Goal: Task Accomplishment & Management: Manage account settings

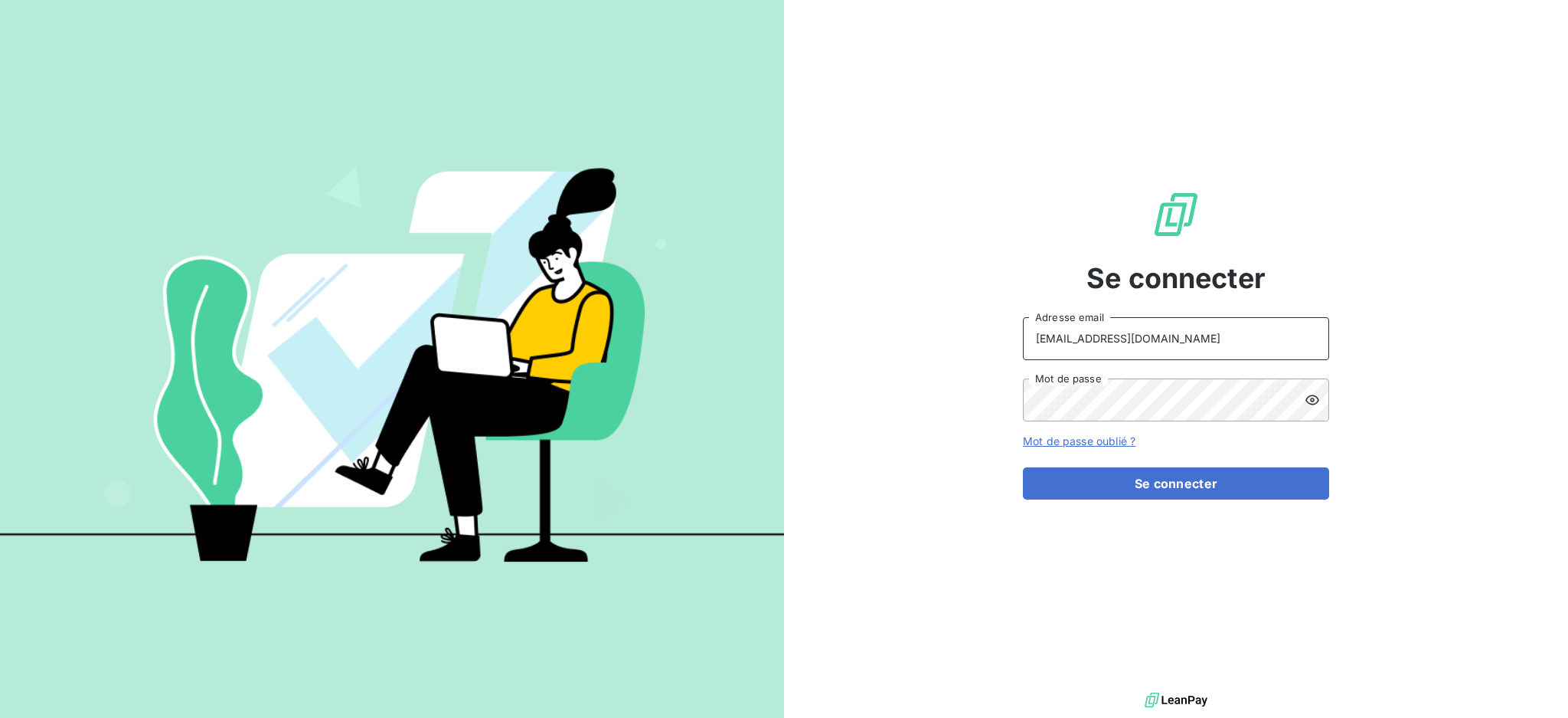
click at [1162, 332] on input "[EMAIL_ADDRESS][DOMAIN_NAME]" at bounding box center [1175, 339] width 306 height 43
type input "[EMAIL_ADDRESS][DOMAIN_NAME]"
click at [1121, 489] on button "Se connecter" at bounding box center [1175, 483] width 306 height 33
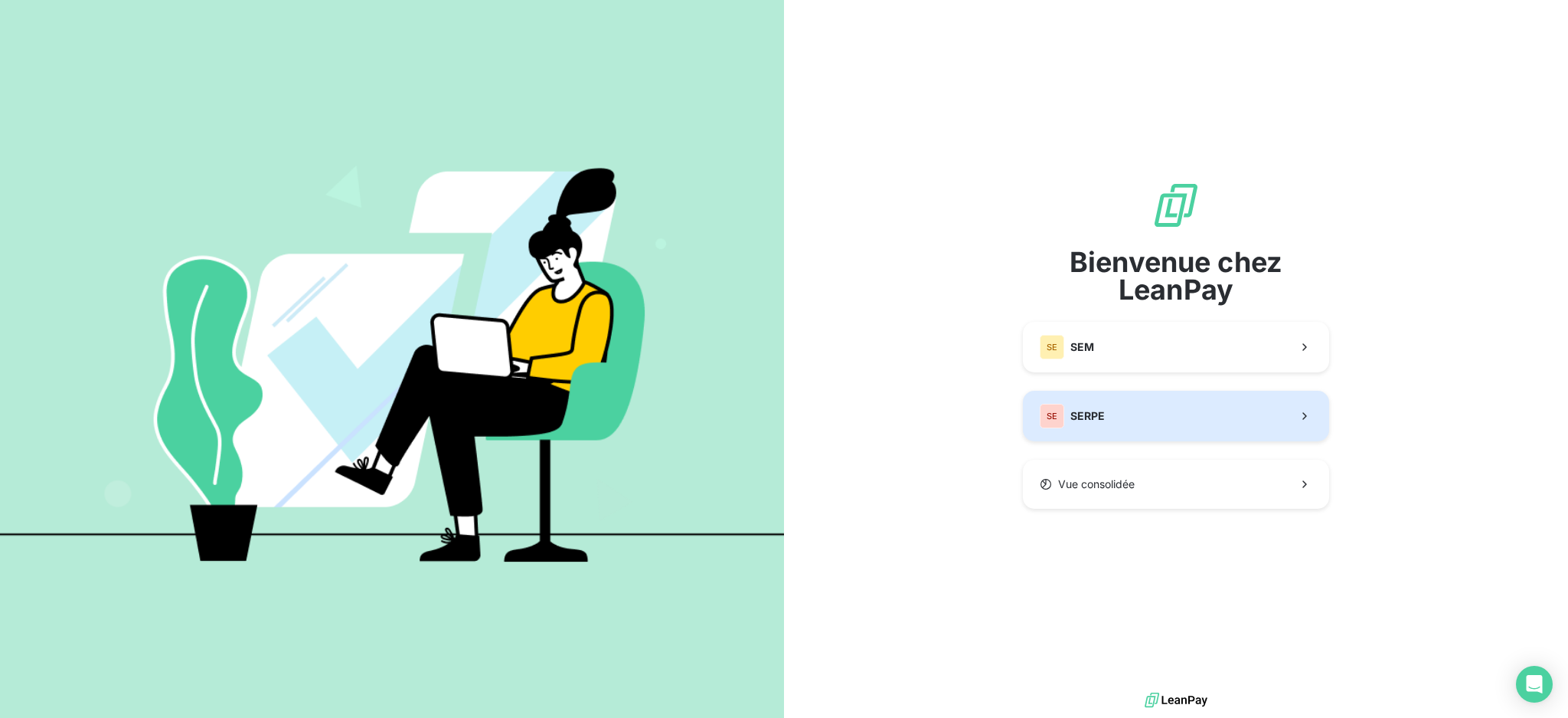
click at [1093, 420] on span "SERPE" at bounding box center [1088, 415] width 34 height 15
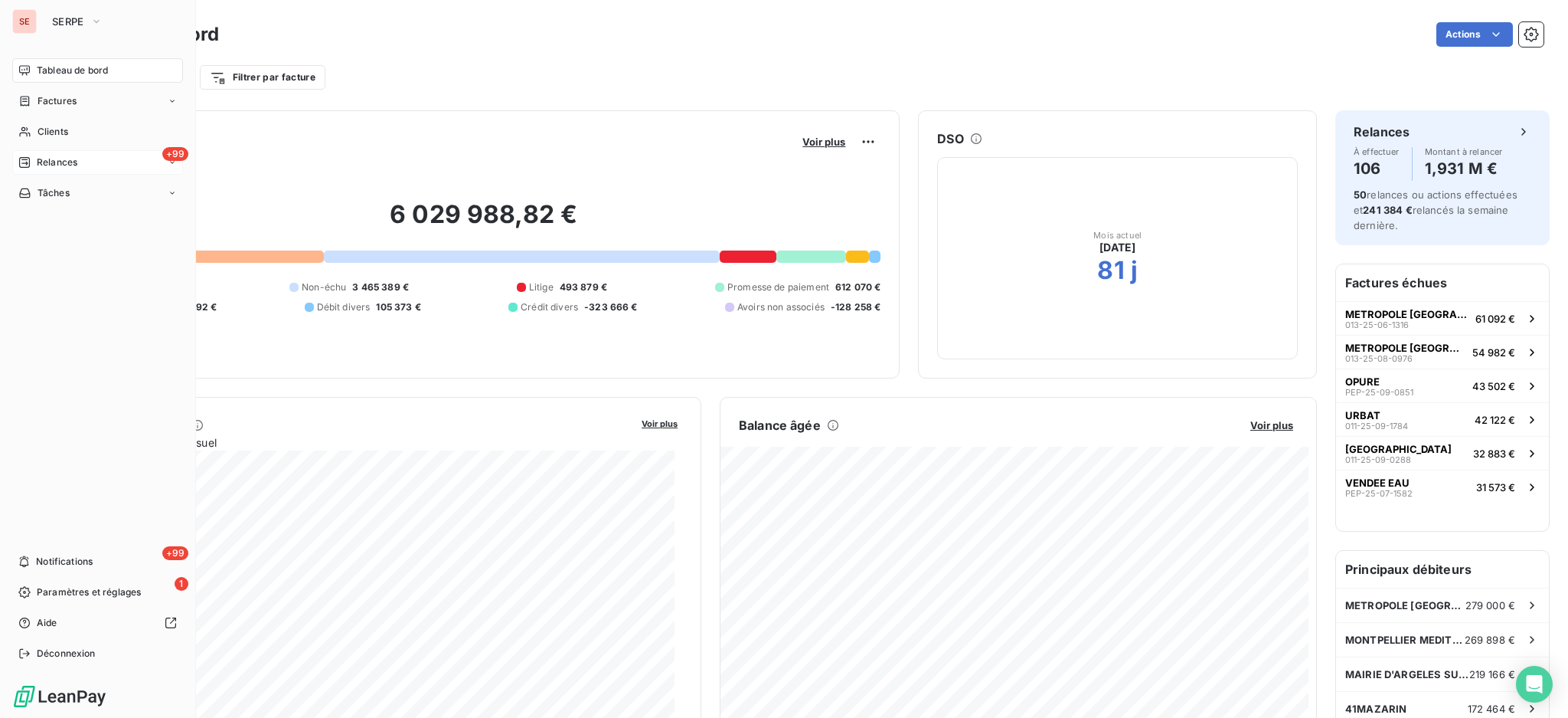
click at [57, 167] on span "Relances" at bounding box center [57, 162] width 41 height 14
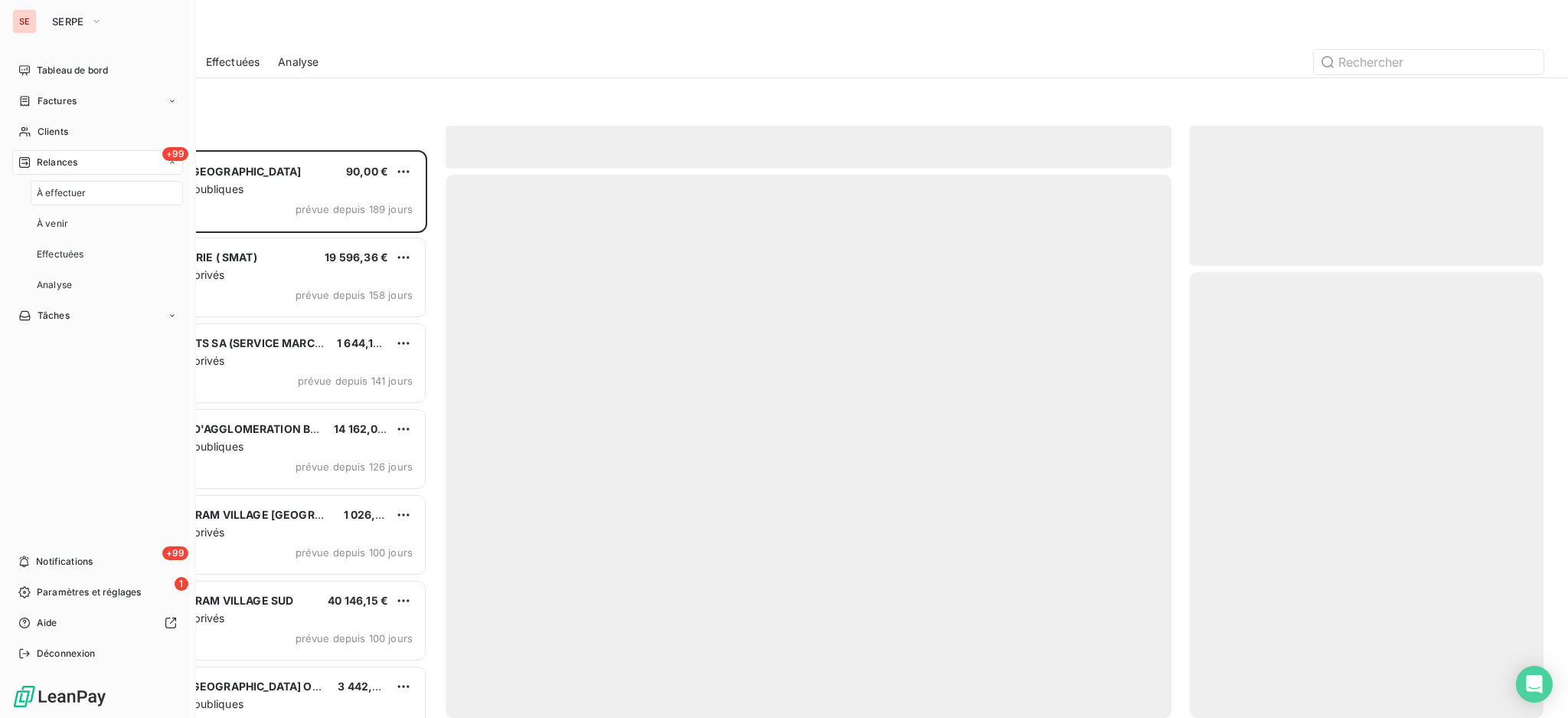
scroll to position [553, 338]
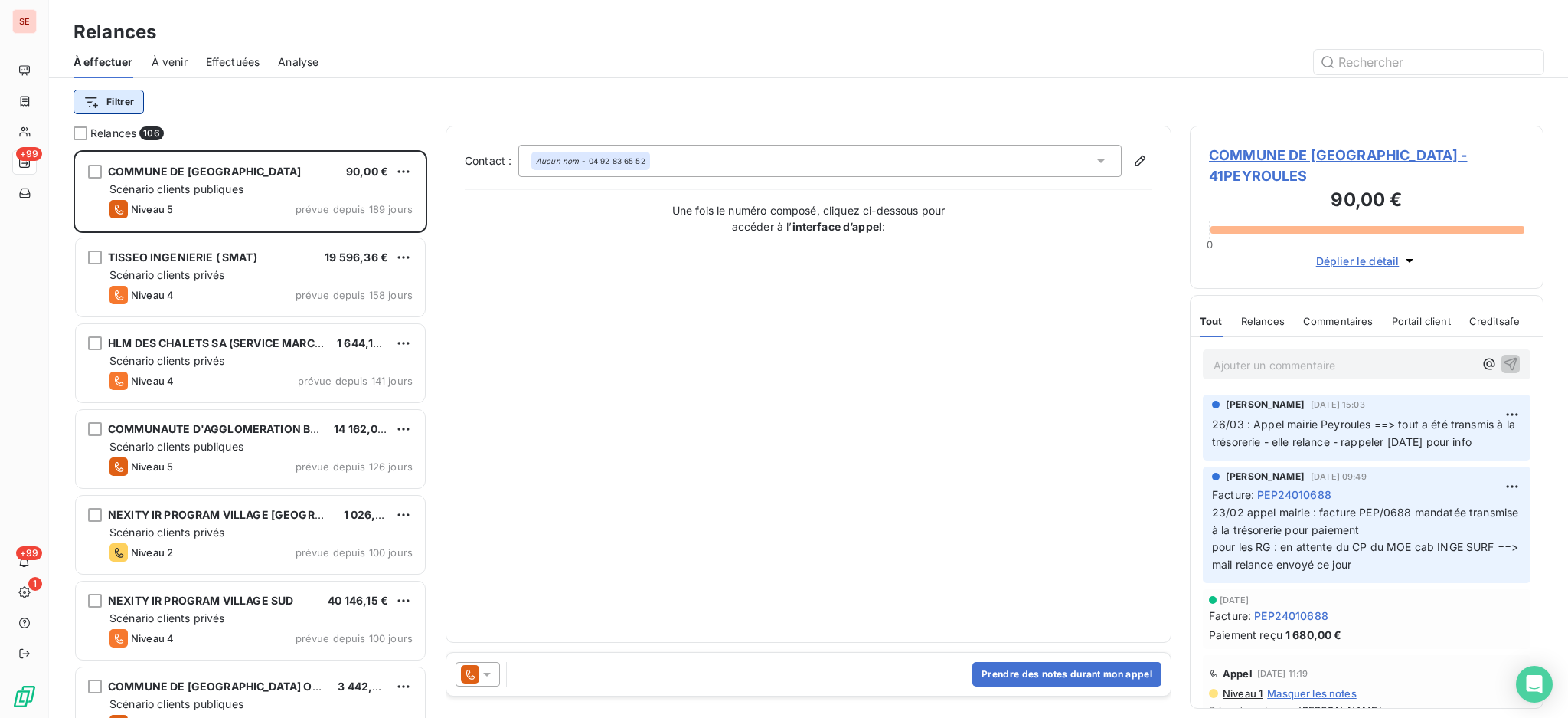
click at [106, 99] on html "SE +99 +99 1 Relances À effectuer À venir Effectuées Analyse Filtrer Relances 1…" at bounding box center [784, 359] width 1568 height 718
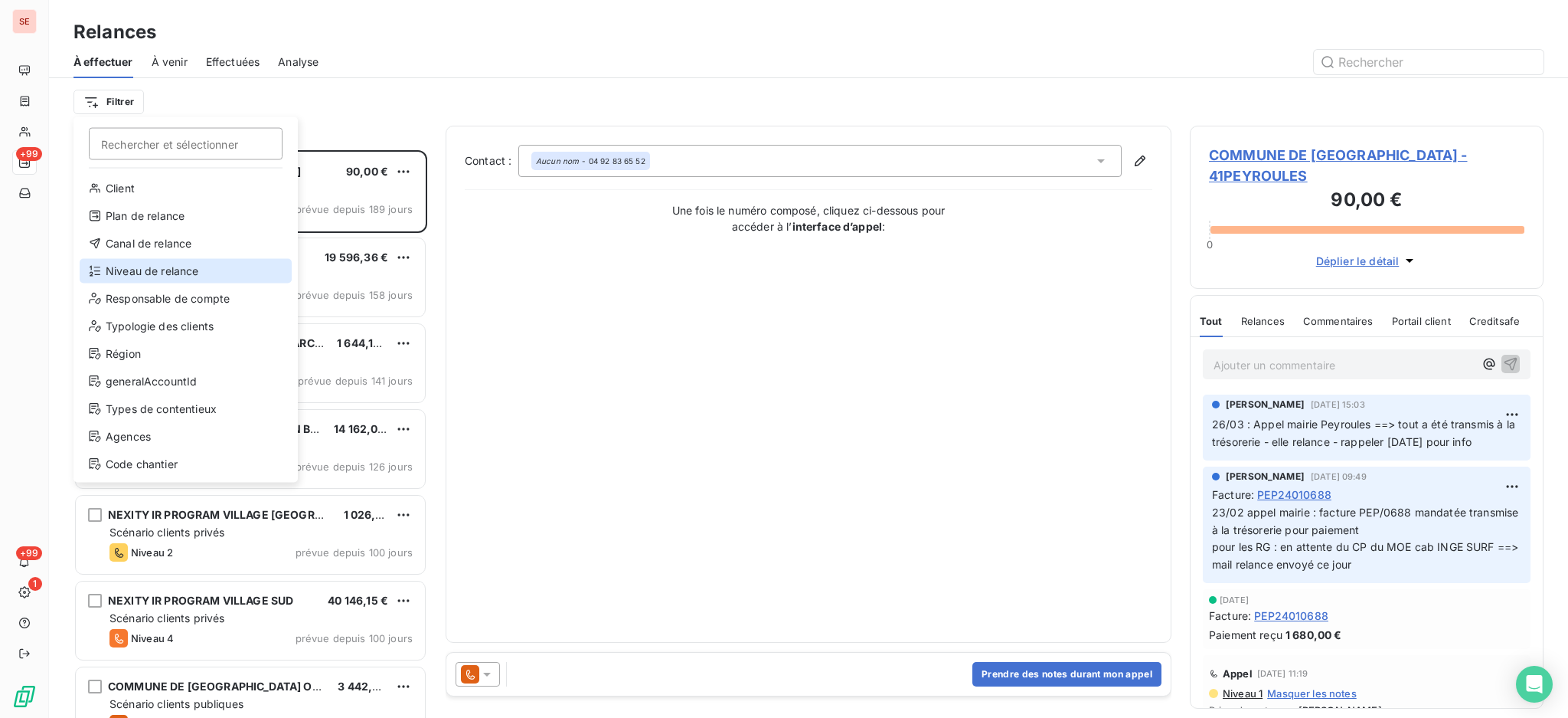
click at [121, 264] on div "Niveau de relance" at bounding box center [185, 271] width 212 height 24
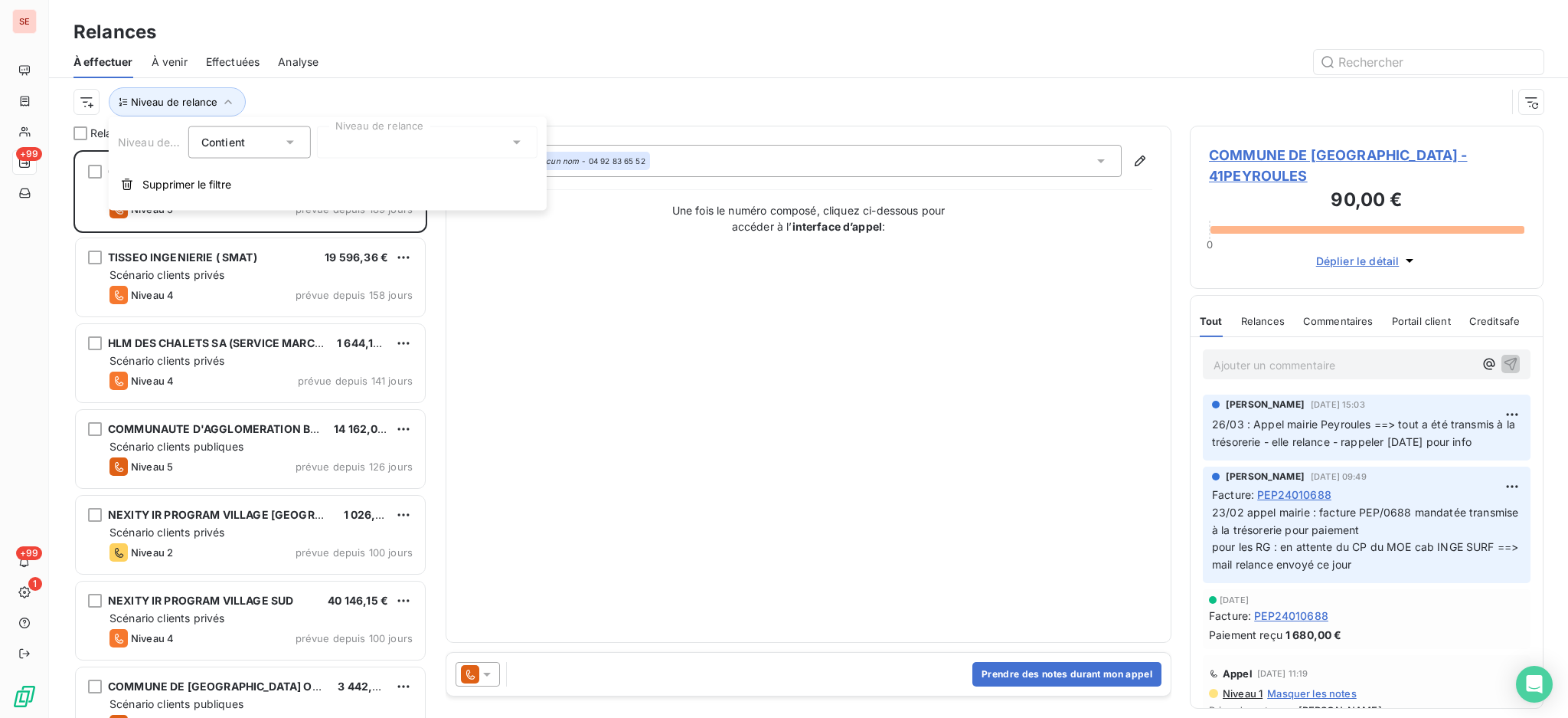
scroll to position [16, 16]
click at [511, 136] on icon at bounding box center [516, 142] width 15 height 15
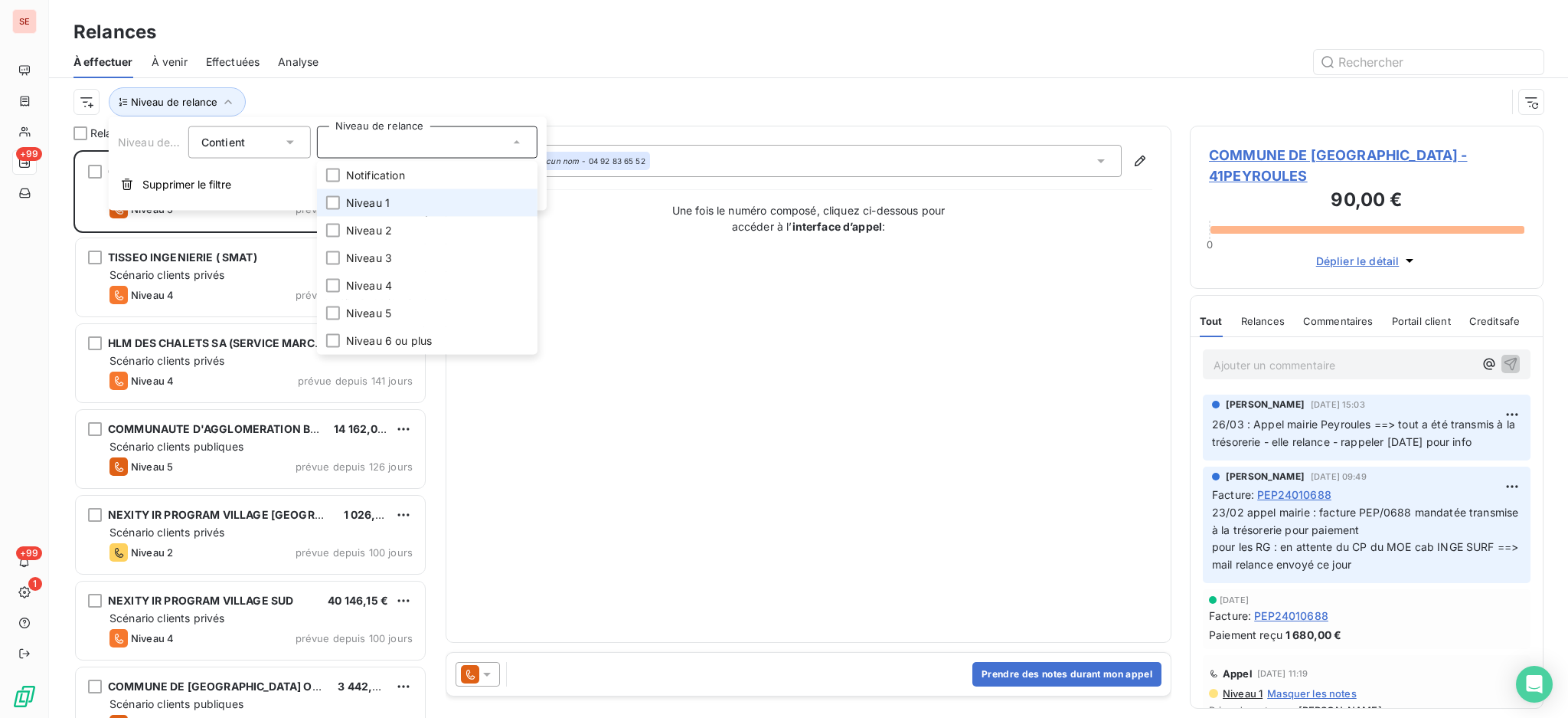
click at [419, 207] on li "Niveau 1" at bounding box center [427, 203] width 220 height 28
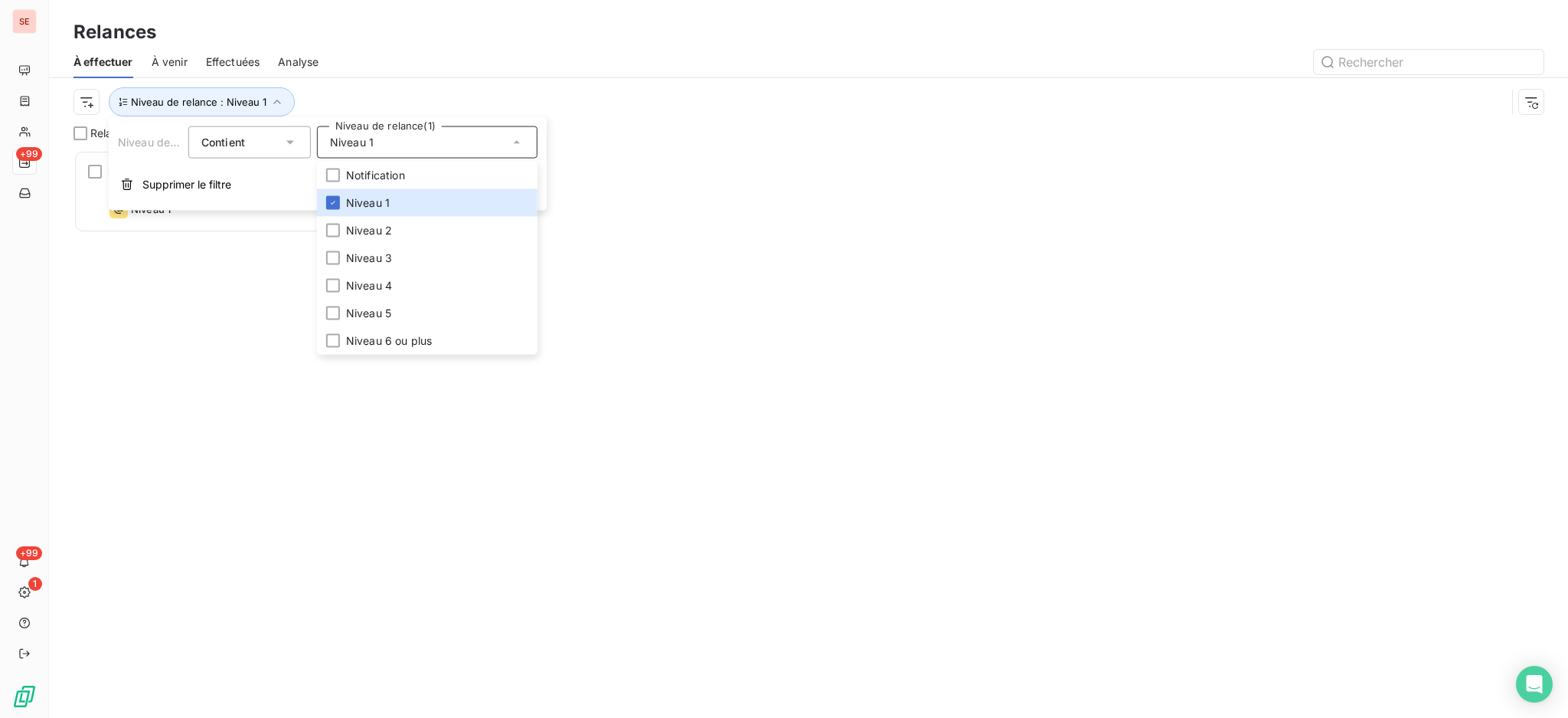
scroll to position [553, 338]
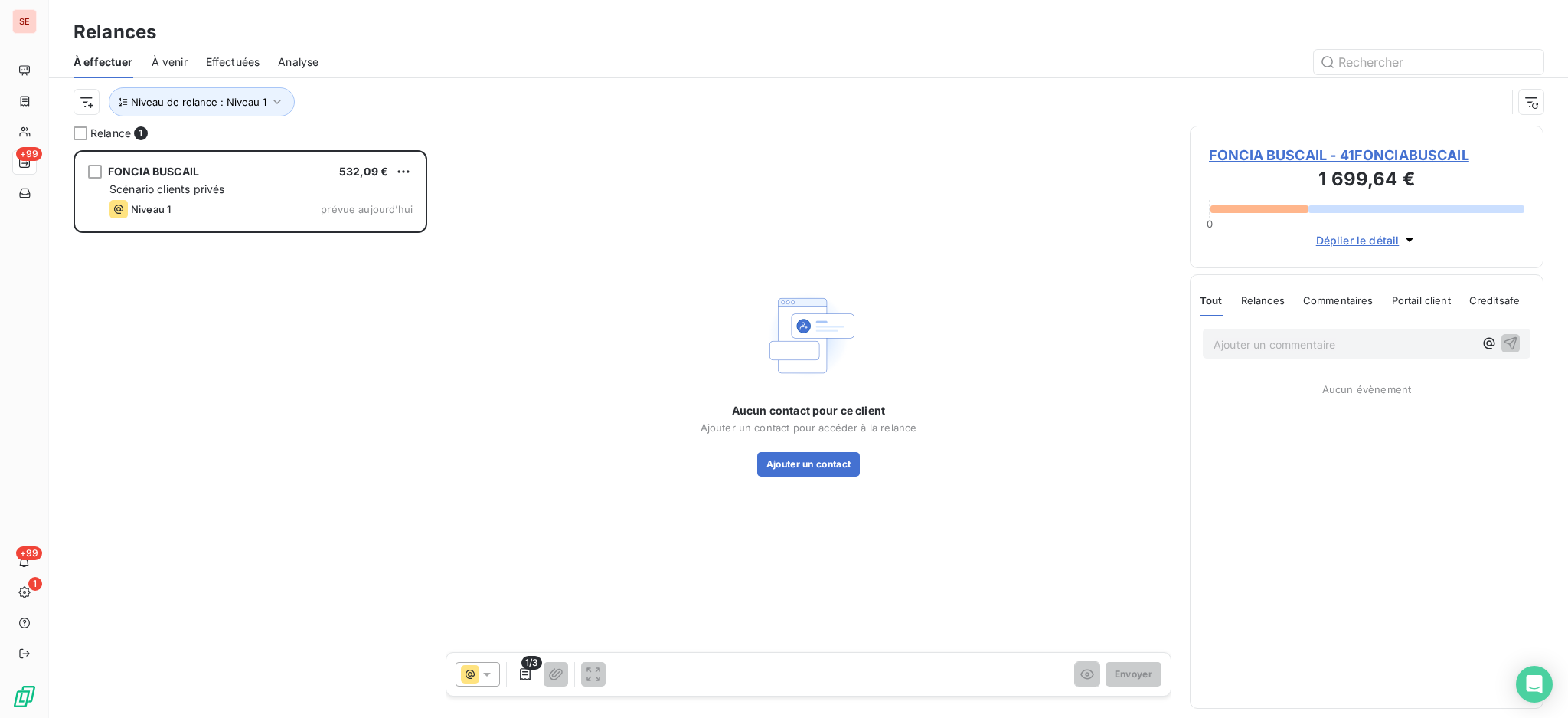
click at [374, 42] on div "Relances" at bounding box center [808, 32] width 1519 height 28
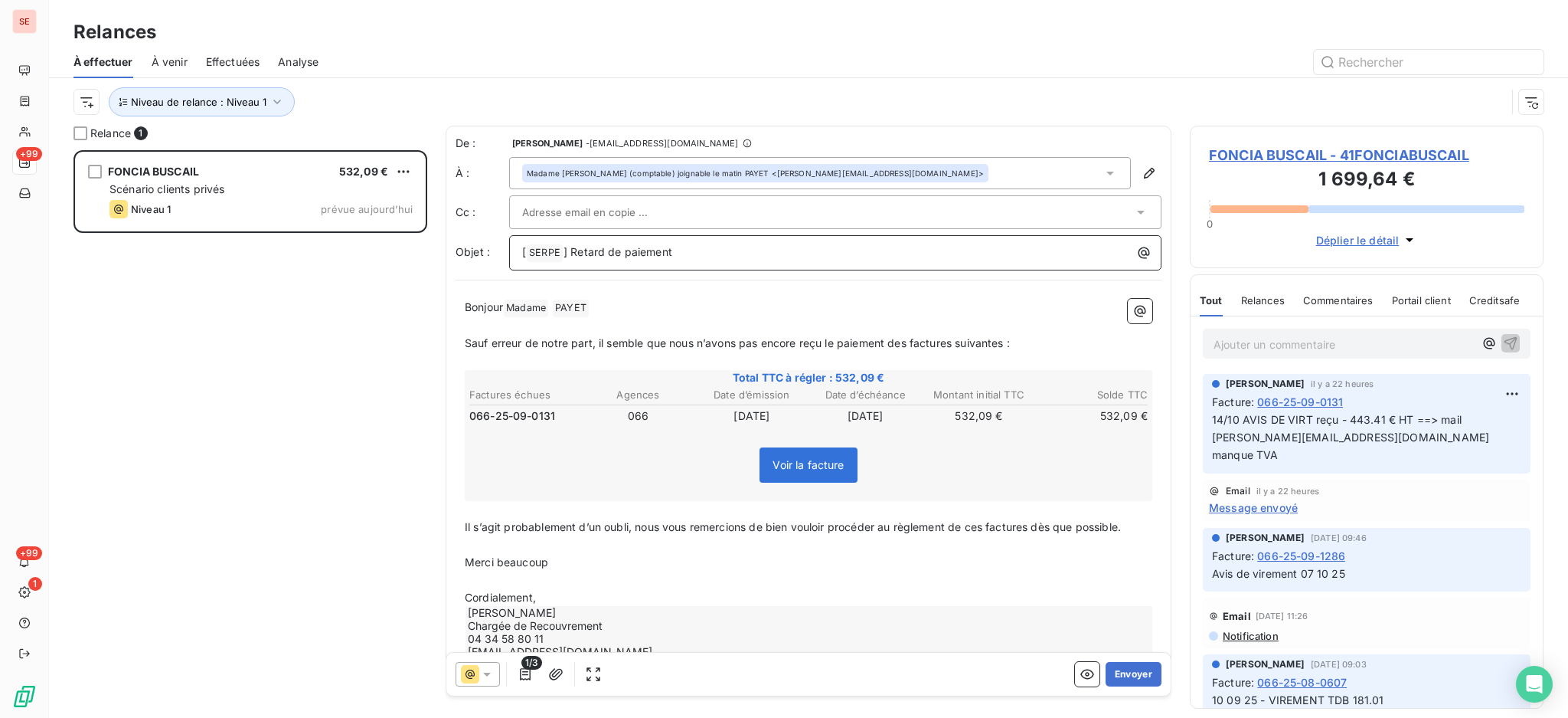
click at [715, 254] on p "[ SERPE ﻿ ] Retard de paiement" at bounding box center [840, 253] width 634 height 18
click at [1357, 152] on span "FONCIA BUSCAIL - 41FONCIABUSCAIL" at bounding box center [1366, 154] width 315 height 21
click at [687, 252] on p "[ SERPE ﻿ ] Retard de paiement" at bounding box center [840, 253] width 634 height 18
click at [1103, 170] on icon at bounding box center [1110, 173] width 15 height 15
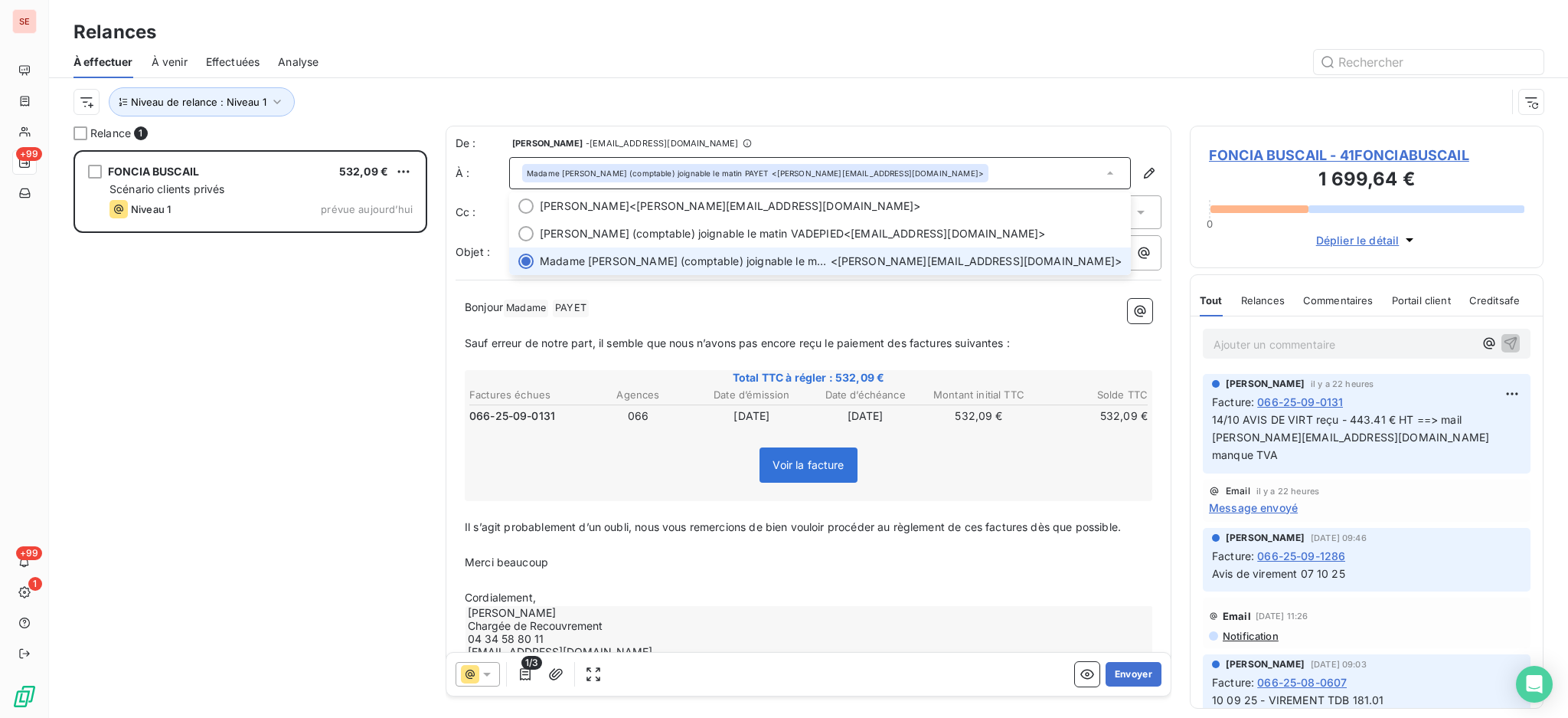
click at [1103, 170] on icon at bounding box center [1110, 173] width 15 height 15
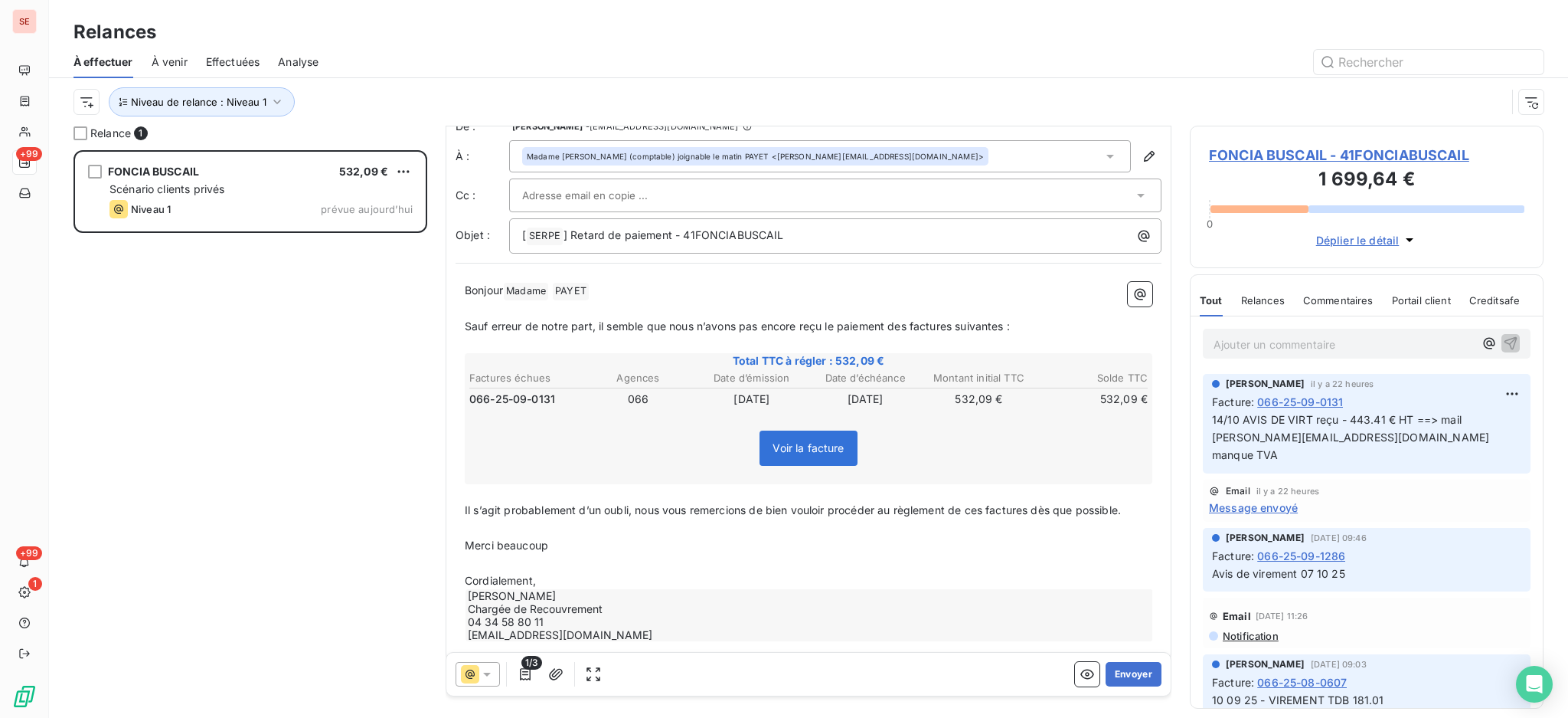
scroll to position [33, 0]
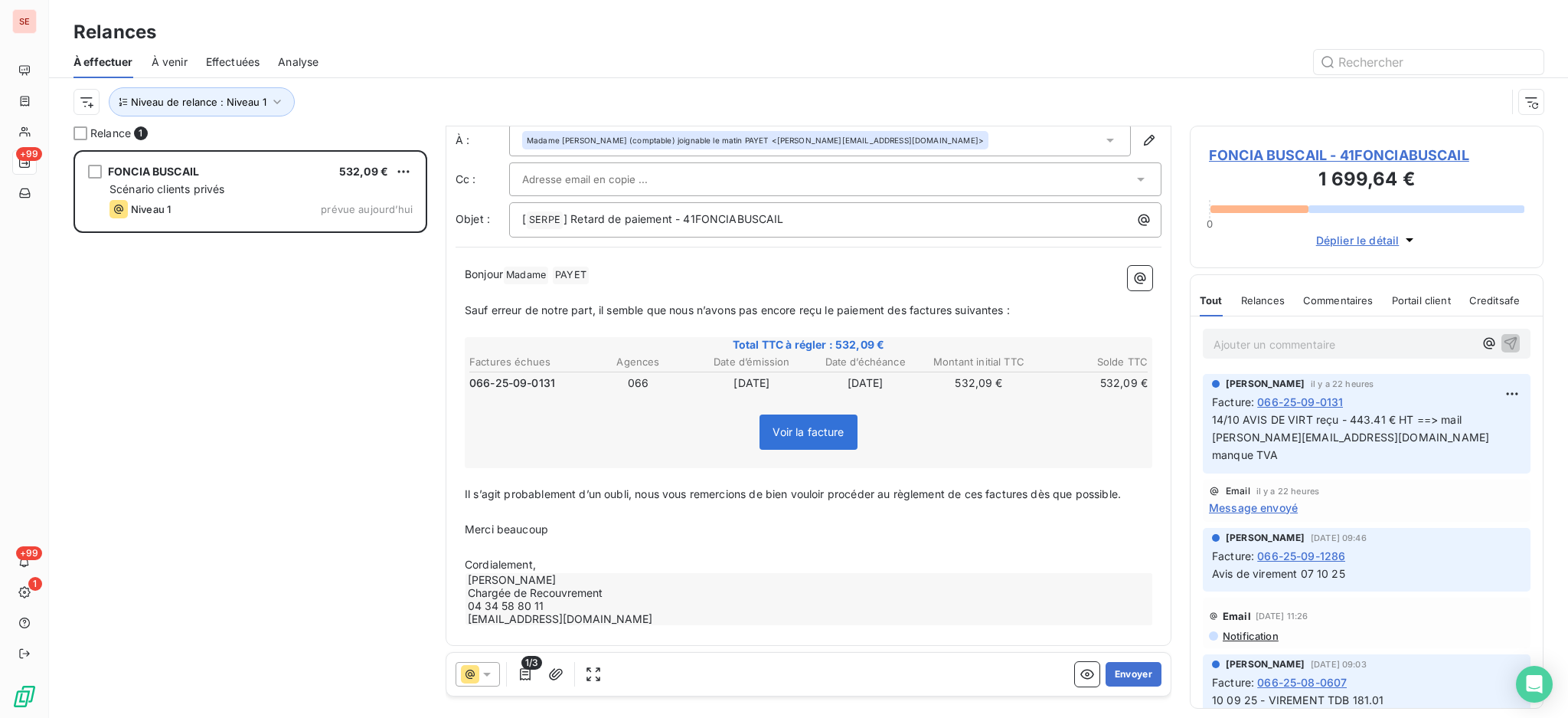
click at [559, 556] on p "Cordialement," at bounding box center [809, 565] width 688 height 18
click at [1110, 674] on button "Envoyer" at bounding box center [1134, 674] width 56 height 24
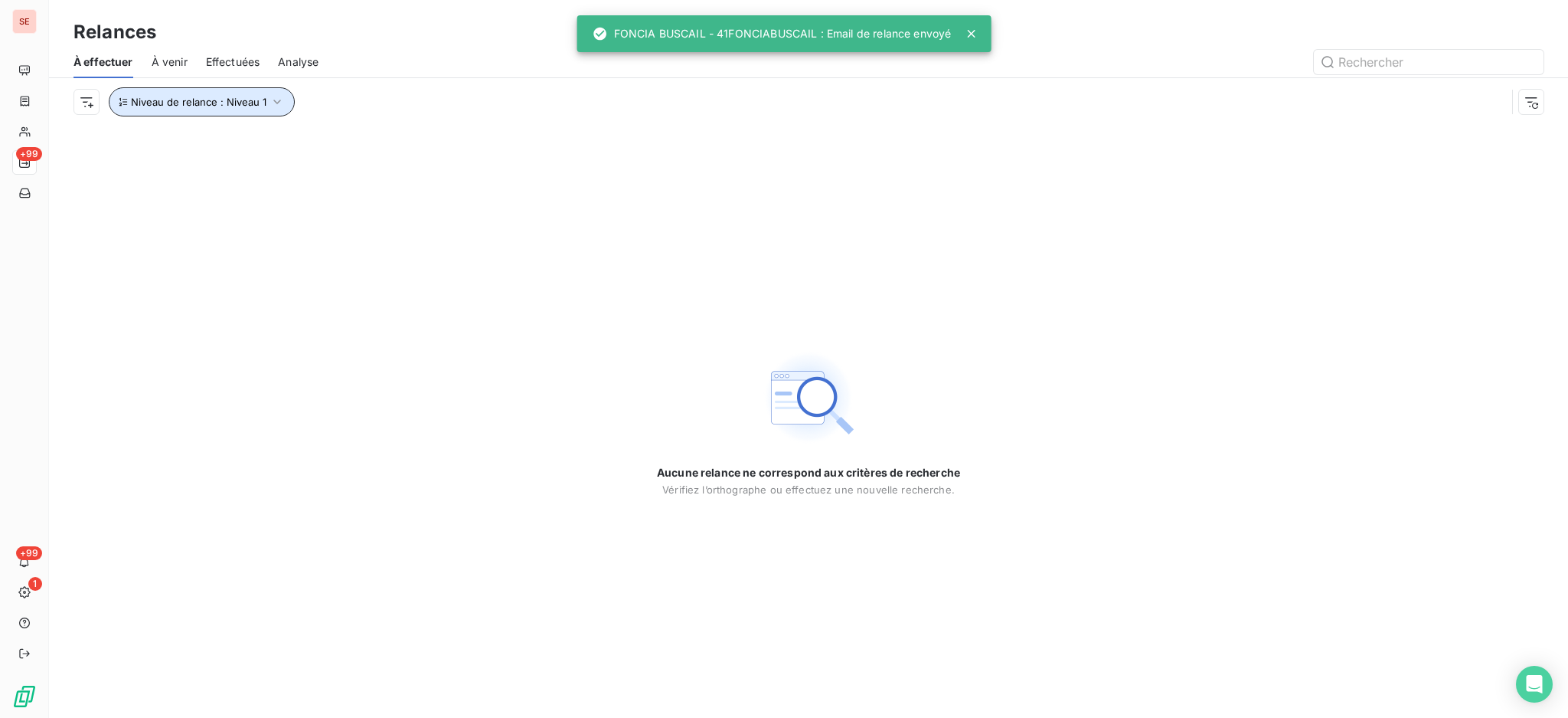
click at [274, 99] on icon "button" at bounding box center [277, 101] width 7 height 5
click at [516, 135] on icon at bounding box center [516, 142] width 15 height 15
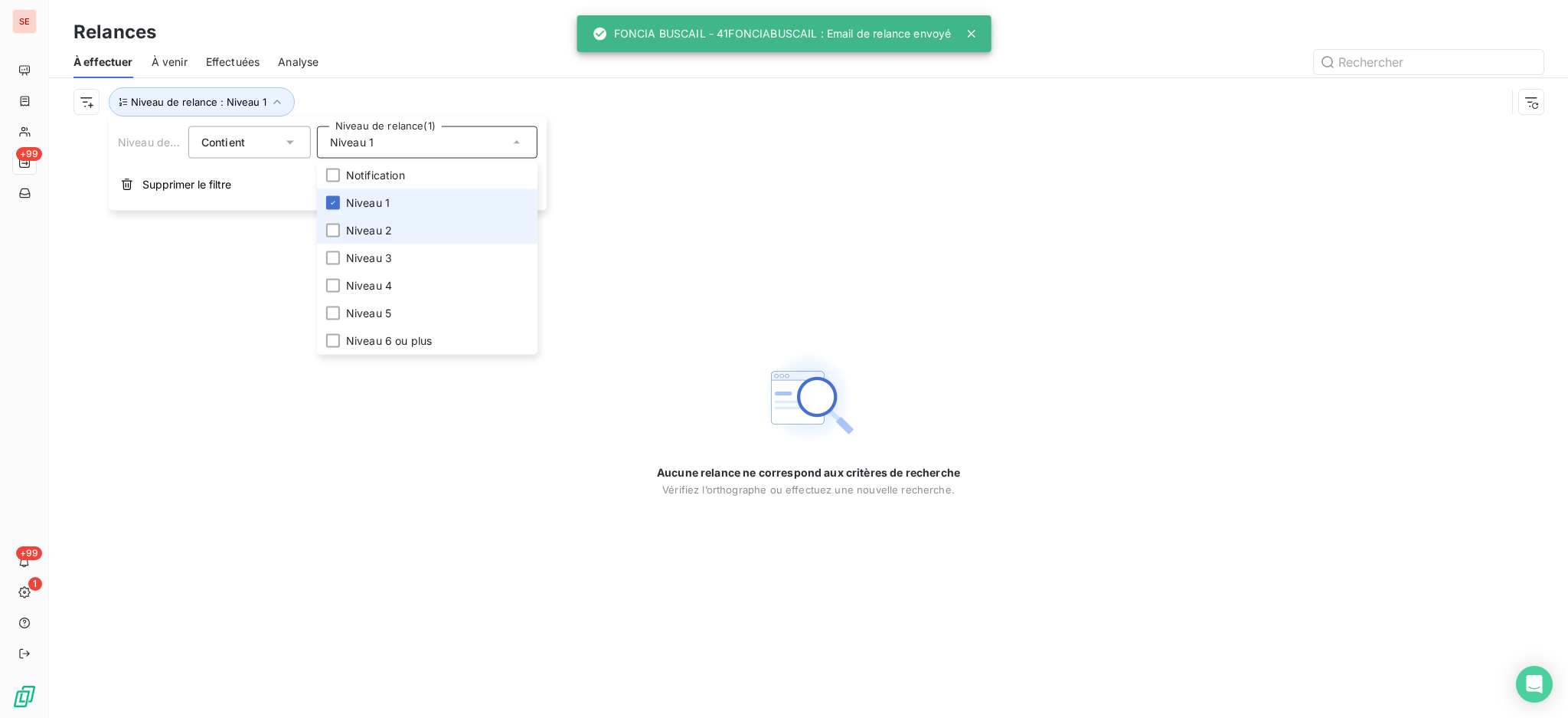
drag, startPoint x: 343, startPoint y: 201, endPoint x: 339, endPoint y: 220, distance: 19.4
click at [343, 200] on li "Niveau 1" at bounding box center [427, 203] width 220 height 28
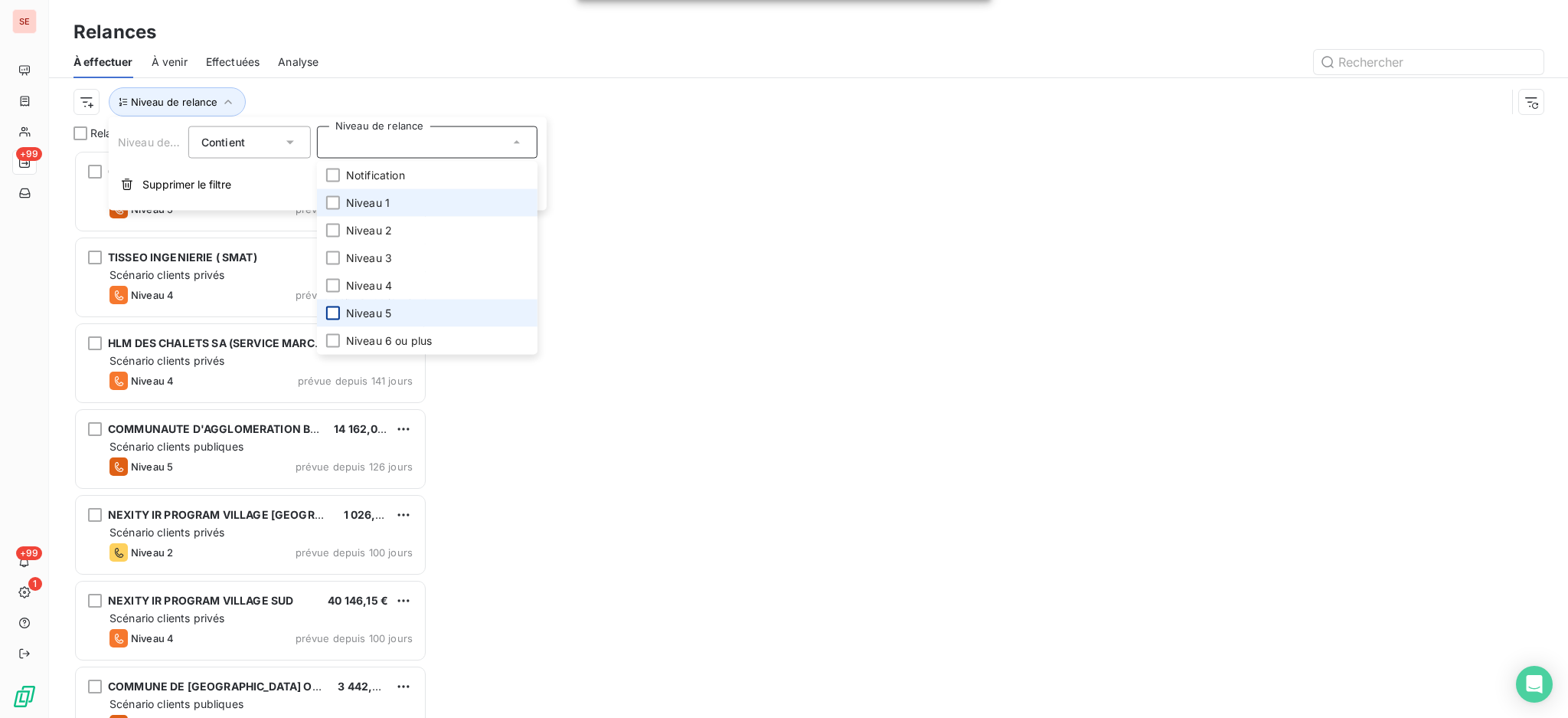
scroll to position [553, 338]
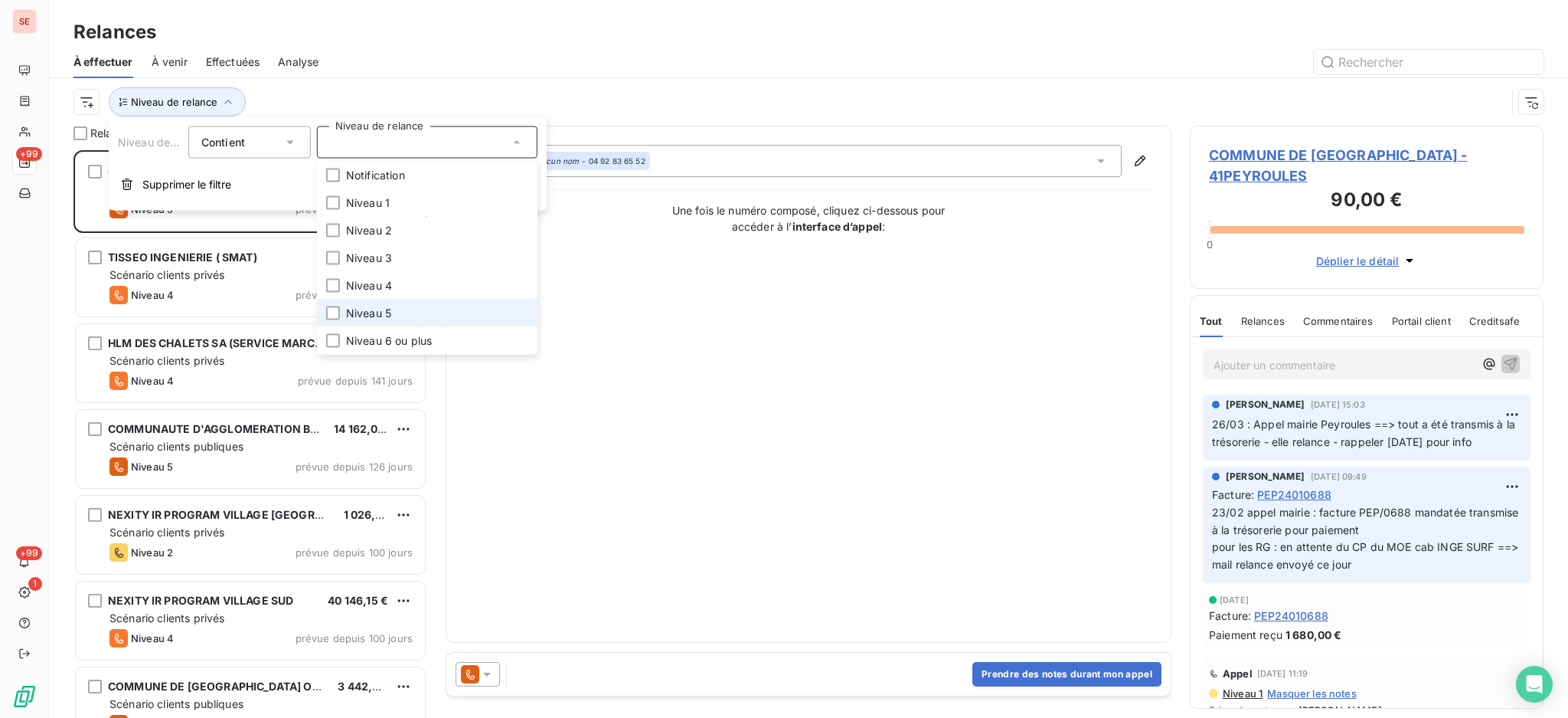
click at [344, 301] on li "Niveau 5" at bounding box center [427, 313] width 220 height 28
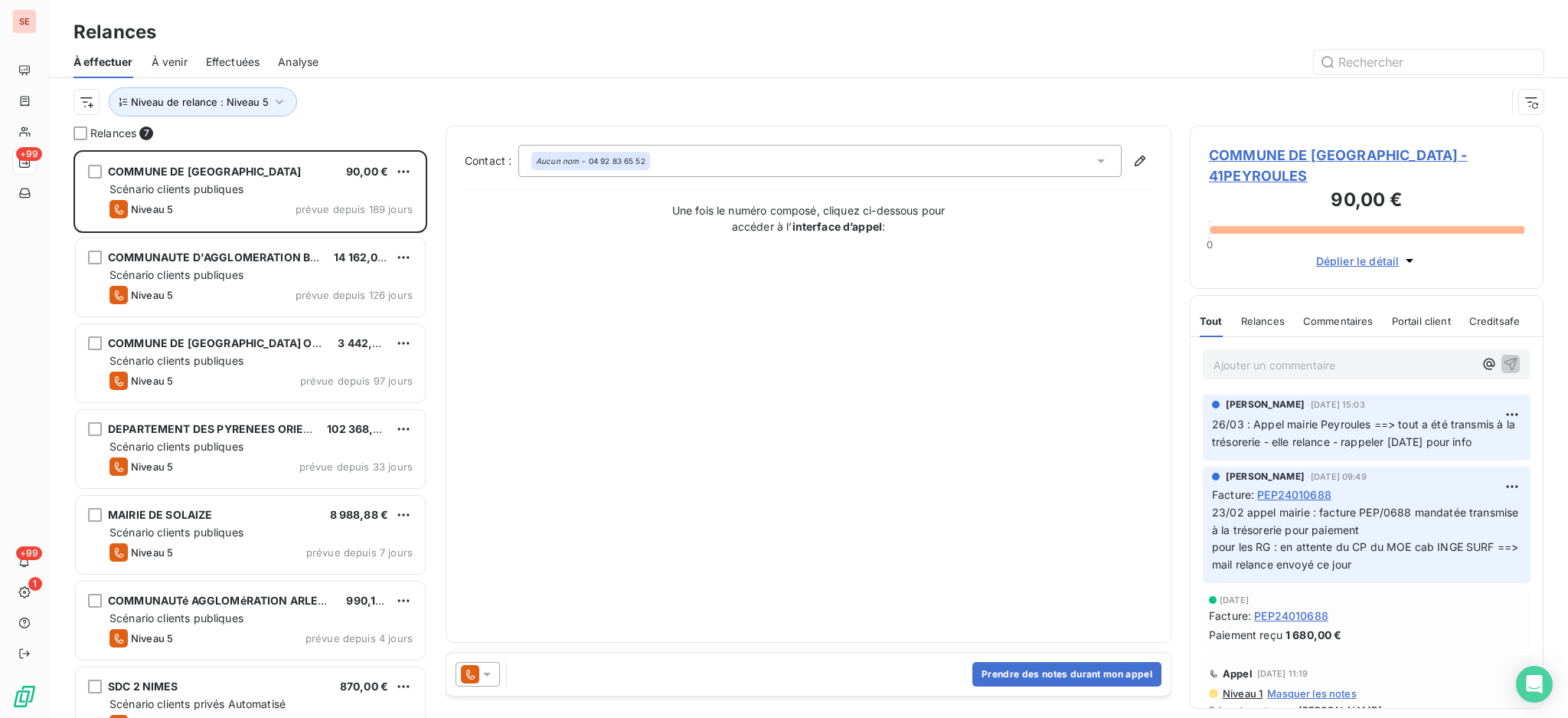
click at [365, 34] on div "Relances" at bounding box center [808, 32] width 1519 height 28
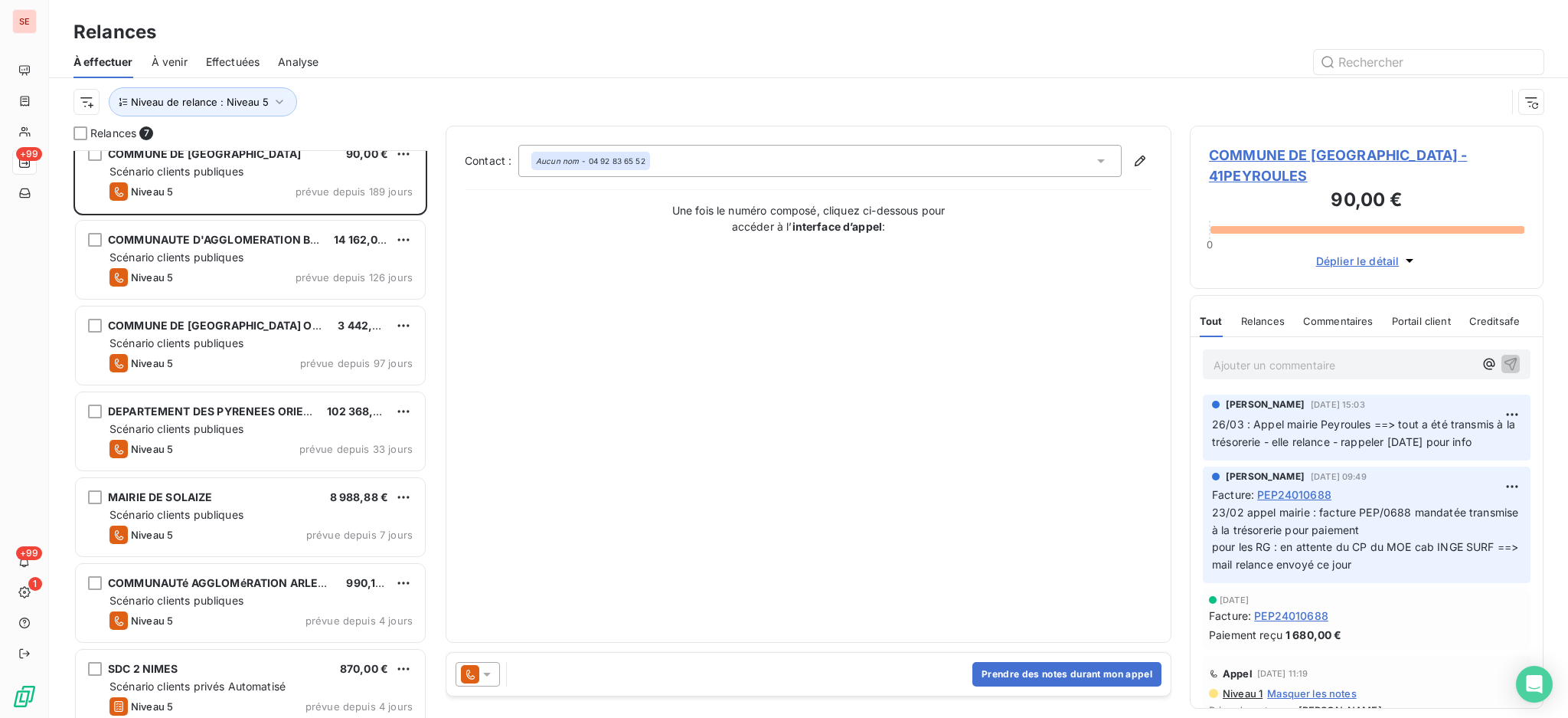
scroll to position [33, 0]
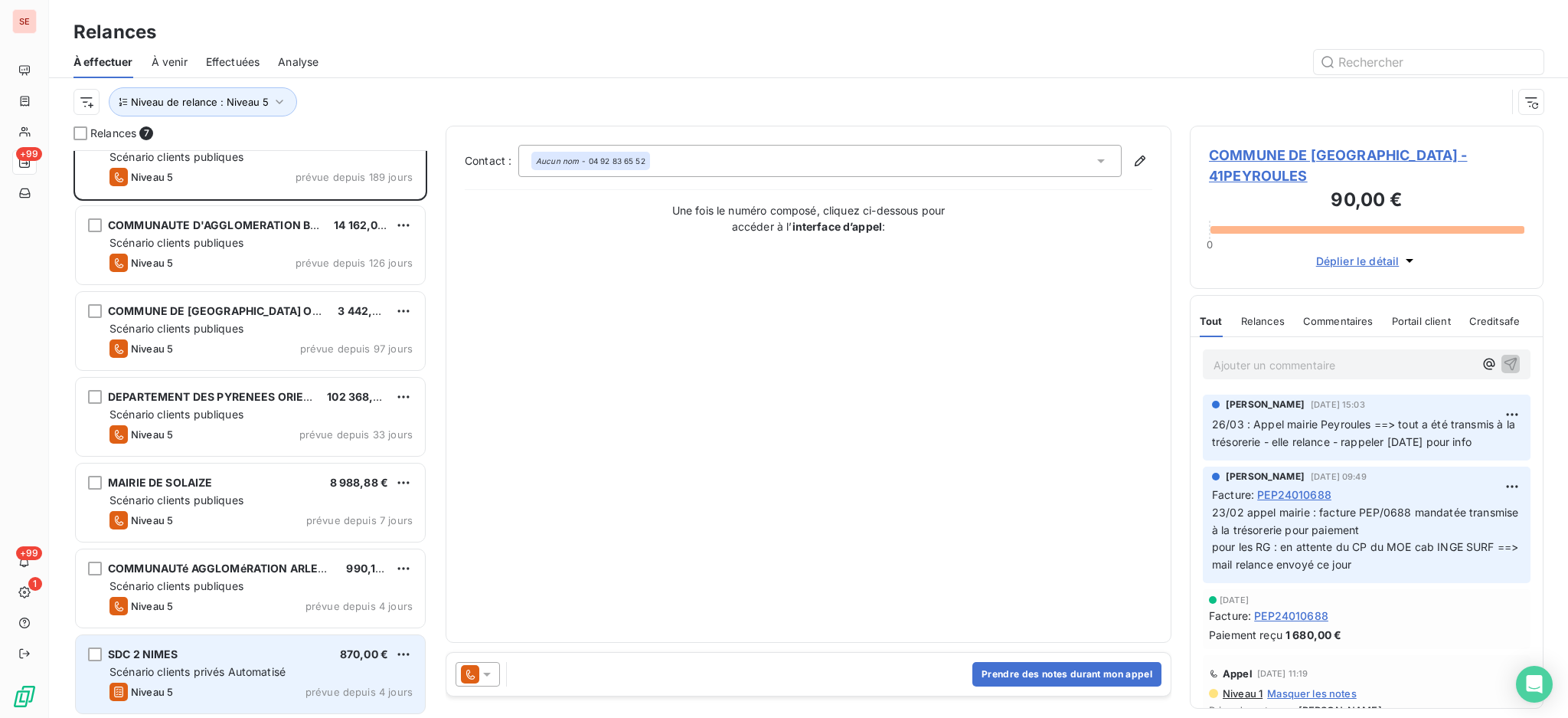
click at [204, 679] on div "SDC 2 NIMES 870,00 € Scénario clients privés Automatisé Niveau 5 prévue depuis …" at bounding box center [250, 674] width 349 height 79
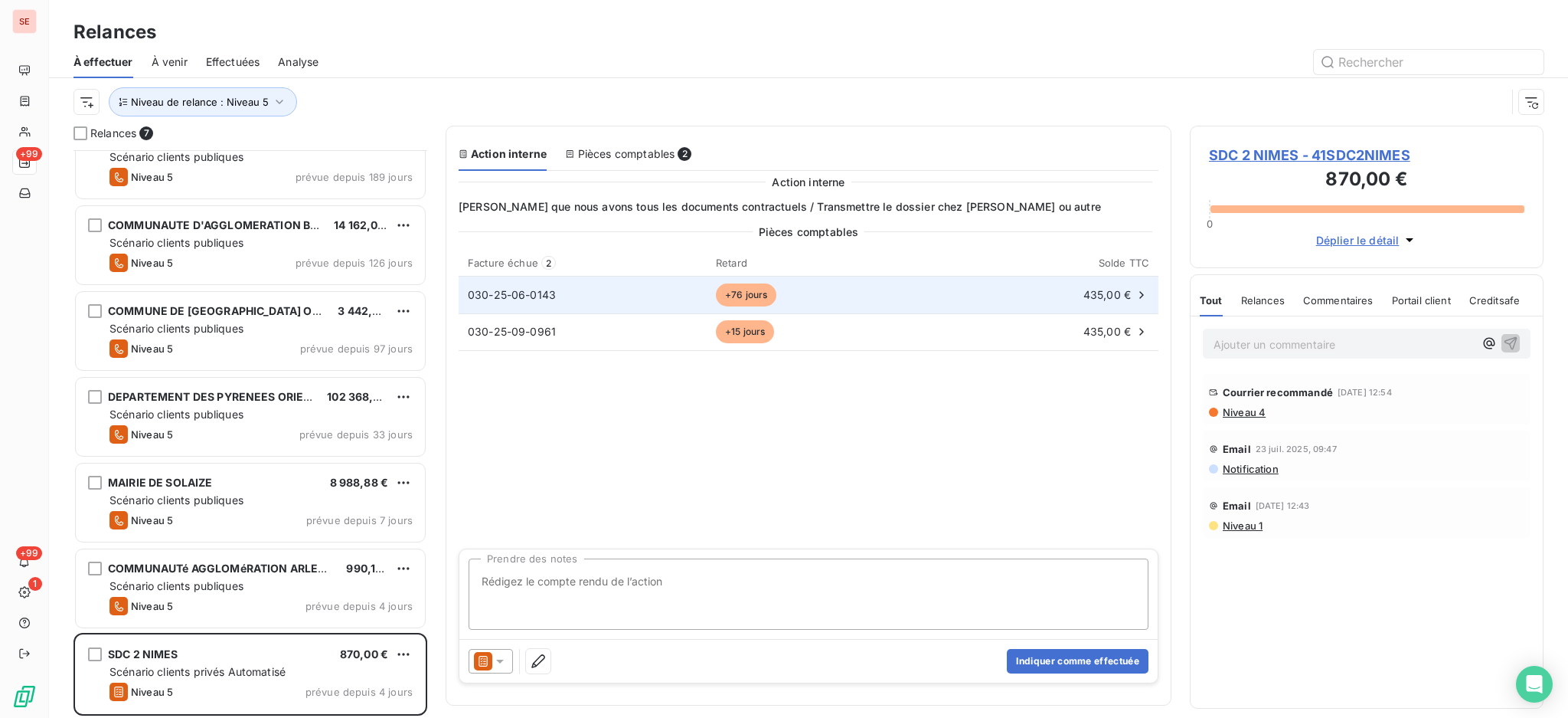
click at [1138, 292] on icon at bounding box center [1141, 294] width 15 height 15
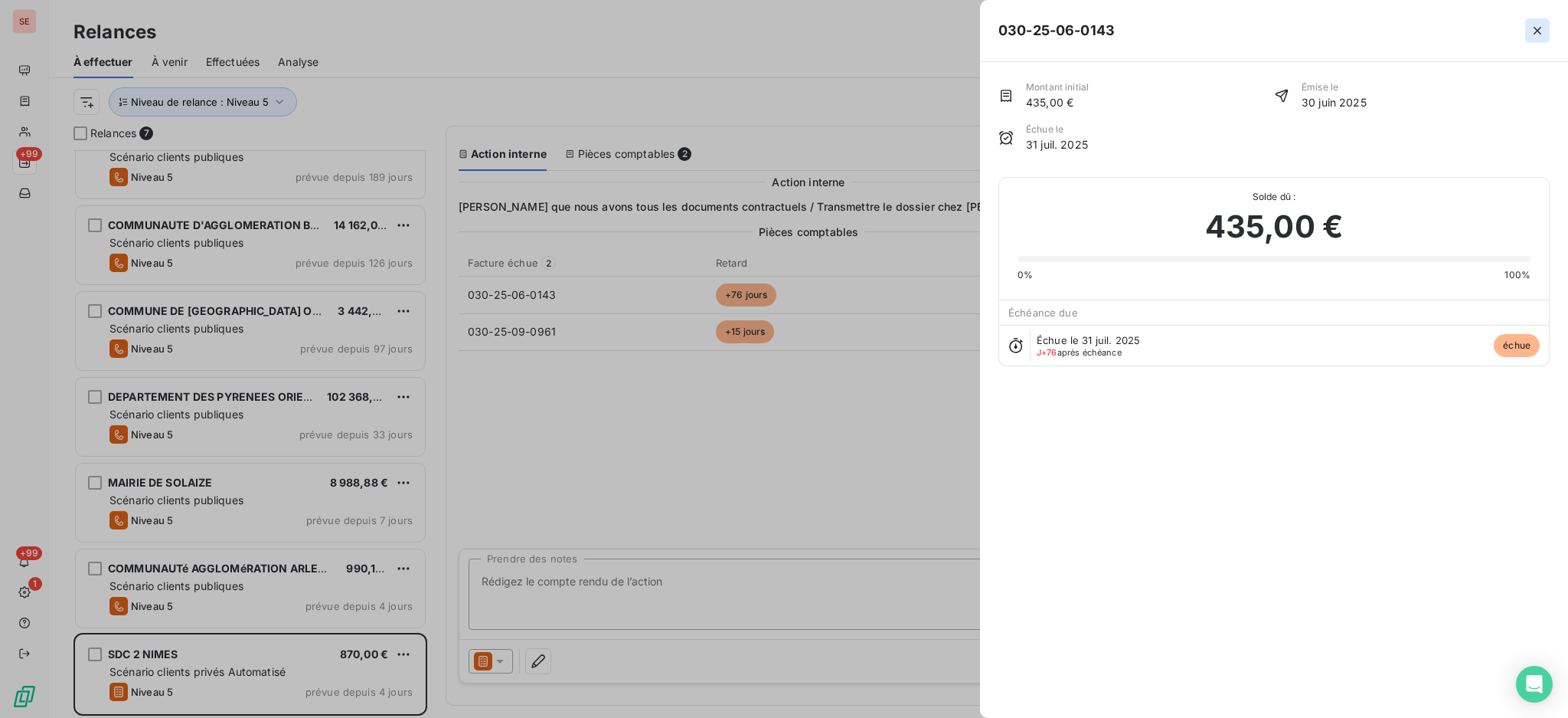
click at [1536, 32] on icon "button" at bounding box center [1537, 31] width 7 height 7
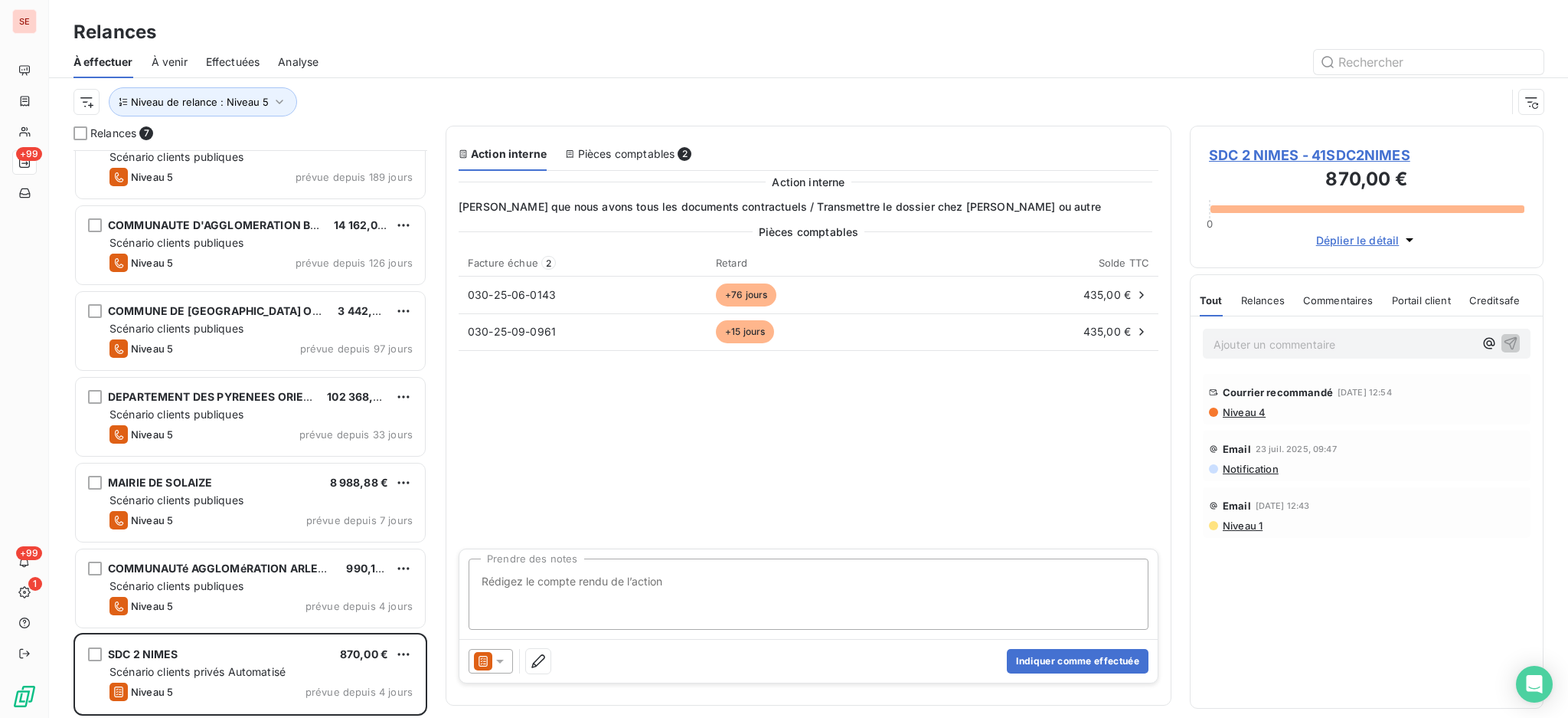
click at [1310, 157] on span "SDC 2 NIMES - 41SDC2NIMES" at bounding box center [1366, 154] width 315 height 21
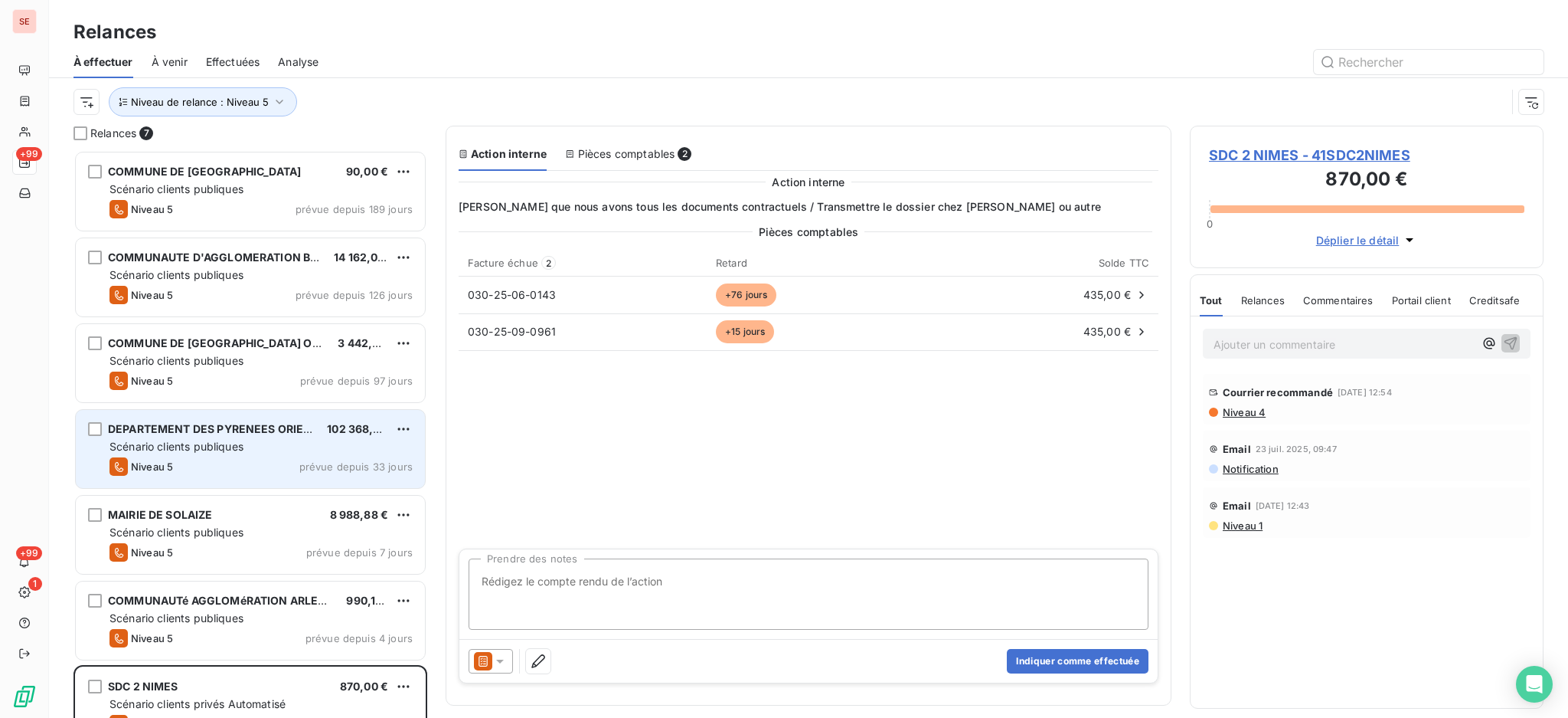
scroll to position [553, 338]
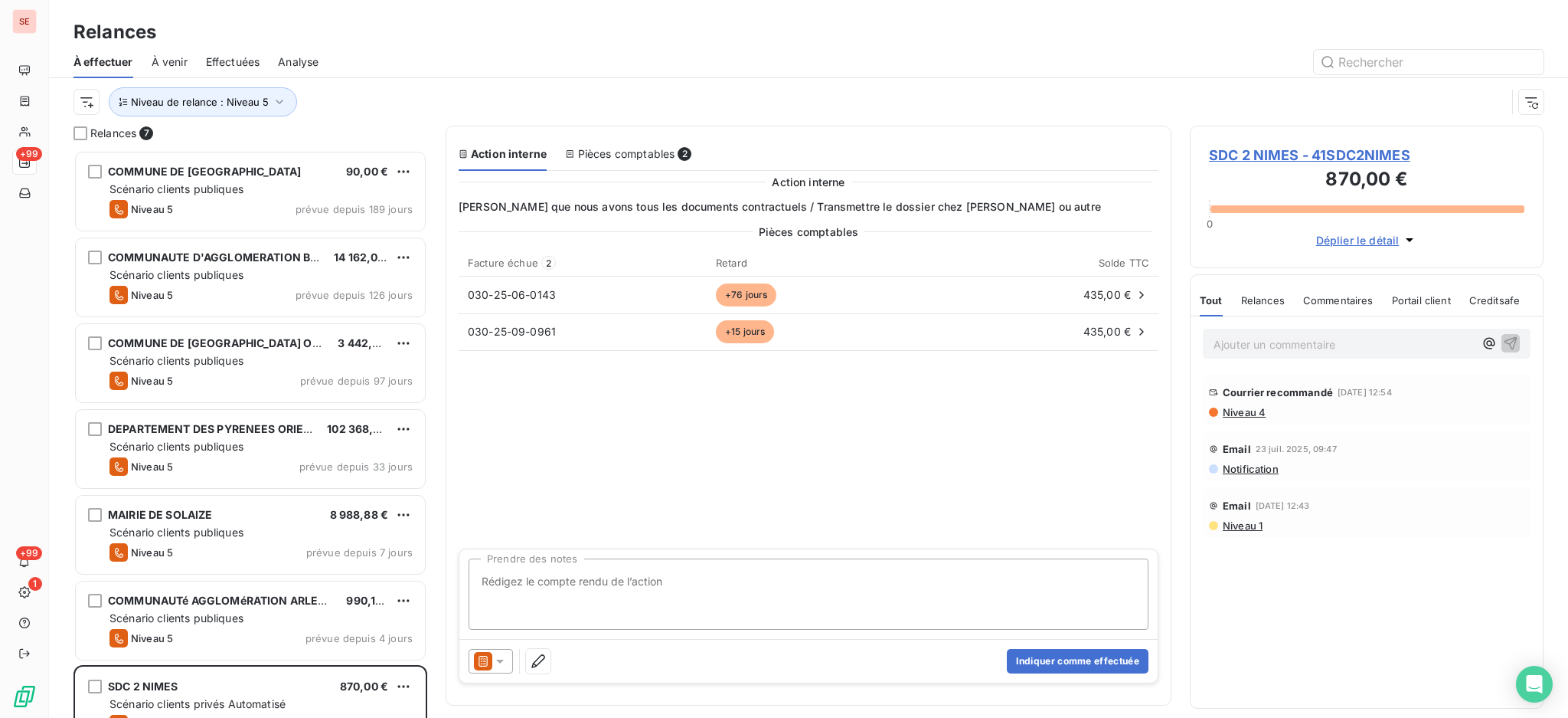
click at [1309, 148] on span "SDC 2 NIMES - 41SDC2NIMES" at bounding box center [1366, 154] width 315 height 21
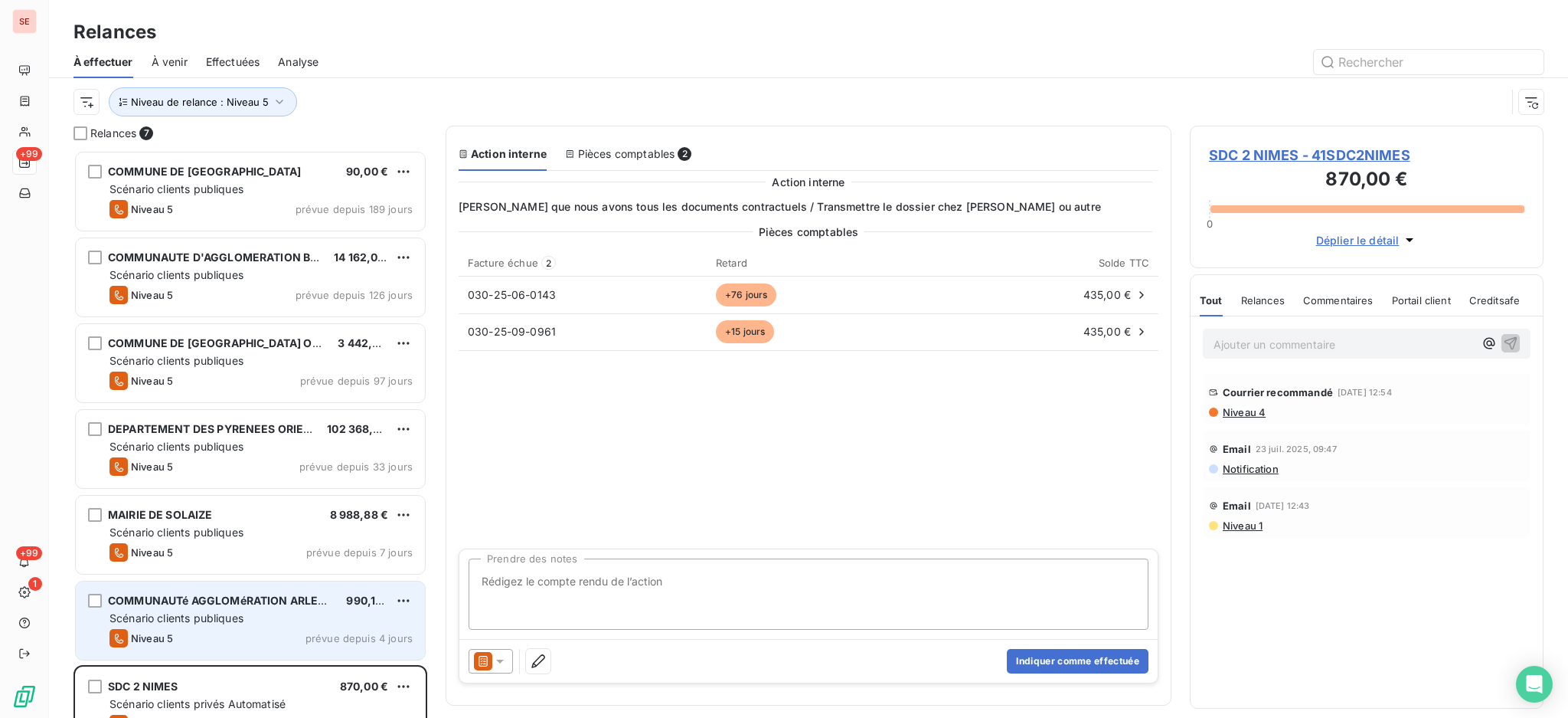
scroll to position [553, 338]
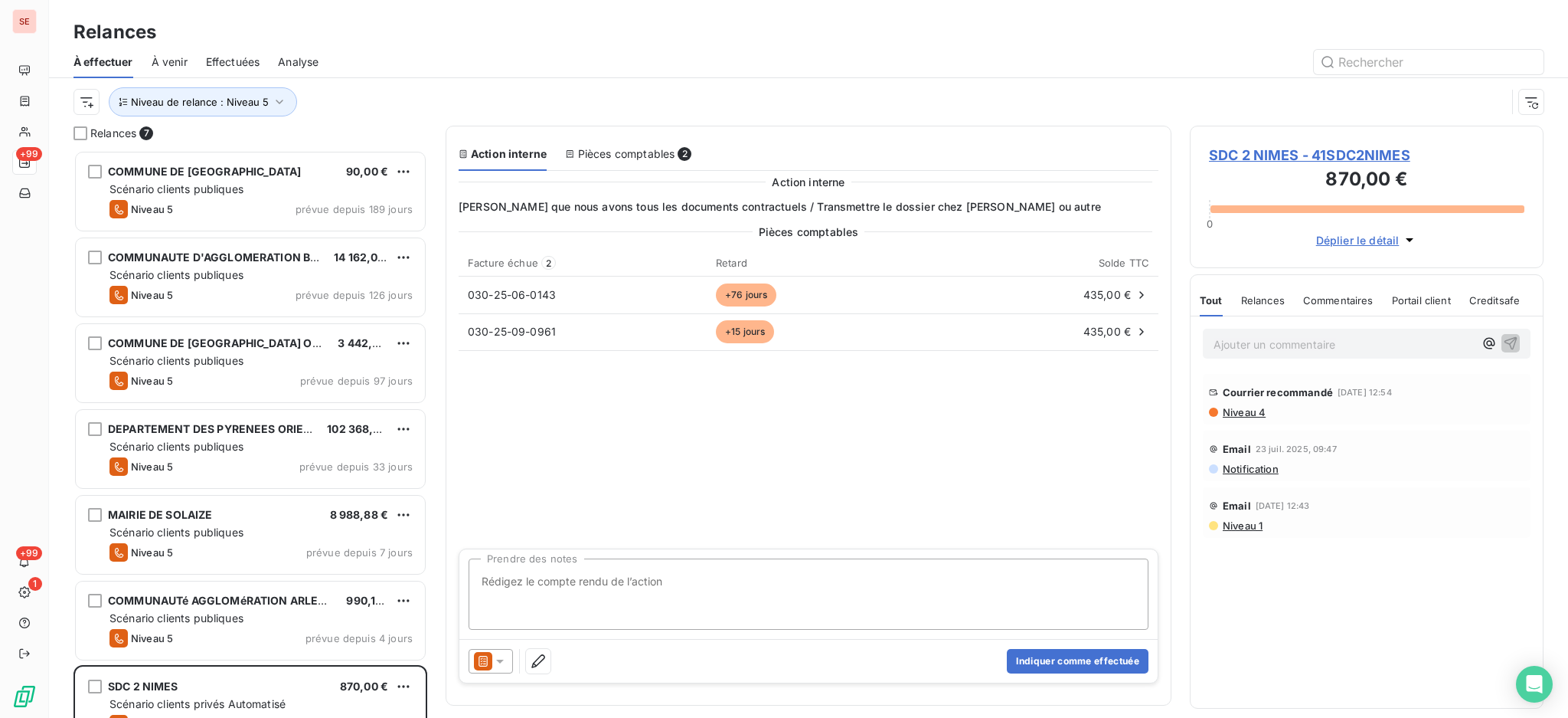
click at [1289, 152] on span "SDC 2 NIMES - 41SDC2NIMES" at bounding box center [1366, 154] width 315 height 21
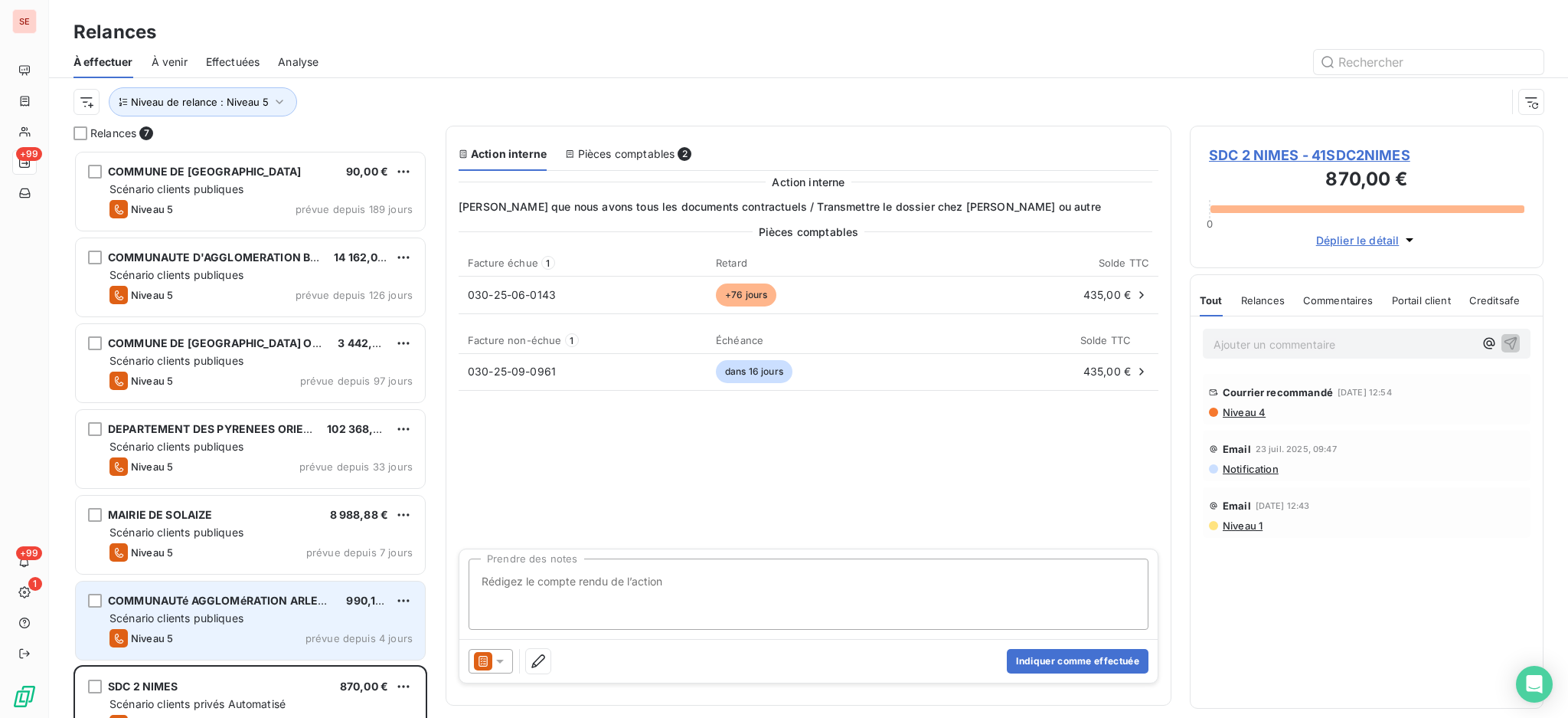
click at [243, 618] on span "Scénario clients publiques" at bounding box center [176, 618] width 134 height 13
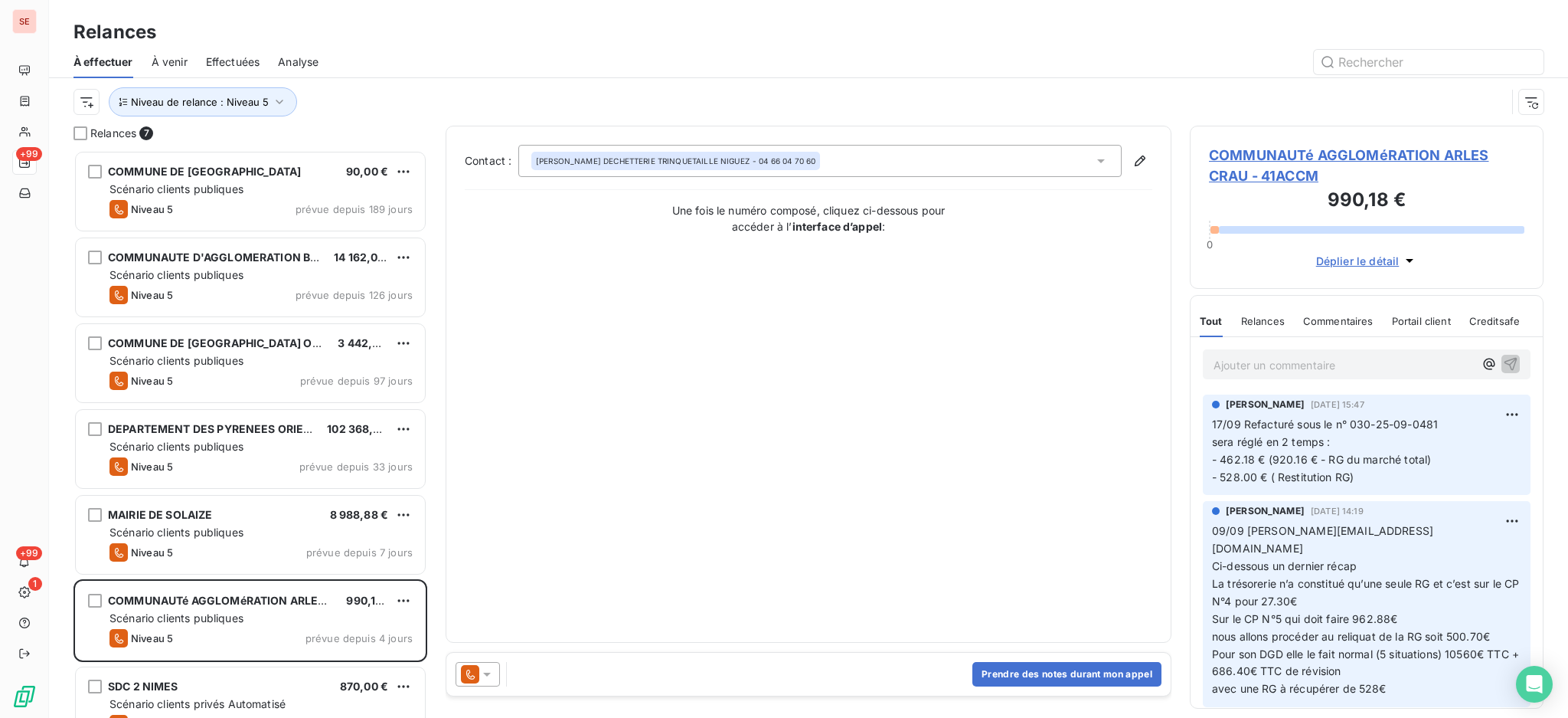
click at [1240, 152] on span "COMMUNAUTé AGGLOMéRATION ARLES CRAU - 41ACCM" at bounding box center [1366, 165] width 315 height 42
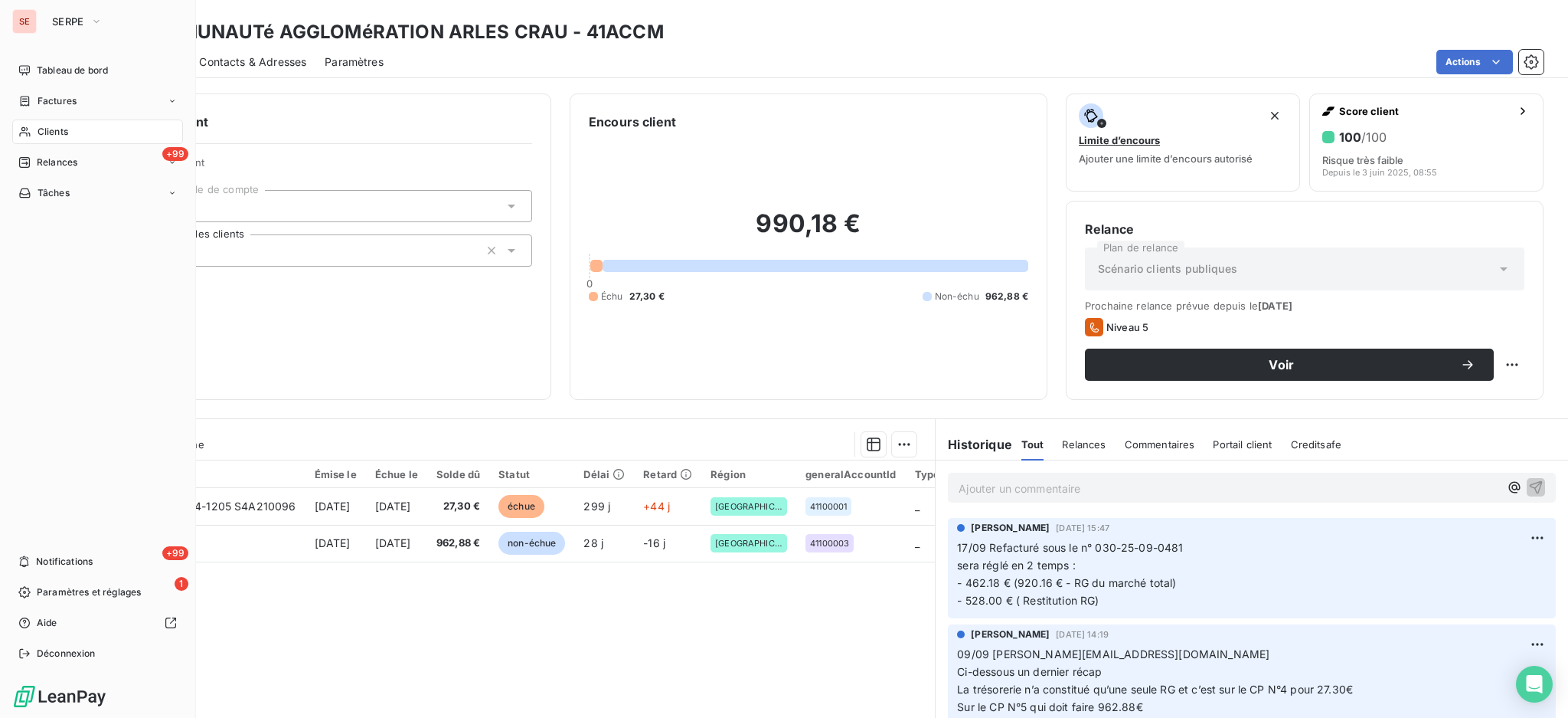
click at [54, 134] on span "Clients" at bounding box center [53, 131] width 31 height 14
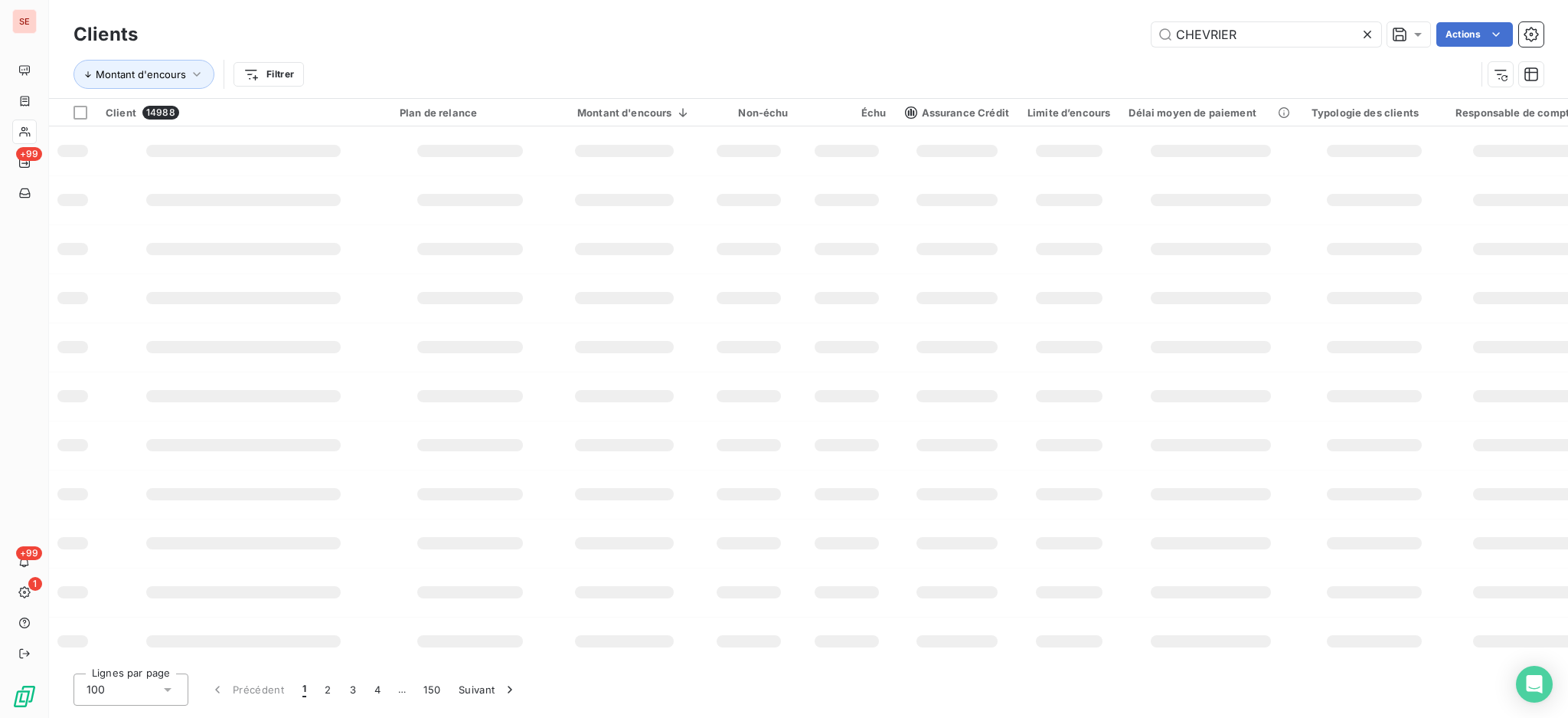
type input "CHEVRIER"
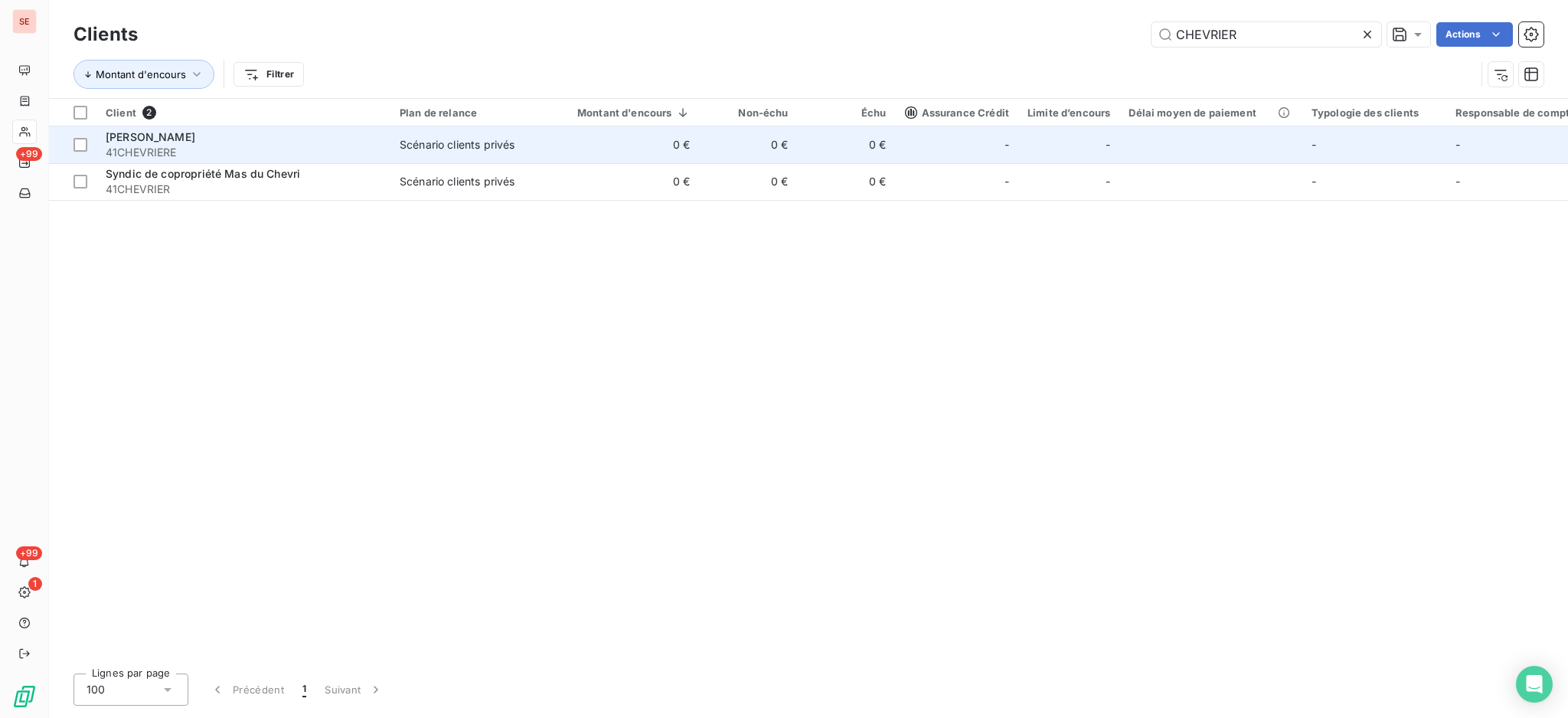
click at [246, 136] on div "CHEVRIER Elodie" at bounding box center [243, 136] width 275 height 15
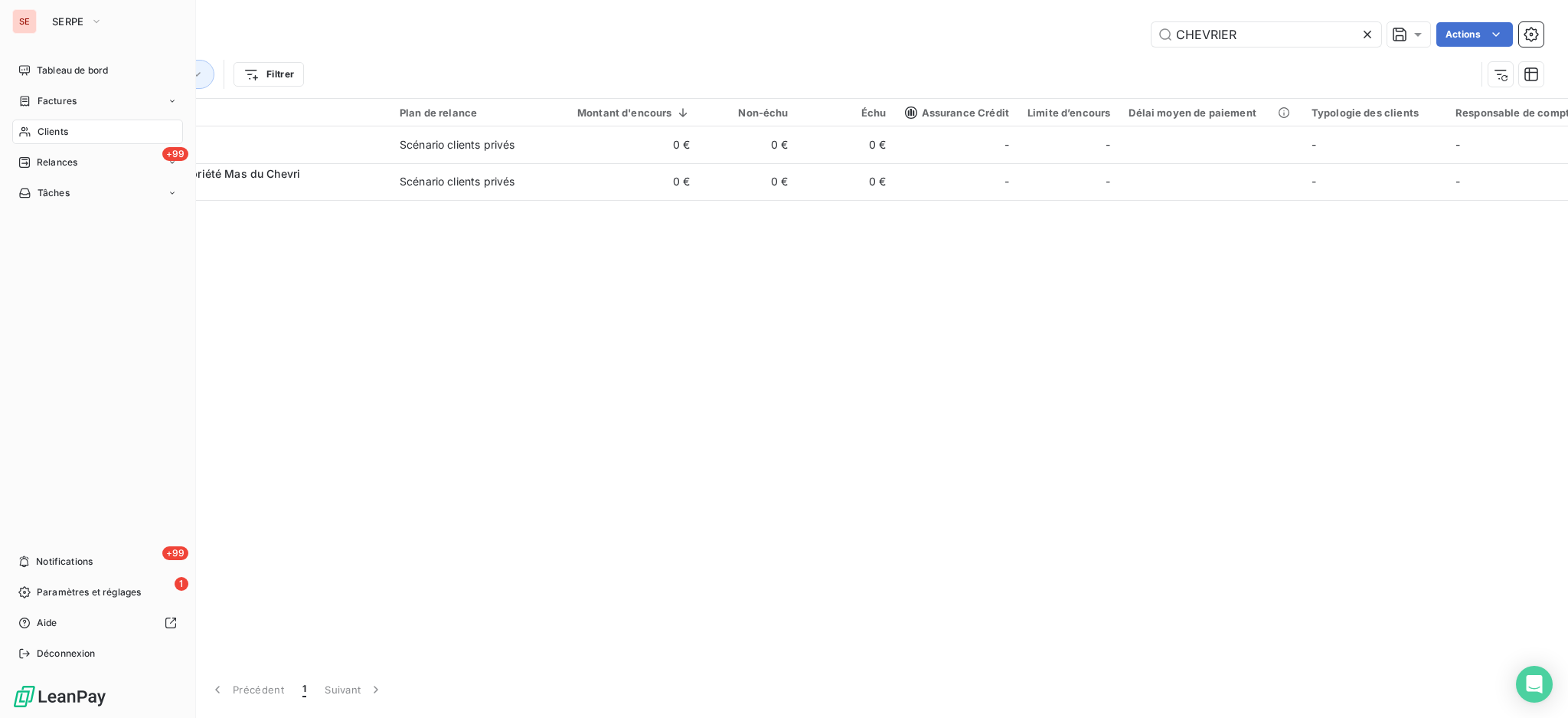
click at [58, 132] on span "Clients" at bounding box center [53, 131] width 31 height 14
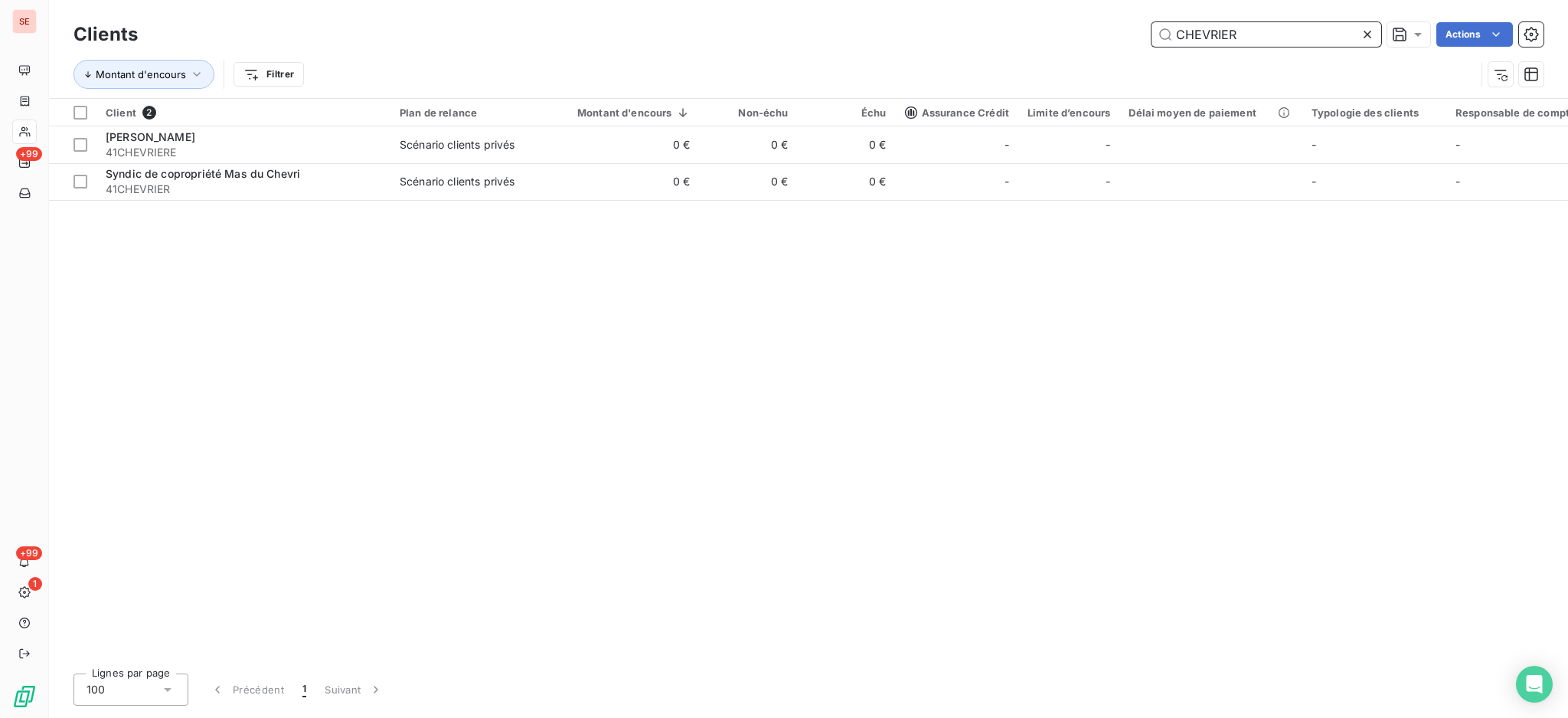
drag, startPoint x: 1285, startPoint y: 37, endPoint x: 1072, endPoint y: 23, distance: 213.5
click at [1100, 30] on div "CHEVRIER Actions" at bounding box center [849, 34] width 1387 height 24
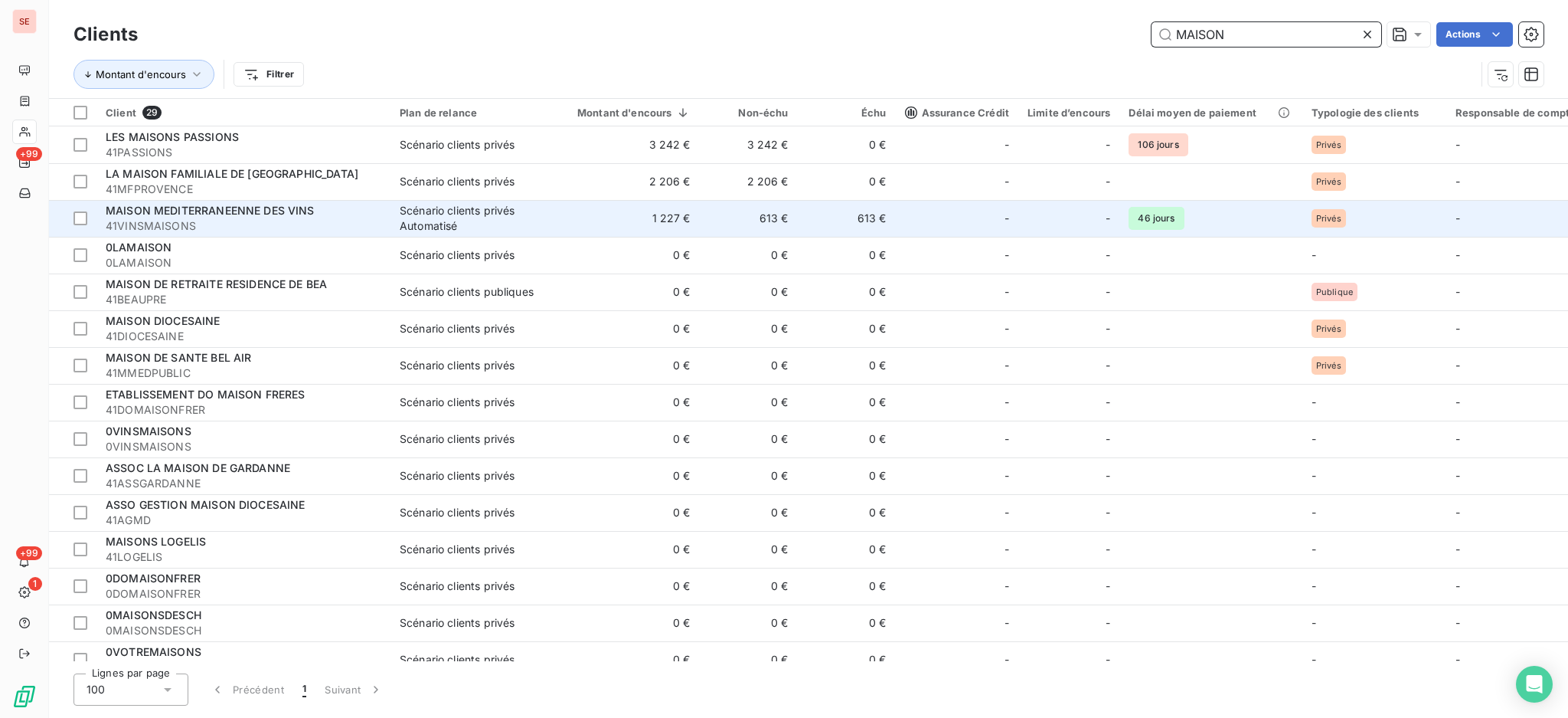
type input "MAISON"
click at [229, 216] on span "MAISON MEDITERRANEENNE DES VINS" at bounding box center [210, 210] width 209 height 13
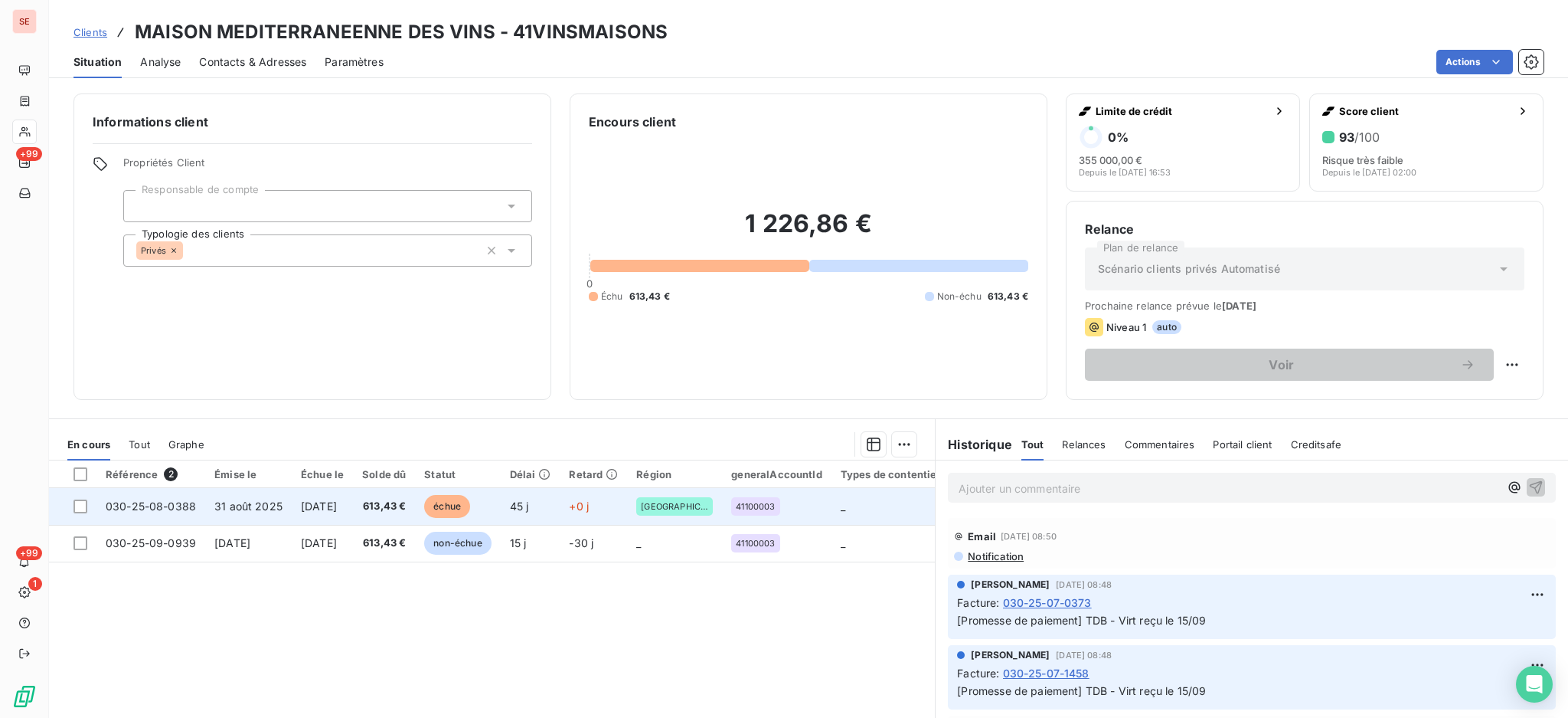
click at [353, 509] on td "15 oct. 2025" at bounding box center [322, 506] width 61 height 37
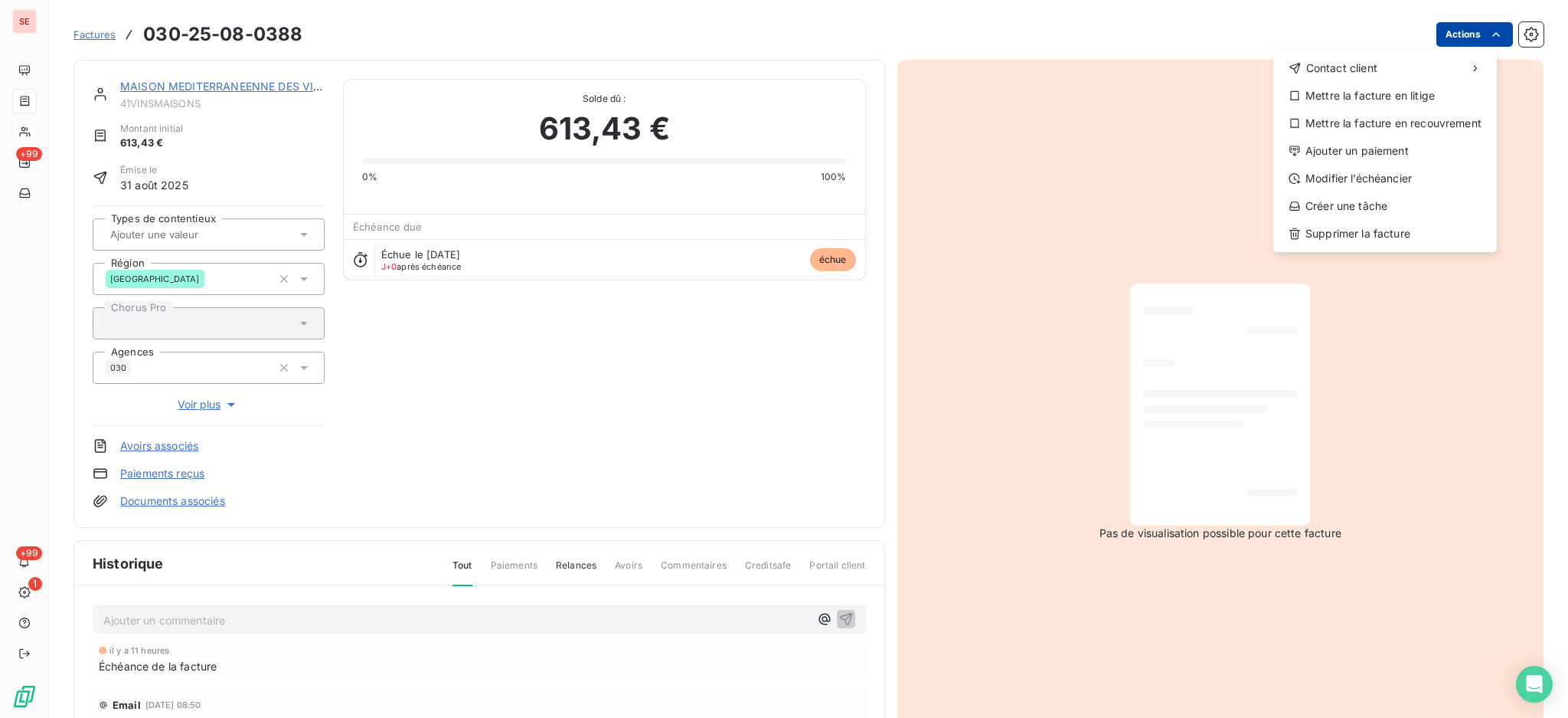
click at [1463, 34] on html "SE +99 +99 1 Factures 030-25-08-0388 Actions Contact client Mettre la facture e…" at bounding box center [784, 359] width 1568 height 718
click at [1410, 153] on div "Ajouter un paiement" at bounding box center [1385, 151] width 211 height 24
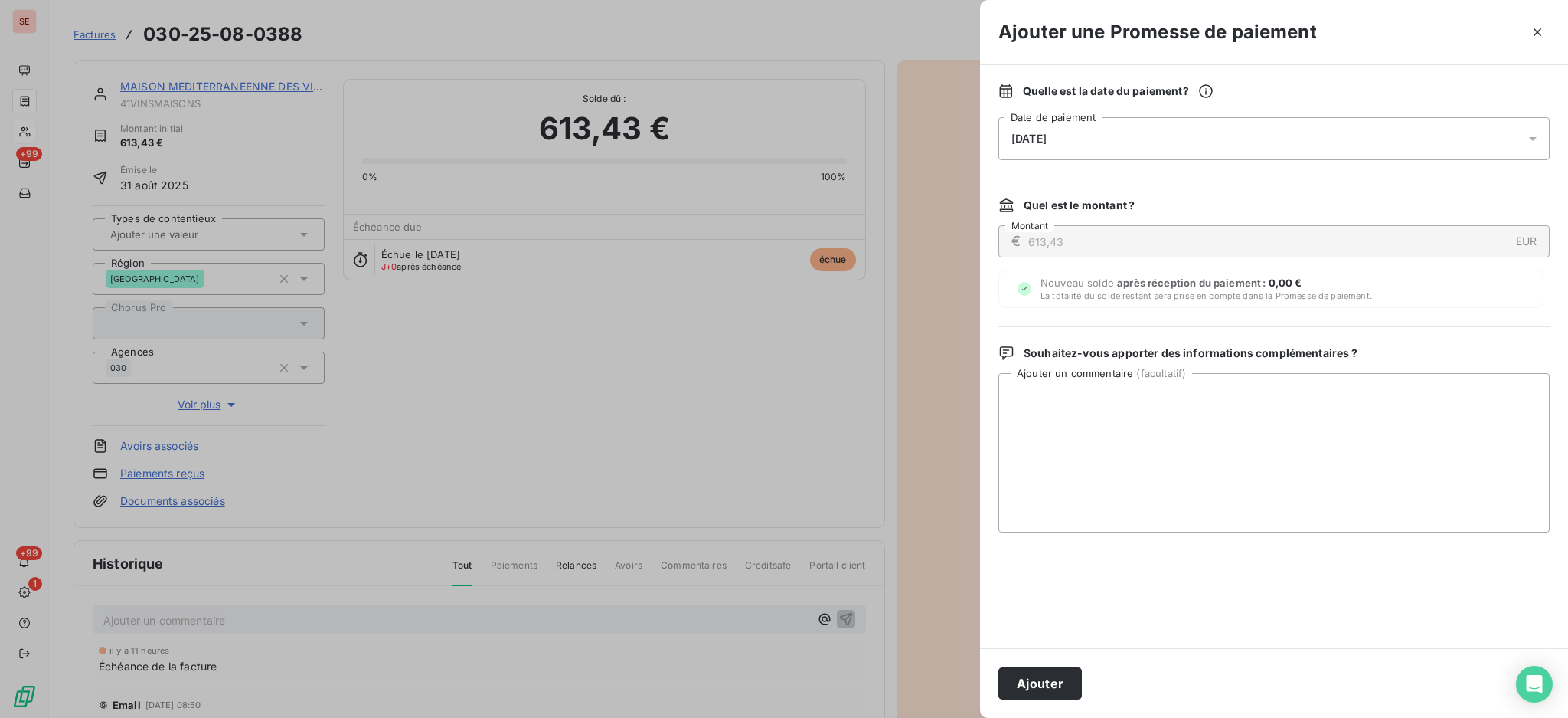
click at [1535, 138] on icon at bounding box center [1533, 139] width 7 height 4
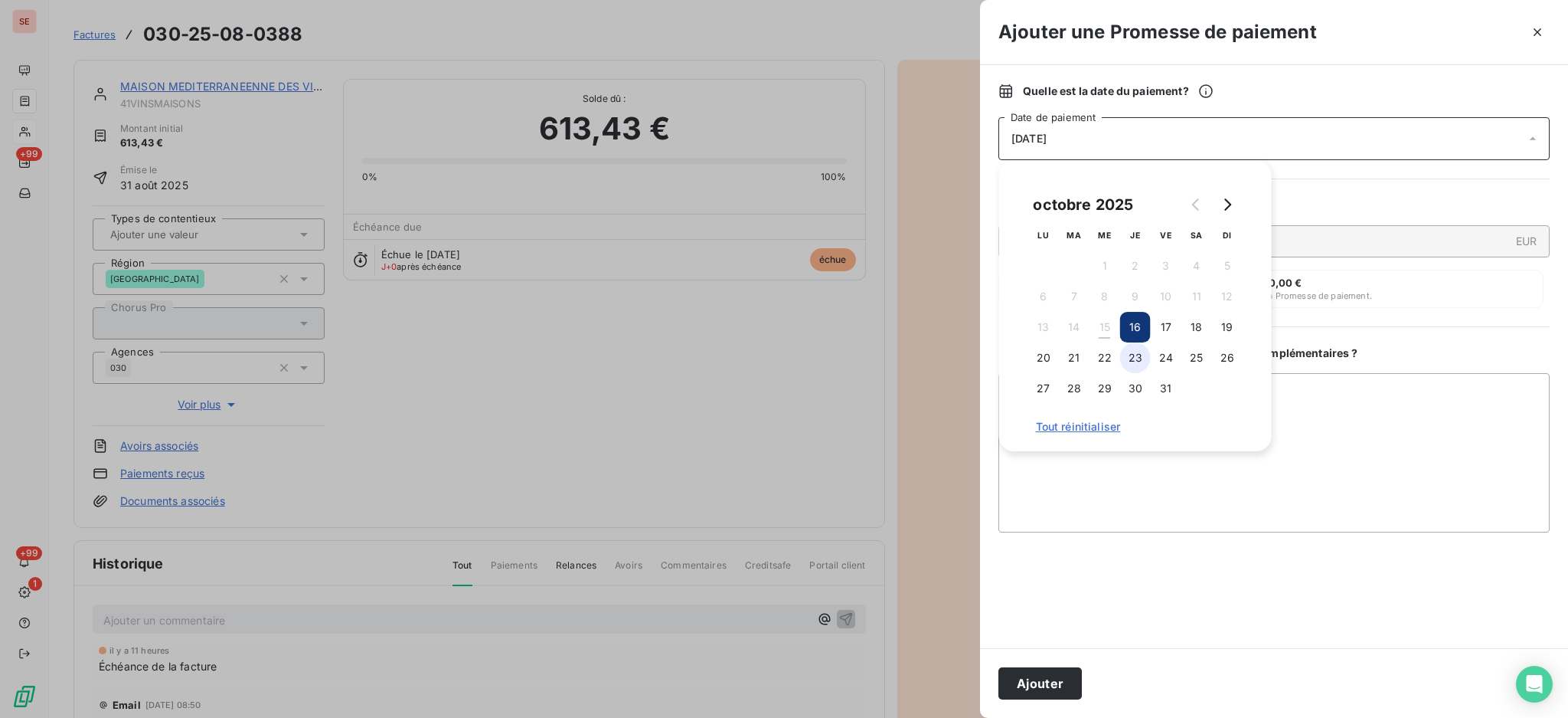
click at [1137, 359] on button "23" at bounding box center [1136, 358] width 31 height 31
click at [1158, 357] on button "24" at bounding box center [1166, 358] width 31 height 31
click at [1451, 467] on textarea "Ajouter un commentaire ( facultatif )" at bounding box center [1274, 452] width 552 height 159
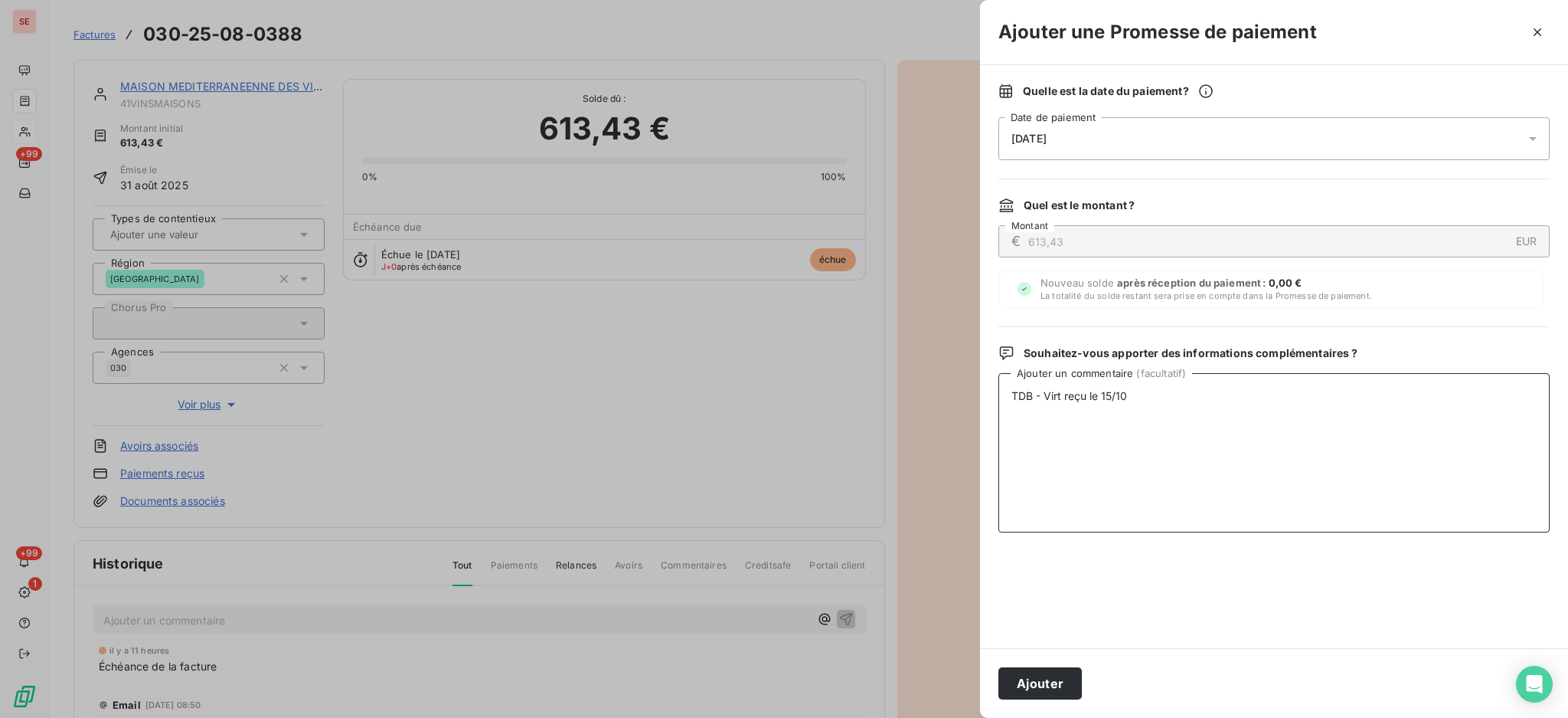
drag, startPoint x: 1139, startPoint y: 405, endPoint x: 970, endPoint y: 405, distance: 169.0
click at [970, 717] on div "Ajouter une Promesse de paiement Quelle est la date du paiement ? 24/10/2025 Da…" at bounding box center [784, 718] width 1568 height 0
type textarea "TDB - Virt reçu le 15/10"
click at [1017, 691] on button "Ajouter" at bounding box center [1040, 684] width 83 height 33
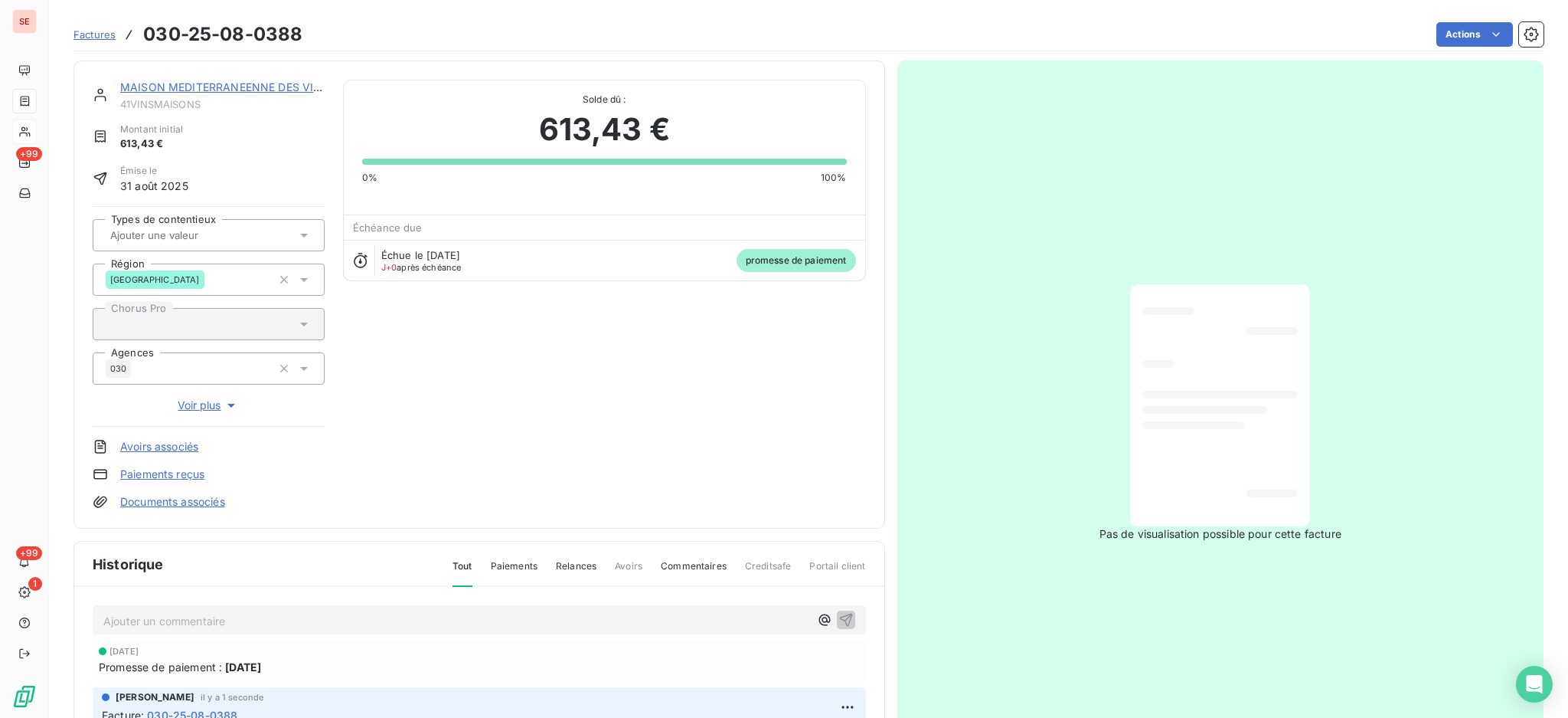
scroll to position [203, 0]
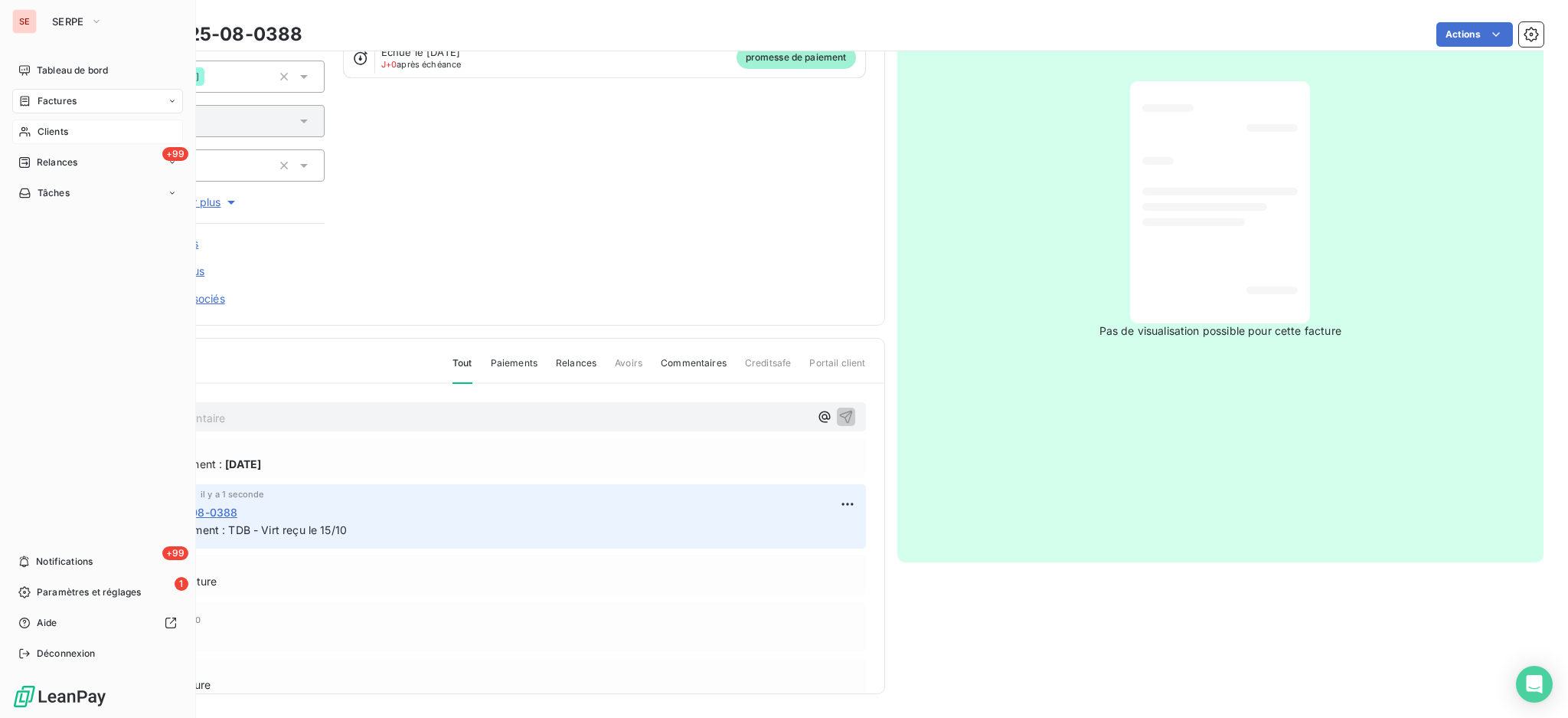
click at [65, 96] on span "Factures" at bounding box center [57, 100] width 39 height 14
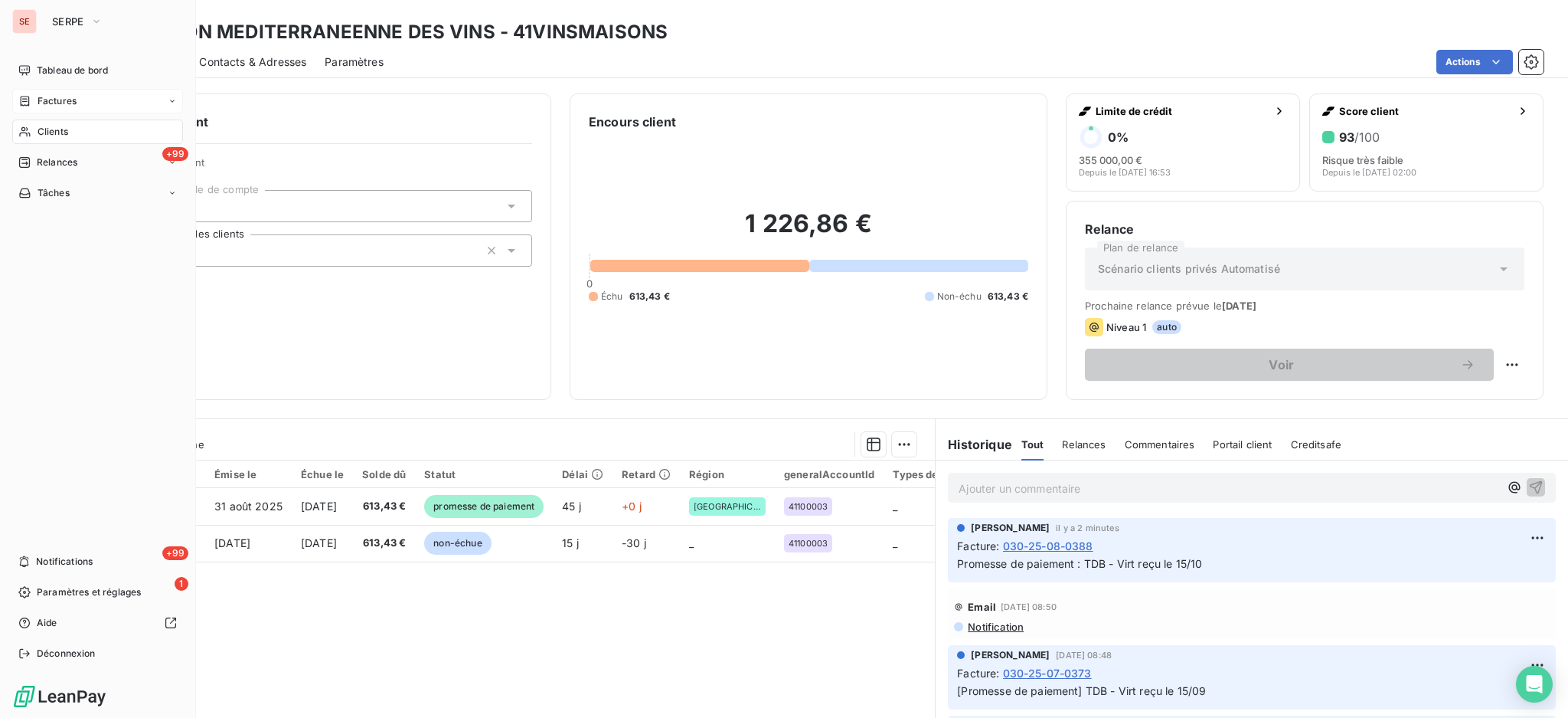
click at [72, 97] on span "Factures" at bounding box center [57, 100] width 39 height 14
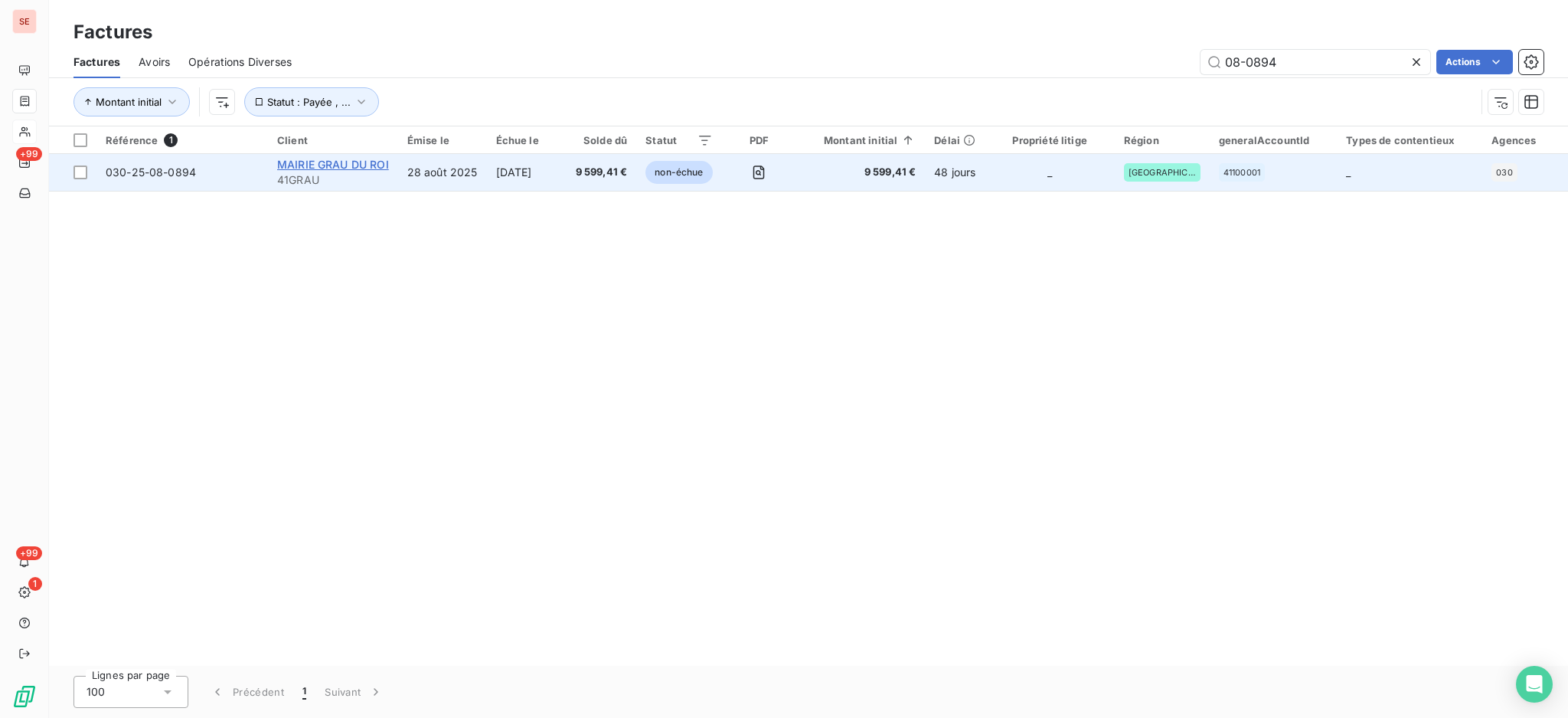
click at [290, 163] on span "MAIRIE GRAU DU ROI" at bounding box center [333, 164] width 112 height 13
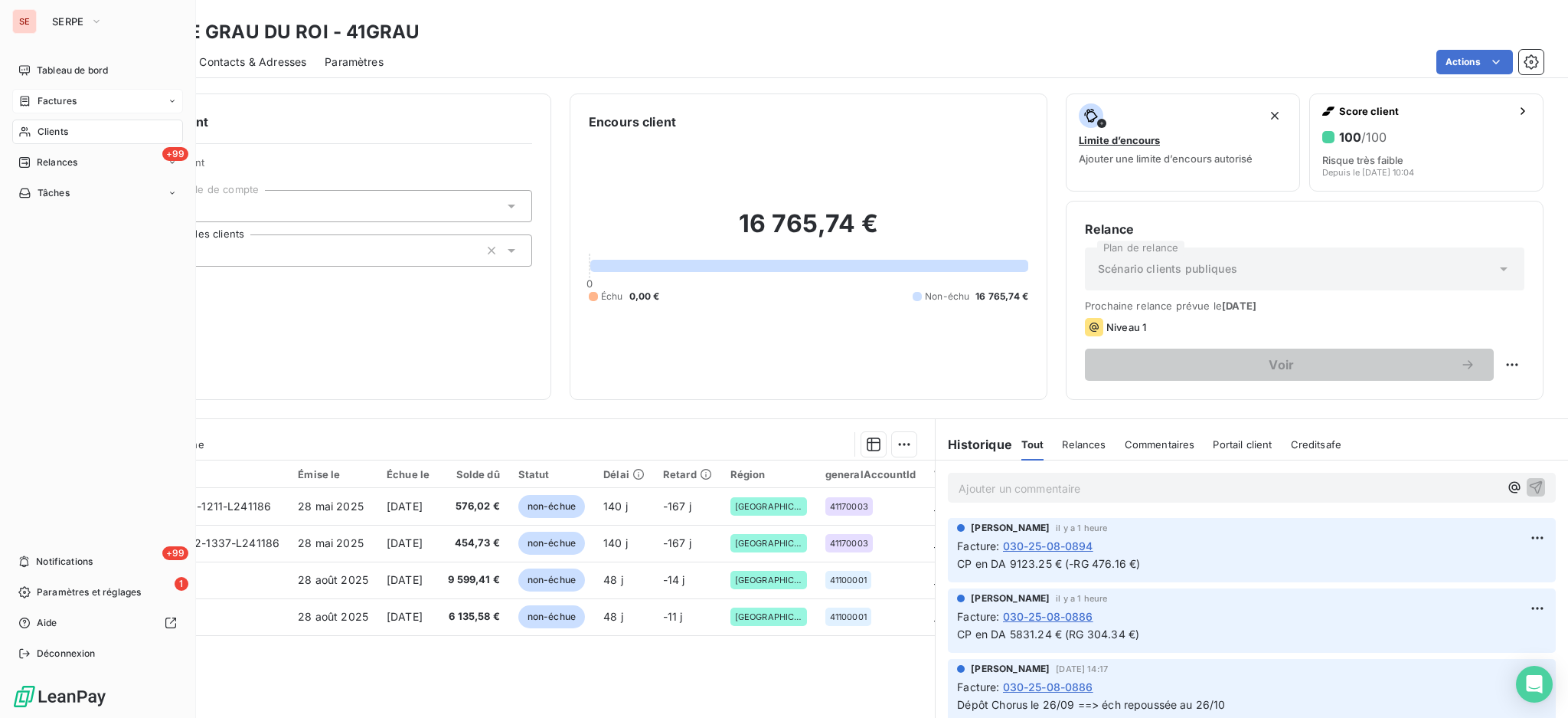
click at [53, 104] on span "Factures" at bounding box center [57, 100] width 39 height 14
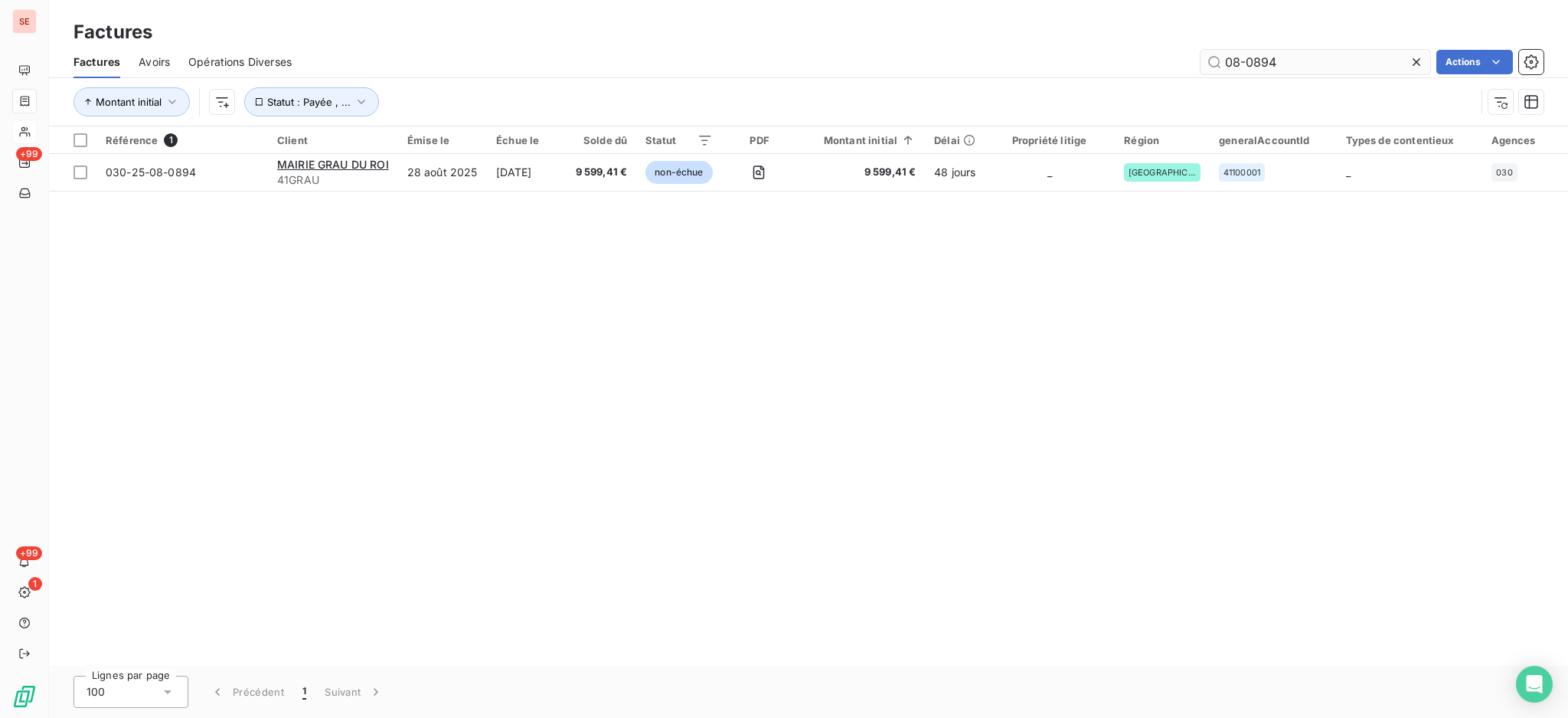
drag, startPoint x: 1265, startPoint y: 64, endPoint x: 1255, endPoint y: 65, distance: 10.0
click at [1255, 65] on input "08-0894" at bounding box center [1315, 61] width 229 height 24
type input "08-0094"
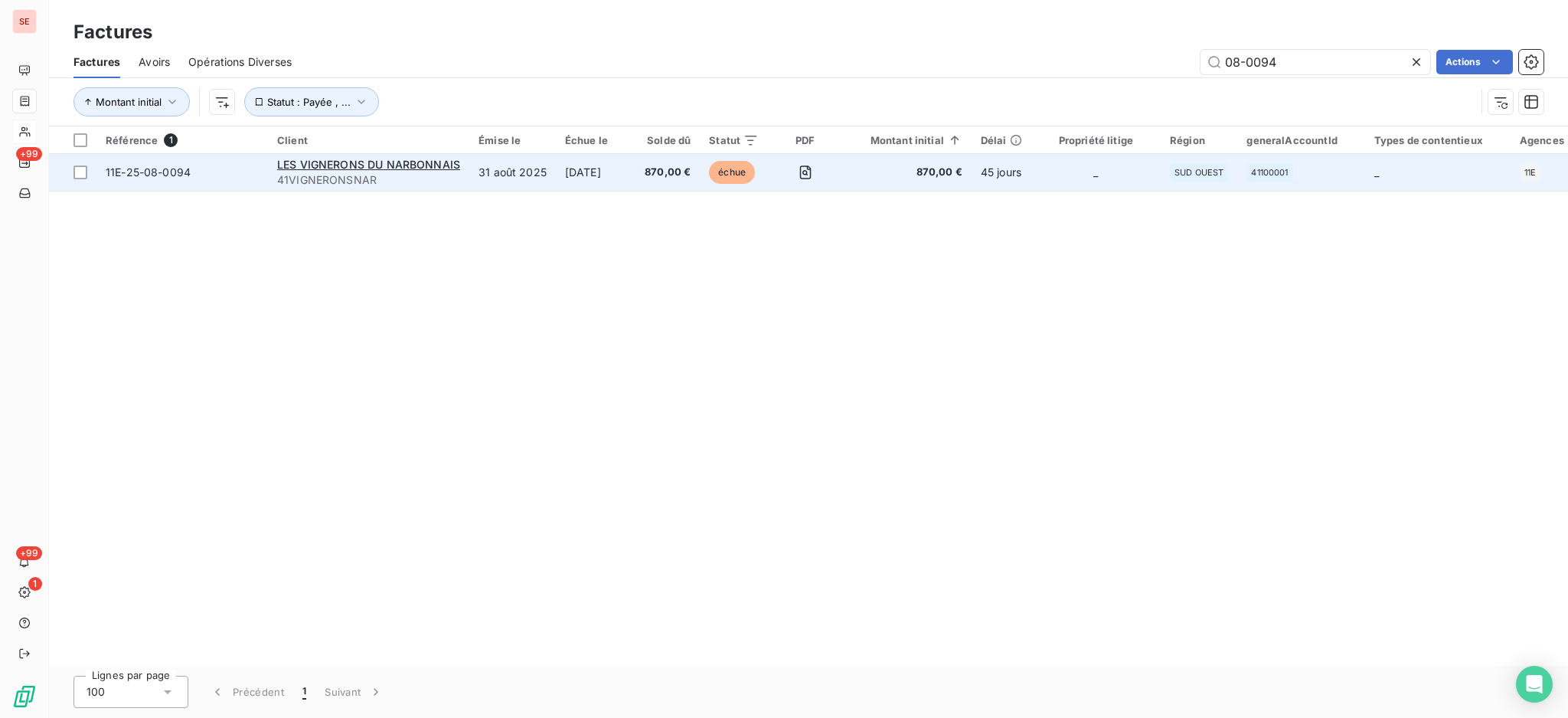
click at [295, 179] on span "41VIGNERONSNAR" at bounding box center [368, 180] width 183 height 15
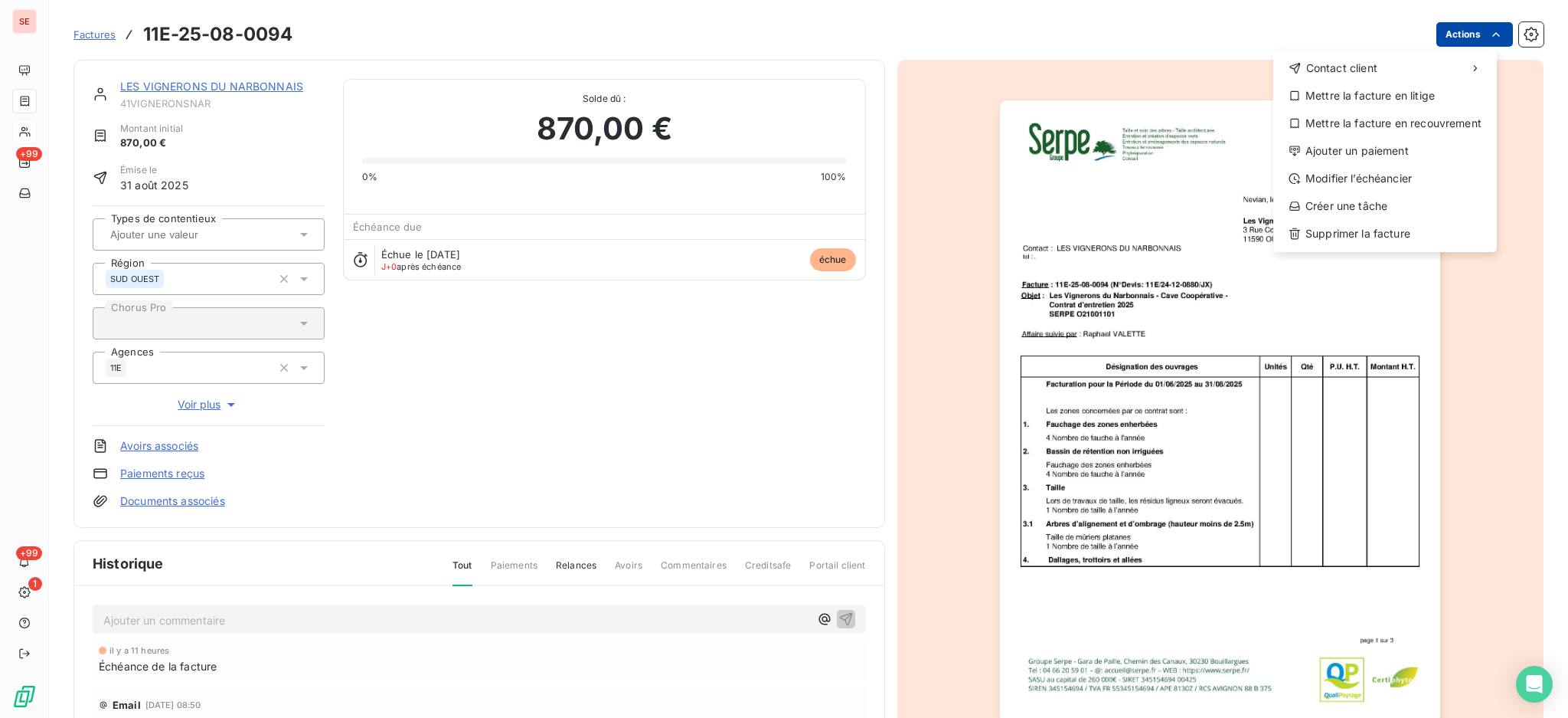
click at [1449, 26] on html "SE +99 +99 1 Factures 11E-25-08-0094 Actions Contact client Mettre la facture e…" at bounding box center [784, 359] width 1568 height 718
click at [1415, 145] on div "Ajouter un paiement" at bounding box center [1385, 151] width 211 height 24
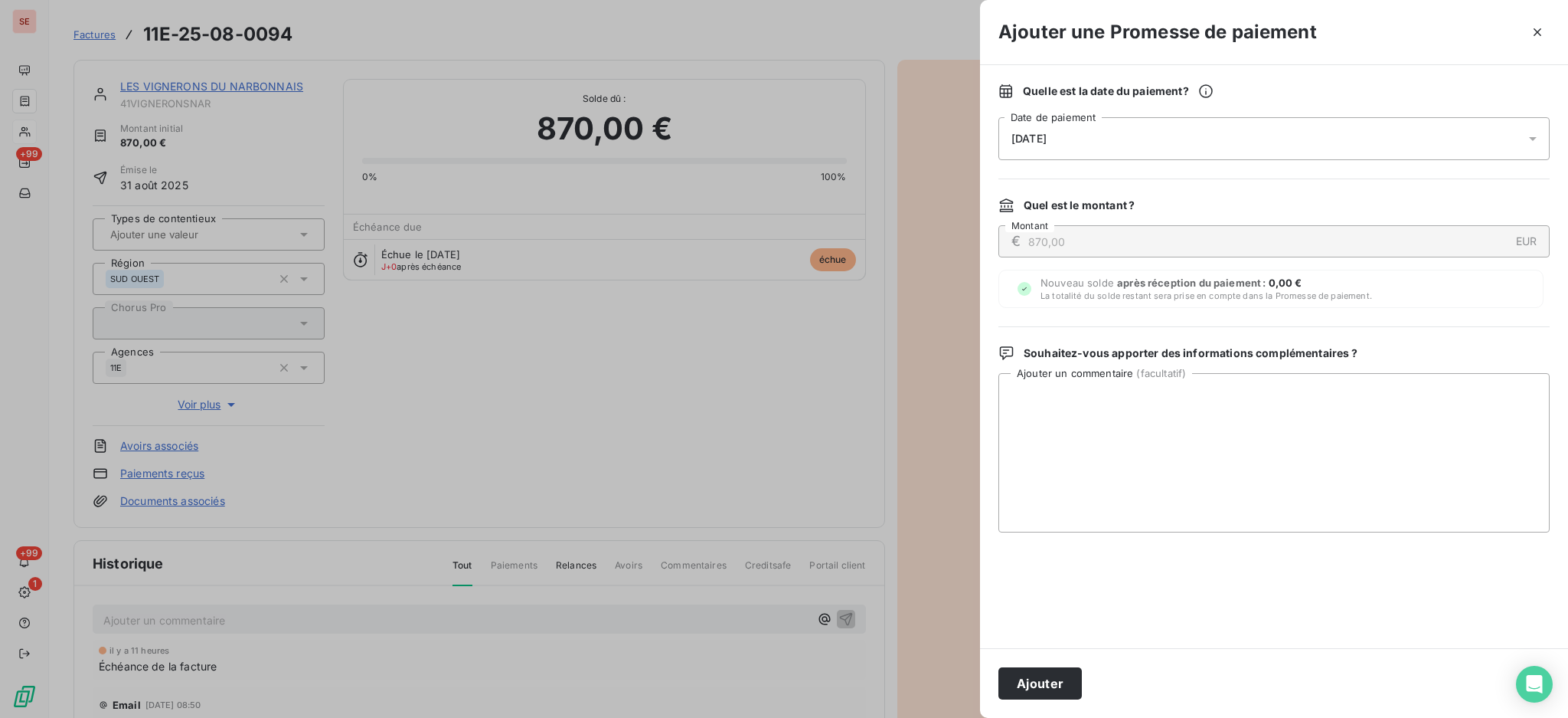
click at [1535, 135] on icon at bounding box center [1533, 138] width 15 height 15
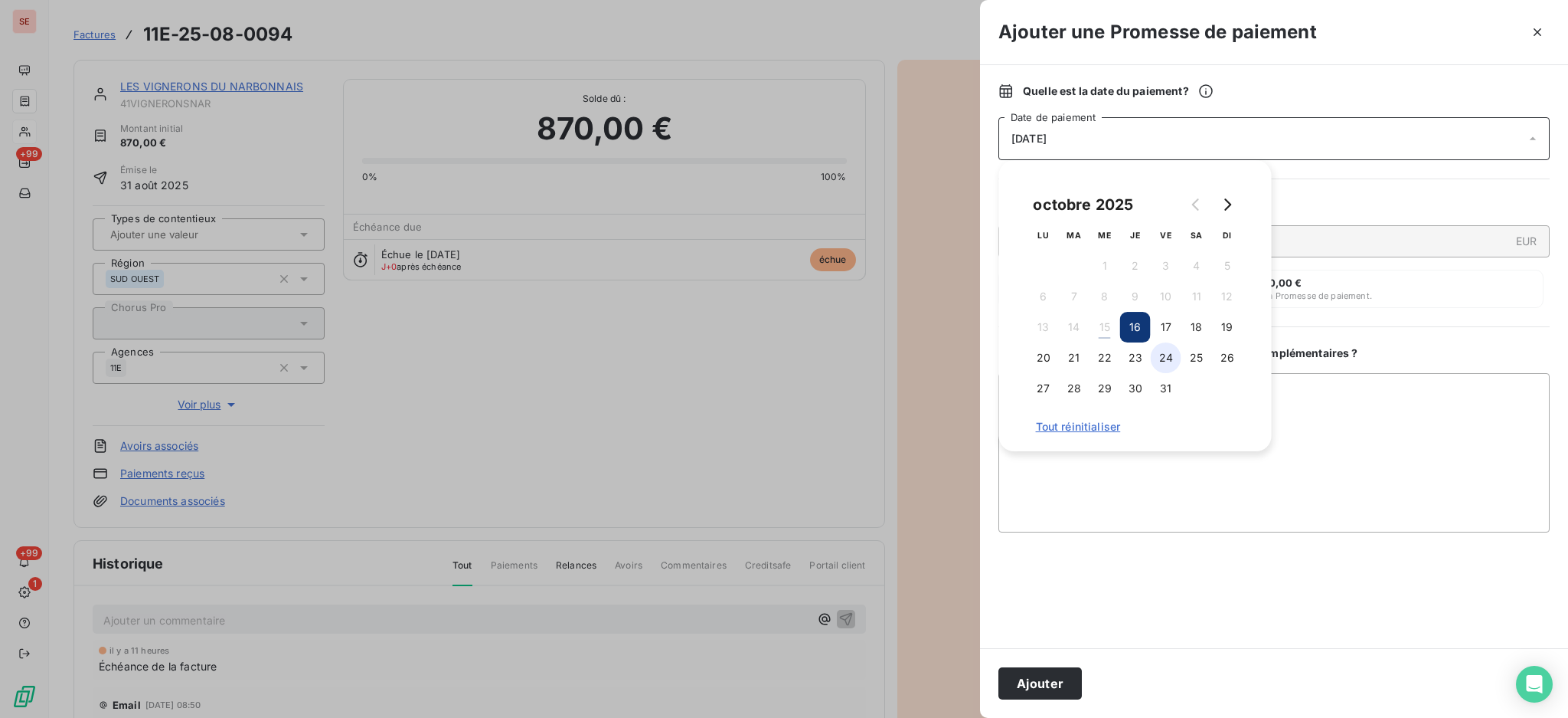
click at [1164, 349] on button "24" at bounding box center [1166, 358] width 31 height 31
click at [1352, 388] on textarea "Ajouter un commentaire ( facultatif )" at bounding box center [1274, 452] width 552 height 159
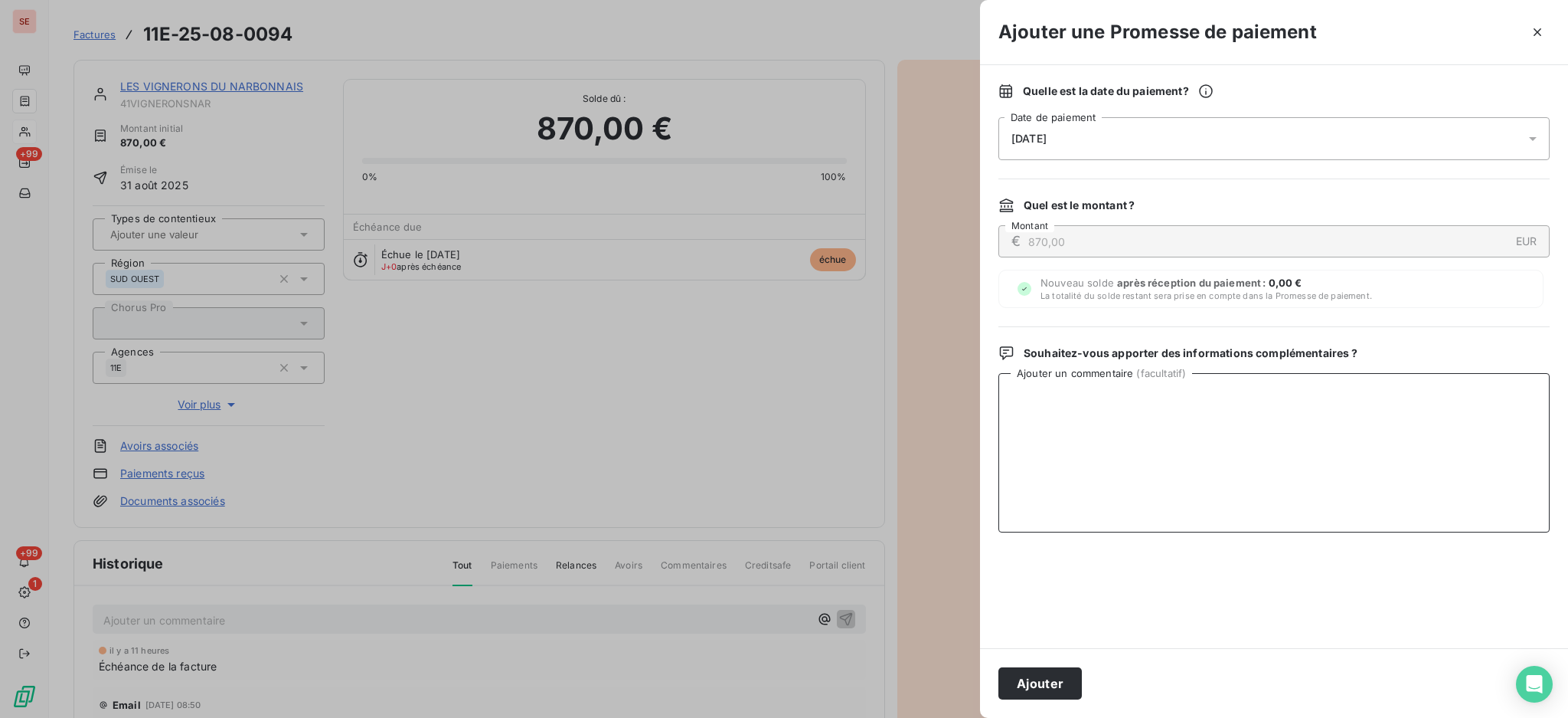
paste textarea "TDB - Virt reçu le 15/10"
type textarea "TDB - Virt reçu le 15/10"
click at [1044, 677] on button "Ajouter" at bounding box center [1040, 684] width 83 height 33
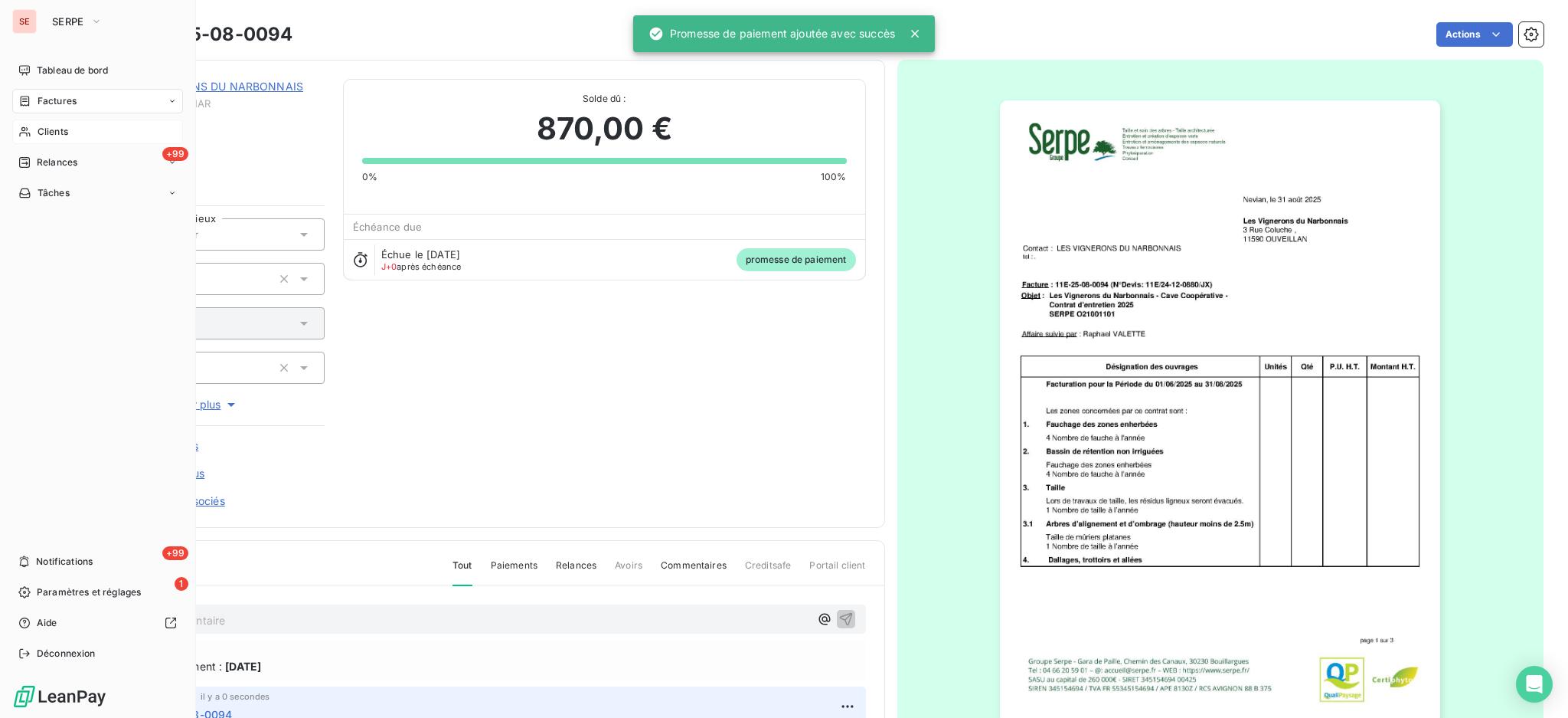
click at [54, 97] on span "Factures" at bounding box center [57, 100] width 39 height 14
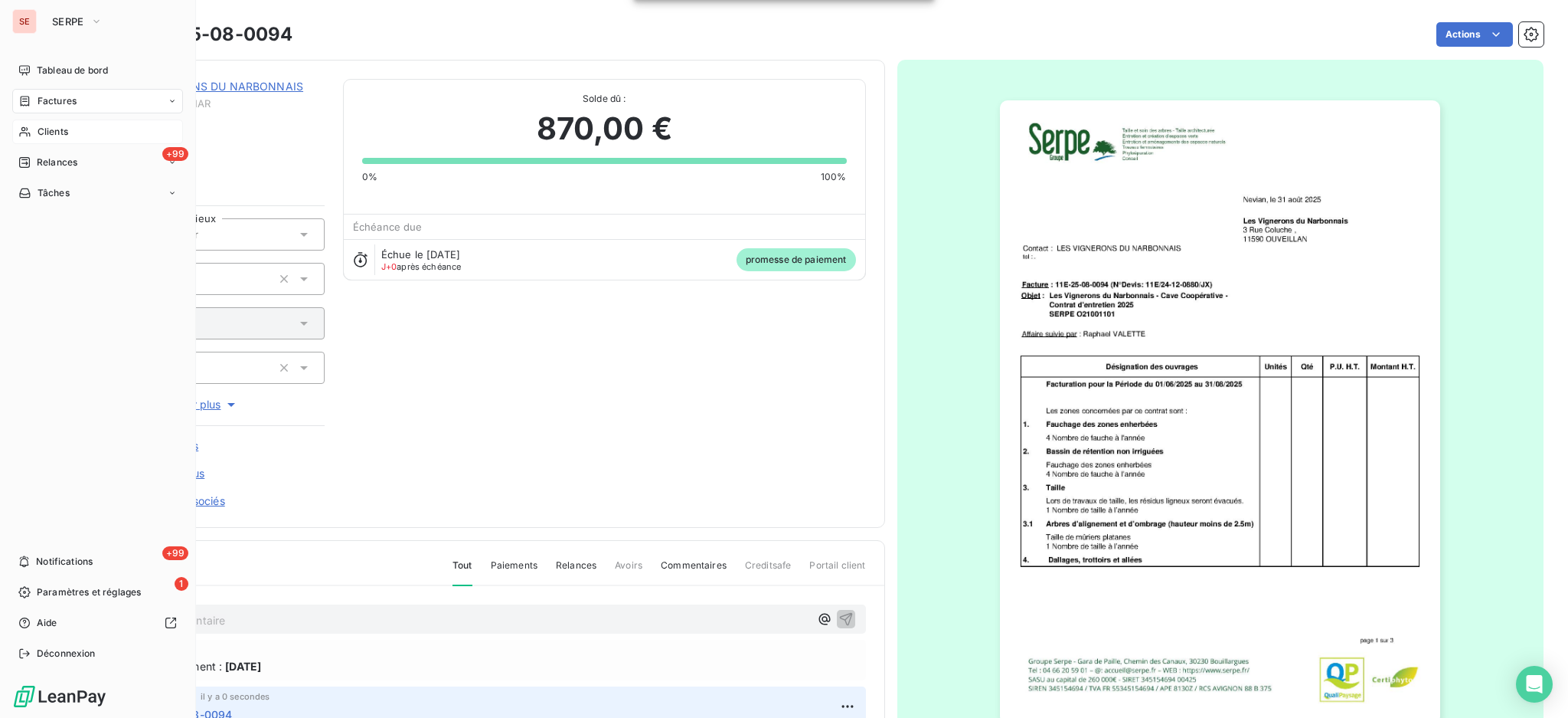
click at [45, 105] on span "Factures" at bounding box center [57, 100] width 39 height 14
click at [50, 129] on span "Factures" at bounding box center [56, 131] width 39 height 14
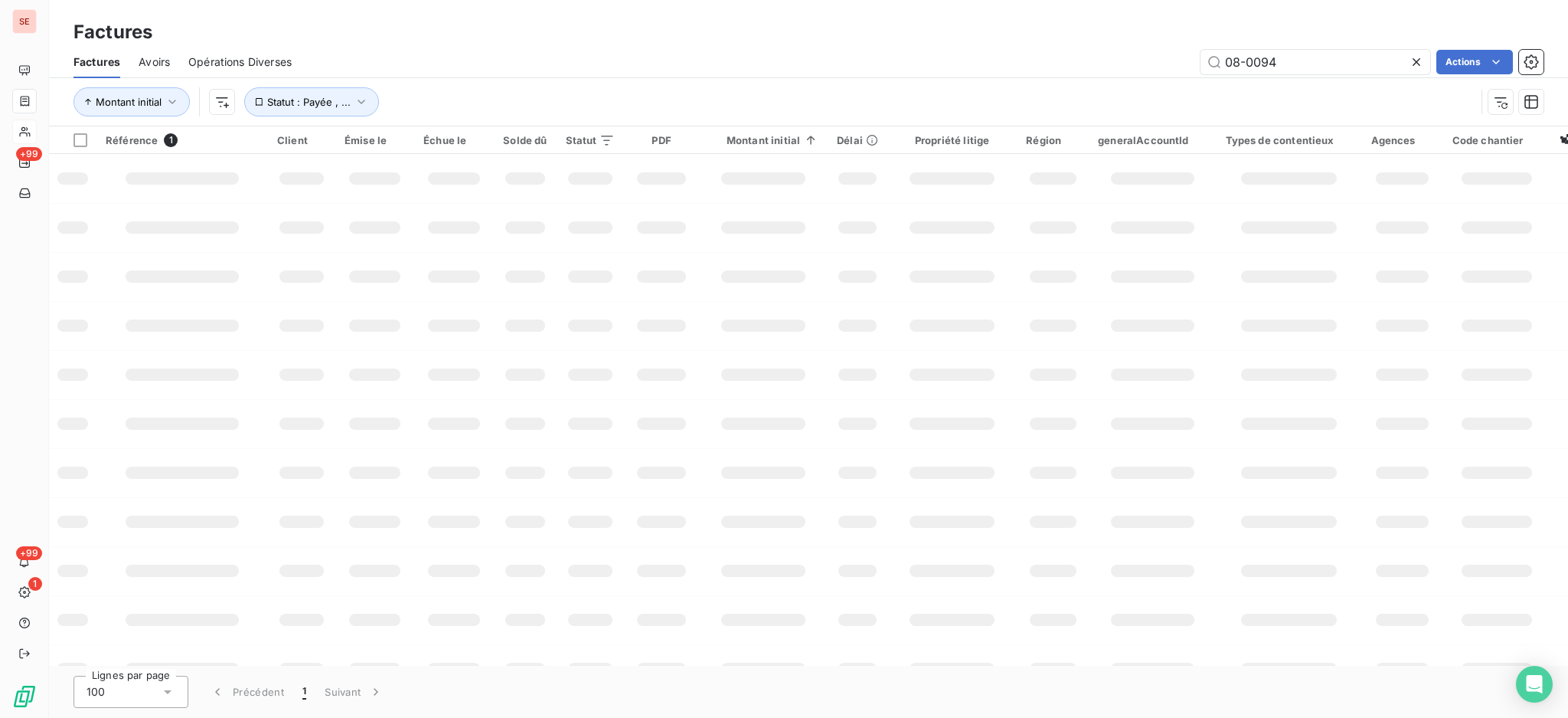
drag, startPoint x: 1276, startPoint y: 61, endPoint x: 1036, endPoint y: 44, distance: 240.6
click at [1036, 44] on div "Factures Factures Avoirs Opérations Diverses 08-0094 Actions Montant initial St…" at bounding box center [808, 63] width 1519 height 126
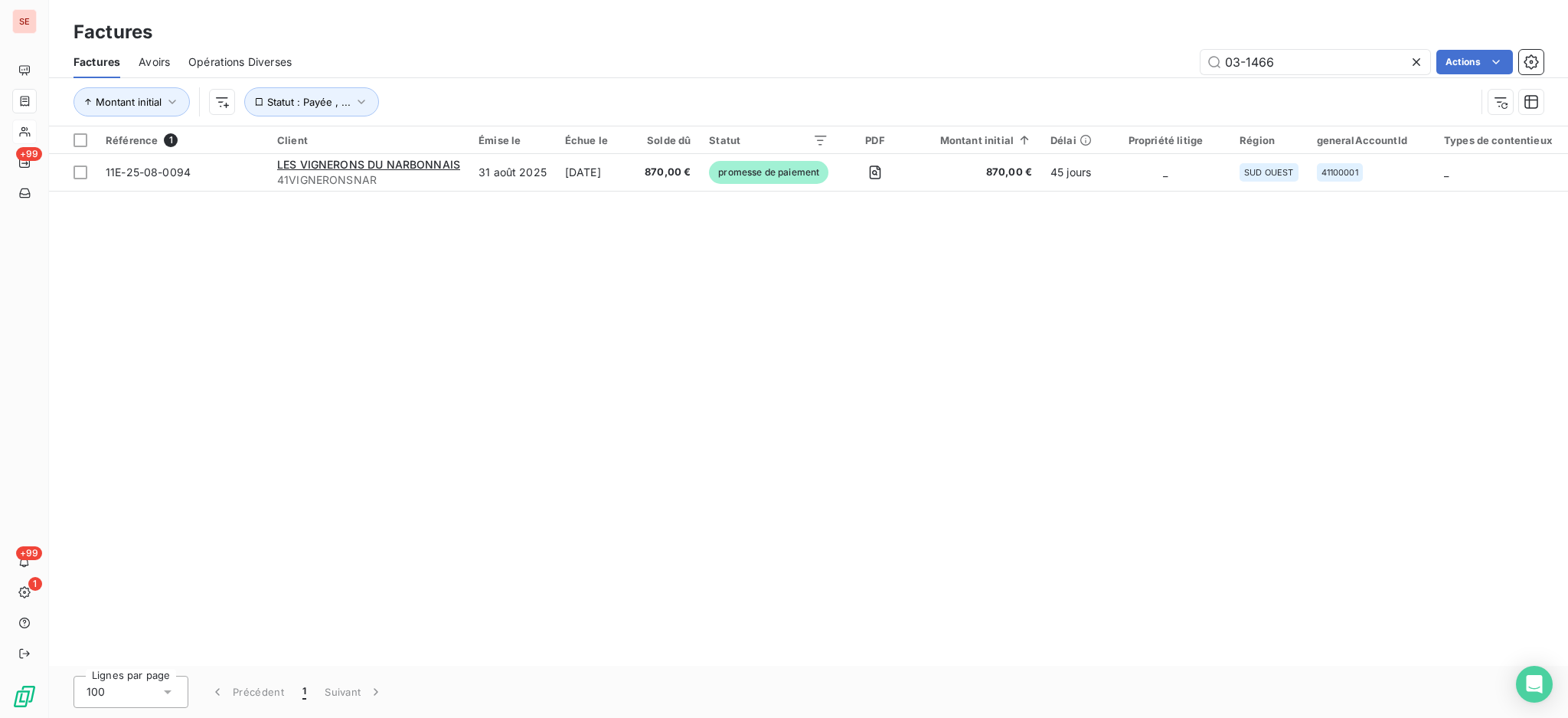
type input "03-1466"
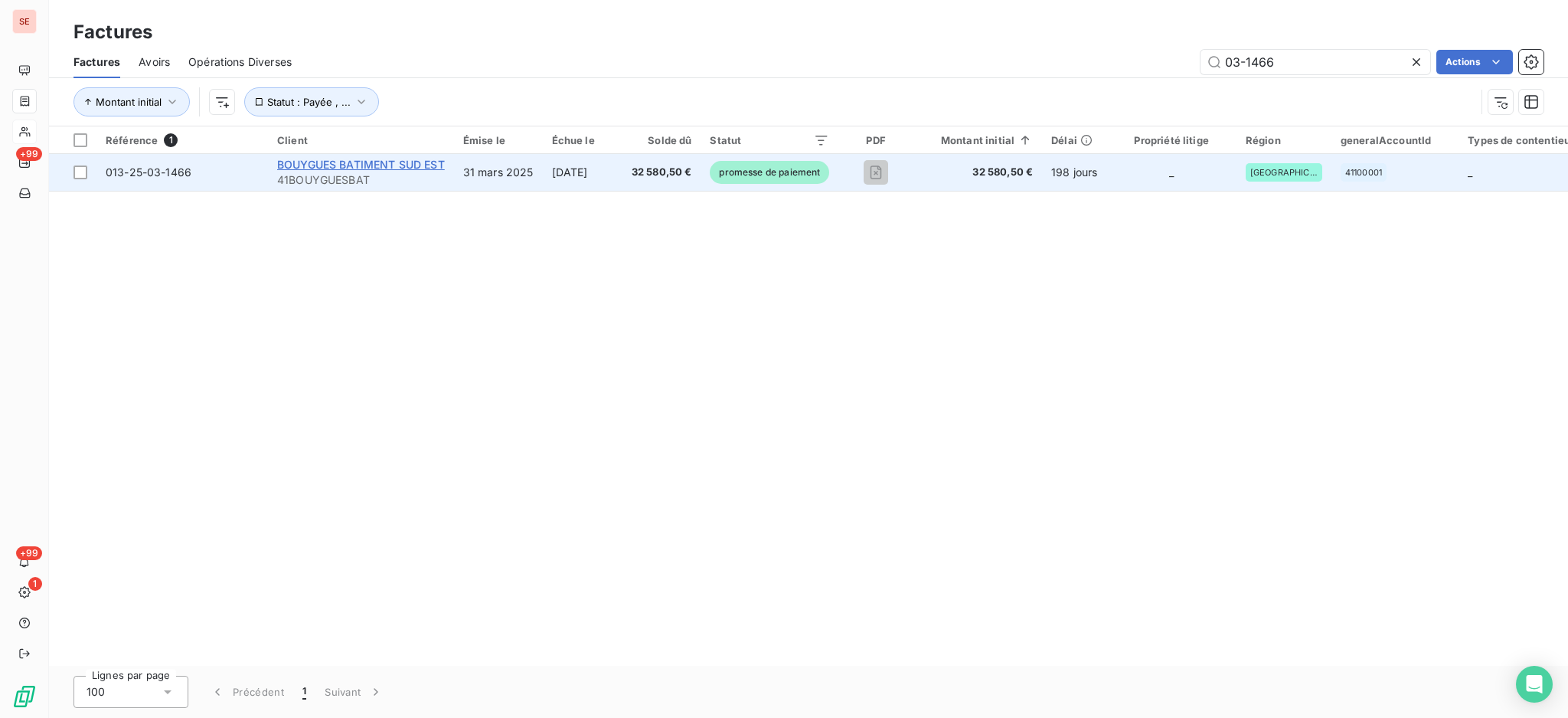
click at [386, 169] on span "BOUYGUES BATIMENT SUD EST" at bounding box center [361, 164] width 168 height 13
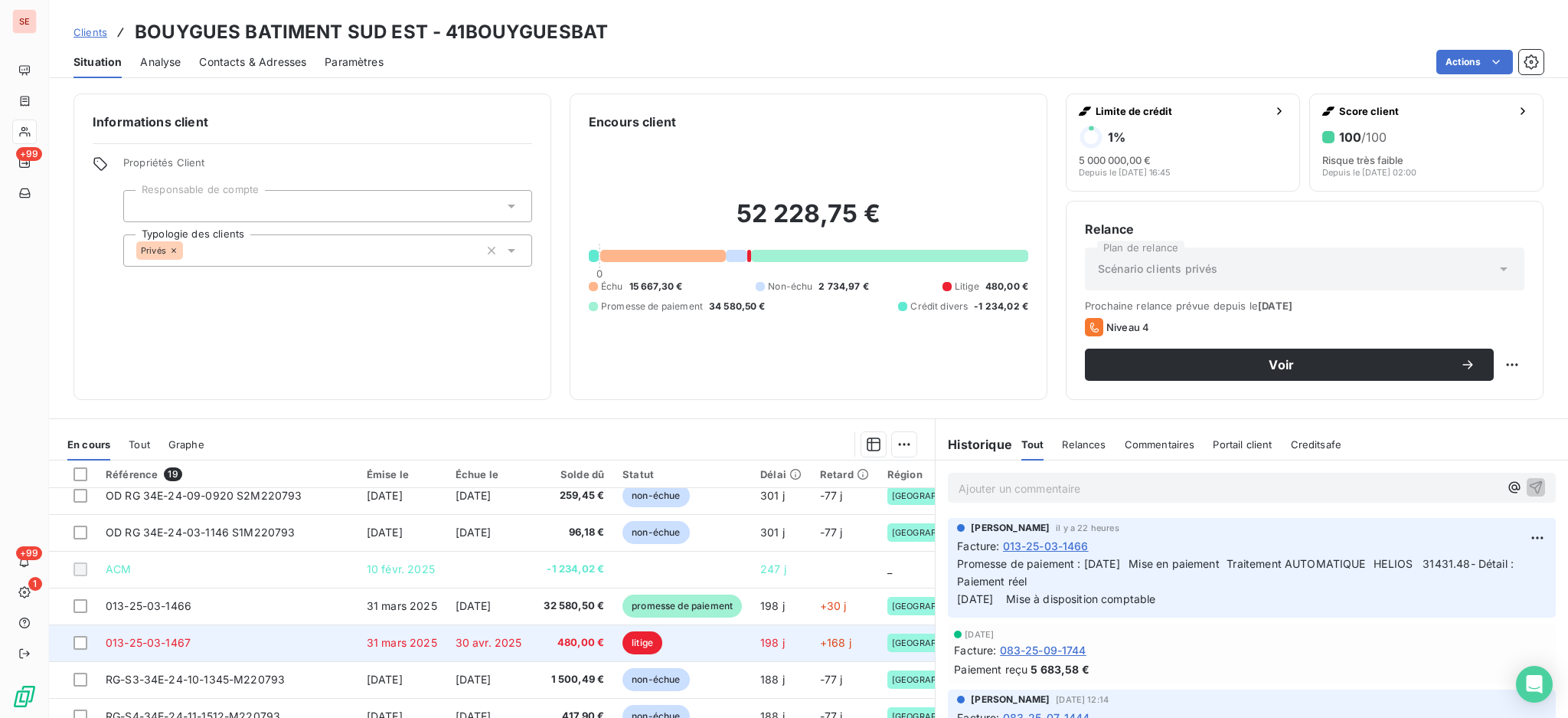
scroll to position [306, 0]
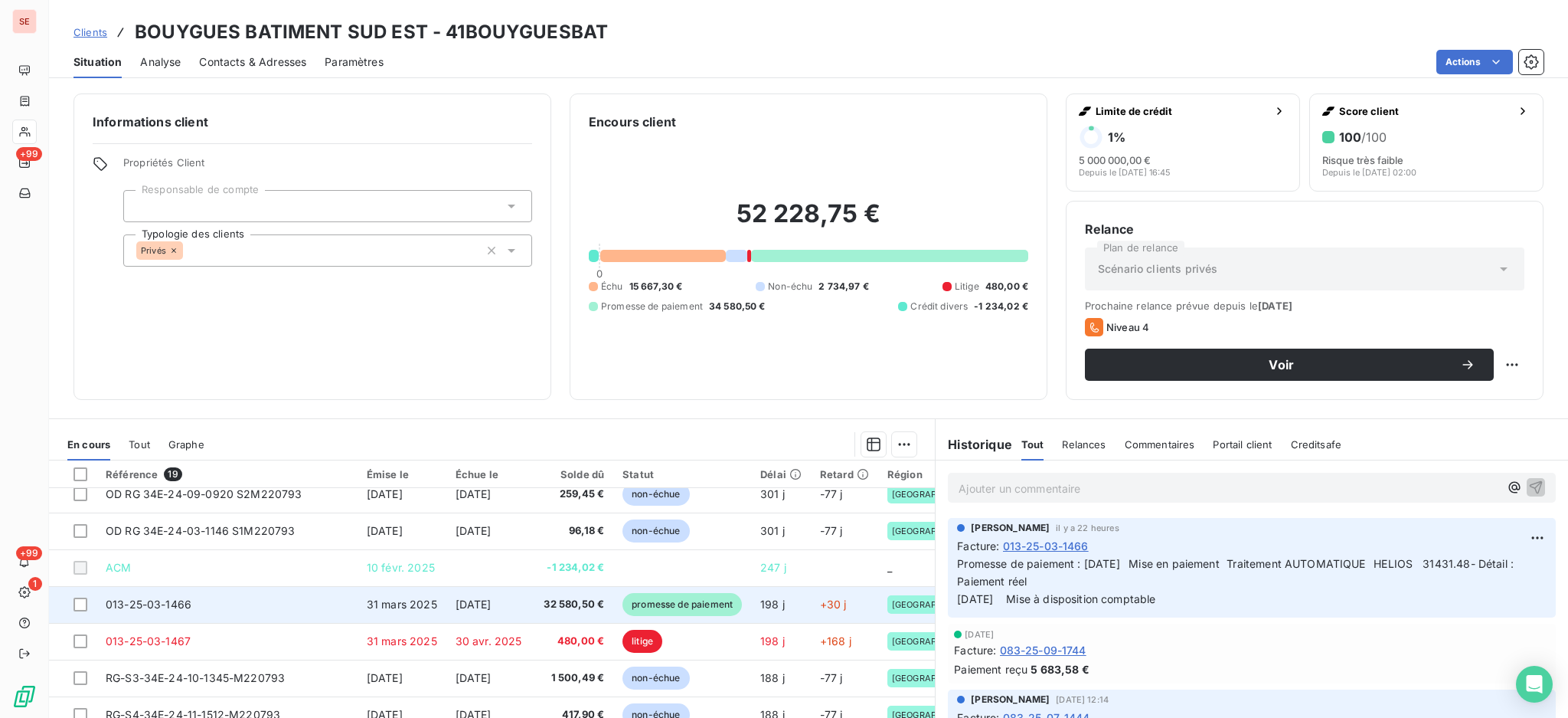
click at [388, 605] on td "31 mars 2025" at bounding box center [402, 604] width 88 height 37
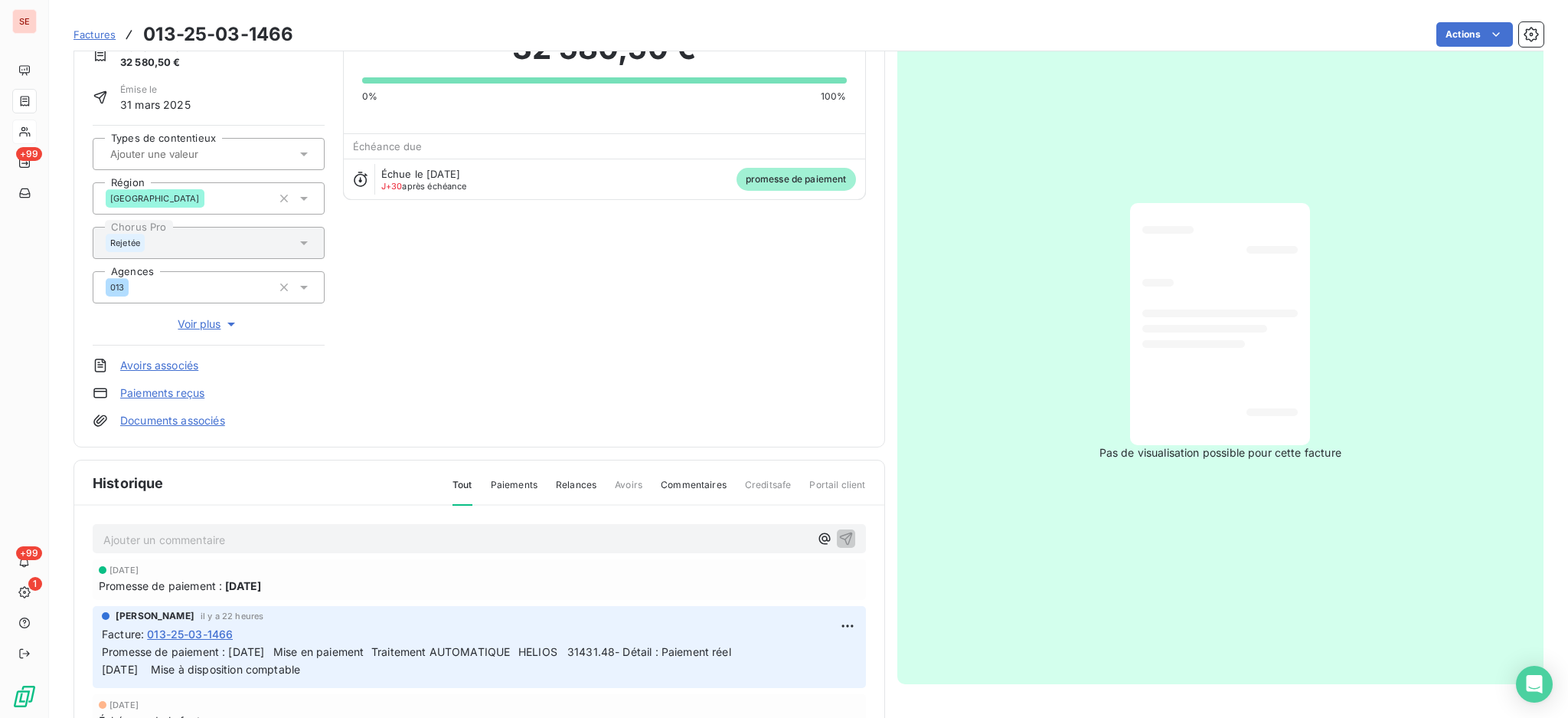
scroll to position [104, 0]
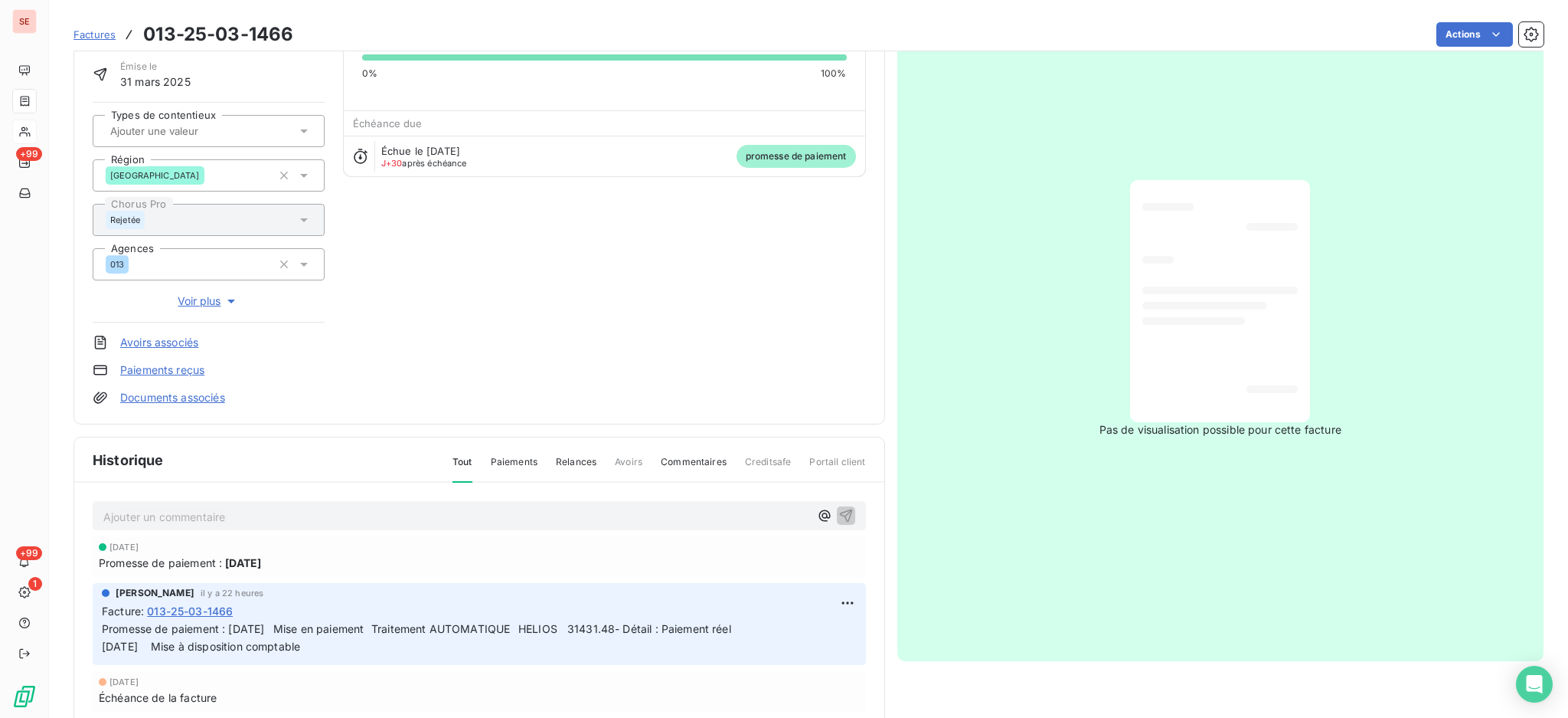
click at [492, 517] on p "Ajouter un commentaire ﻿" at bounding box center [457, 517] width 706 height 19
click at [839, 511] on icon "button" at bounding box center [846, 515] width 15 height 15
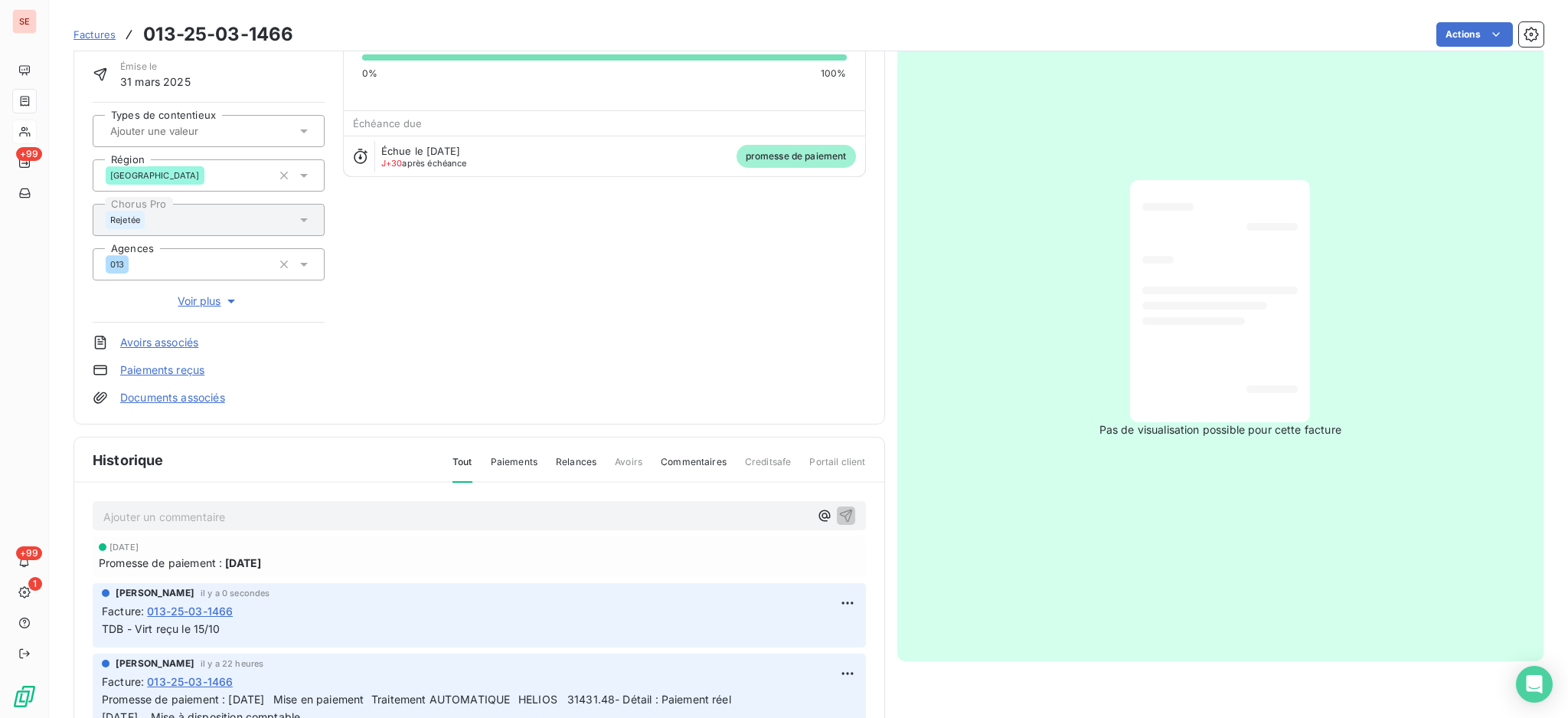
scroll to position [0, 0]
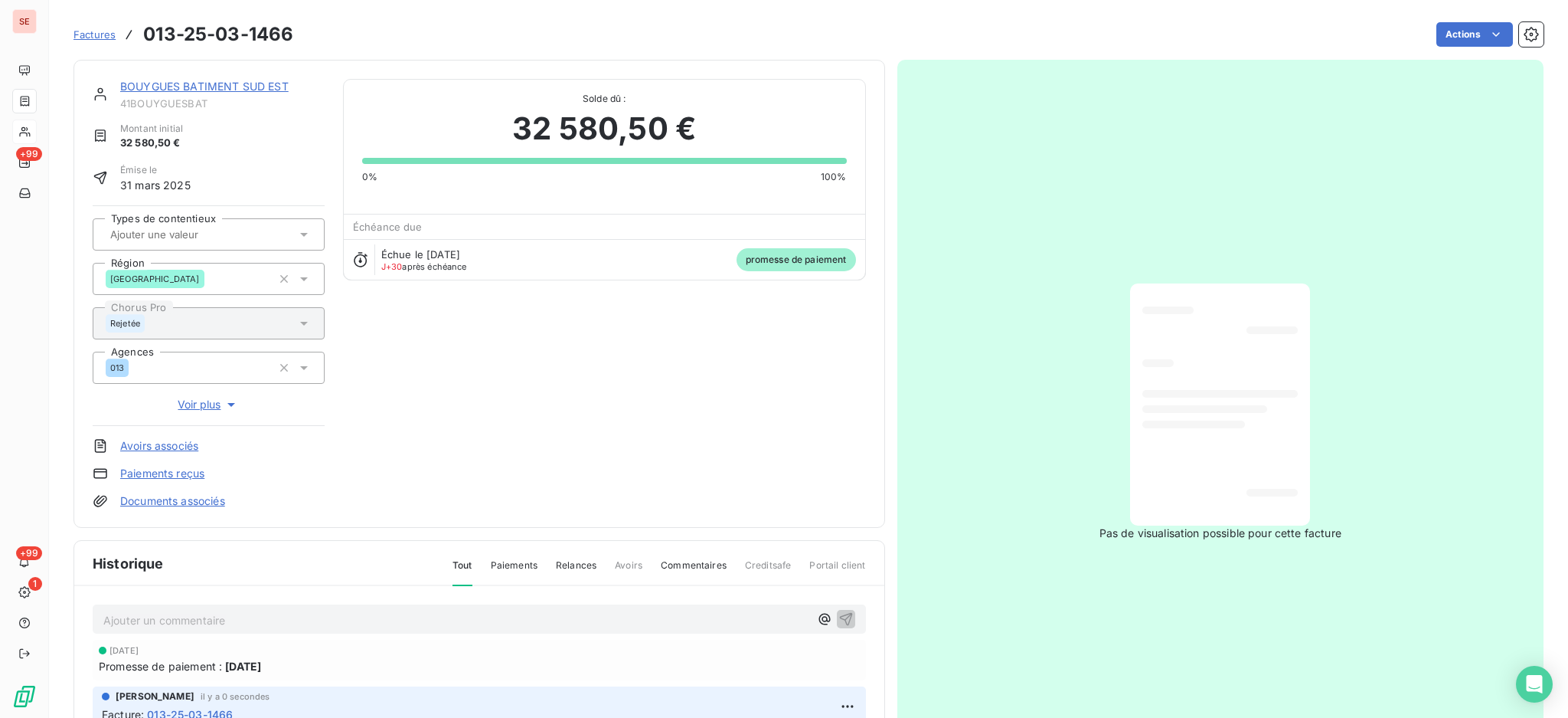
click at [210, 498] on link "Documents associés" at bounding box center [172, 500] width 105 height 15
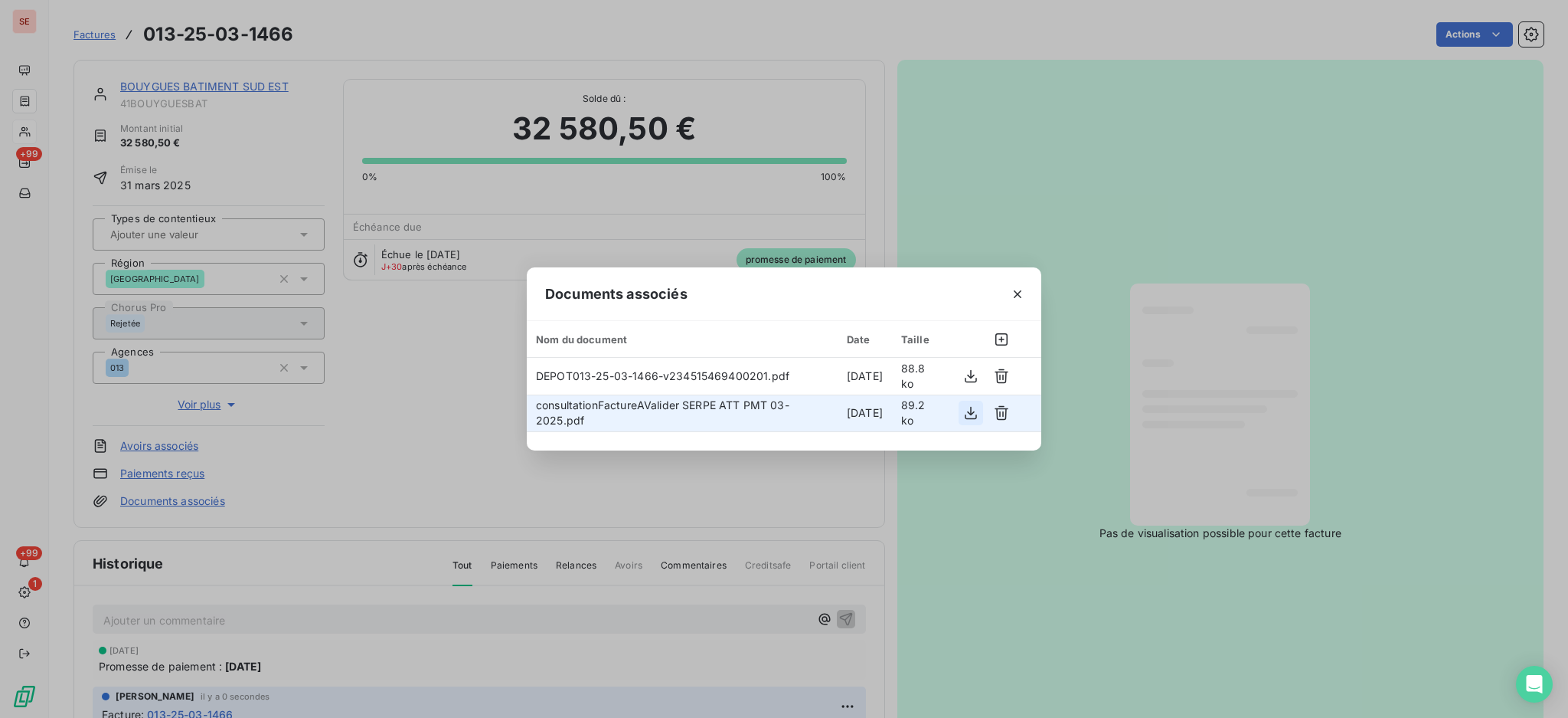
click at [974, 410] on icon "button" at bounding box center [970, 413] width 15 height 15
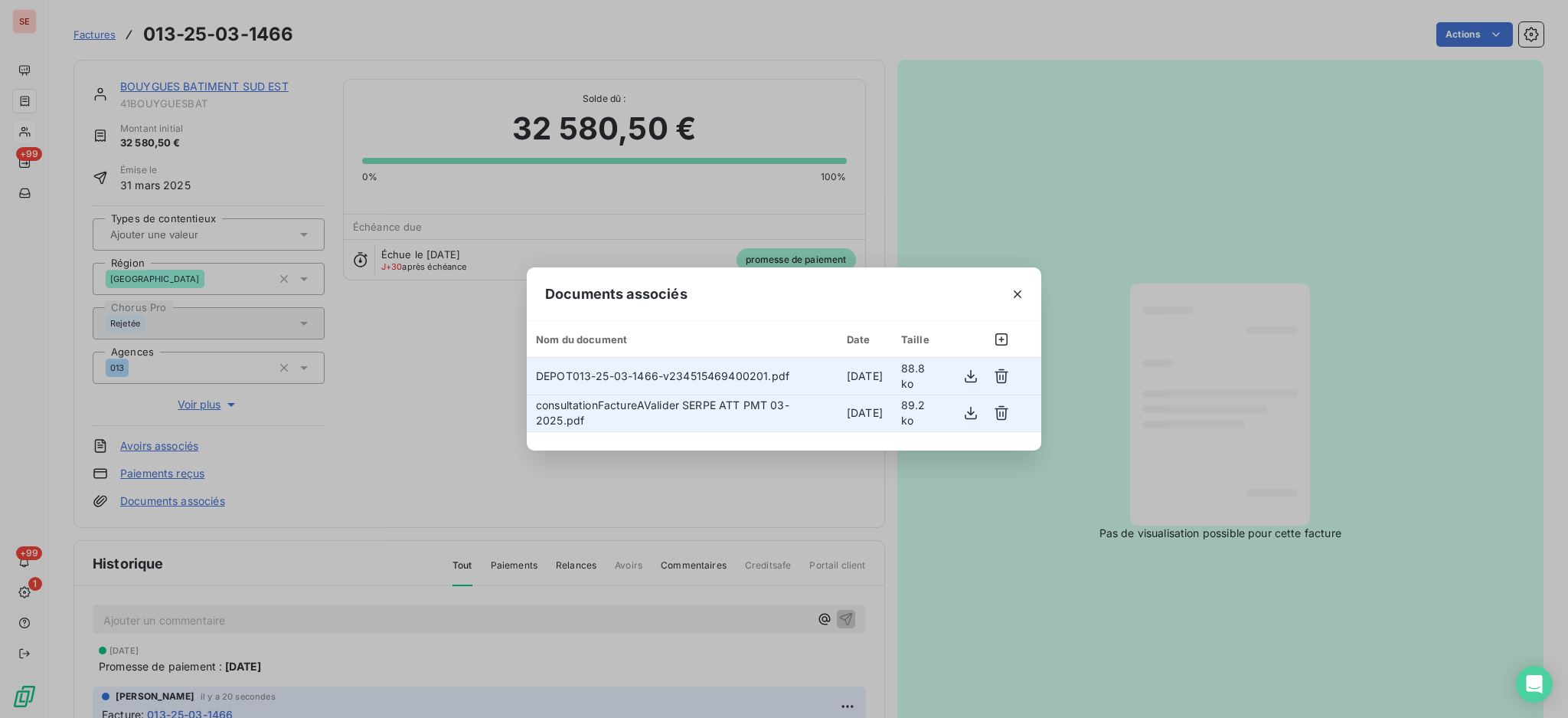
click at [693, 383] on td "DEPOT013-25-03-1466-v234515469400201.pdf" at bounding box center [682, 376] width 311 height 37
click at [970, 371] on icon "button" at bounding box center [970, 376] width 15 height 15
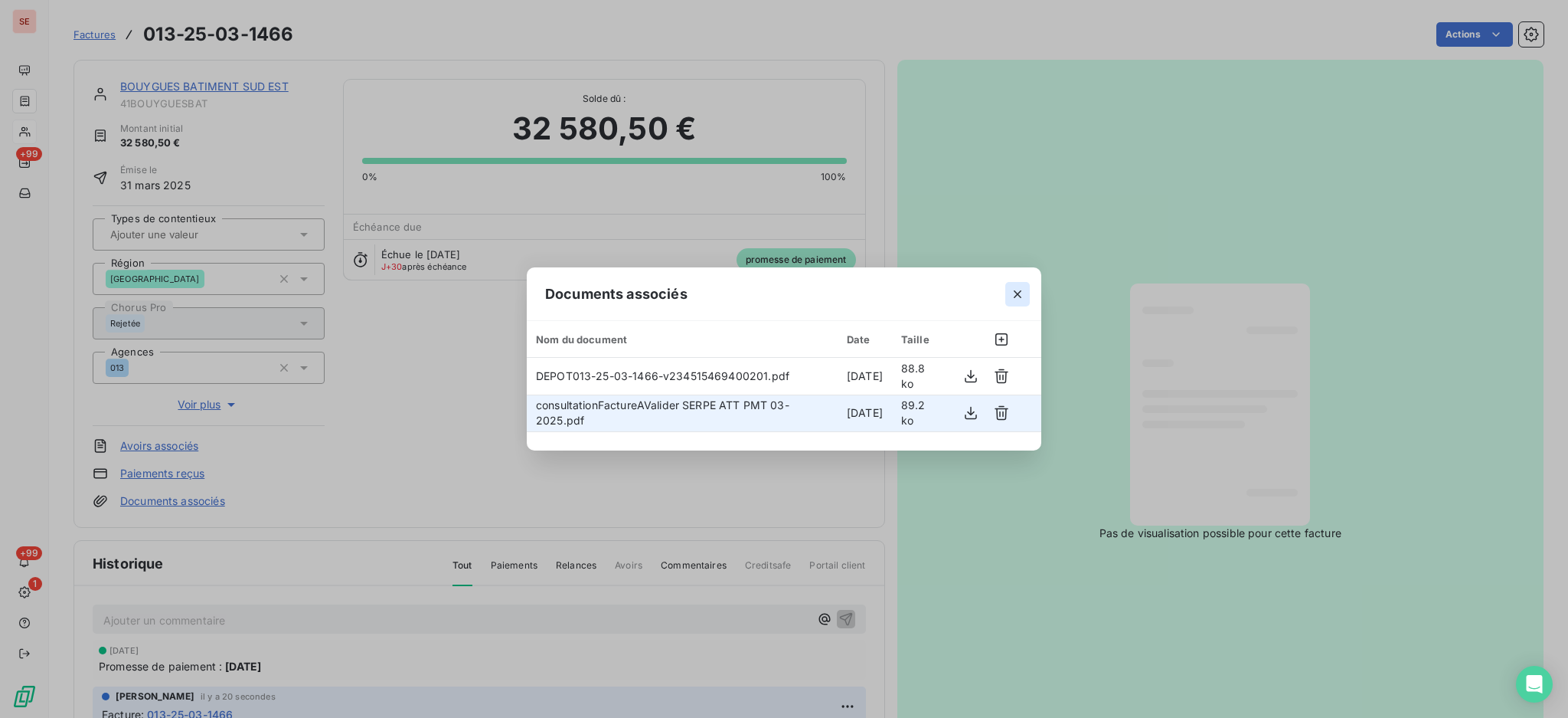
click at [1022, 286] on icon "button" at bounding box center [1017, 294] width 15 height 15
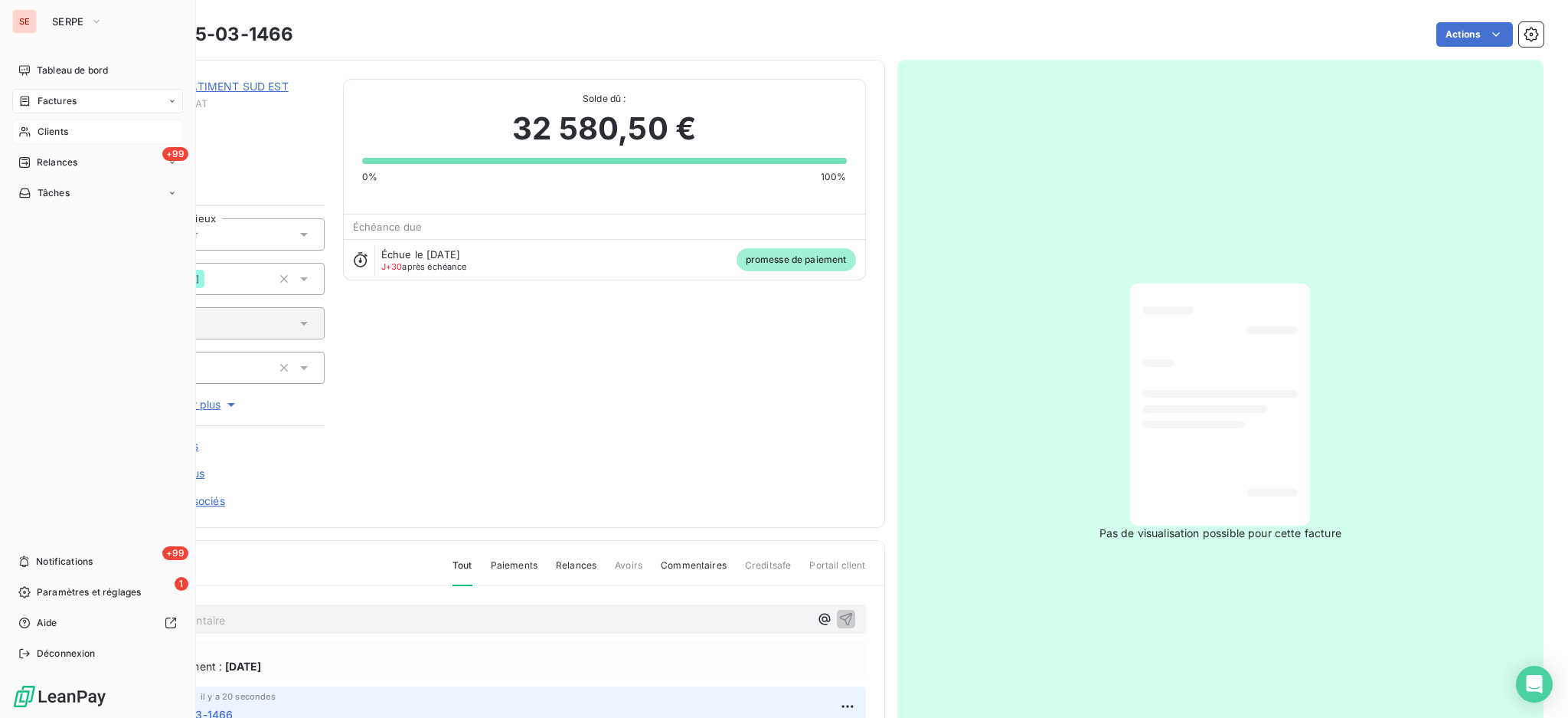
click at [58, 129] on span "Clients" at bounding box center [53, 131] width 31 height 14
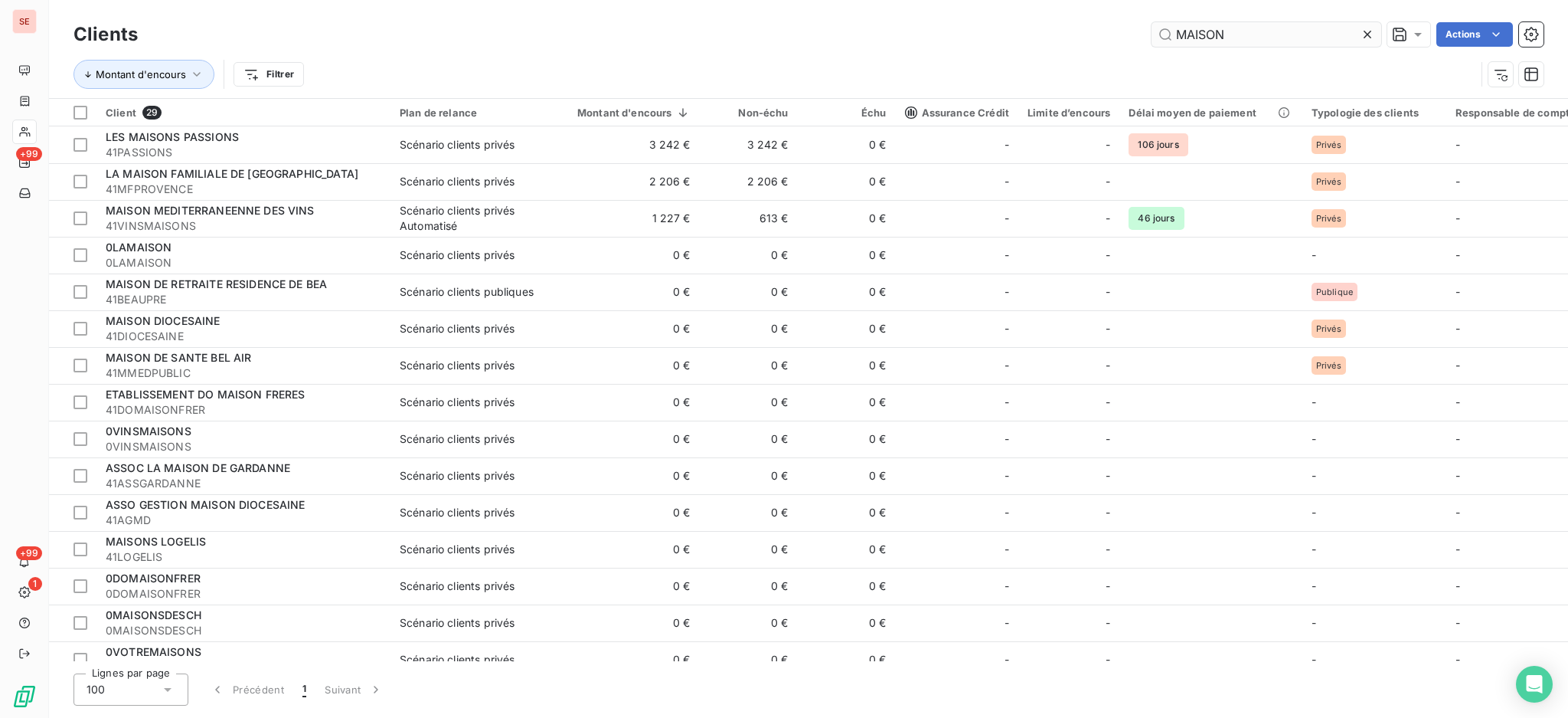
click at [1369, 33] on icon at bounding box center [1368, 34] width 15 height 15
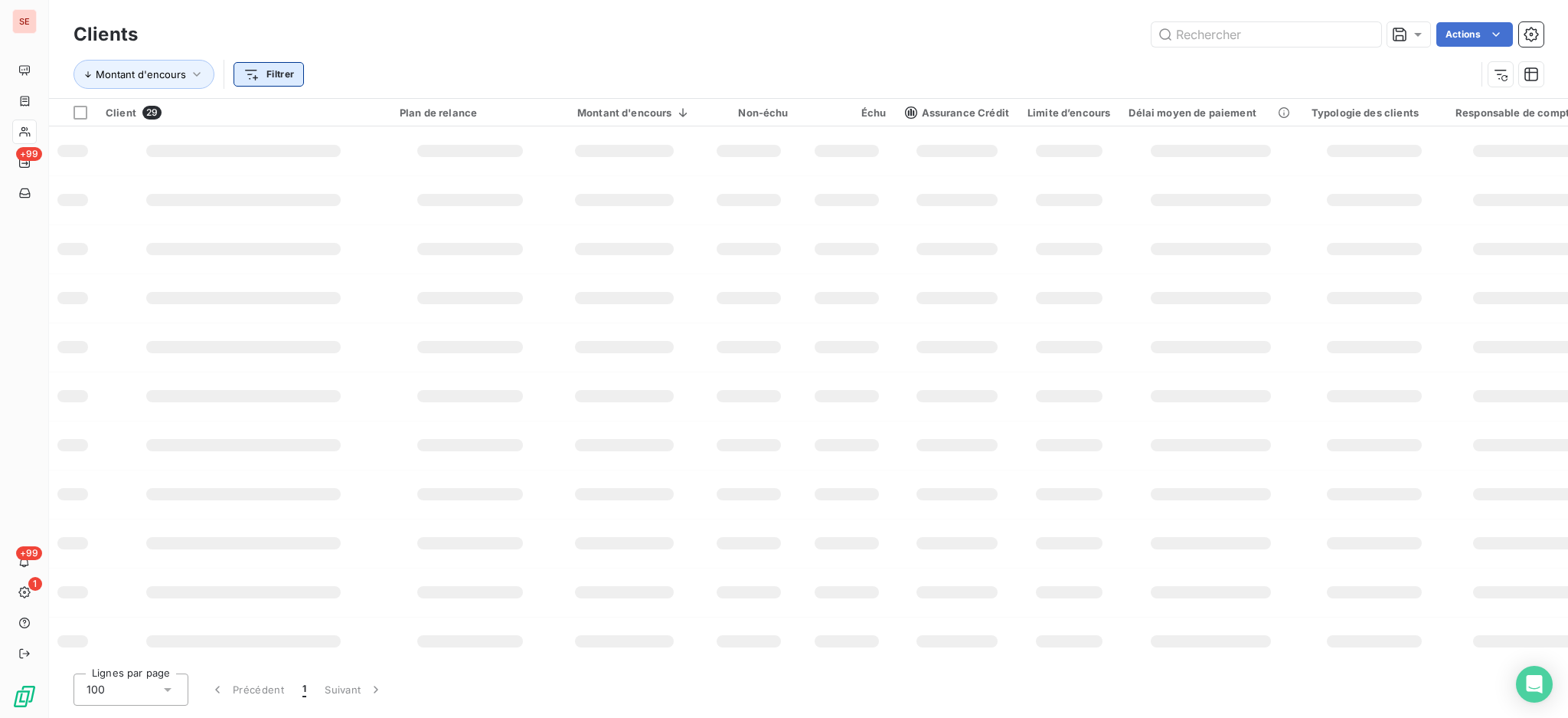
click at [290, 68] on html "SE +99 +99 1 Clients Actions Montant d'encours Filtrer Client 29 Plan de relanc…" at bounding box center [784, 359] width 1568 height 718
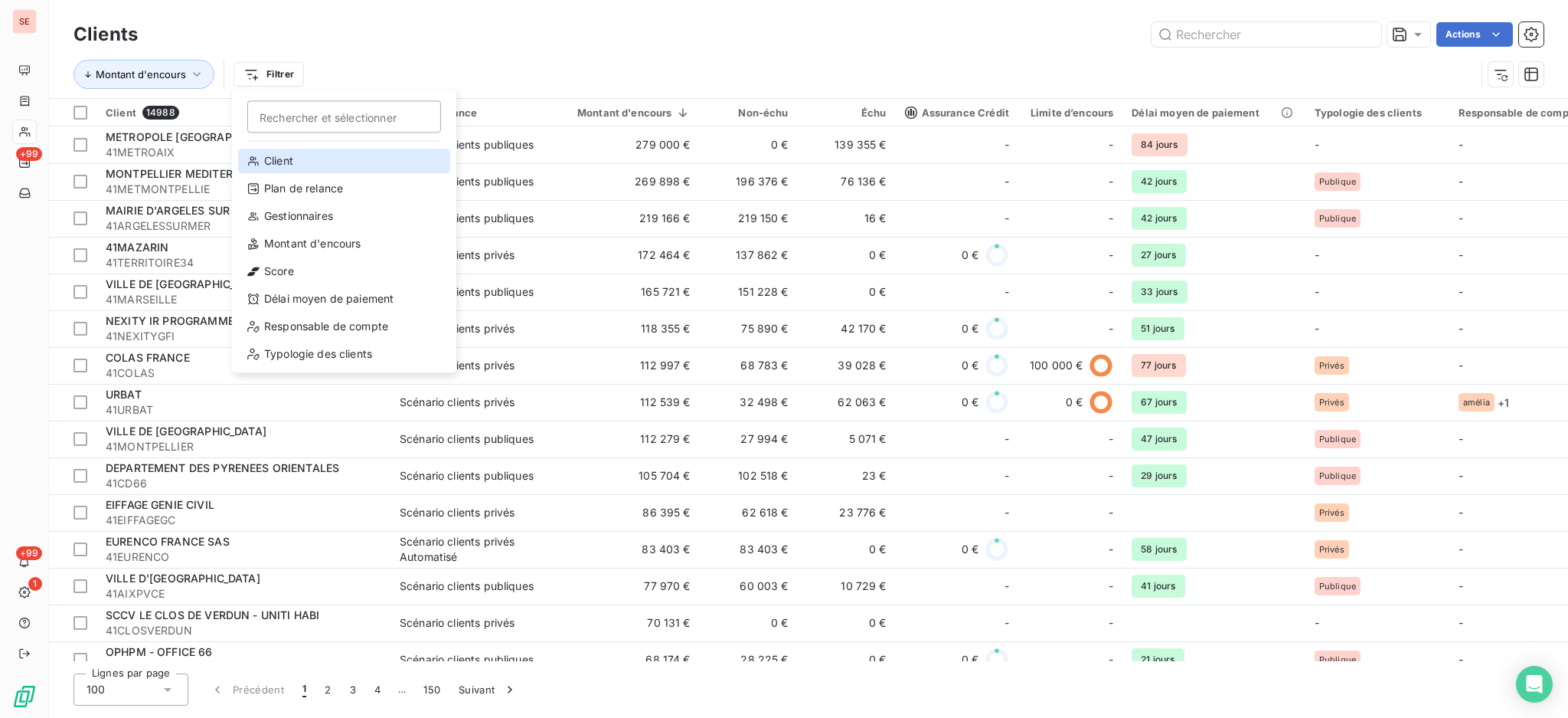
click at [307, 163] on div "Client" at bounding box center [344, 161] width 212 height 24
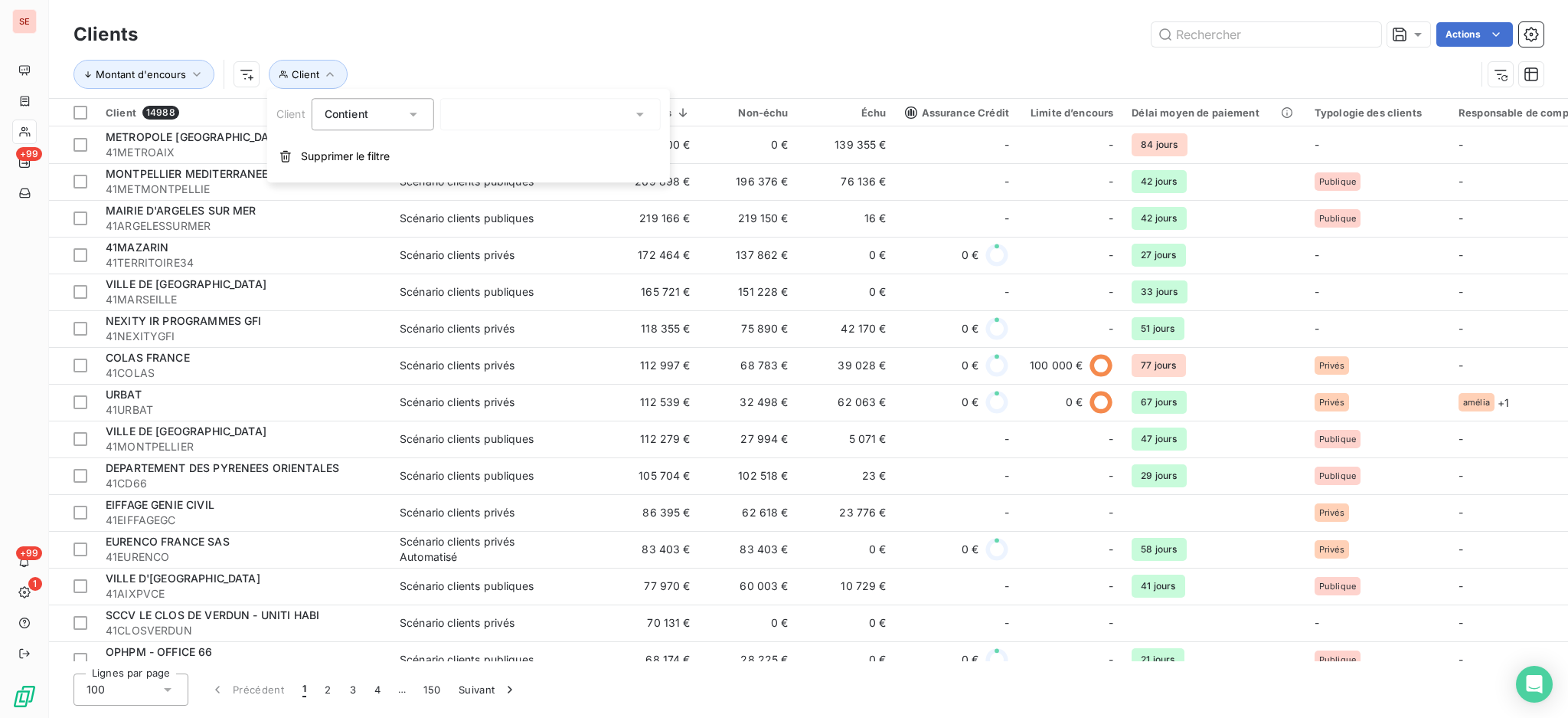
click at [644, 110] on icon at bounding box center [640, 114] width 15 height 15
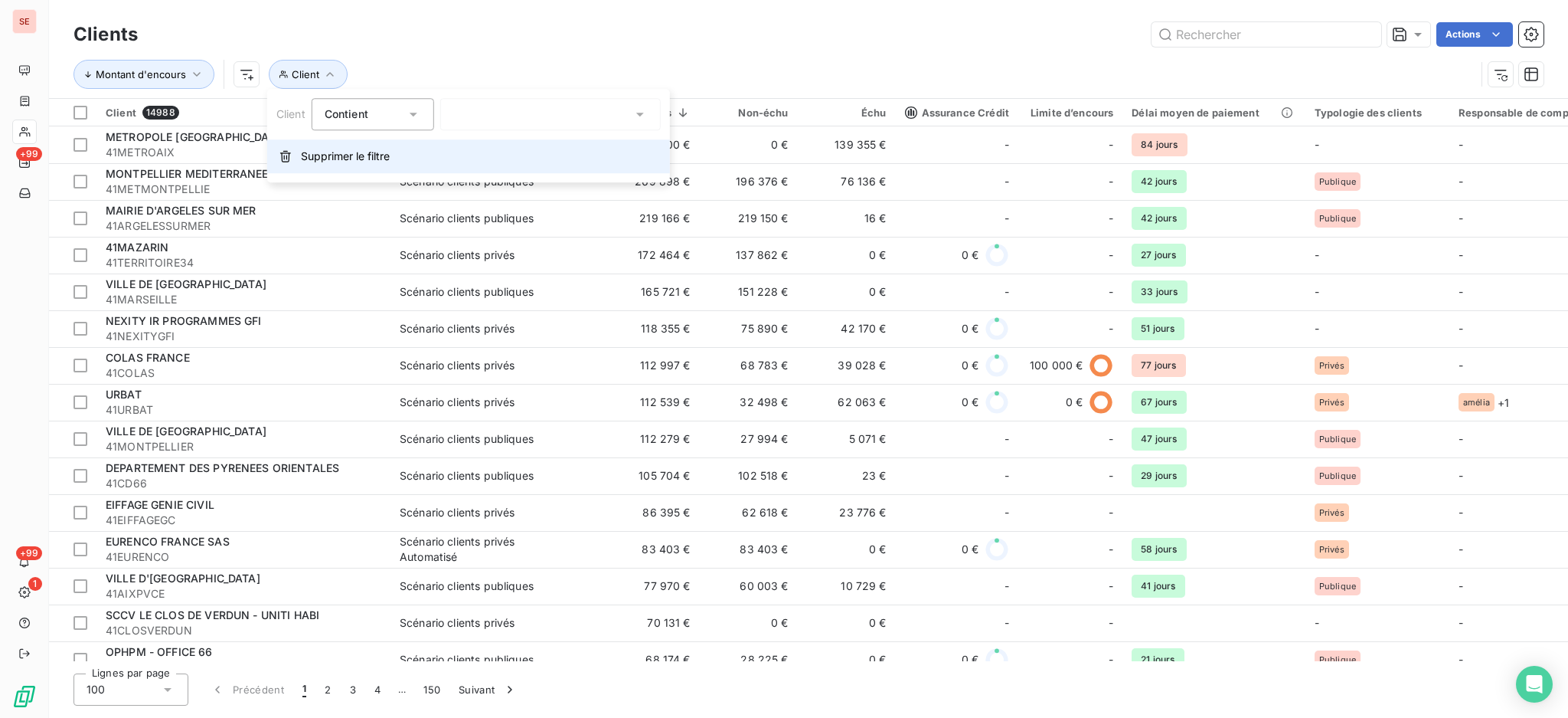
click at [334, 163] on span "Supprimer le filtre" at bounding box center [345, 156] width 88 height 15
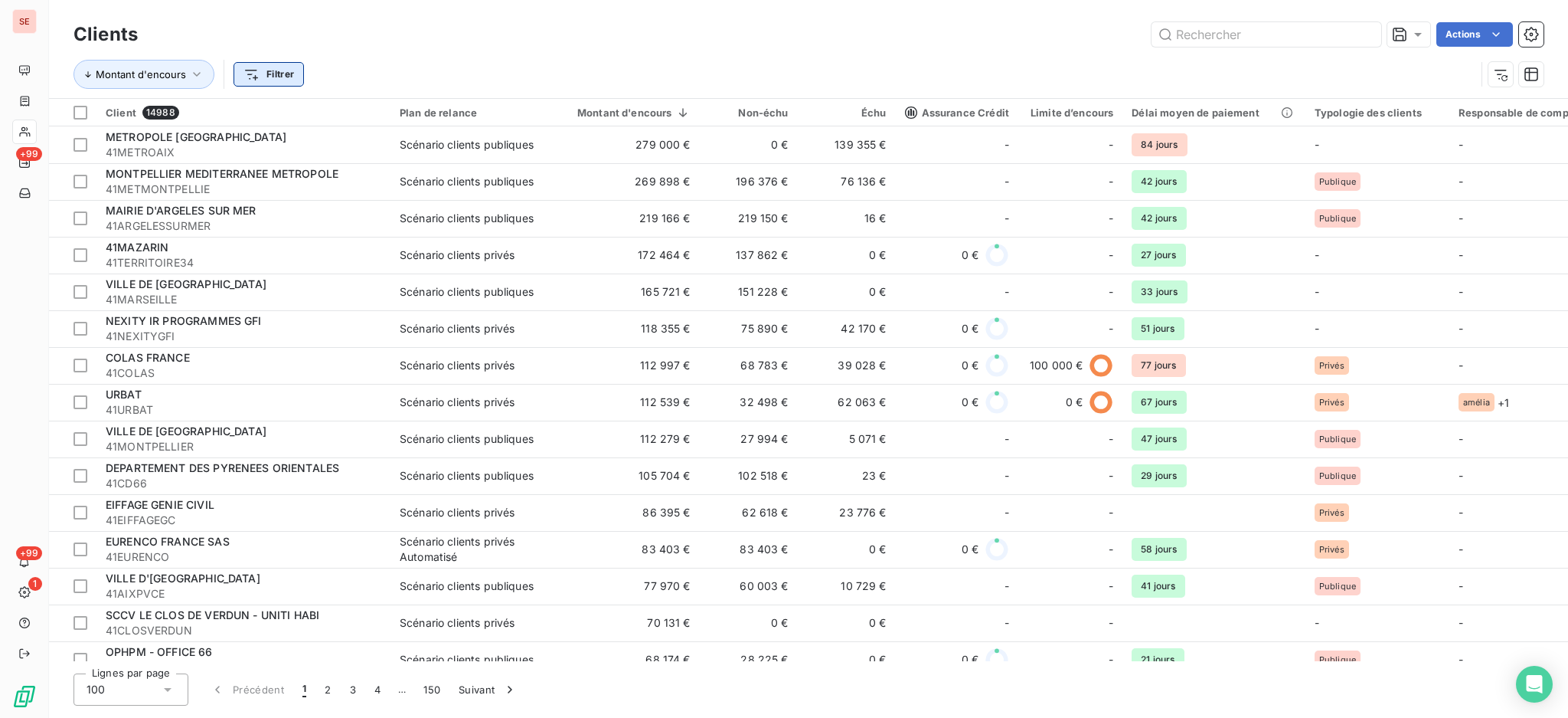
click at [250, 69] on html "SE +99 +99 1 Clients Actions Montant d'encours Filtrer Client 14988 Plan de rel…" at bounding box center [784, 359] width 1568 height 718
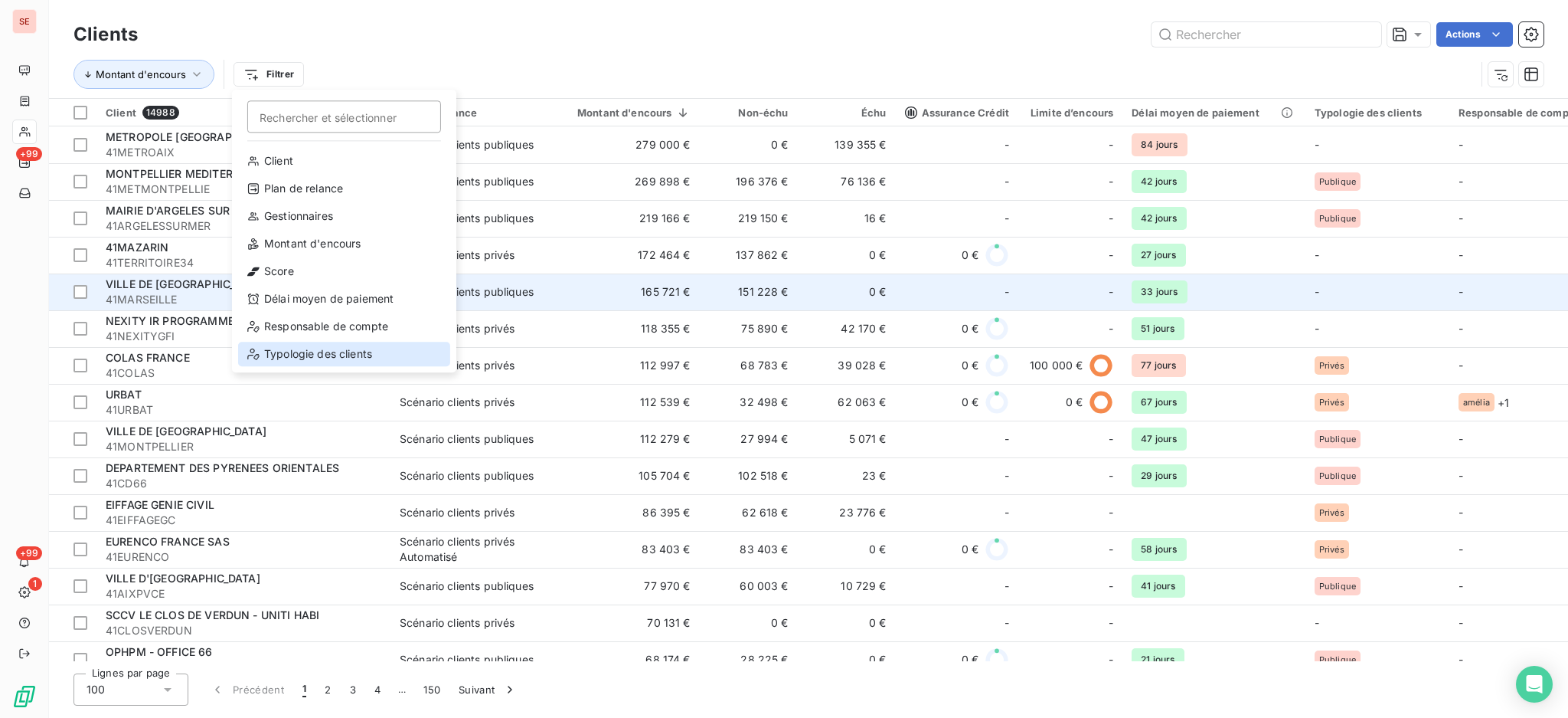
drag, startPoint x: 329, startPoint y: 352, endPoint x: 406, endPoint y: 292, distance: 97.6
click at [329, 351] on div "Typologie des clients" at bounding box center [344, 353] width 212 height 24
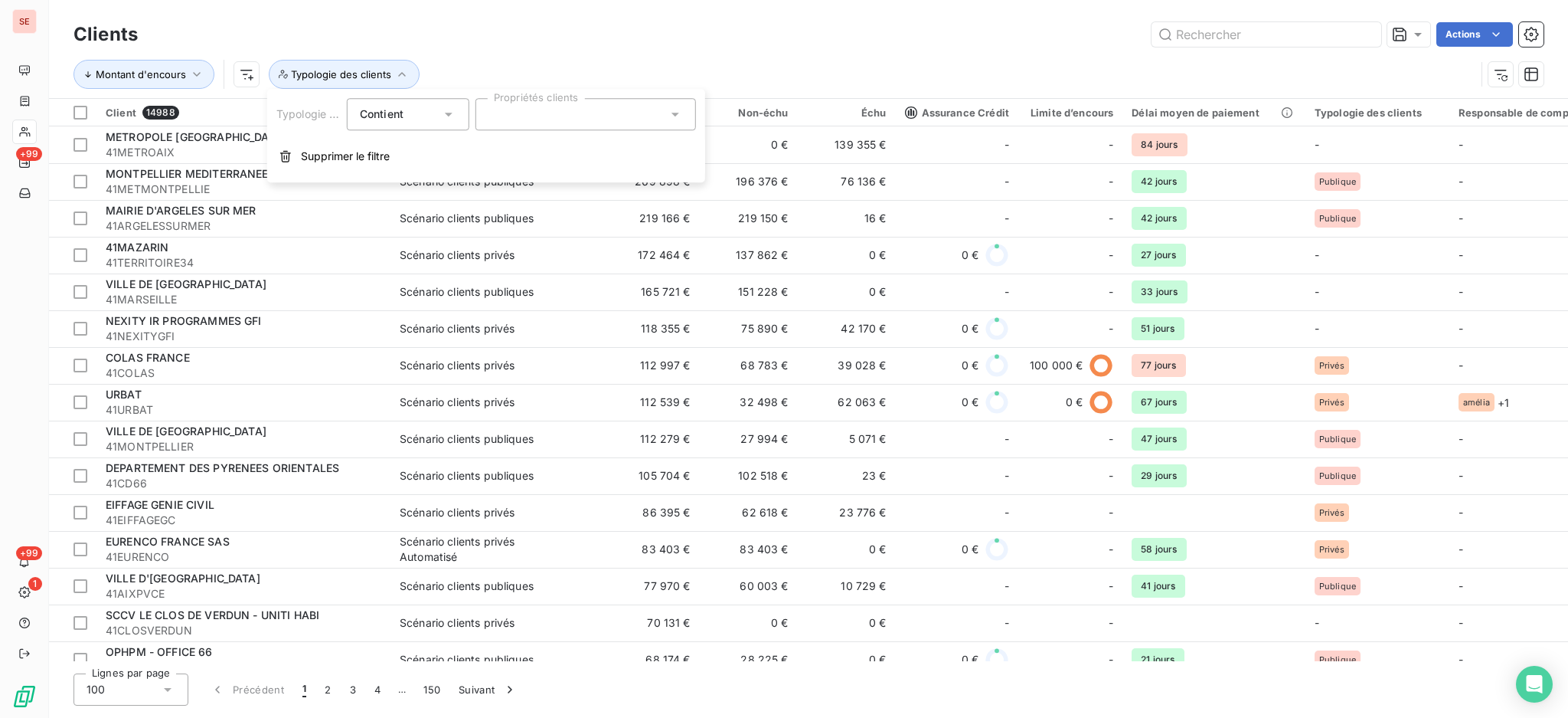
click at [677, 105] on div at bounding box center [586, 115] width 220 height 33
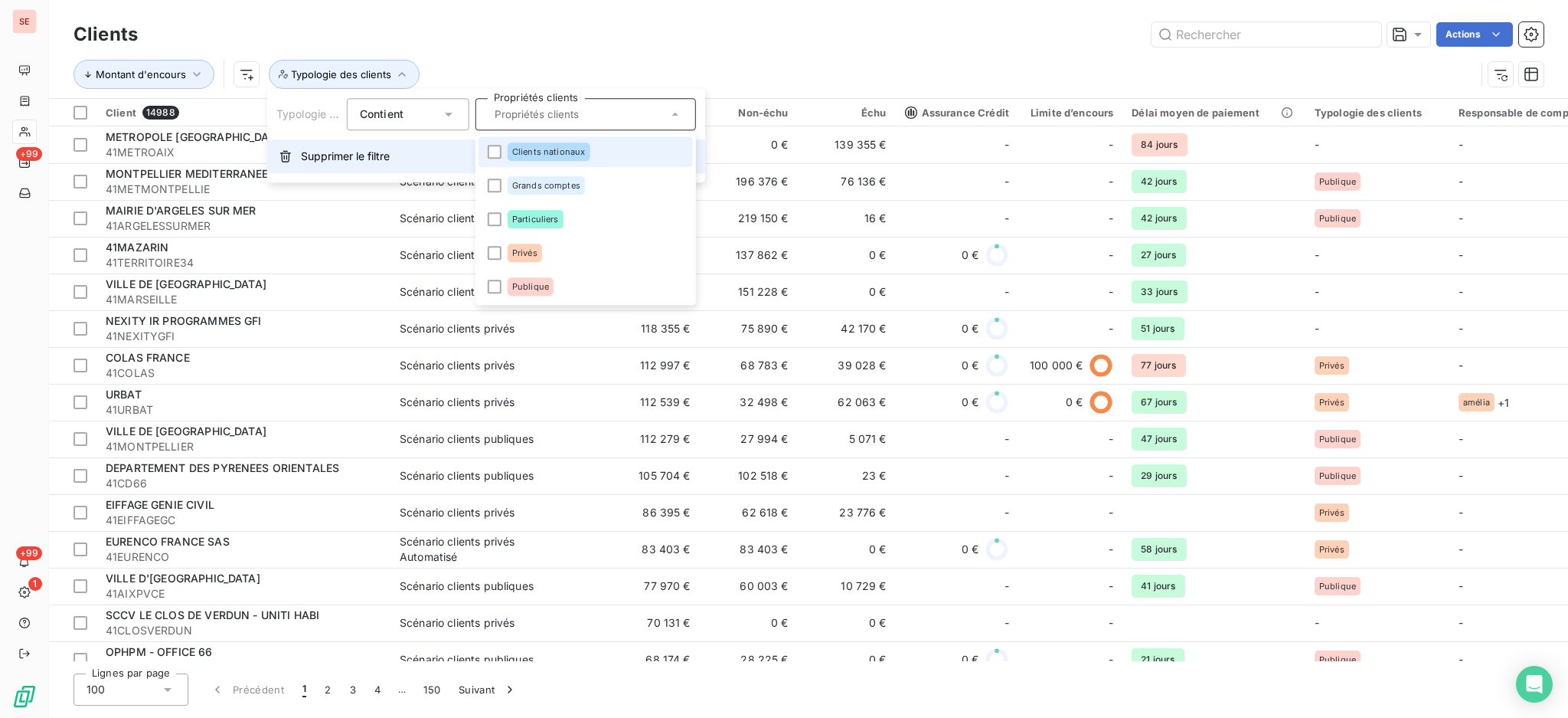
click at [349, 158] on span "Supprimer le filtre" at bounding box center [345, 156] width 88 height 15
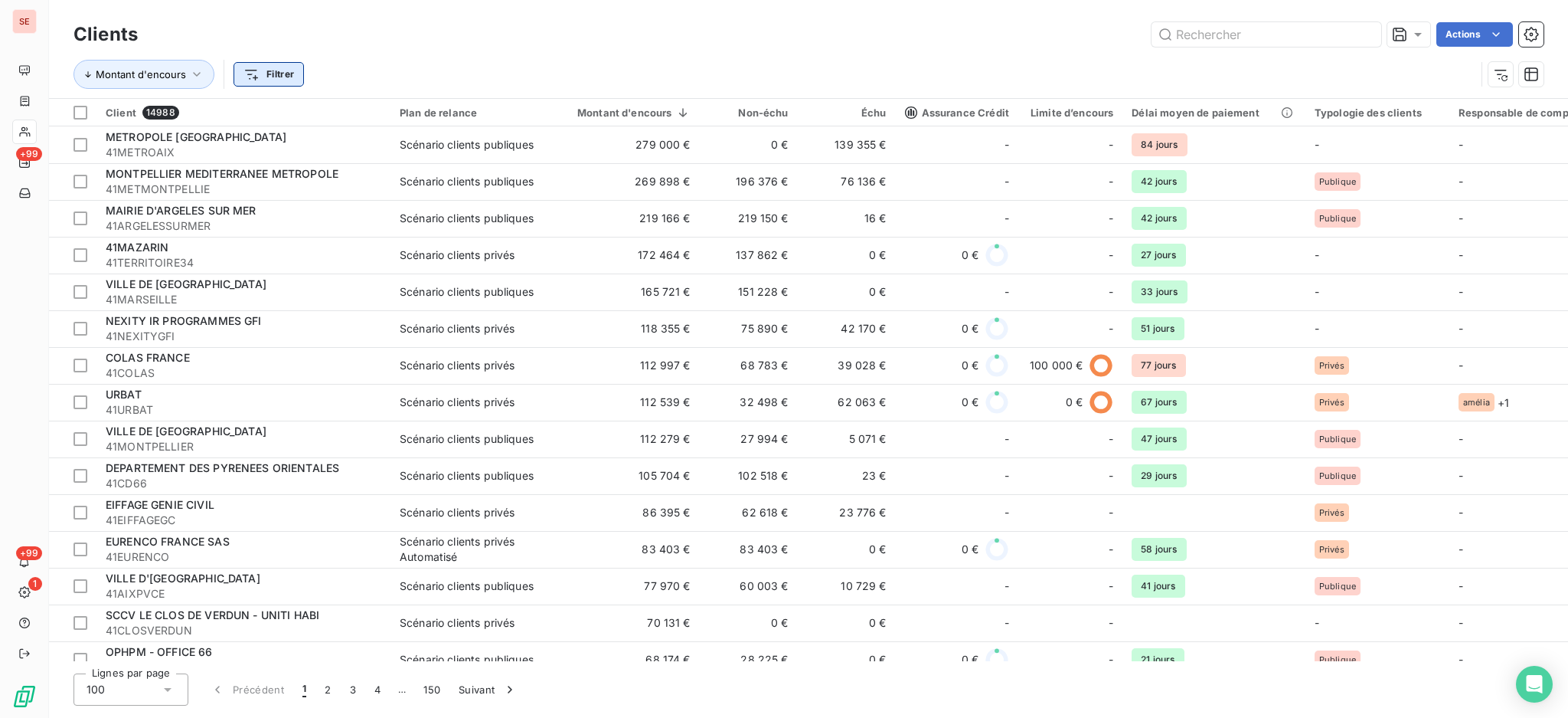
click at [280, 71] on html "SE +99 +99 1 Clients Actions Montant d'encours Filtrer Client 14988 Plan de rel…" at bounding box center [784, 359] width 1568 height 718
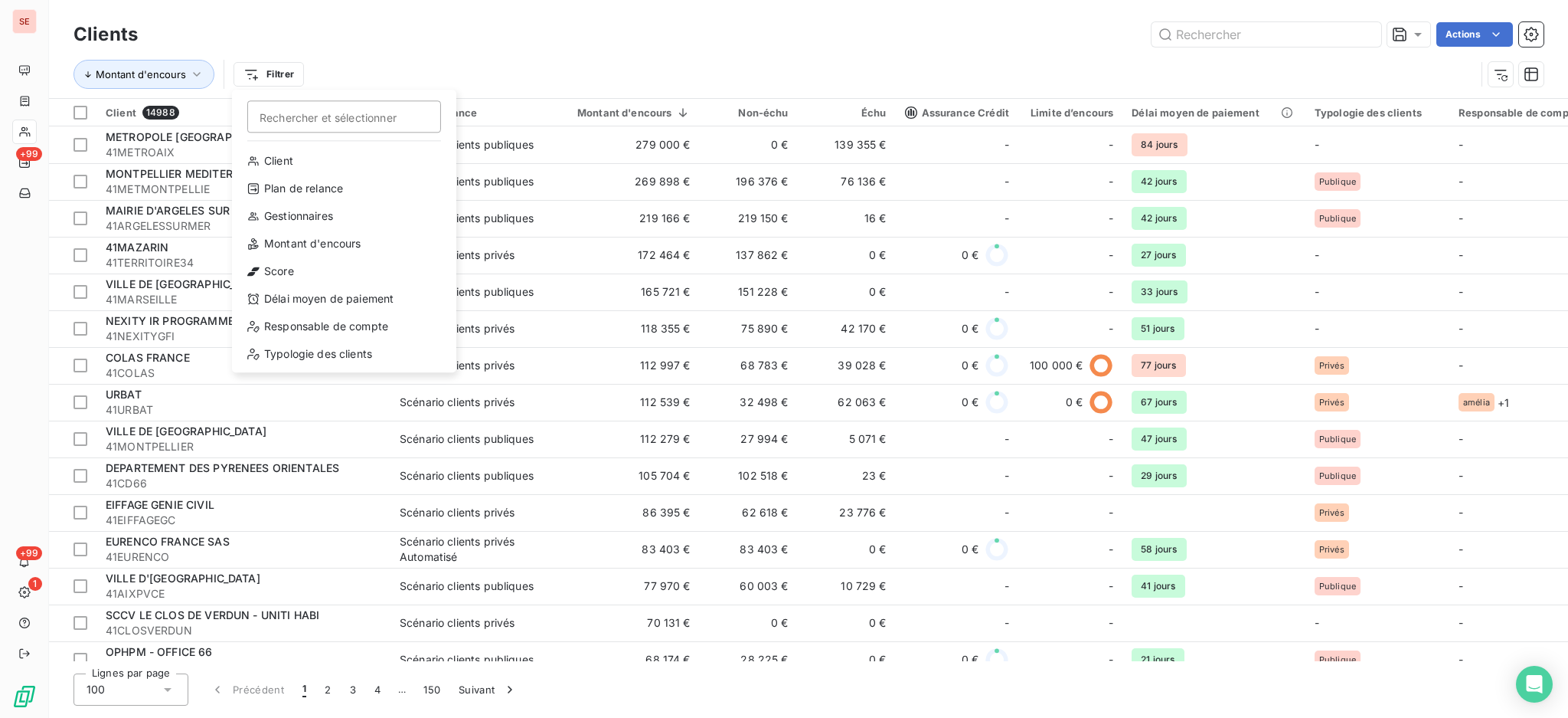
click at [483, 5] on html "SE +99 +99 1 Clients Actions Montant d'encours Filtrer Rechercher et sélectionn…" at bounding box center [784, 359] width 1568 height 718
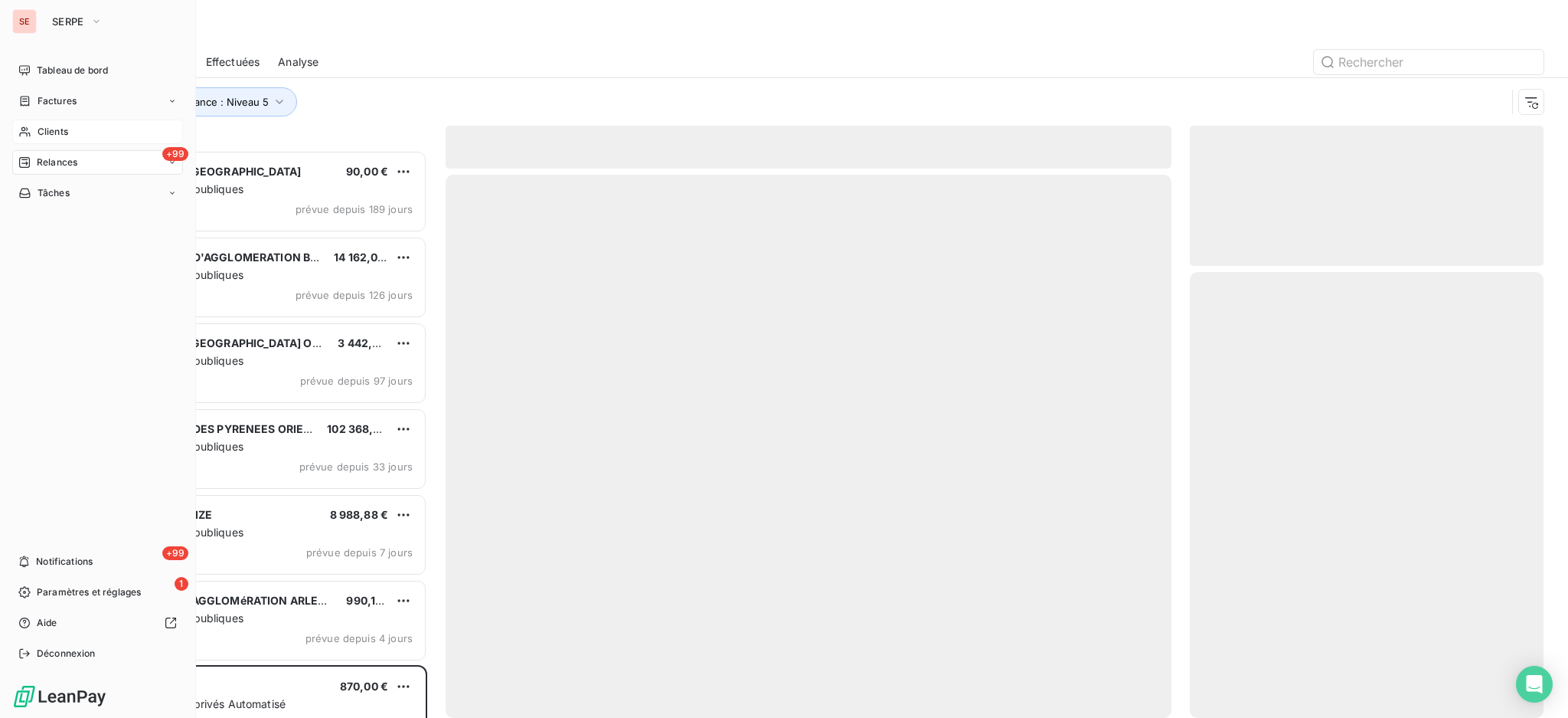
scroll to position [553, 338]
click at [56, 132] on span "Clients" at bounding box center [53, 131] width 31 height 14
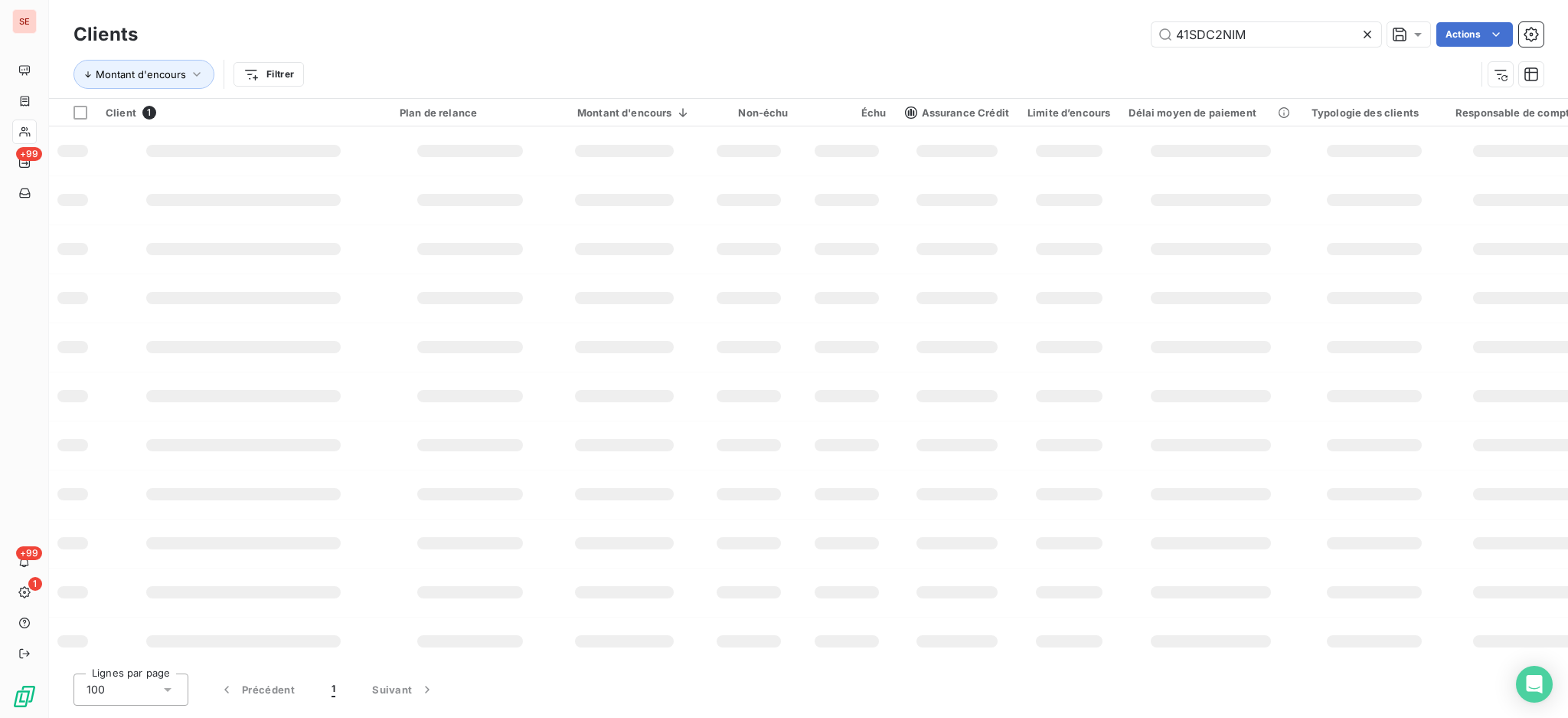
type input "41SDC2NIM"
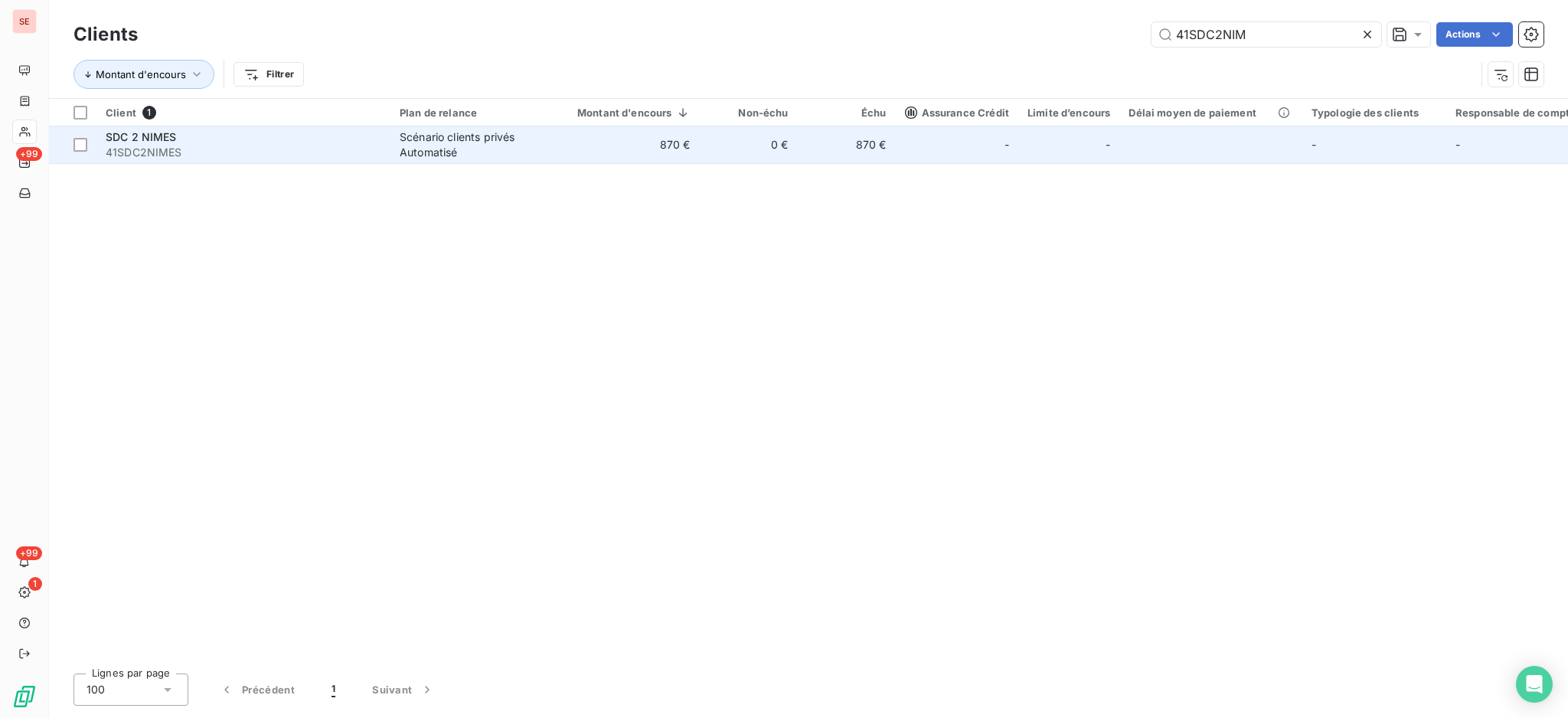
click at [302, 136] on div "SDC 2 NIMES" at bounding box center [243, 136] width 275 height 15
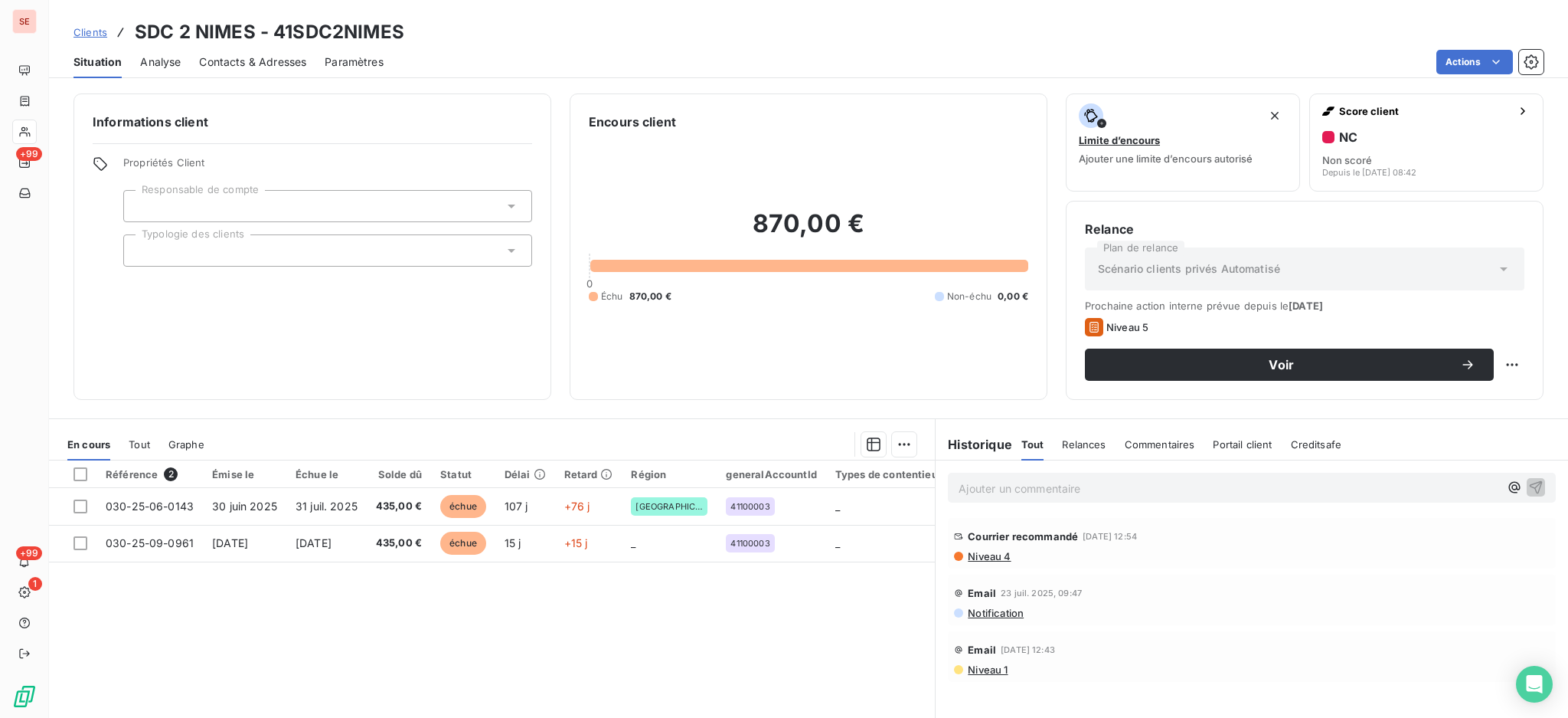
click at [989, 555] on span "Niveau 4" at bounding box center [988, 556] width 44 height 13
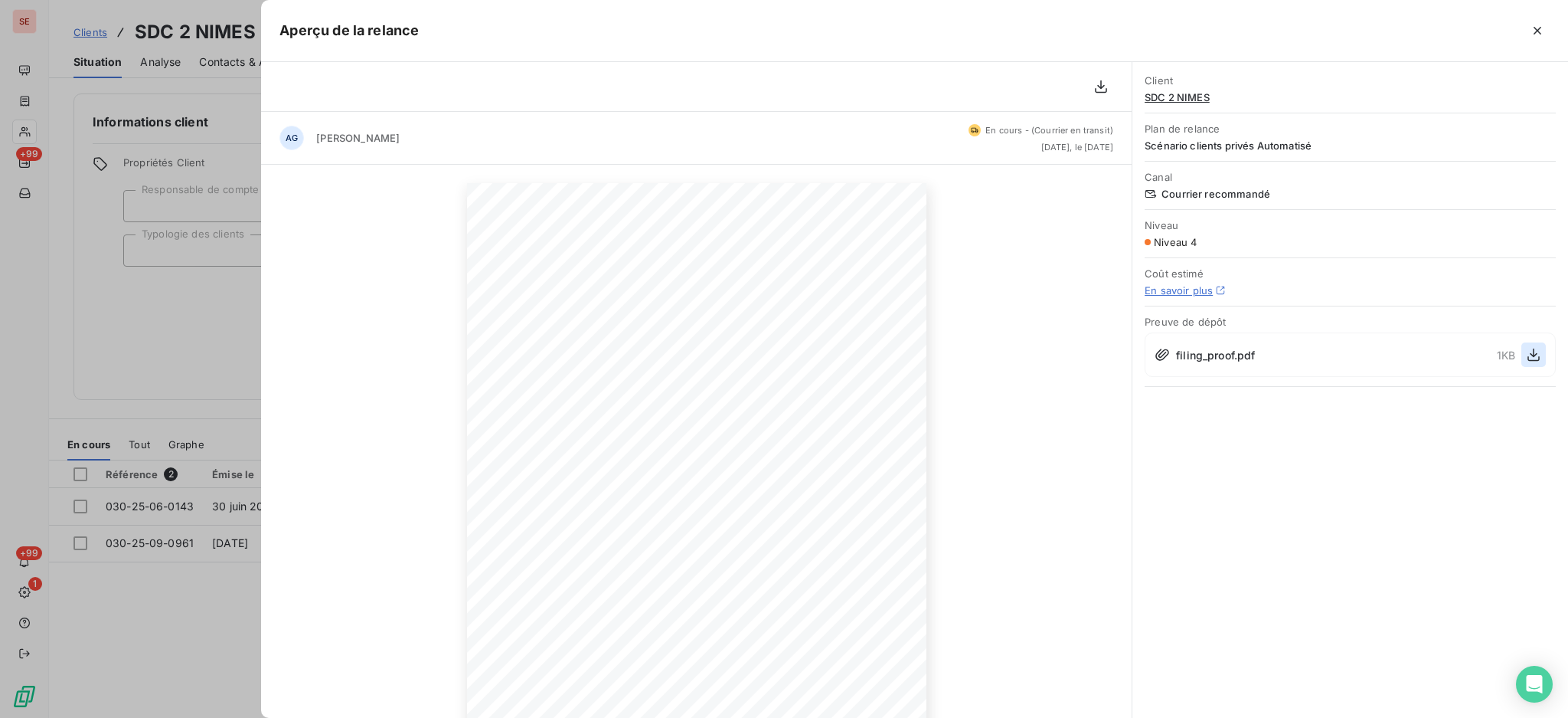
click at [1534, 356] on icon "button" at bounding box center [1534, 355] width 13 height 13
click at [1540, 28] on icon "button" at bounding box center [1537, 31] width 7 height 7
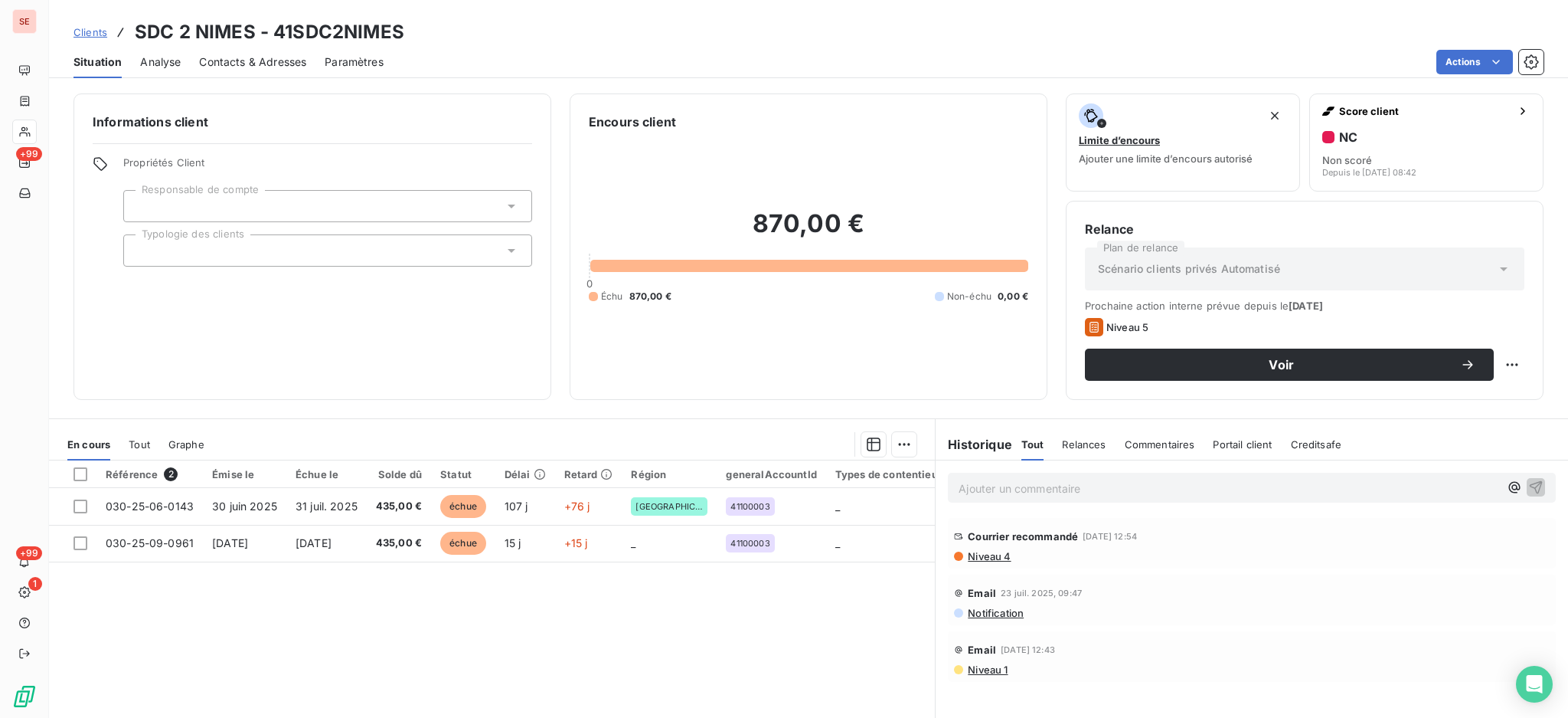
click at [257, 54] on span "Contacts & Adresses" at bounding box center [253, 61] width 107 height 15
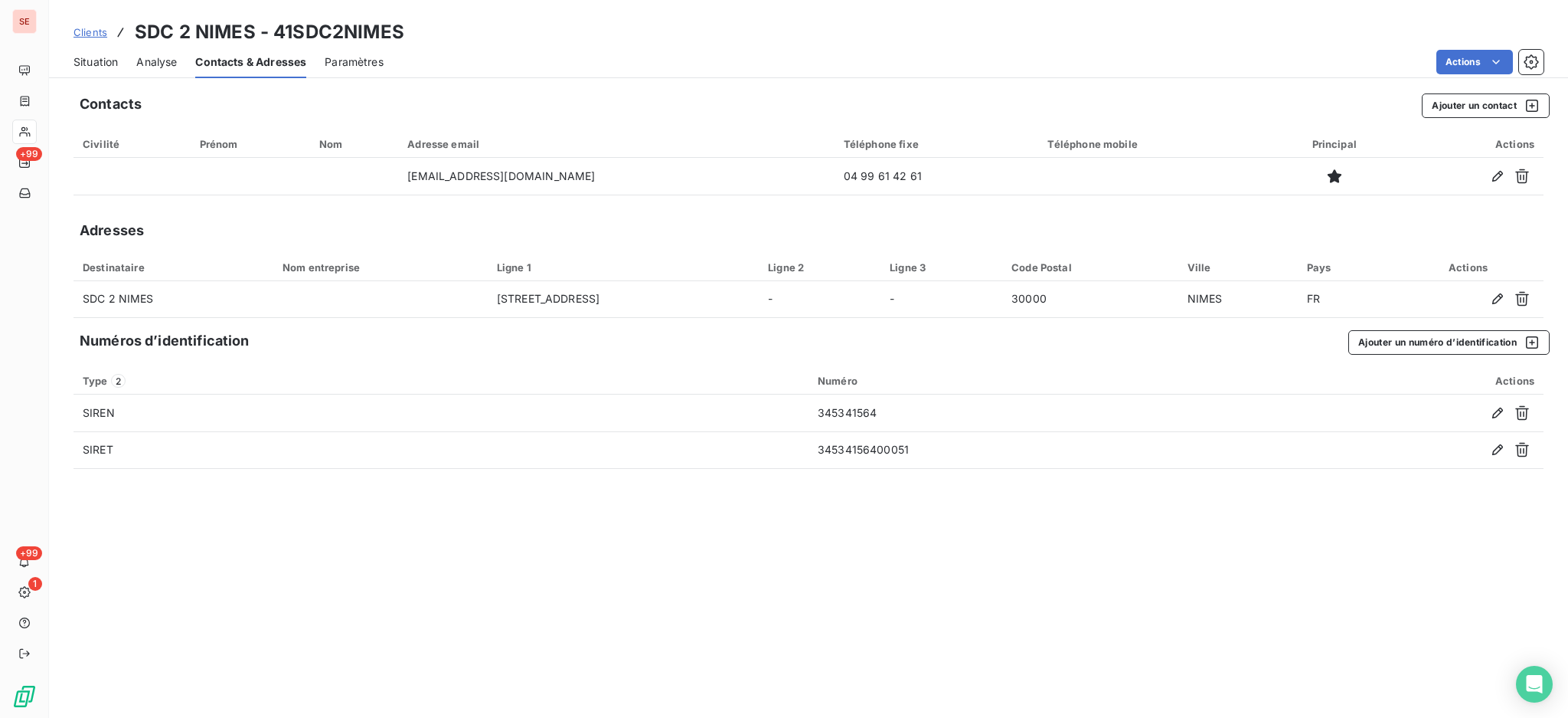
click at [98, 58] on span "Situation" at bounding box center [95, 61] width 44 height 15
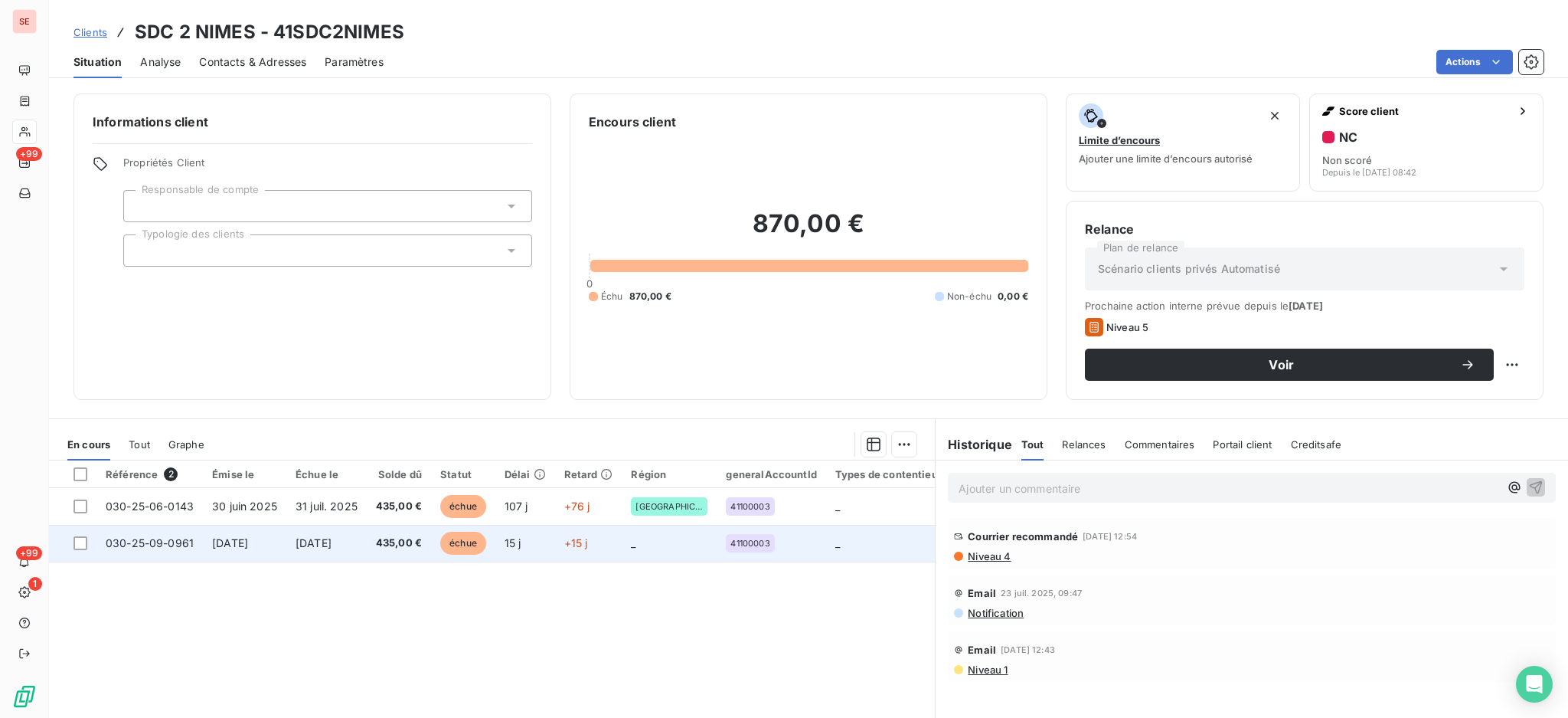
click at [190, 553] on td "030-25-09-0961" at bounding box center [150, 543] width 107 height 37
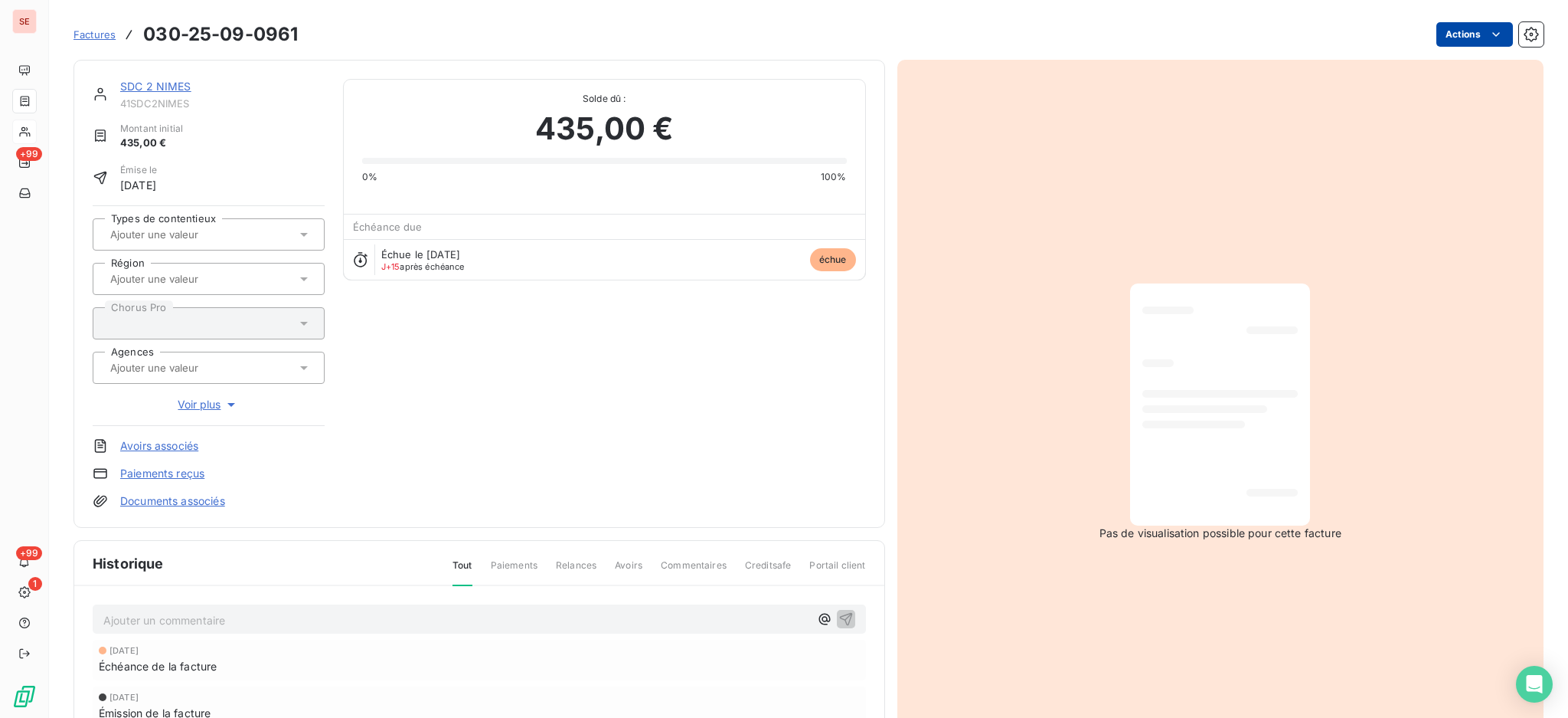
click at [1458, 23] on html "SE +99 +99 1 Factures 030-25-09-0961 Actions SDC 2 NIMES 41SDC2NIMES Montant in…" at bounding box center [784, 359] width 1568 height 718
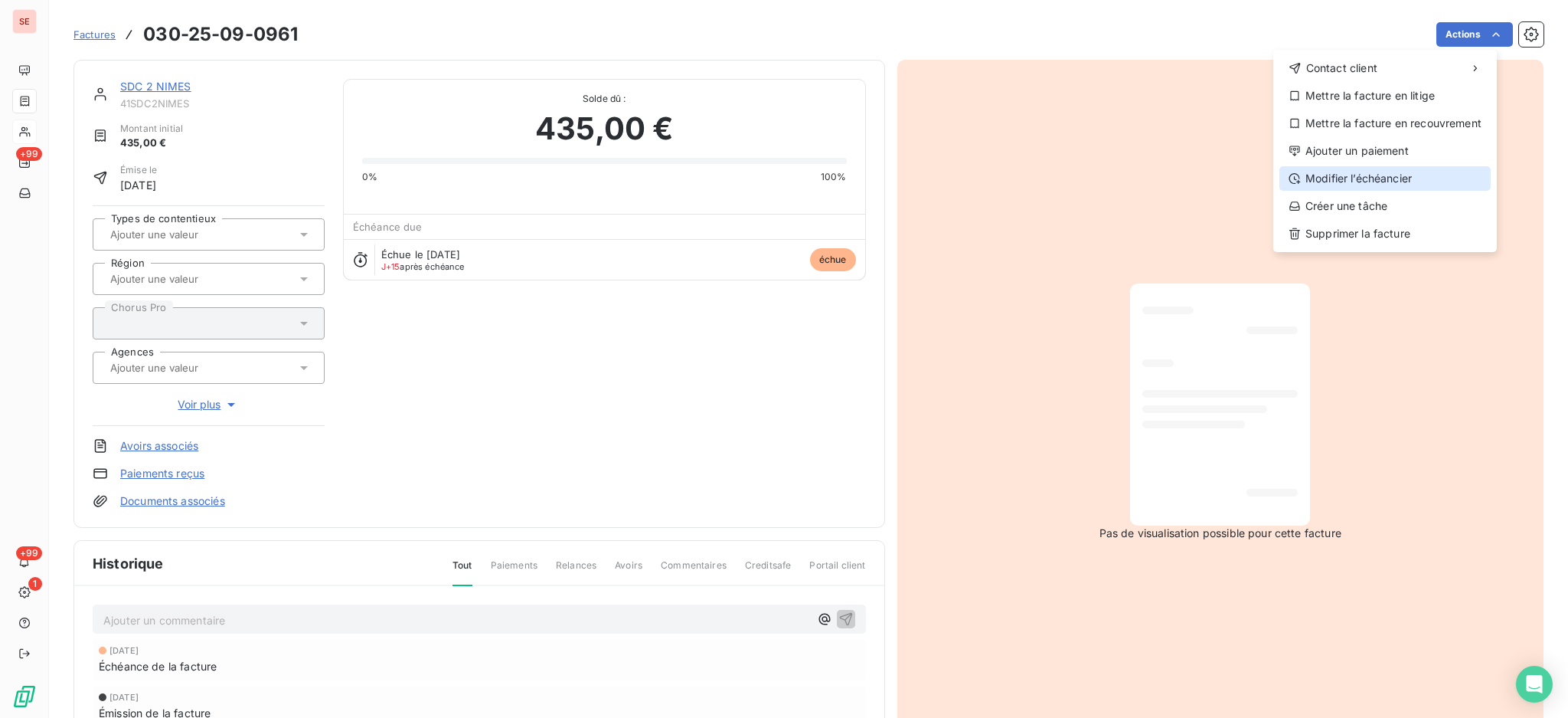
click at [1411, 167] on div "Modifier l’échéancier" at bounding box center [1385, 178] width 211 height 24
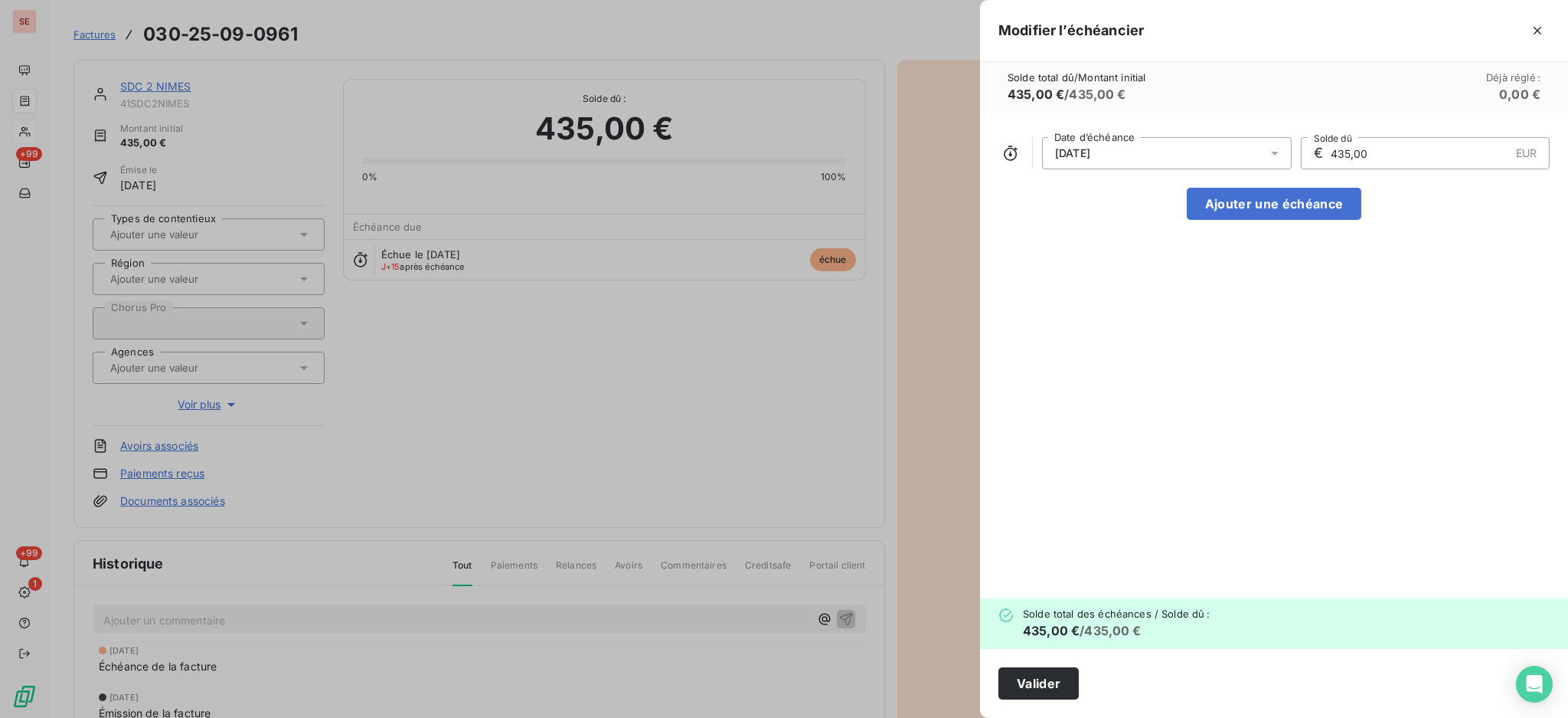
click at [1279, 154] on icon at bounding box center [1275, 153] width 15 height 15
click at [1255, 210] on icon "Go to next month" at bounding box center [1259, 214] width 13 height 13
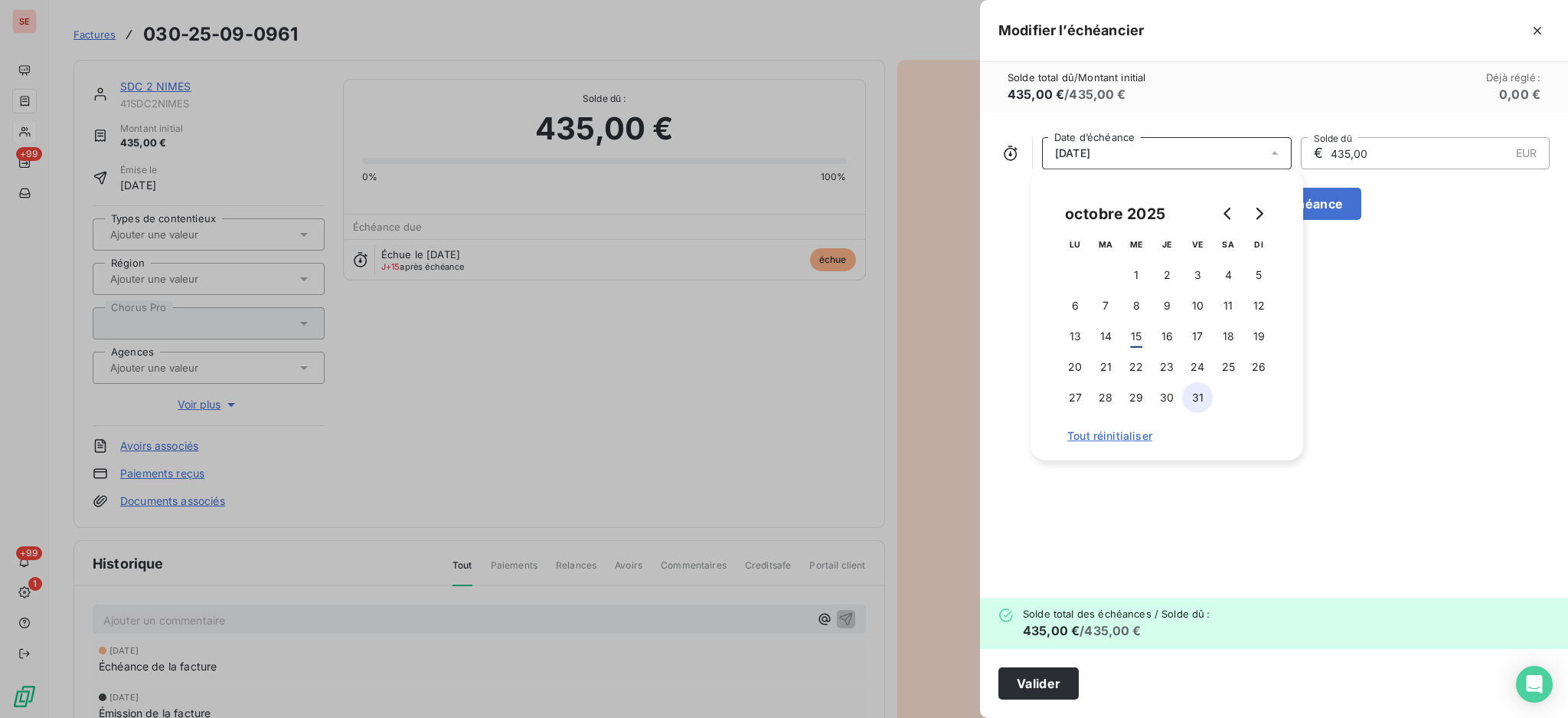
click at [1194, 400] on button "31" at bounding box center [1198, 397] width 31 height 31
click at [1045, 684] on button "Valider" at bounding box center [1038, 684] width 80 height 33
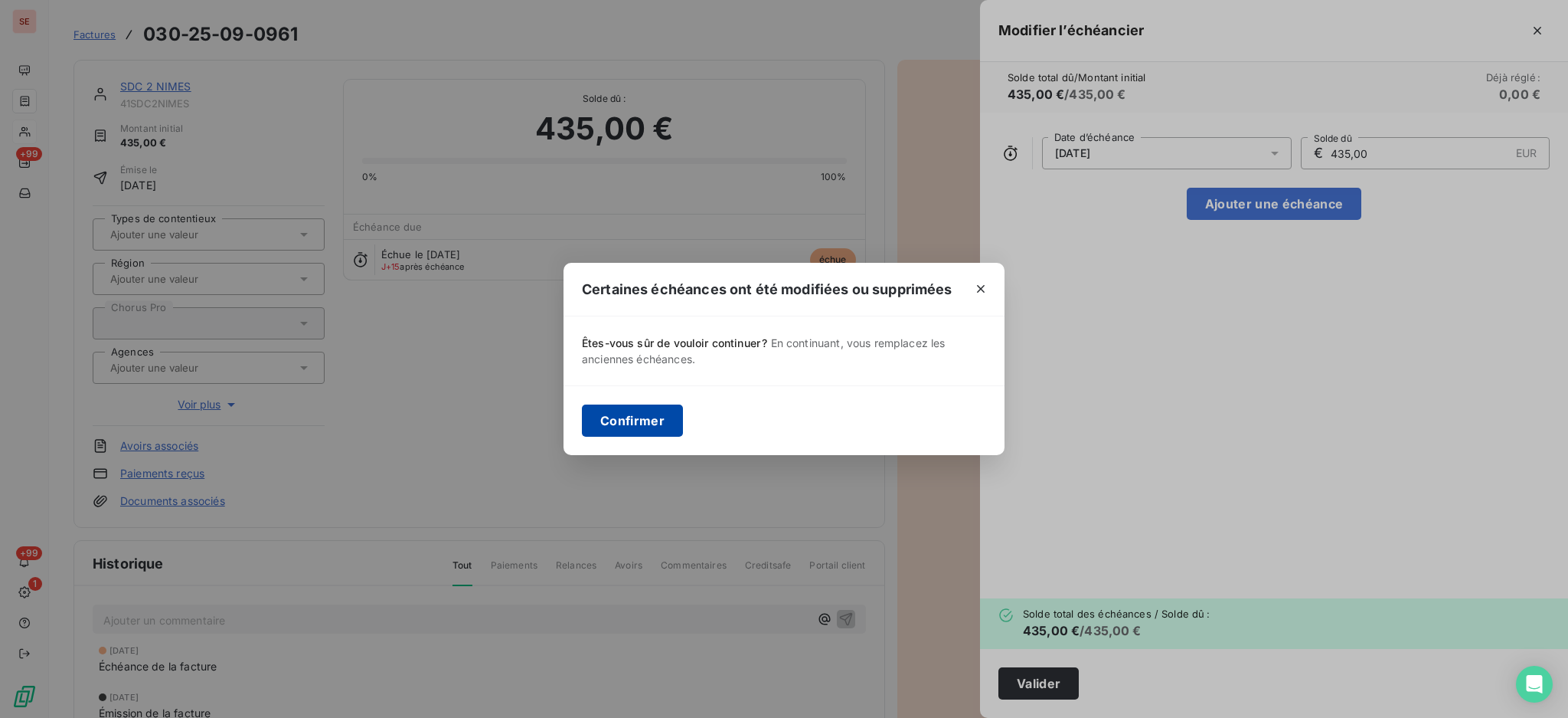
click at [620, 407] on button "Confirmer" at bounding box center [633, 421] width 101 height 33
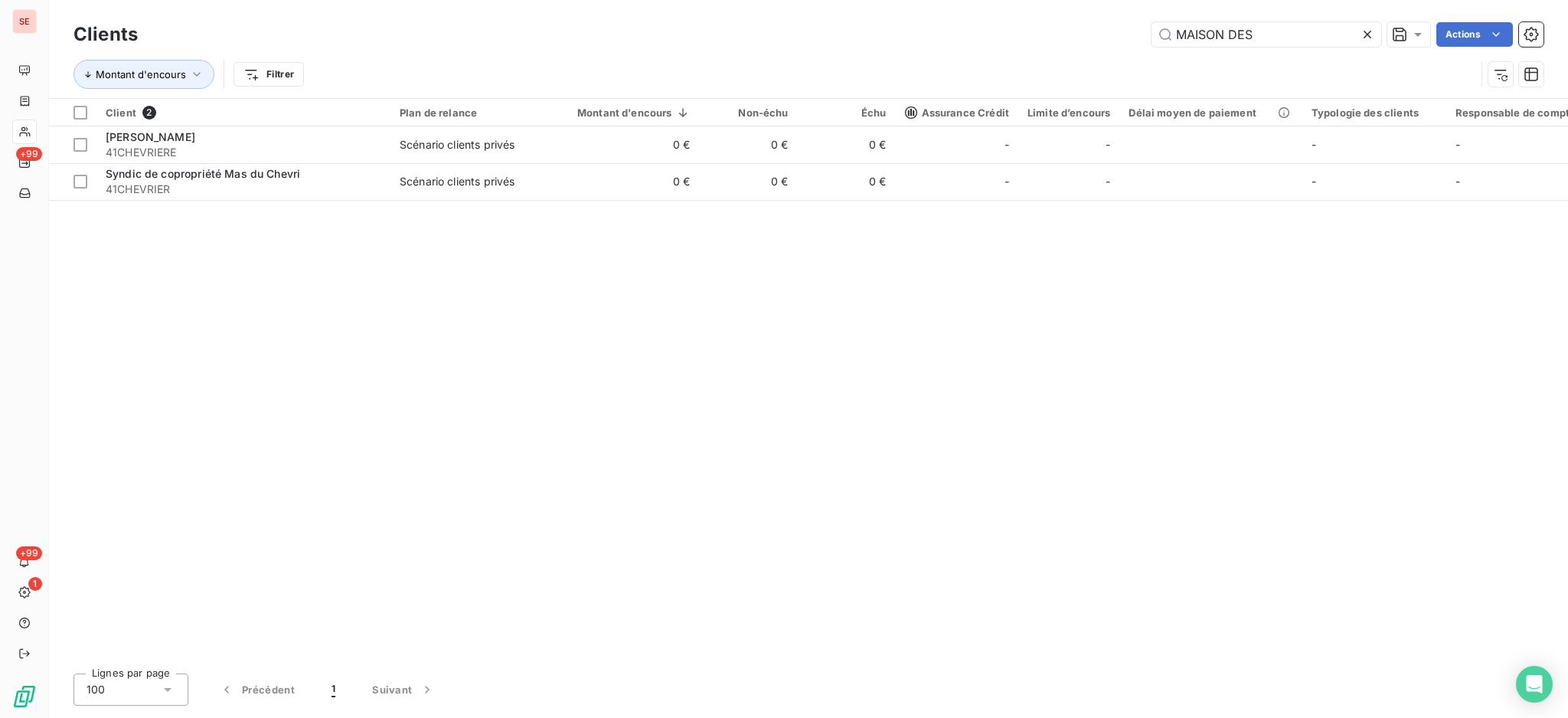
type input "MAISON"
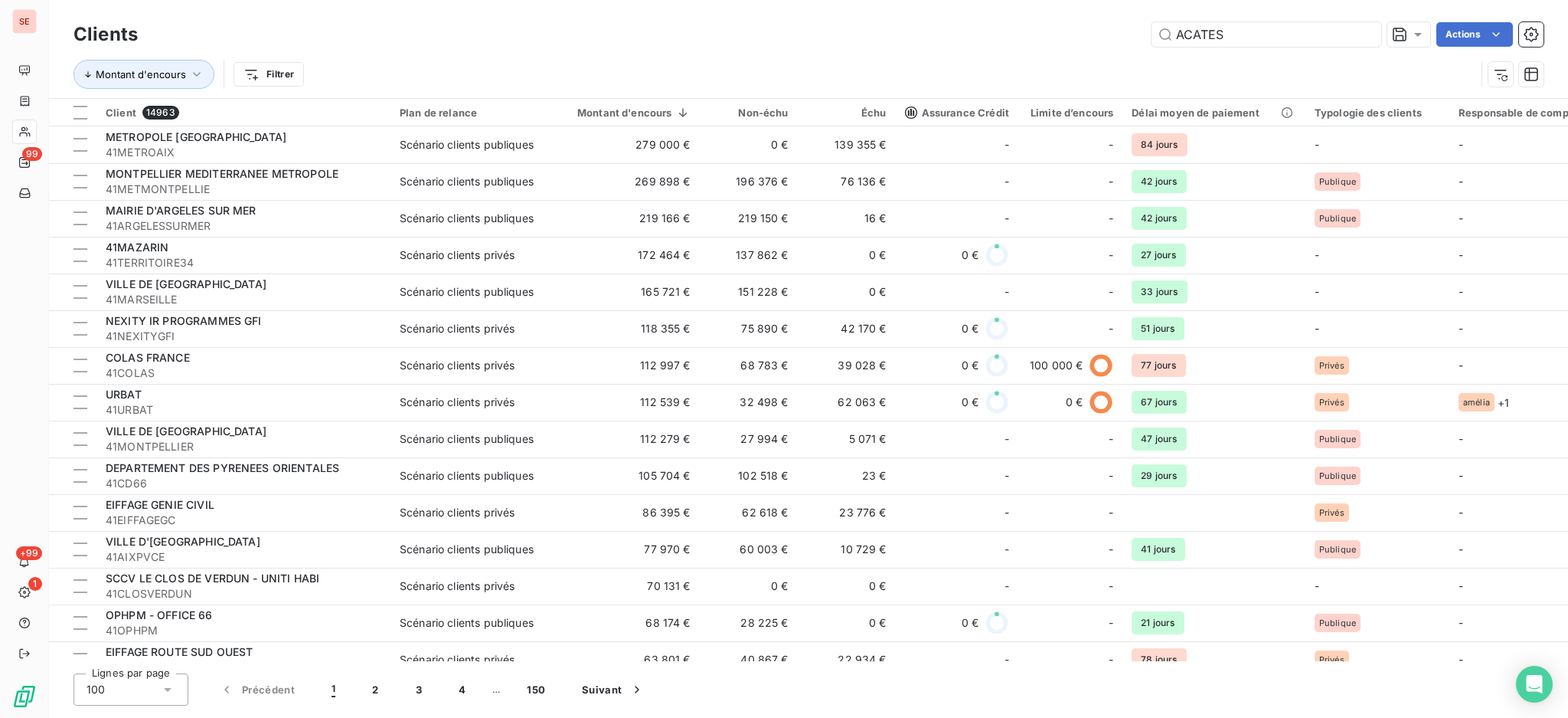
type input "ACATE"
type input "41ACCATE"
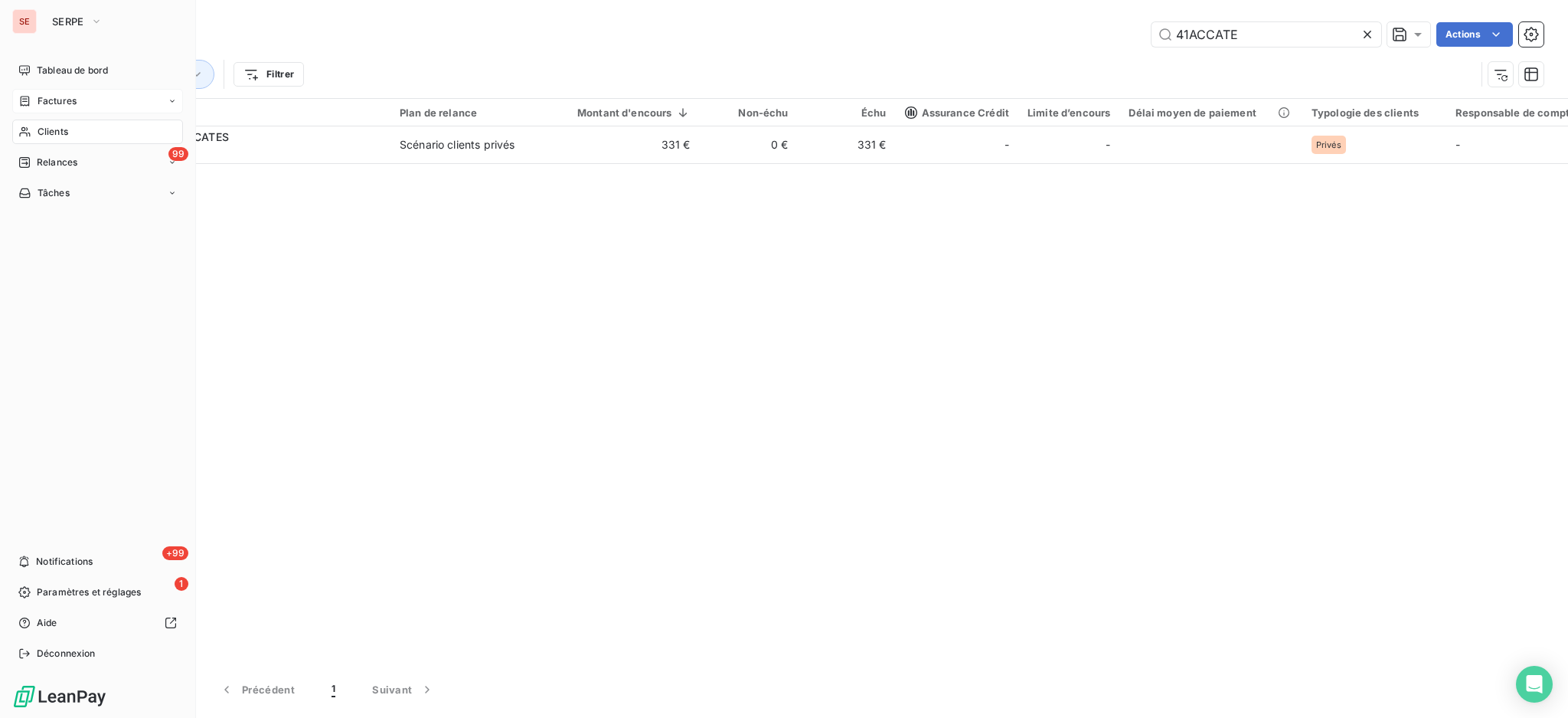
click at [44, 108] on div "Factures" at bounding box center [97, 100] width 171 height 24
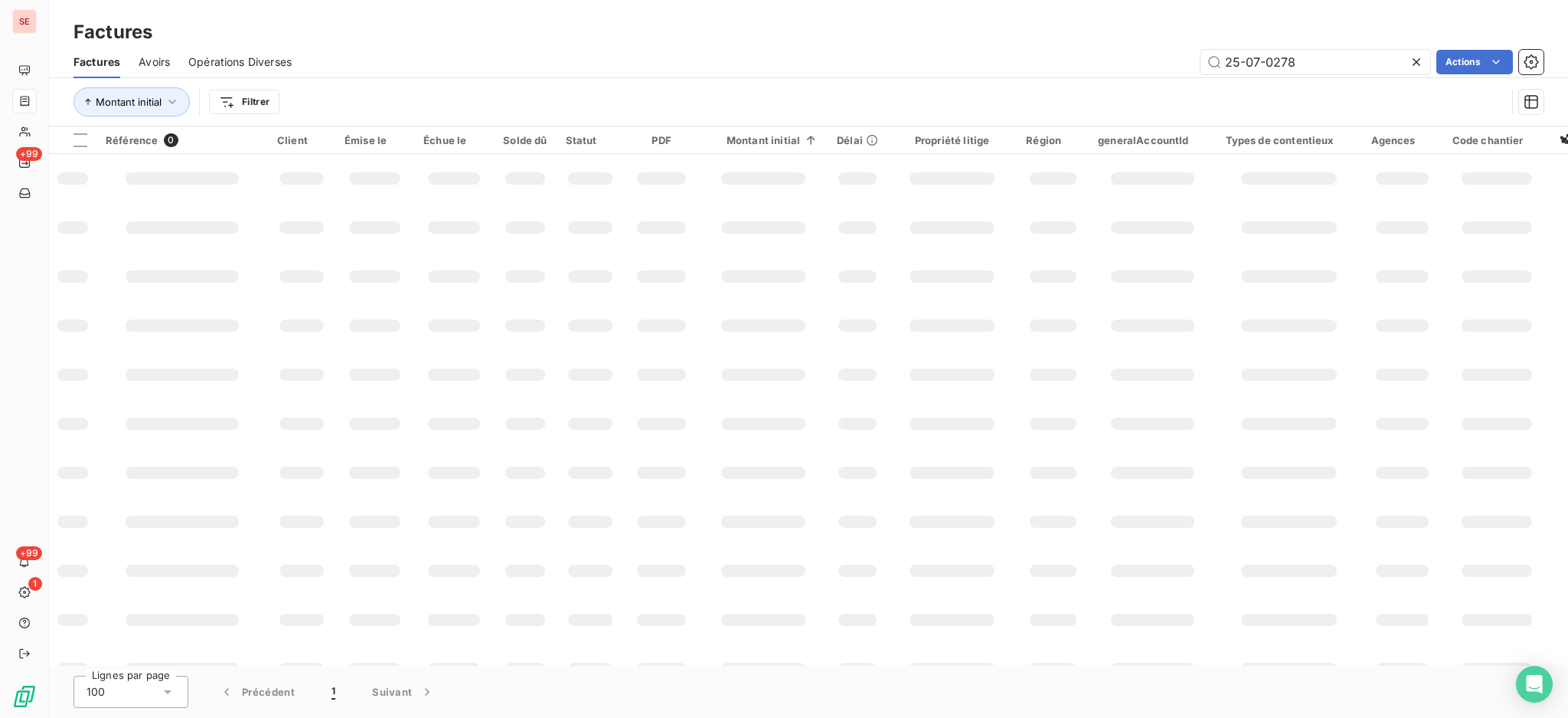
type input "25-07-0278"
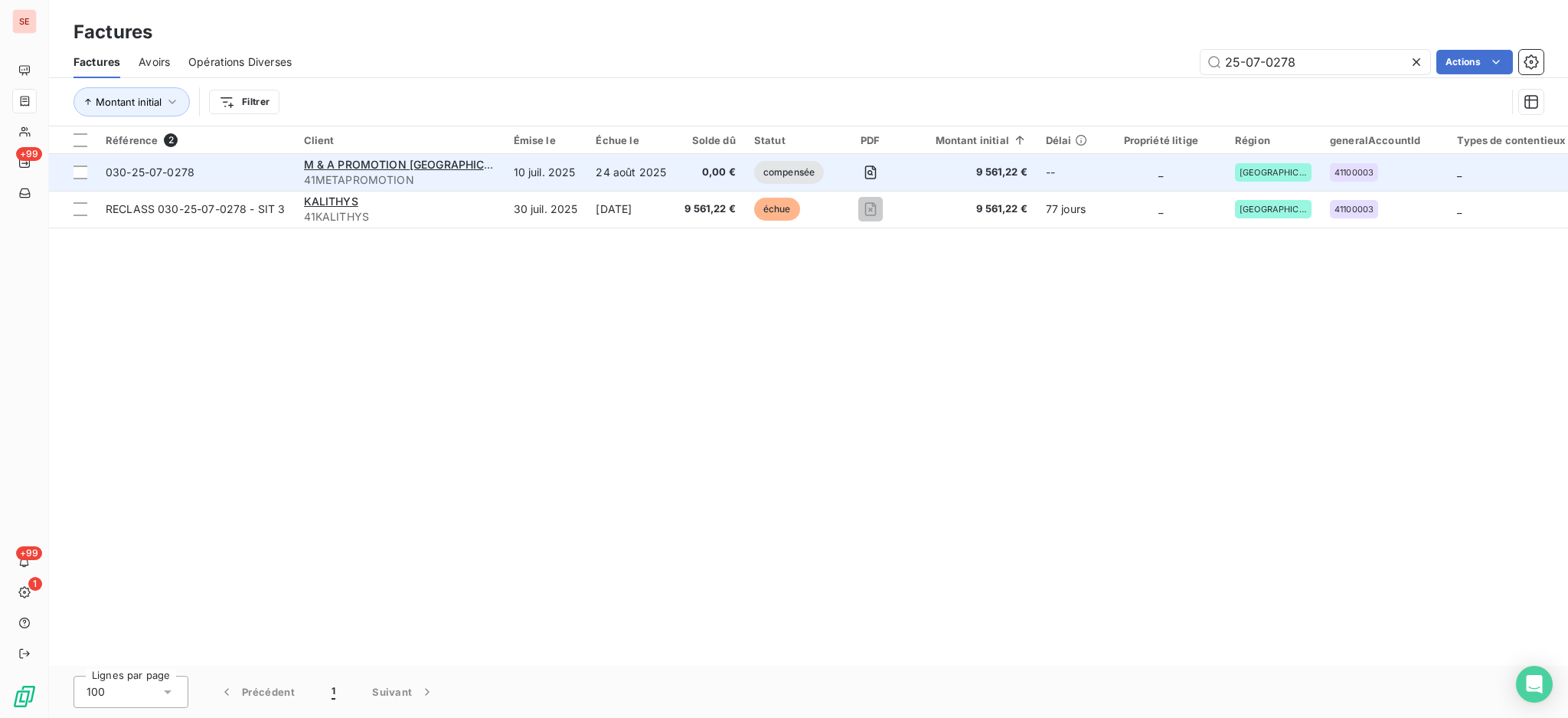
click at [456, 185] on span "41METAPROMOTION" at bounding box center [400, 180] width 191 height 15
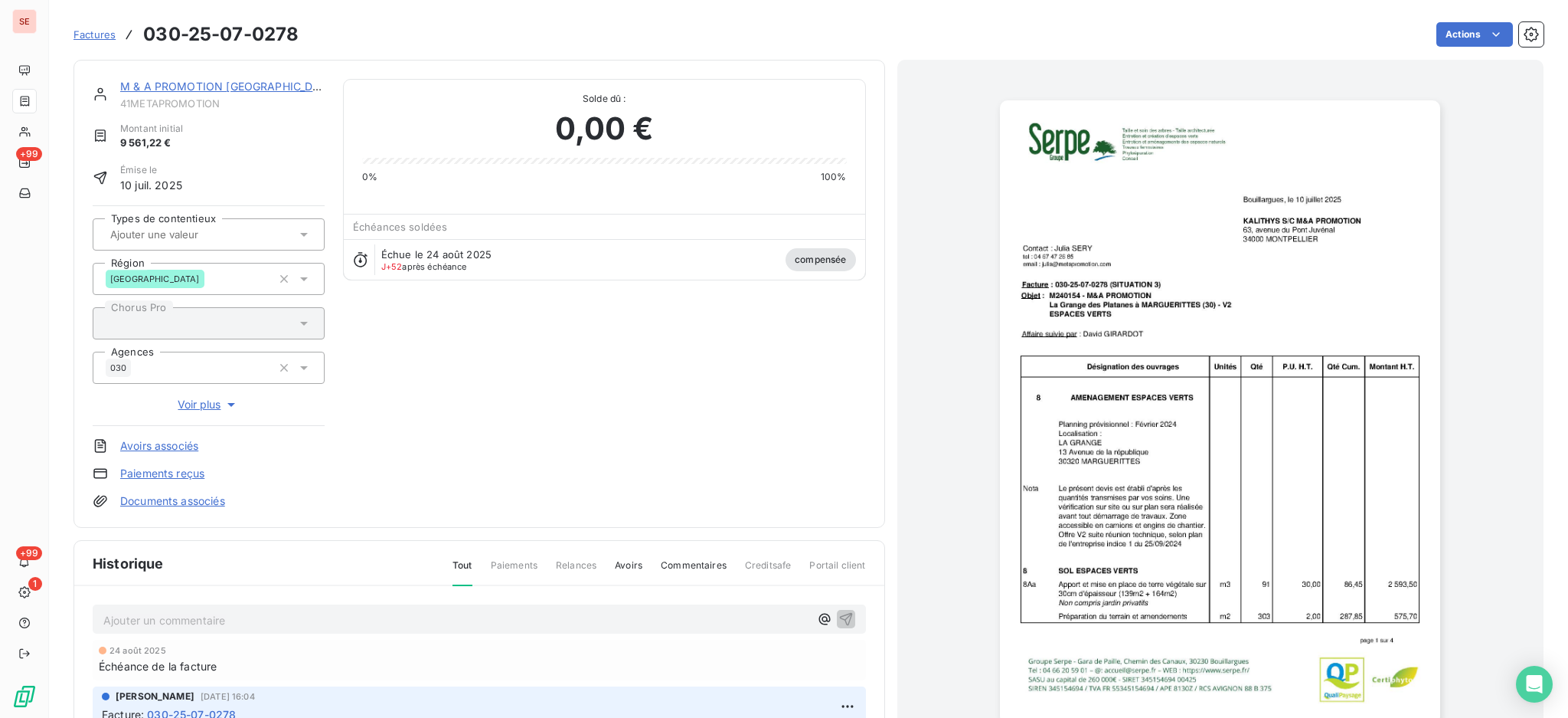
click at [190, 89] on link "M & A PROMOTION [GEOGRAPHIC_DATA]" at bounding box center [228, 86] width 218 height 13
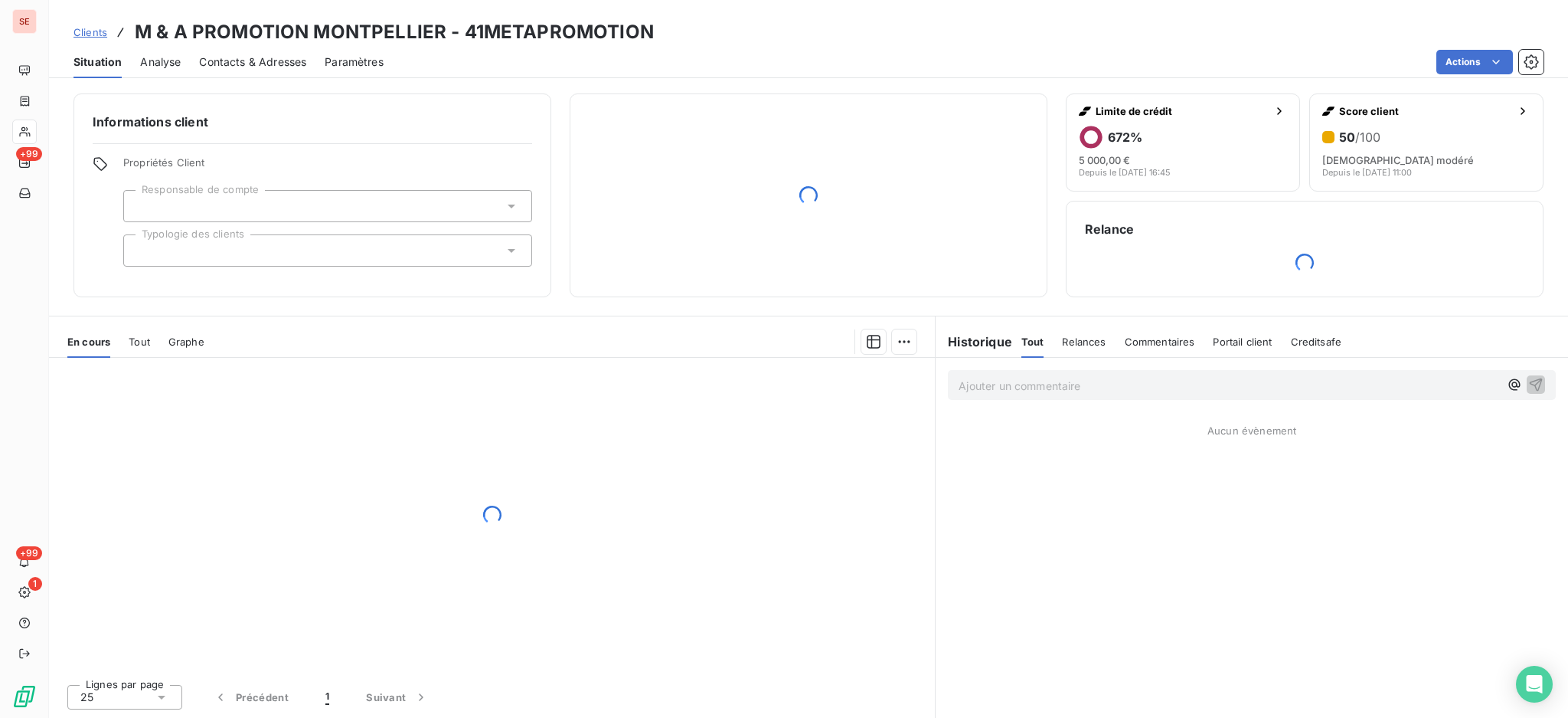
click at [233, 61] on span "Contacts & Adresses" at bounding box center [253, 61] width 107 height 15
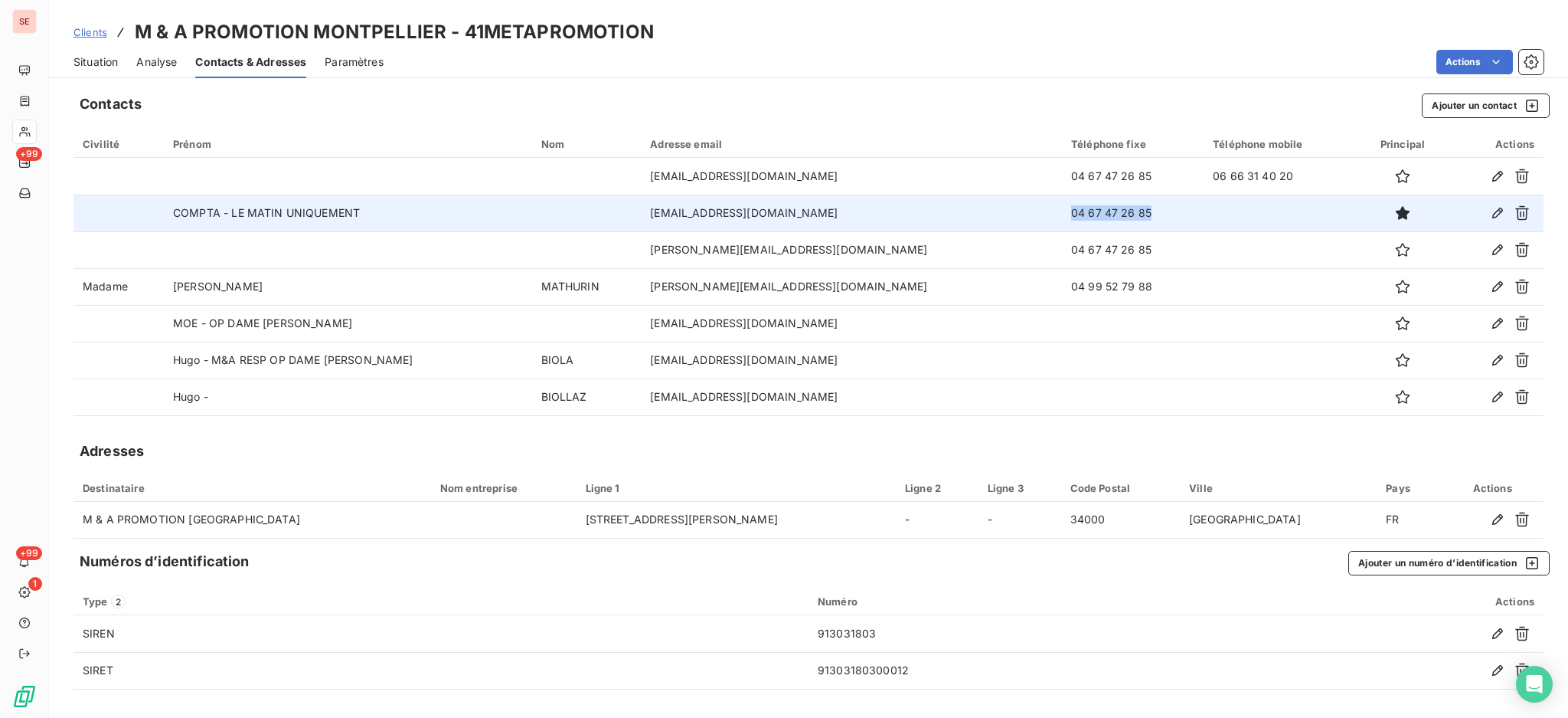
drag, startPoint x: 1084, startPoint y: 215, endPoint x: 991, endPoint y: 200, distance: 94.2
click at [1062, 200] on td "04 67 47 26 85" at bounding box center [1133, 212] width 142 height 37
copy td "04 67 47 26 85"
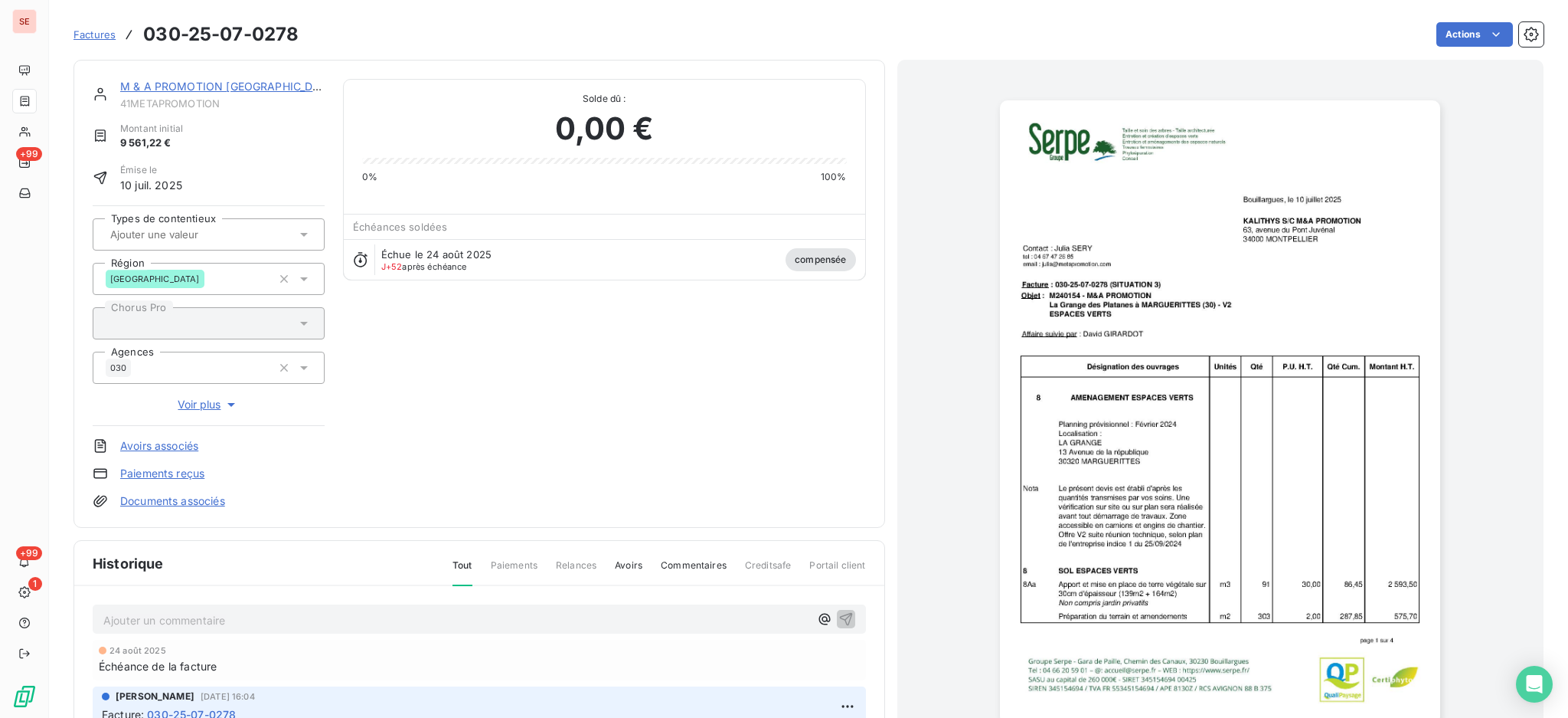
click at [265, 91] on link "M & A PROMOTION [GEOGRAPHIC_DATA]" at bounding box center [228, 86] width 218 height 13
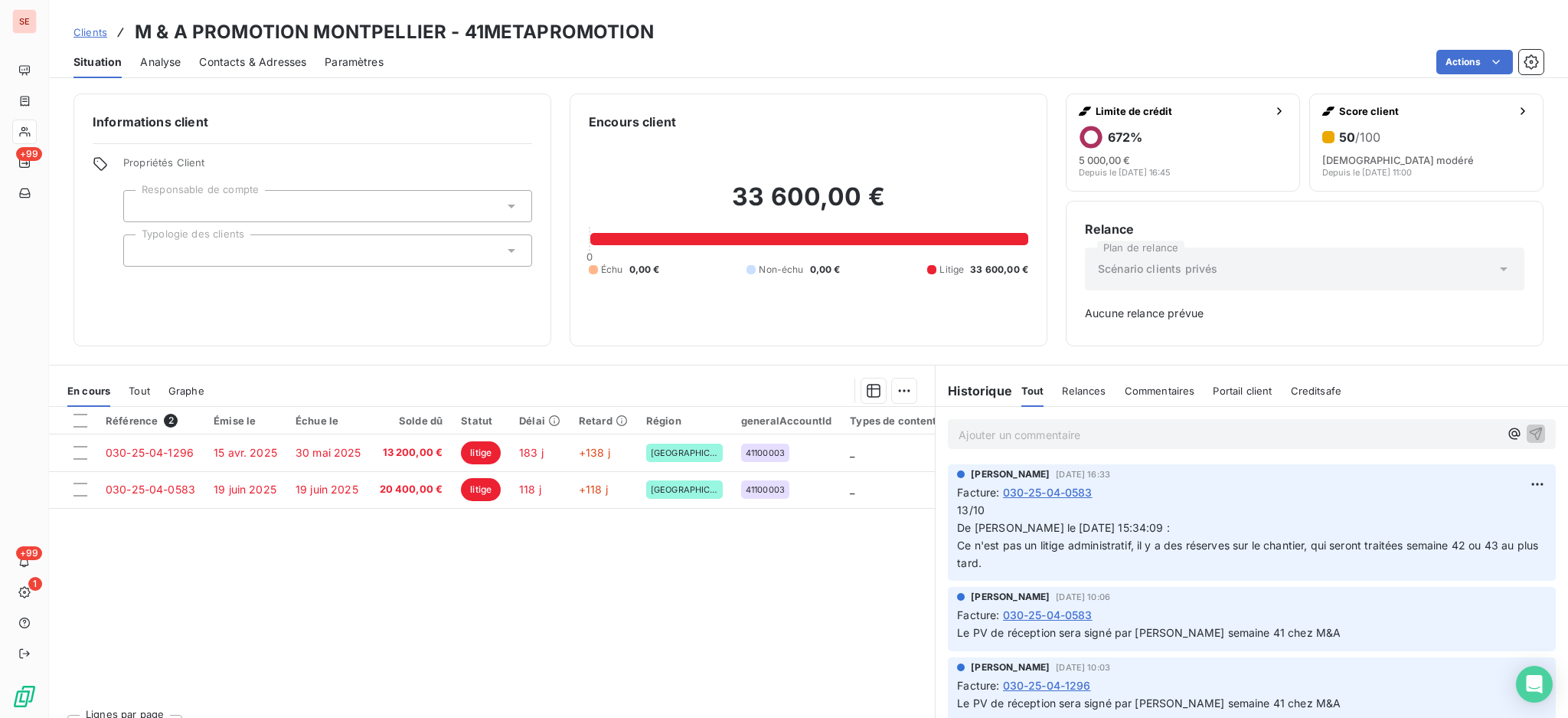
click at [291, 59] on span "Contacts & Adresses" at bounding box center [253, 61] width 107 height 15
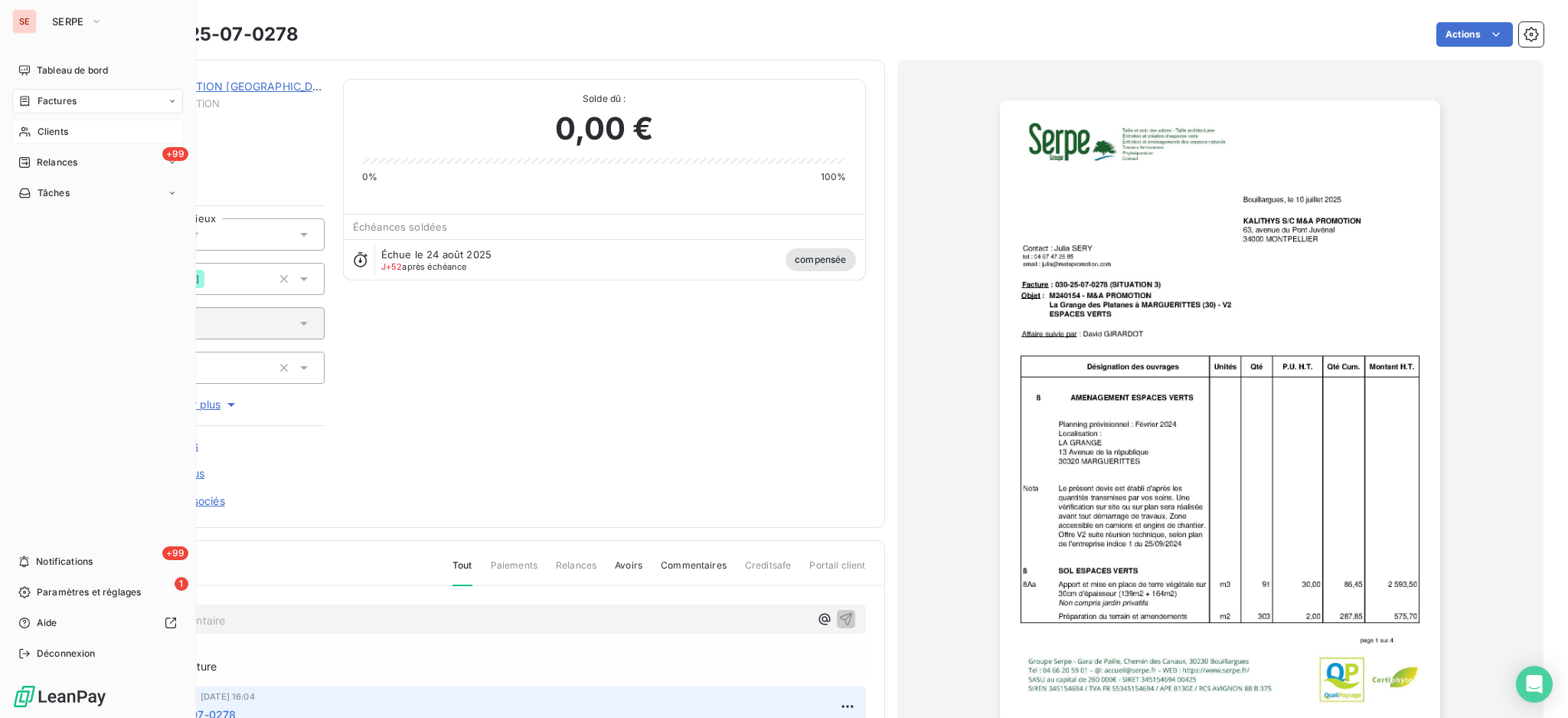
click at [54, 128] on span "Clients" at bounding box center [53, 131] width 31 height 14
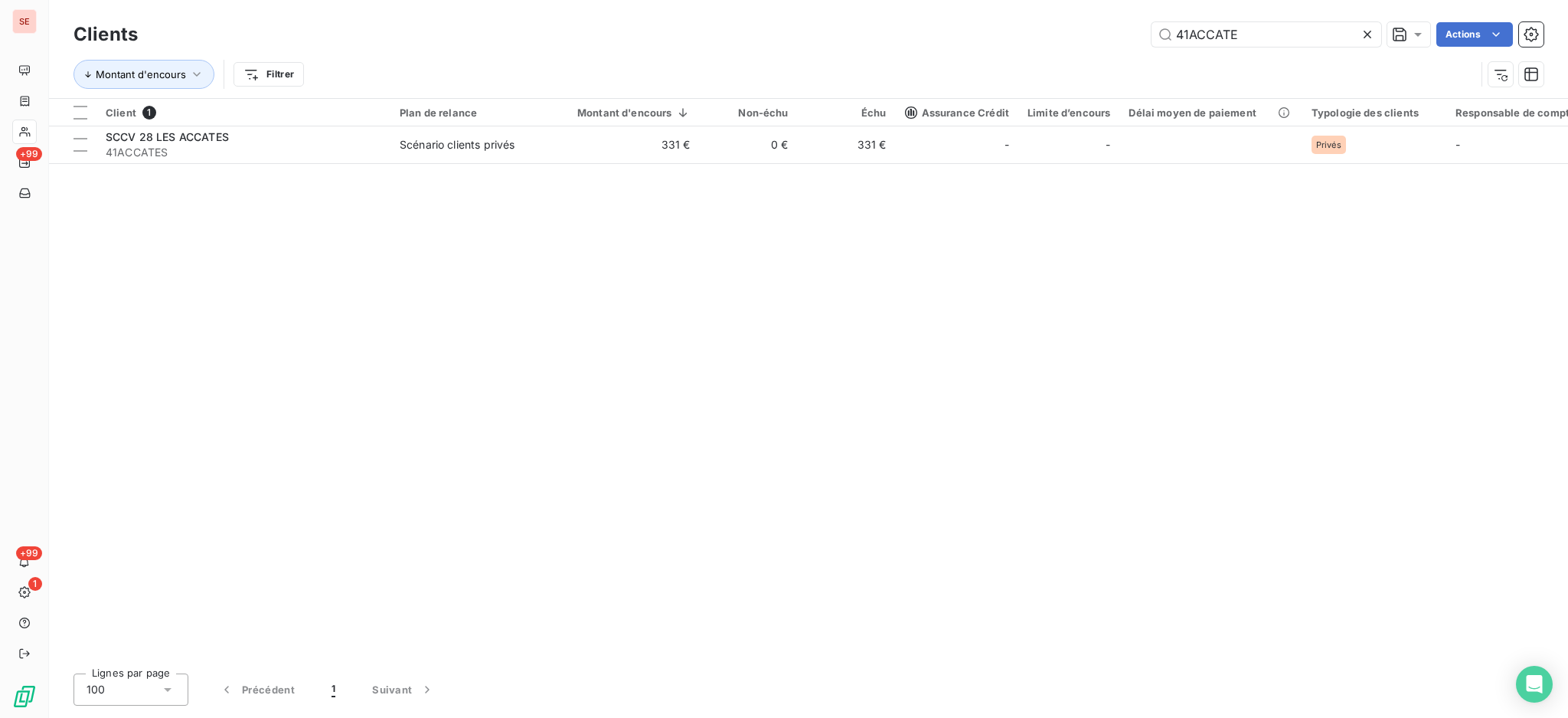
drag, startPoint x: 1265, startPoint y: 36, endPoint x: 1141, endPoint y: 38, distance: 124.0
click at [1154, 38] on input "41ACCATE" at bounding box center [1266, 34] width 229 height 24
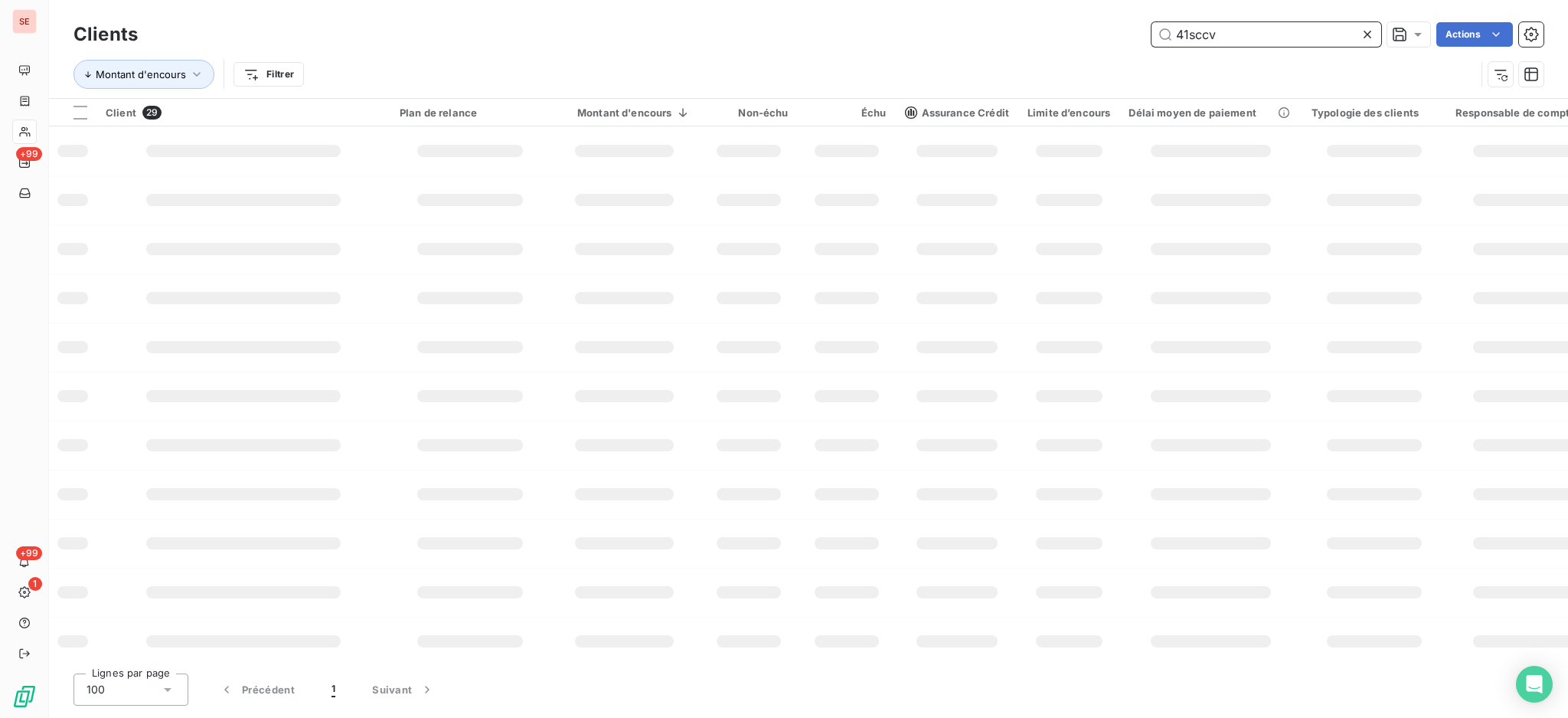
drag, startPoint x: 1275, startPoint y: 29, endPoint x: 1083, endPoint y: 47, distance: 192.8
click at [1083, 47] on div "Clients 41sccv Actions" at bounding box center [808, 34] width 1471 height 33
type input "41hameau"
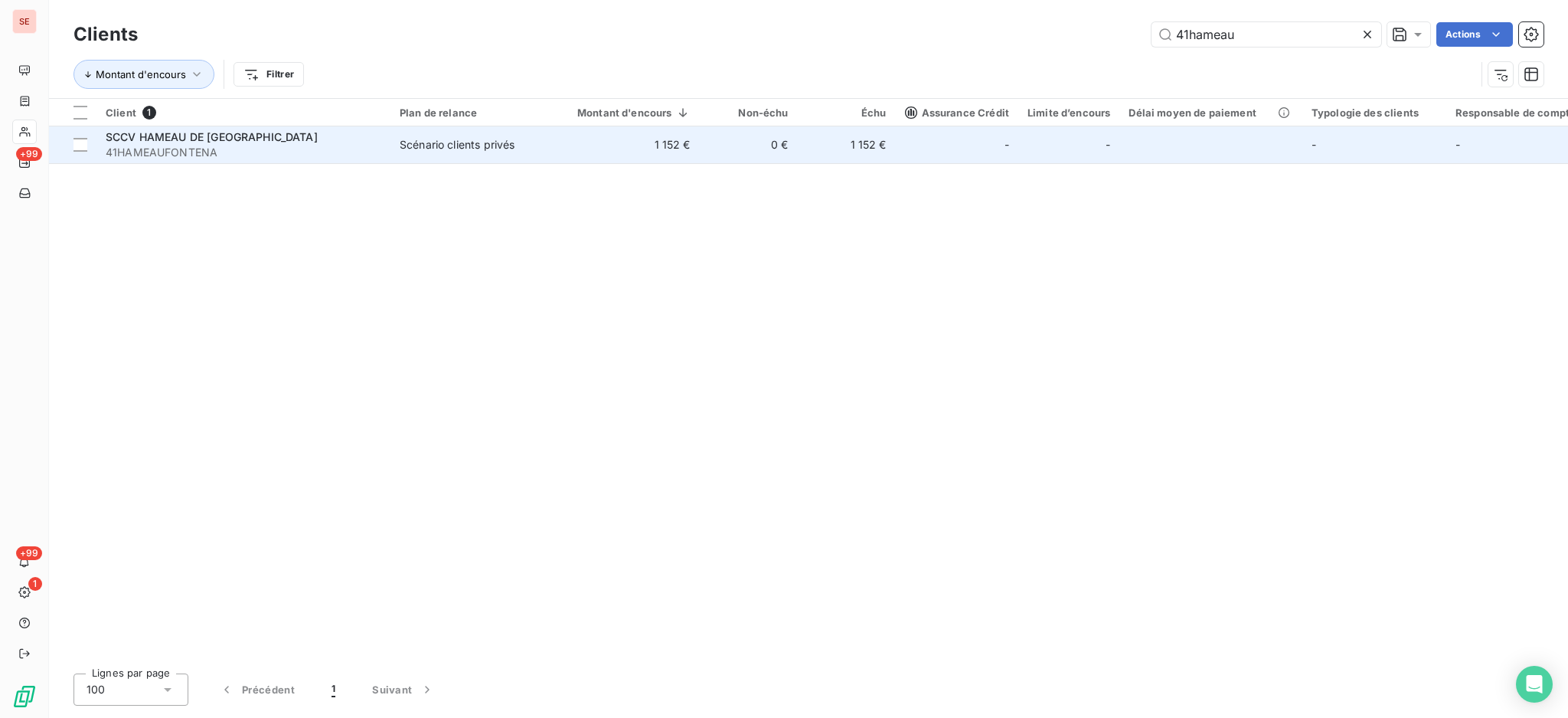
click at [530, 153] on td "Scénario clients privés" at bounding box center [470, 145] width 159 height 37
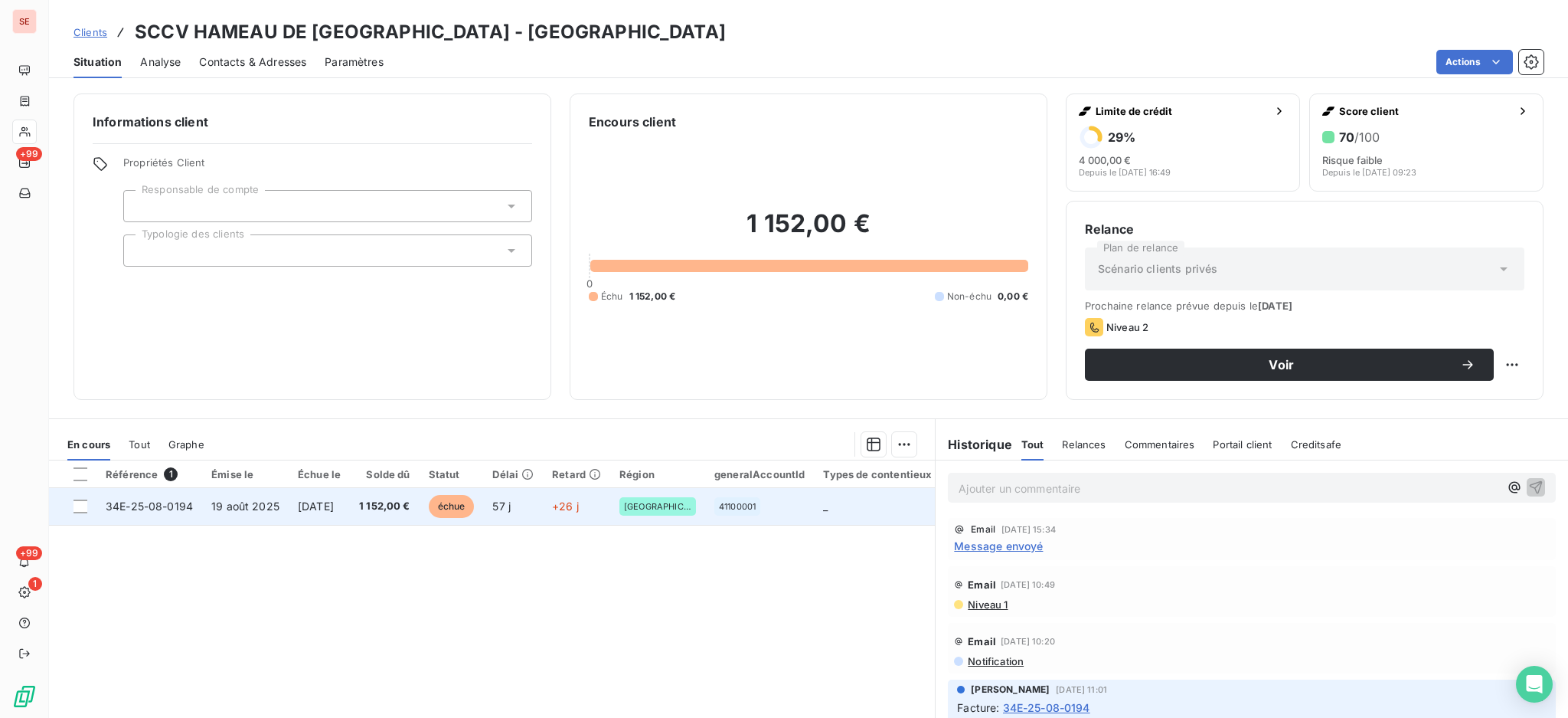
click at [385, 516] on td "1 152,00 €" at bounding box center [385, 506] width 70 height 37
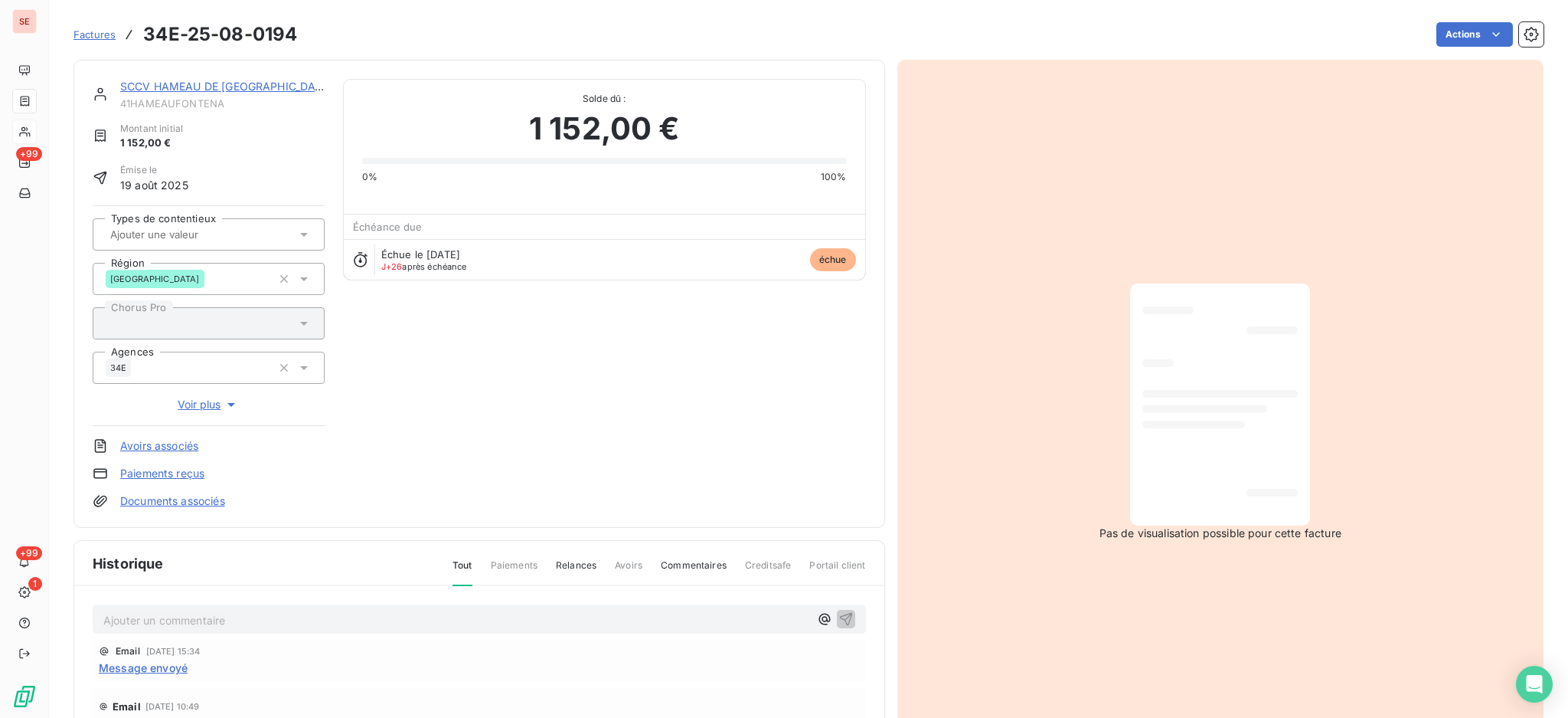
click at [445, 623] on p "Ajouter un commentaire ﻿" at bounding box center [457, 620] width 706 height 19
click at [1471, 33] on html "SE +99 +99 1 Factures 34E-25-08-0194 Actions SCCV HAMEAU DE [GEOGRAPHIC_DATA] M…" at bounding box center [784, 359] width 1568 height 718
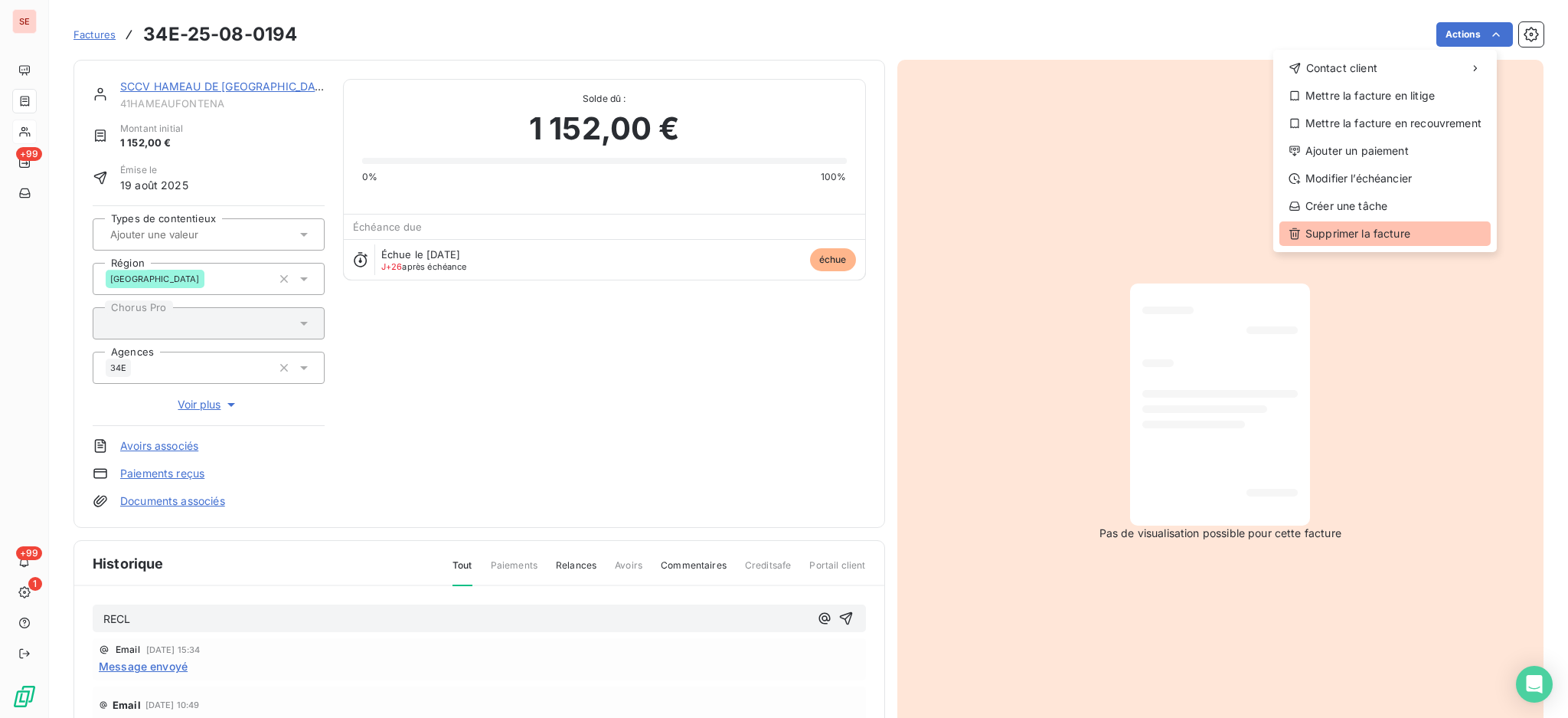
click at [1413, 230] on div "Supprimer la facture" at bounding box center [1385, 233] width 211 height 24
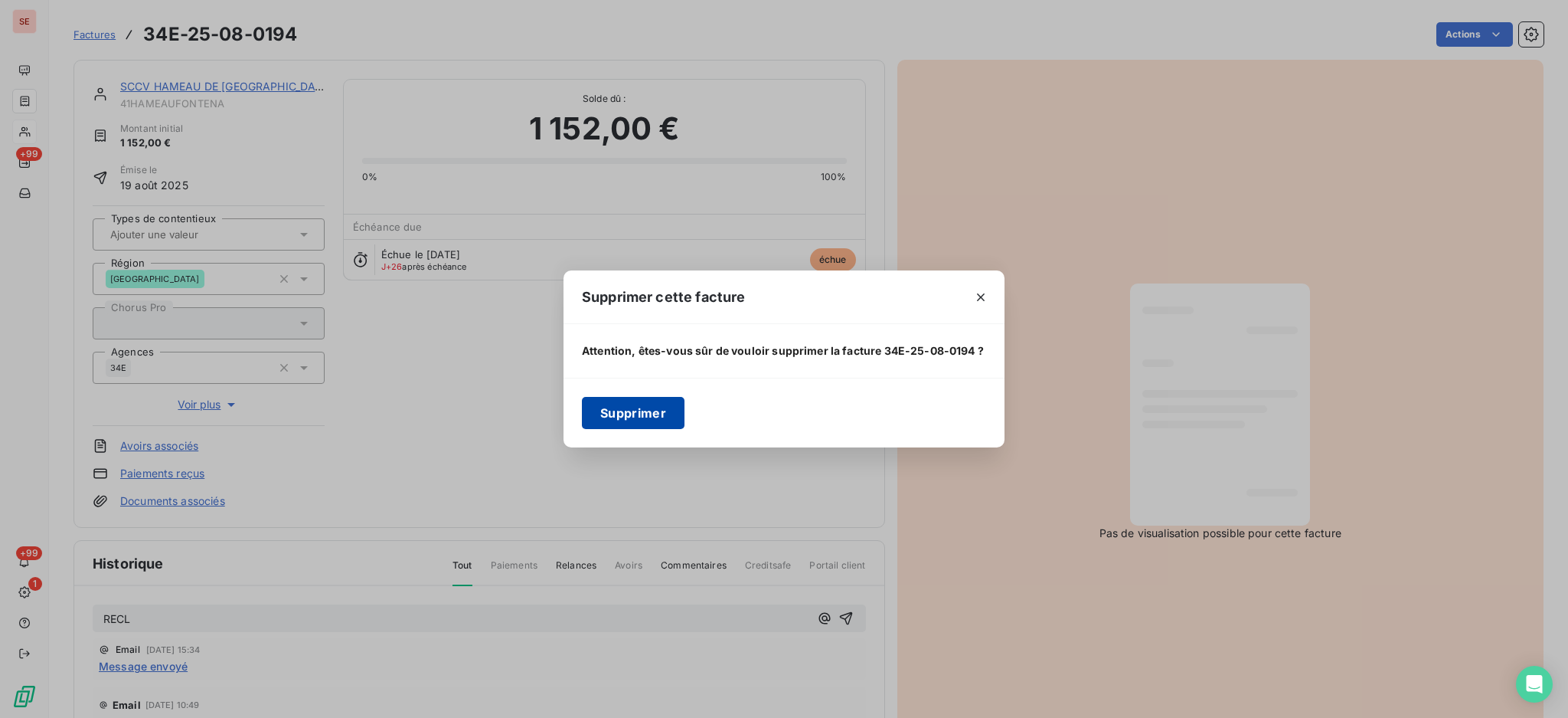
click at [618, 410] on button "Supprimer" at bounding box center [634, 413] width 103 height 33
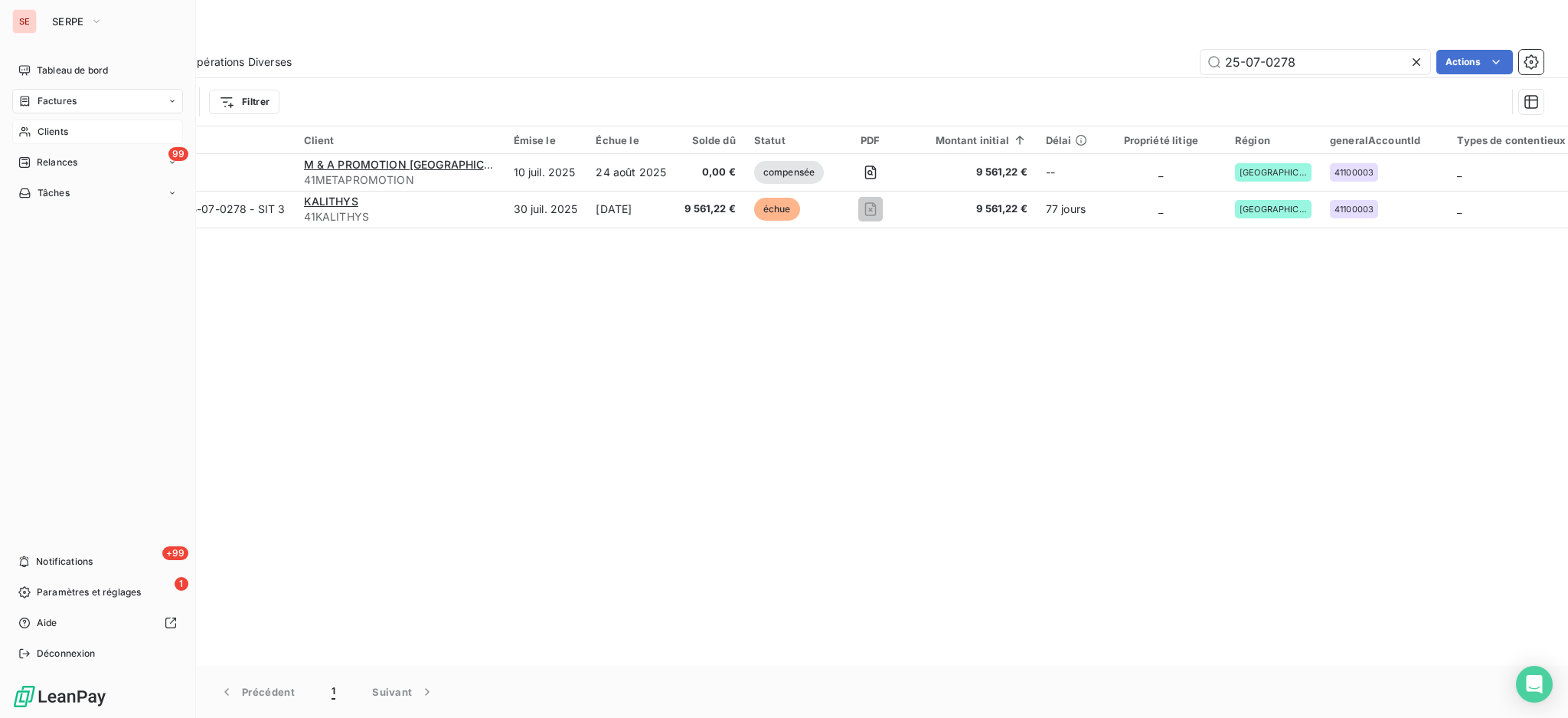
click at [55, 135] on span "Clients" at bounding box center [53, 131] width 31 height 14
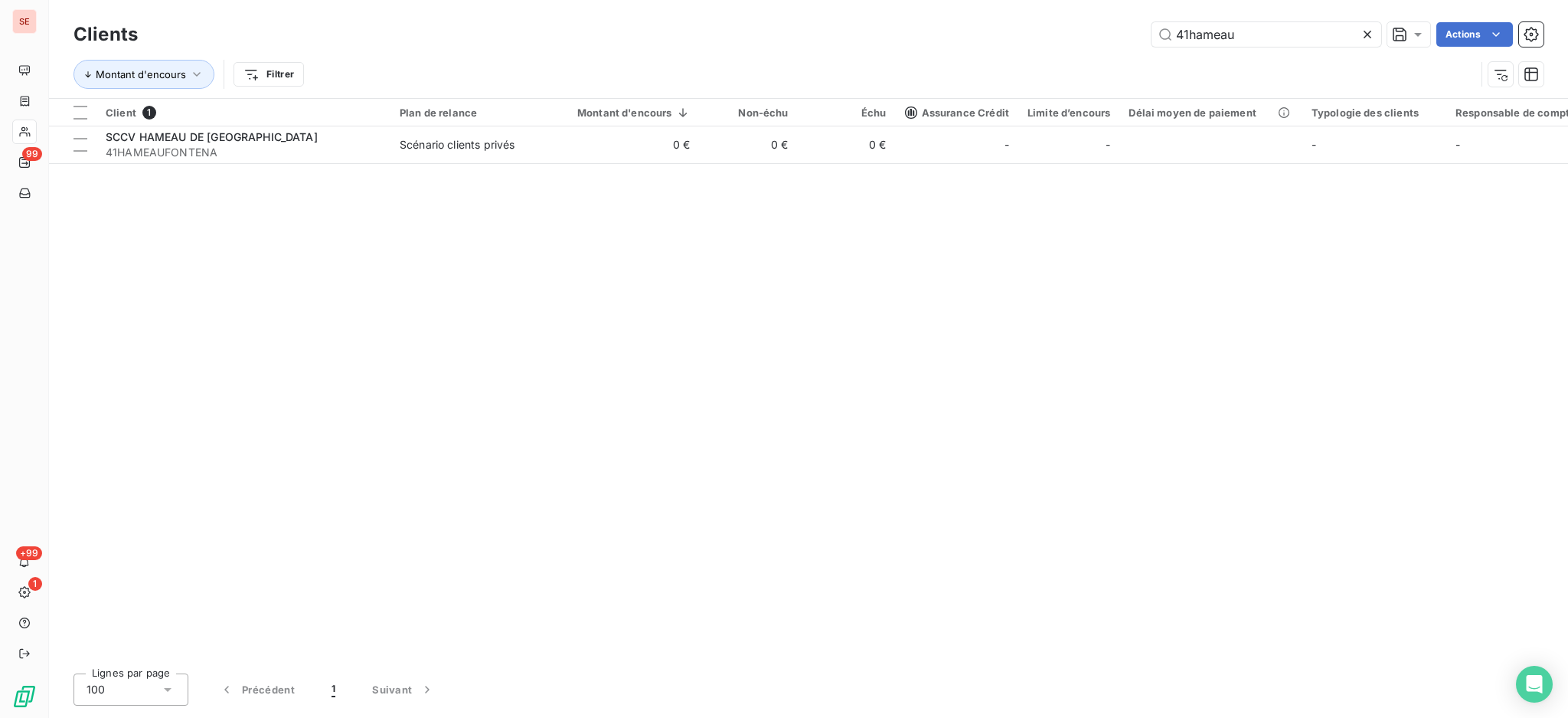
drag, startPoint x: 1266, startPoint y: 34, endPoint x: 1072, endPoint y: 21, distance: 194.4
click at [1077, 23] on div "41hameau Actions" at bounding box center [849, 34] width 1387 height 24
click at [578, 118] on th "Montant d'encours" at bounding box center [625, 112] width 150 height 28
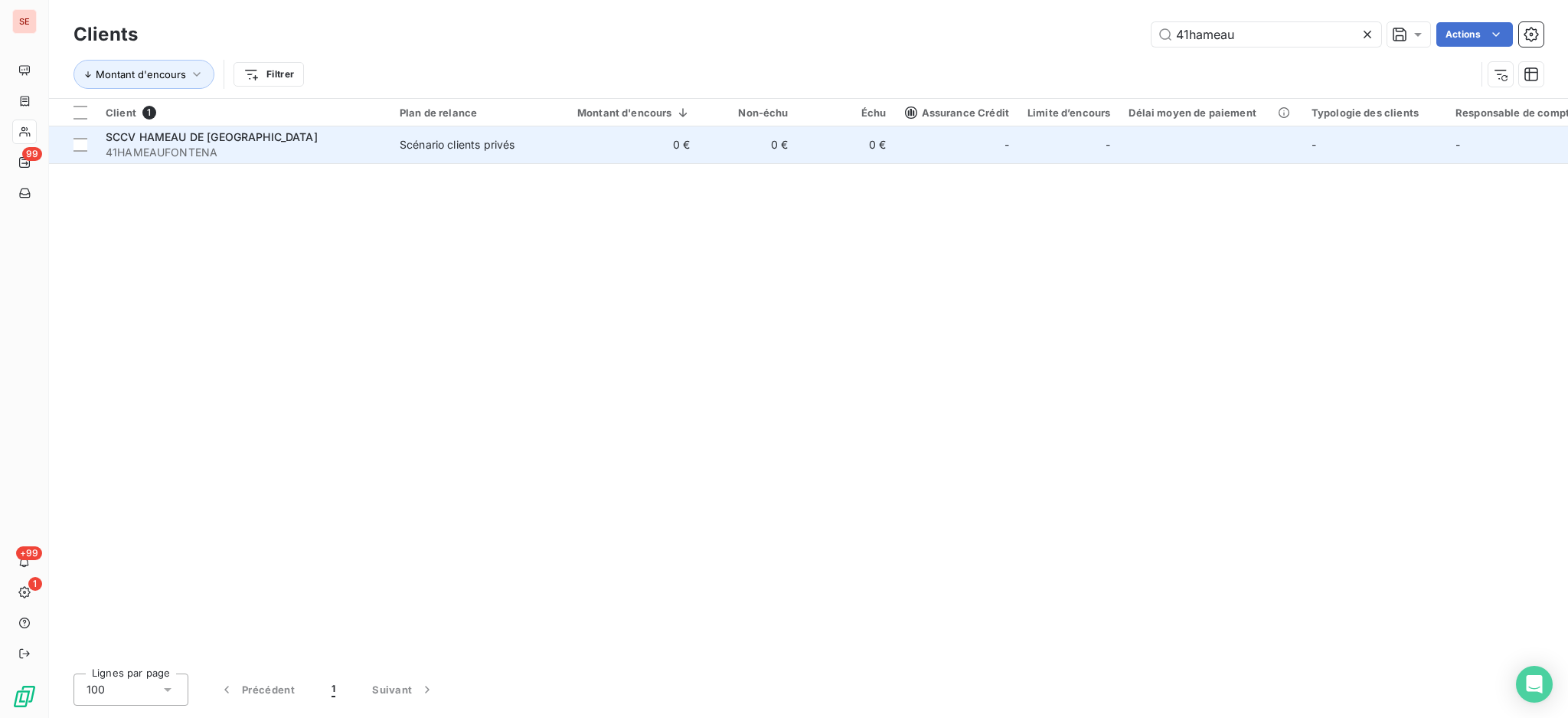
click at [554, 141] on td "0 €" at bounding box center [625, 145] width 150 height 37
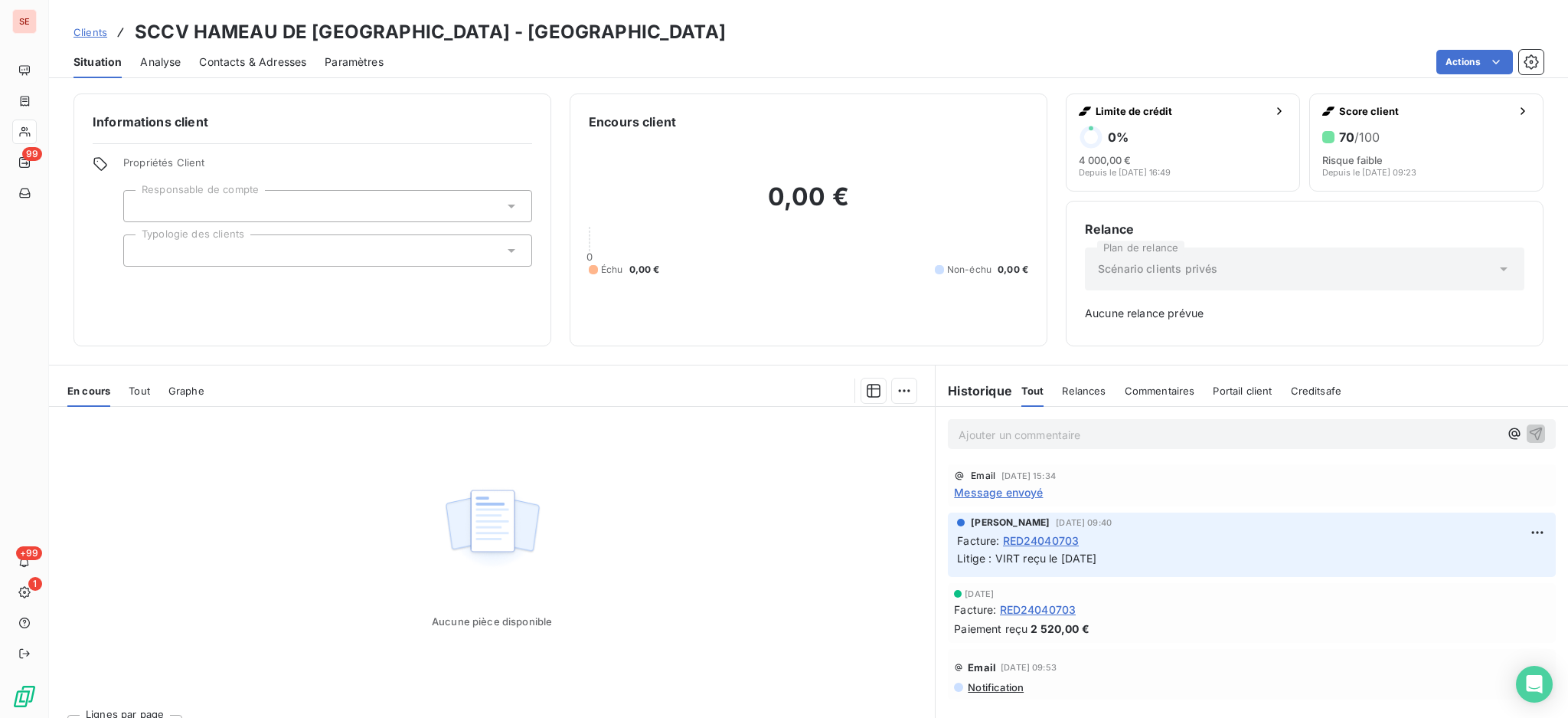
click at [255, 52] on div "Contacts & Adresses" at bounding box center [253, 62] width 107 height 33
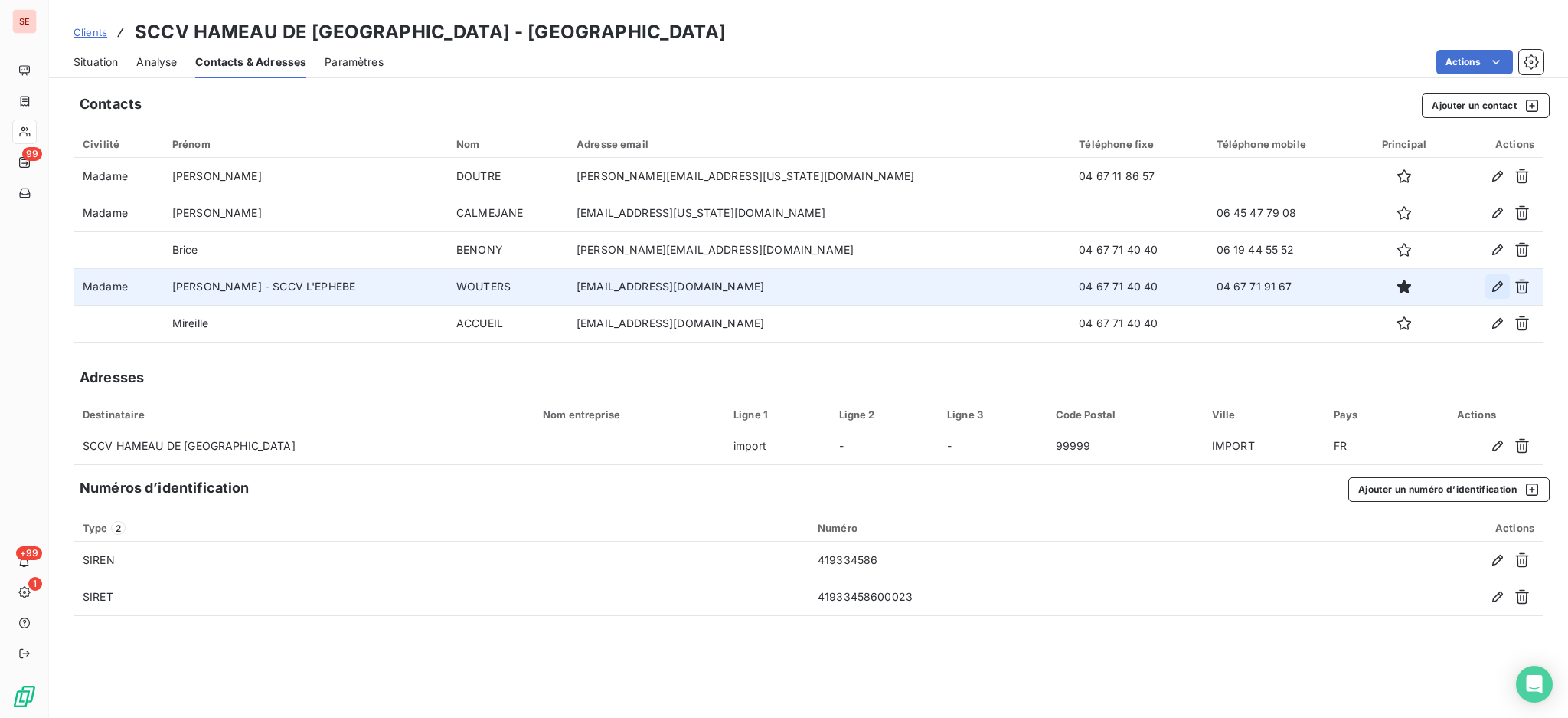
click at [1493, 291] on icon "button" at bounding box center [1498, 286] width 15 height 15
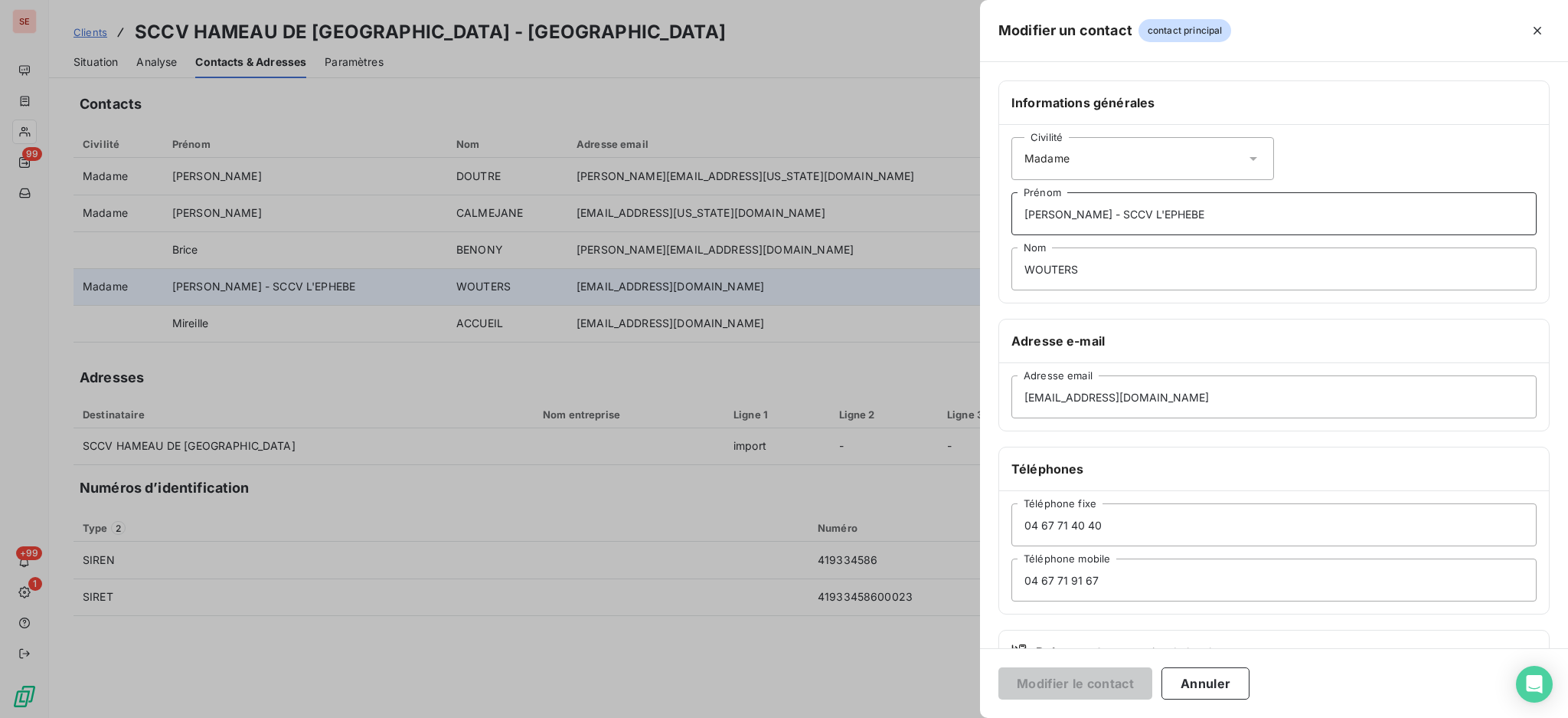
drag, startPoint x: 1167, startPoint y: 216, endPoint x: 1018, endPoint y: 200, distance: 149.9
click at [1018, 200] on input "[PERSON_NAME] - SCCV L'EPHEBE" at bounding box center [1275, 214] width 525 height 43
drag, startPoint x: 1096, startPoint y: 277, endPoint x: 970, endPoint y: 256, distance: 127.7
click at [970, 717] on div "Modifier un contact contact principal Informations générales Civilité Madame [P…" at bounding box center [784, 718] width 1568 height 0
drag, startPoint x: 1104, startPoint y: 404, endPoint x: 977, endPoint y: 401, distance: 127.0
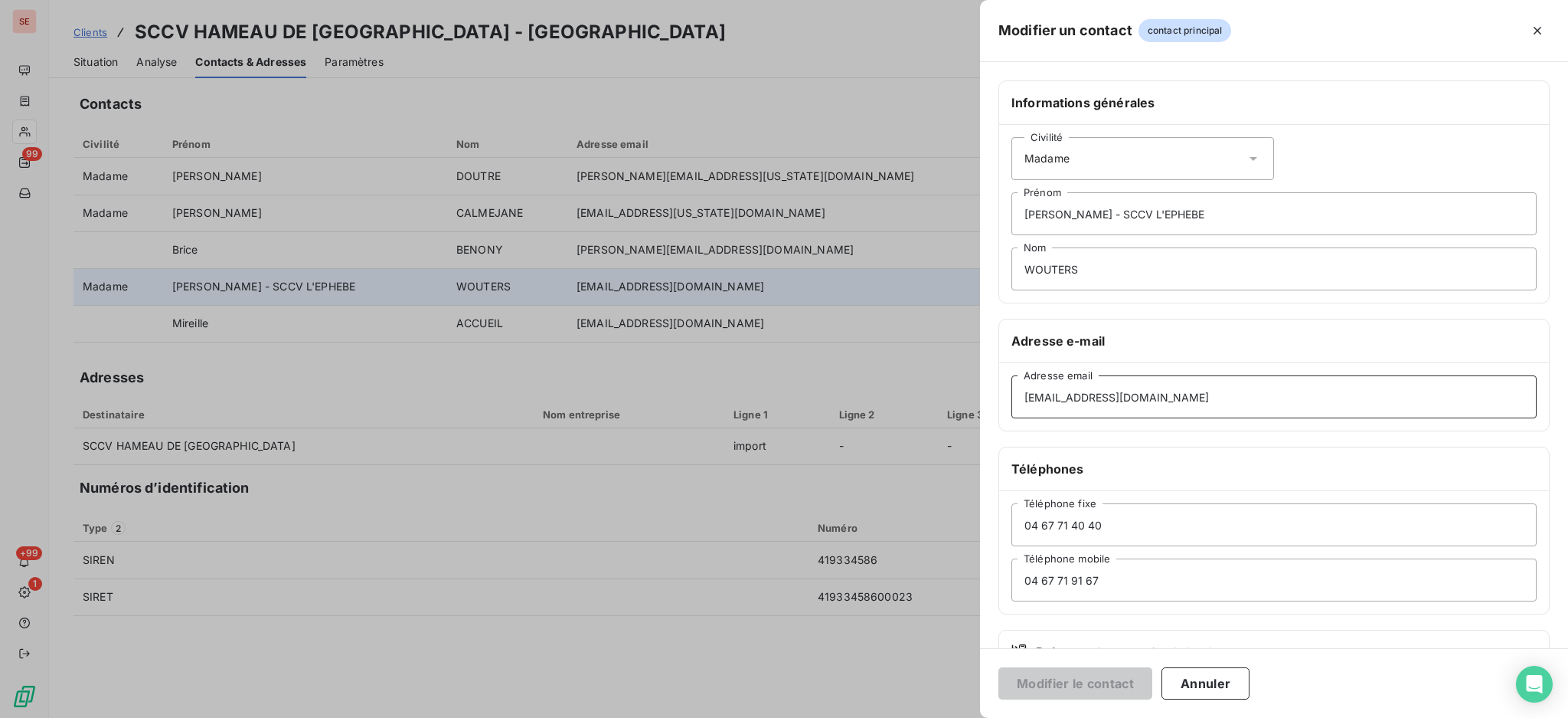
click at [981, 400] on div "Informations générales Civilité Madame [PERSON_NAME] L'EPHEBE Prénom WOUTERS No…" at bounding box center [1274, 420] width 588 height 680
drag, startPoint x: 1144, startPoint y: 535, endPoint x: 925, endPoint y: 522, distance: 219.4
click at [925, 717] on div "Modifier un contact contact principal Informations générales Civilité Madame [P…" at bounding box center [784, 718] width 1568 height 0
drag, startPoint x: 1177, startPoint y: 584, endPoint x: 830, endPoint y: 572, distance: 347.2
click at [830, 717] on div "Modifier un contact contact principal Informations générales Civilité Madame [P…" at bounding box center [784, 718] width 1568 height 0
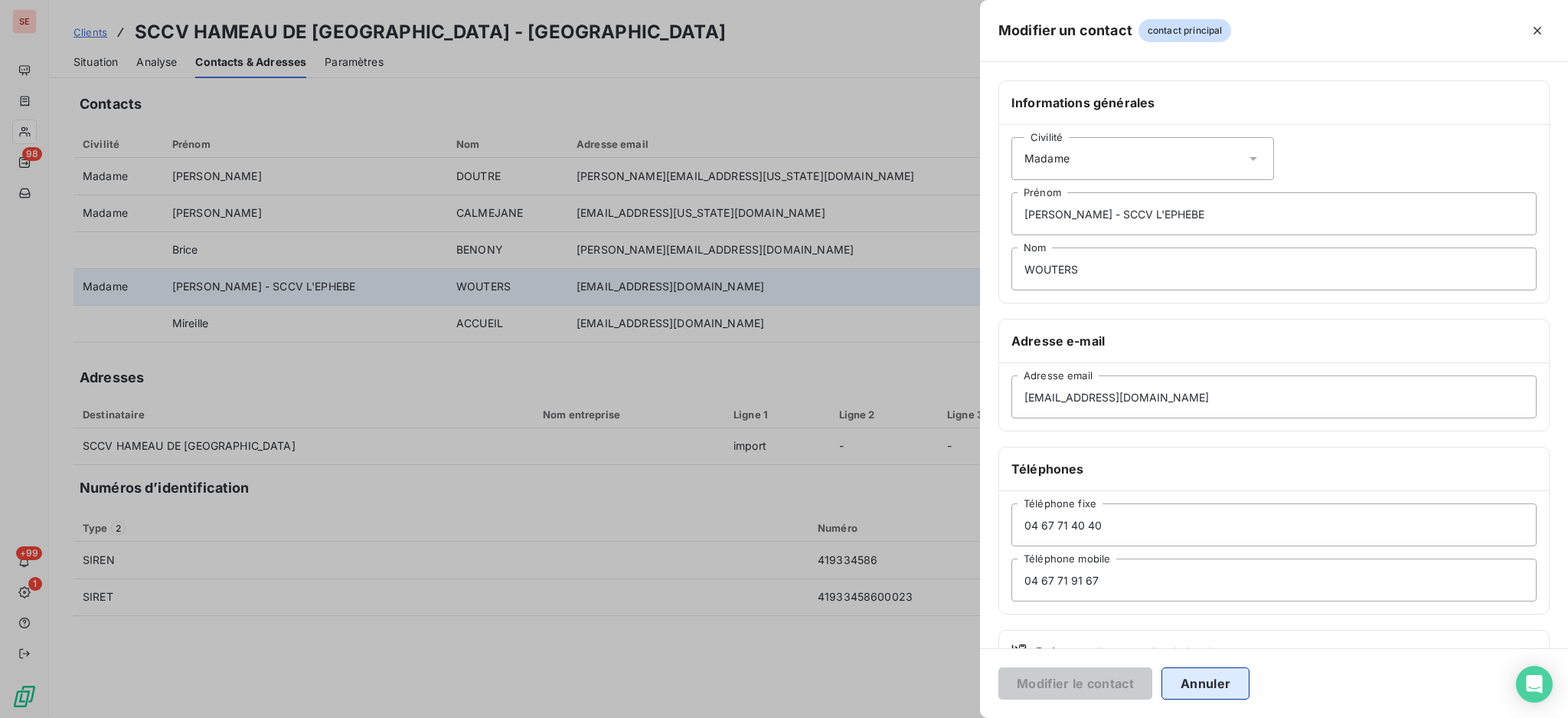
click at [1203, 685] on button "Annuler" at bounding box center [1206, 684] width 88 height 33
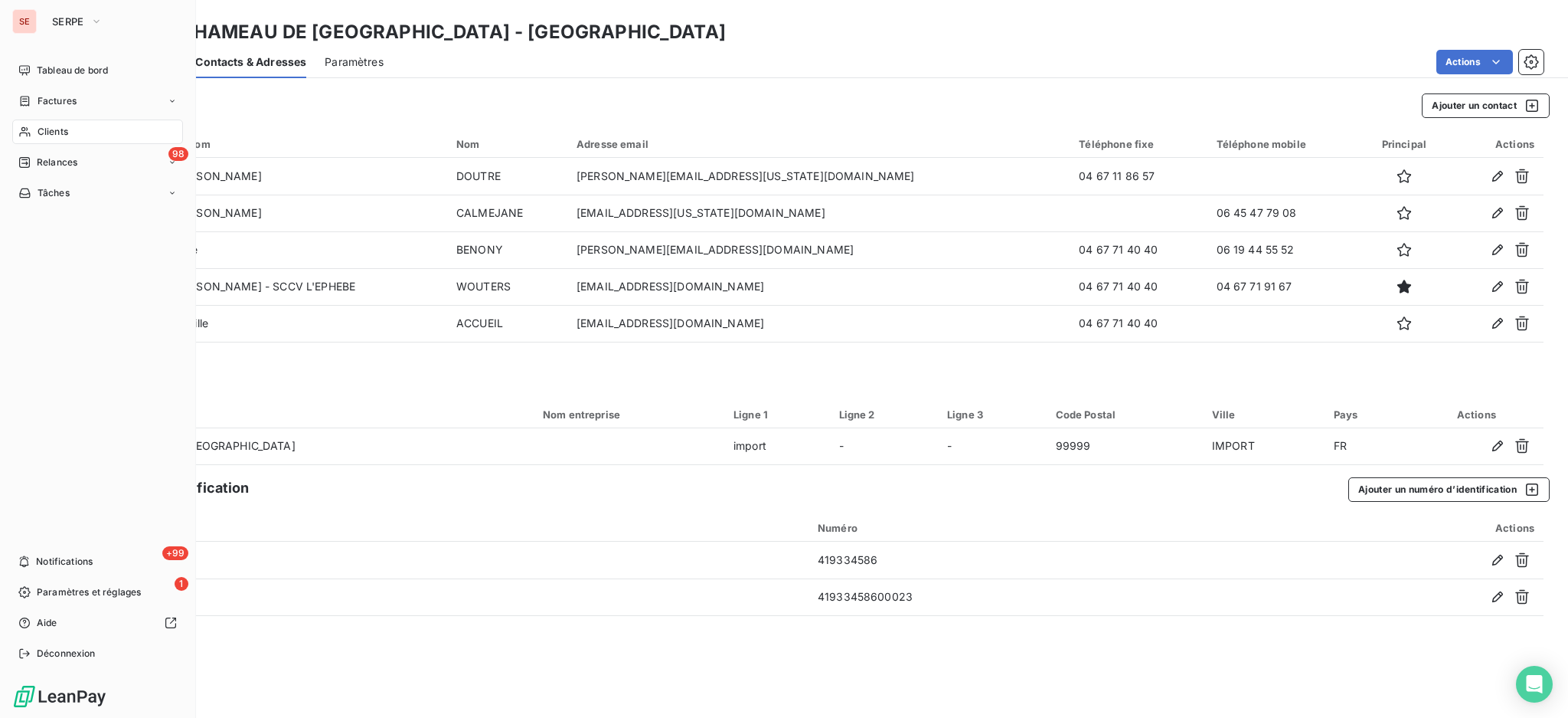
click at [57, 129] on span "Clients" at bounding box center [53, 131] width 31 height 14
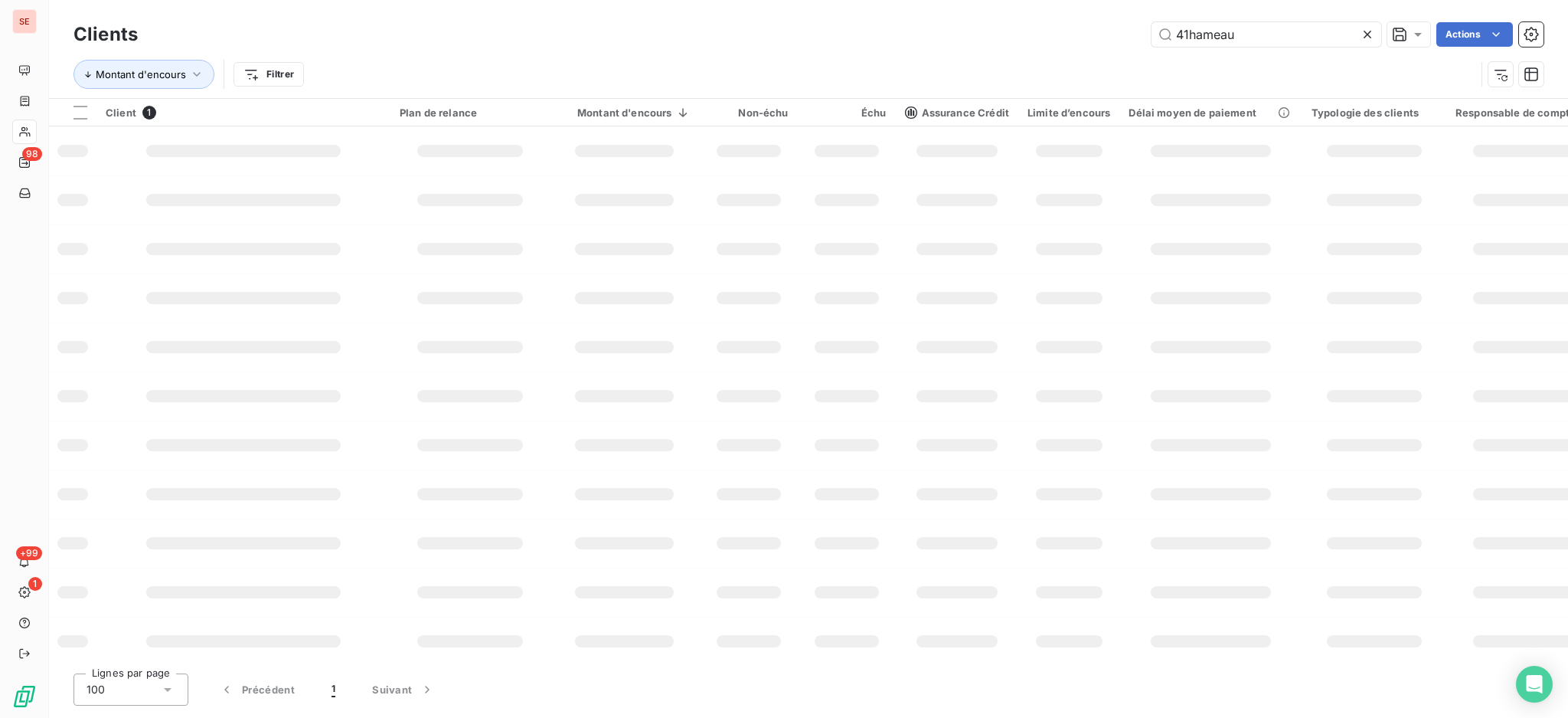
drag, startPoint x: 1253, startPoint y: 37, endPoint x: 1031, endPoint y: 9, distance: 223.8
click at [1043, 15] on div "Clients 41hameau Actions Montant d'encours Filtrer" at bounding box center [808, 49] width 1519 height 98
type input "41OPURE"
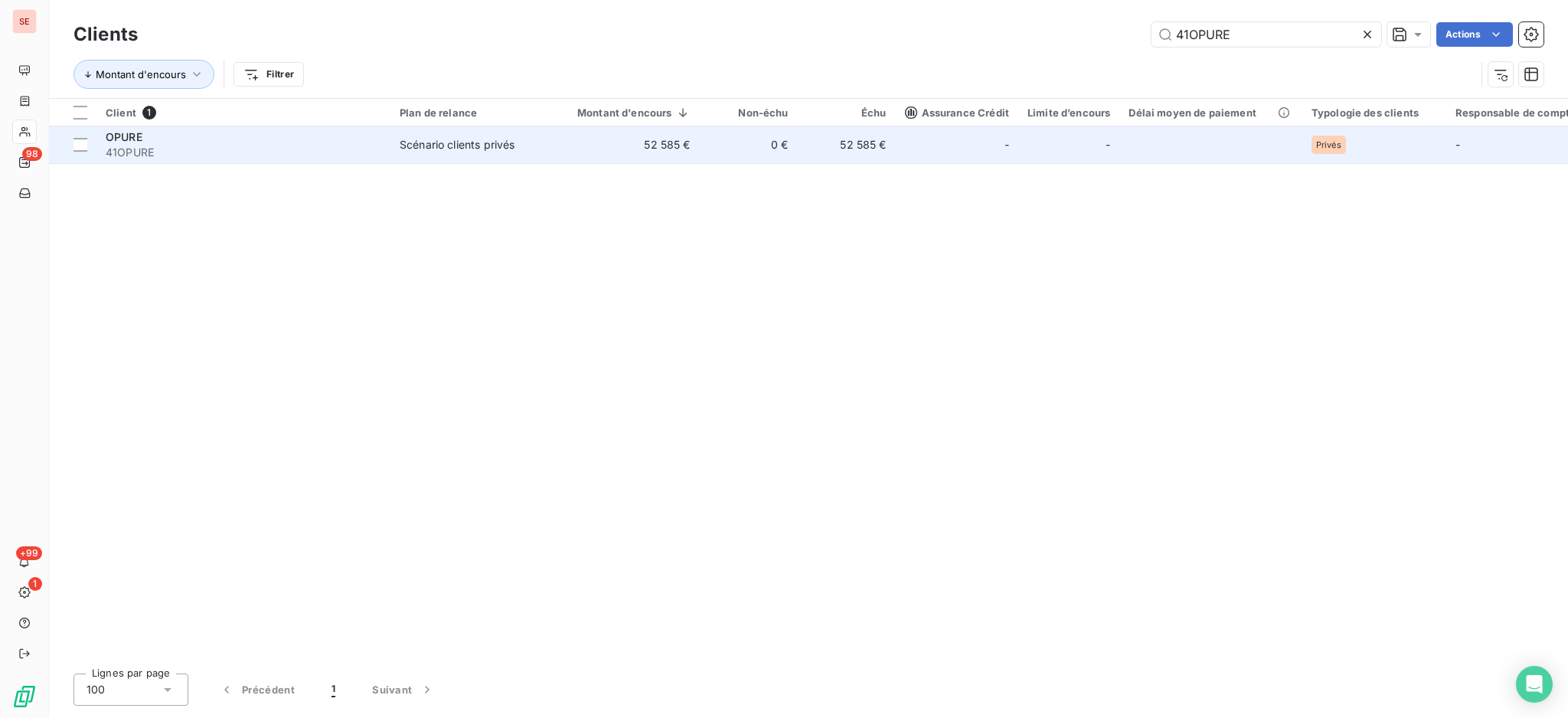
click at [515, 149] on div "Scénario clients privés" at bounding box center [457, 145] width 115 height 15
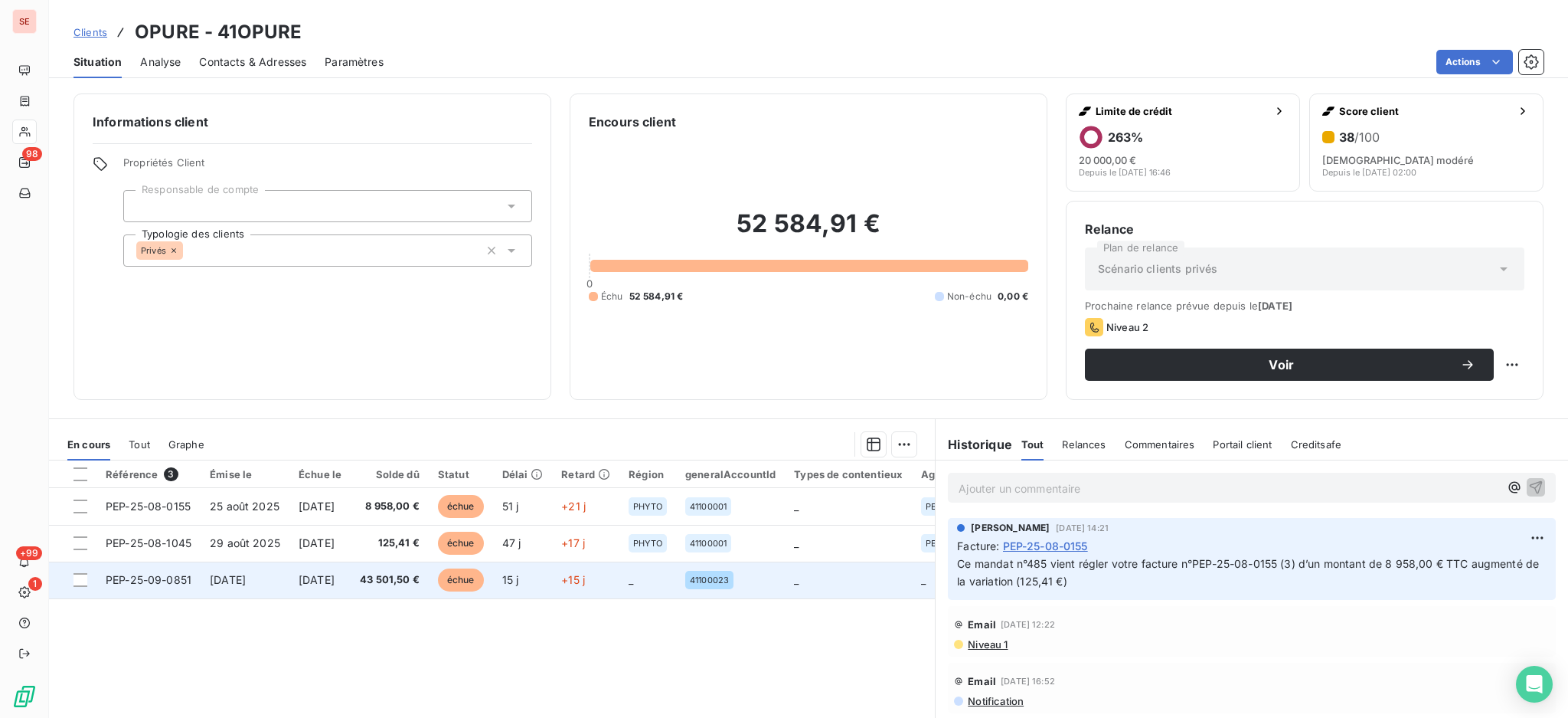
click at [209, 579] on span "[DATE]" at bounding box center [227, 580] width 36 height 13
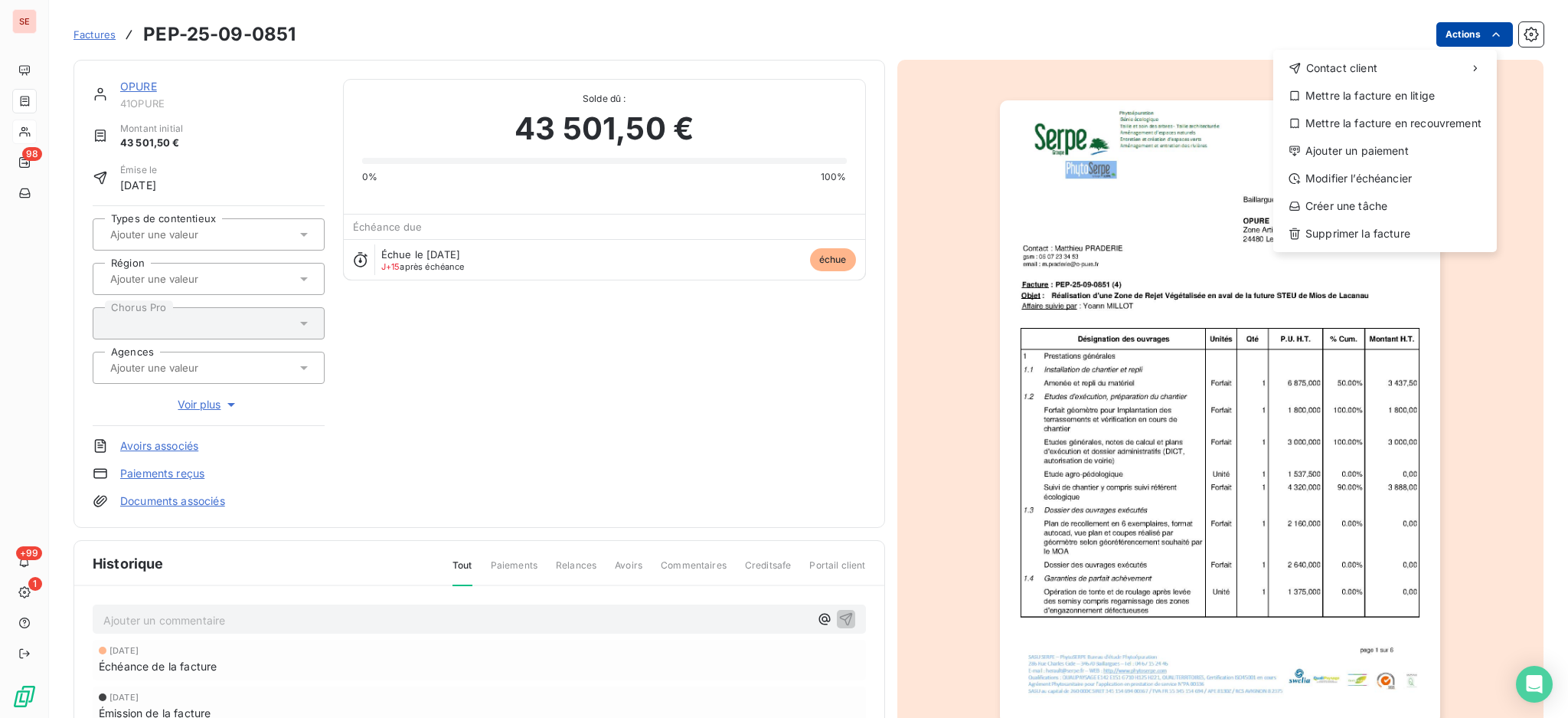
click at [1441, 25] on html "SE 98 +99 1 Factures PEP-25-09-0851 Actions Contact client Mettre la facture en…" at bounding box center [784, 359] width 1568 height 718
click at [1393, 179] on div "Modifier l’échéancier" at bounding box center [1385, 178] width 211 height 24
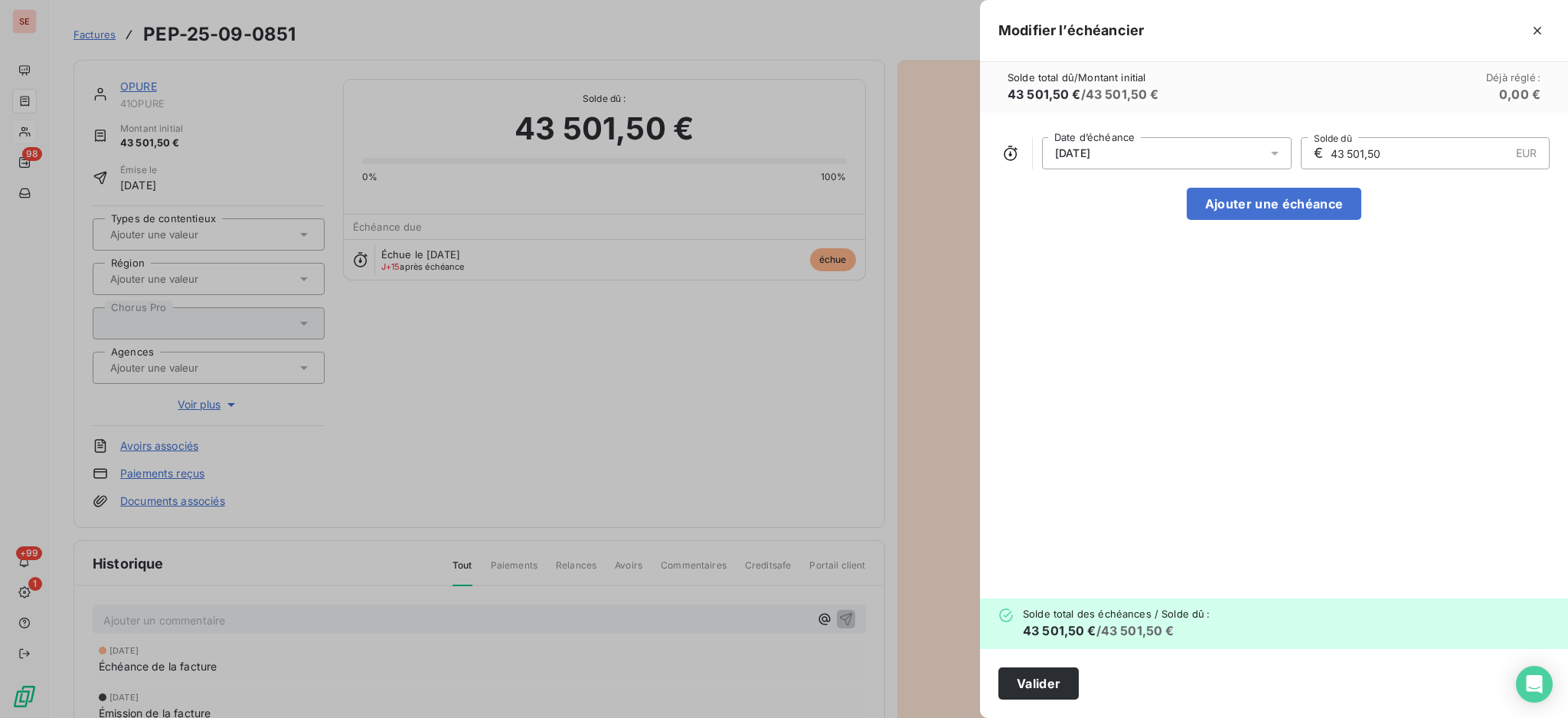
click at [1269, 153] on icon at bounding box center [1275, 153] width 15 height 15
click at [1264, 216] on icon "Go to next month" at bounding box center [1259, 214] width 13 height 13
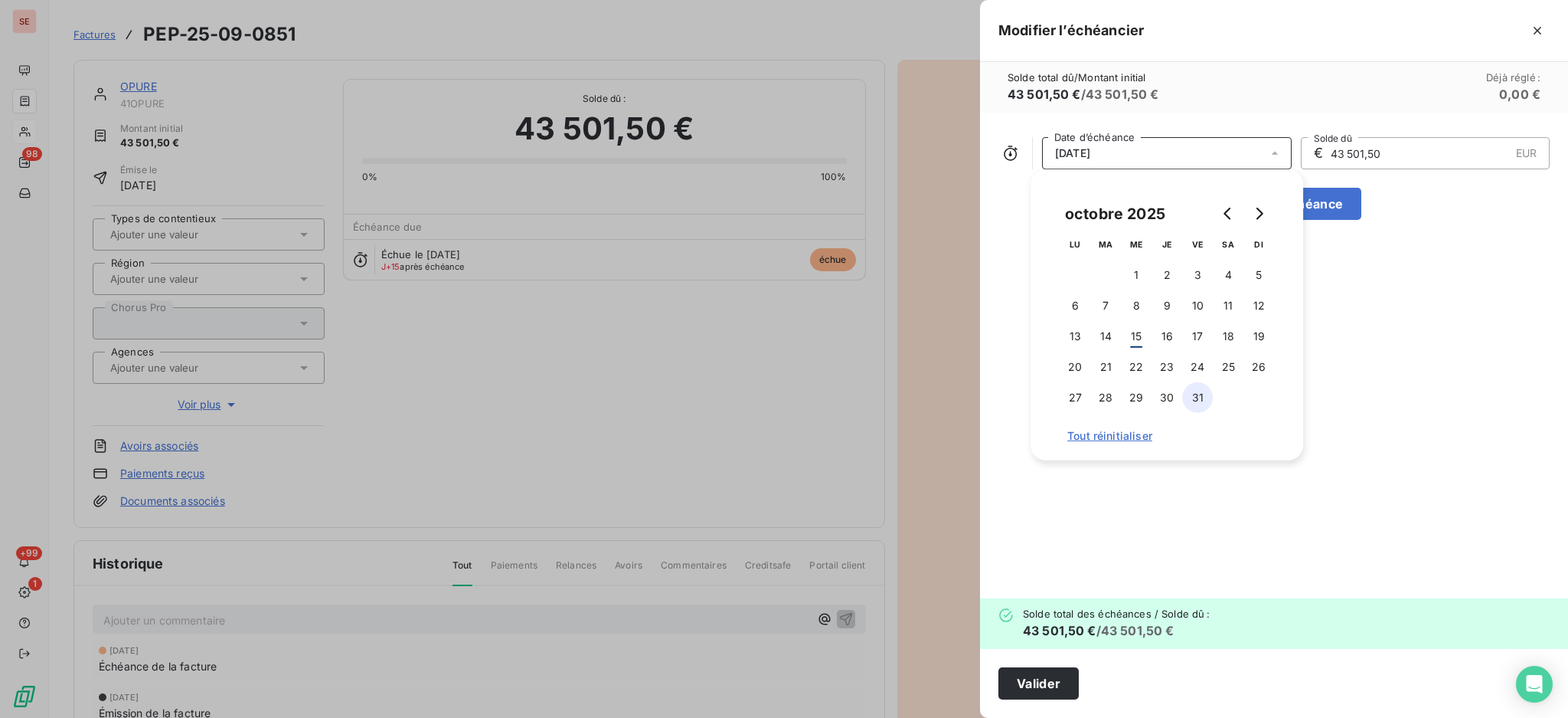
click at [1192, 393] on button "31" at bounding box center [1198, 397] width 31 height 31
click at [1027, 691] on button "Valider" at bounding box center [1038, 684] width 80 height 33
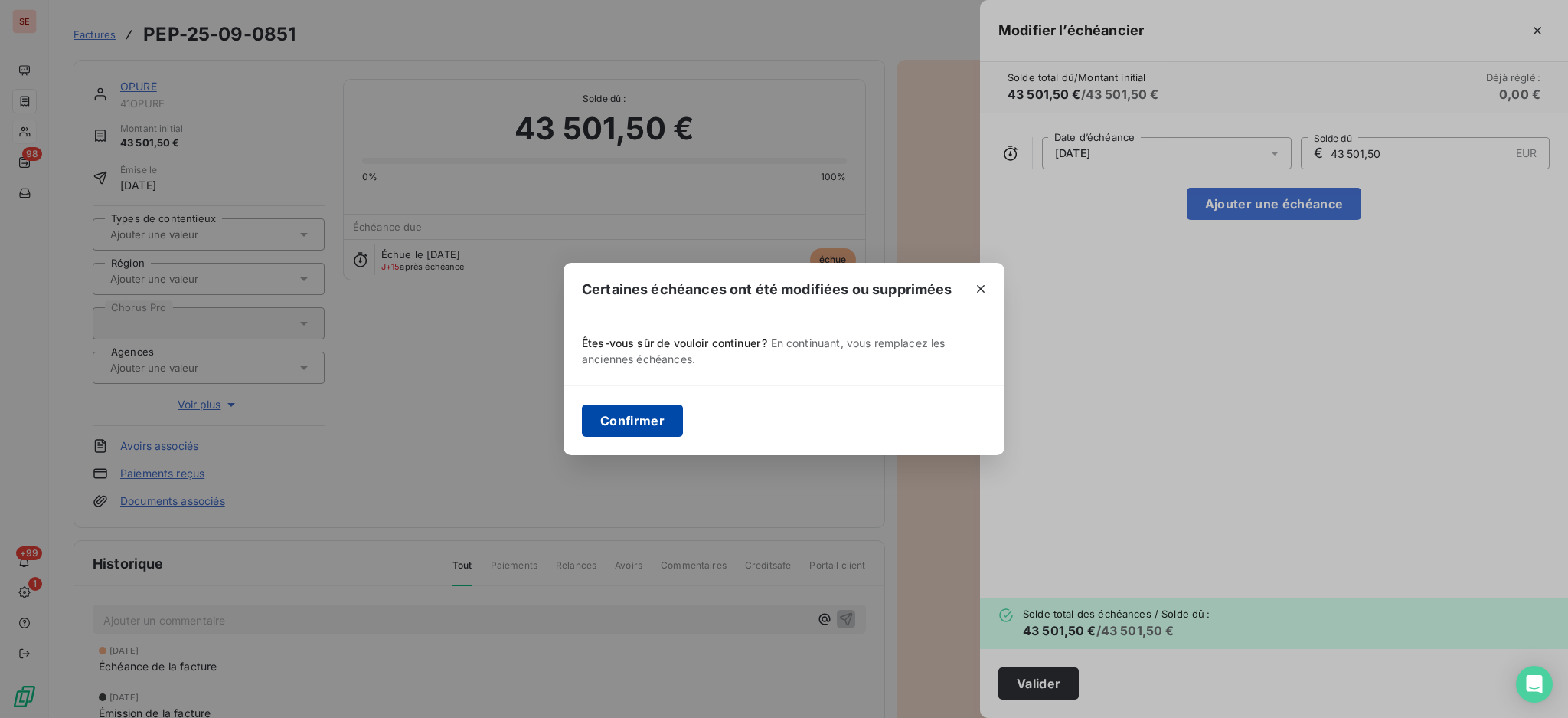
click at [633, 415] on button "Confirmer" at bounding box center [633, 421] width 101 height 33
